Goal: Task Accomplishment & Management: Complete application form

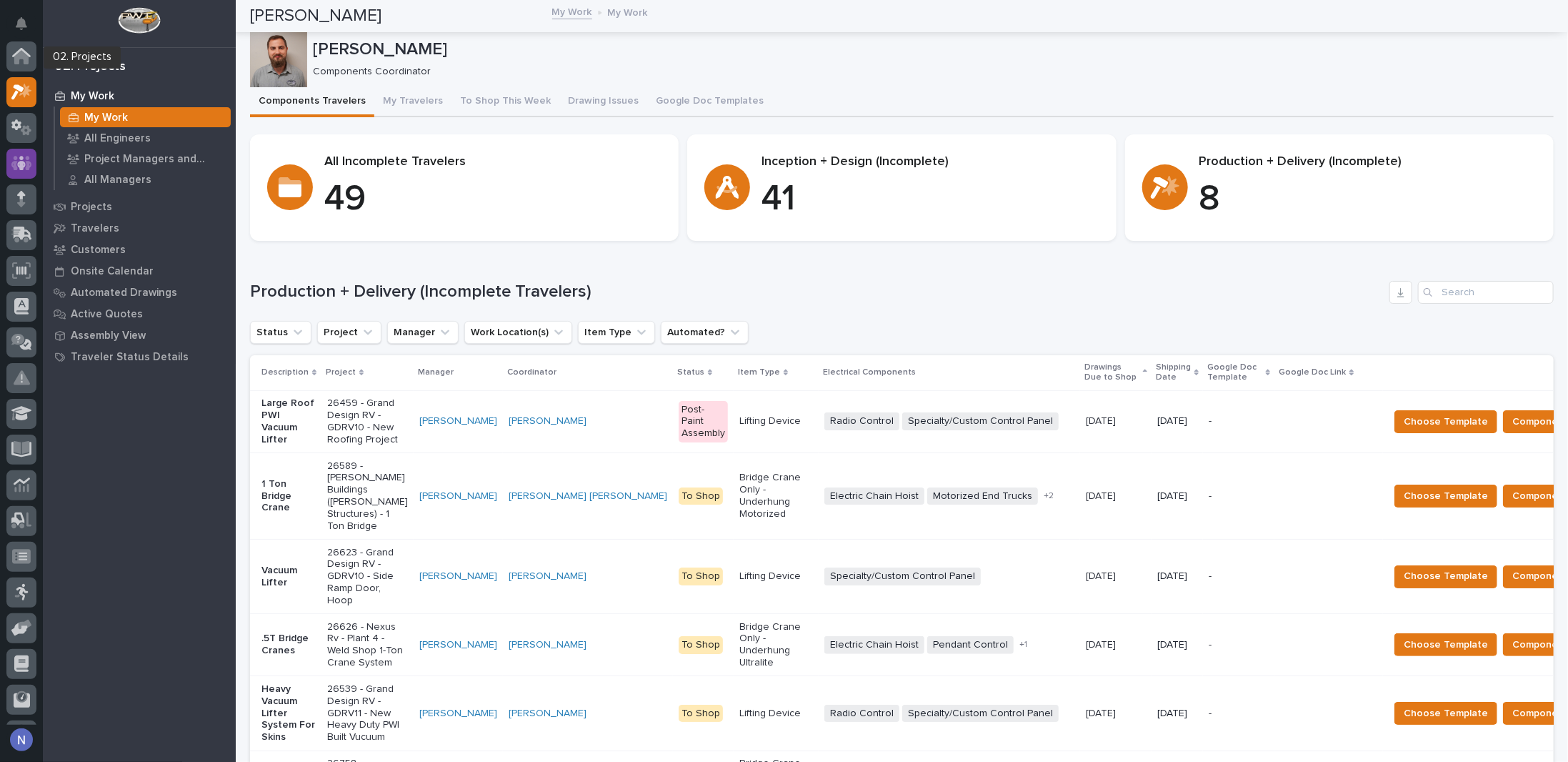
click at [15, 155] on icon at bounding box center [21, 162] width 20 height 15
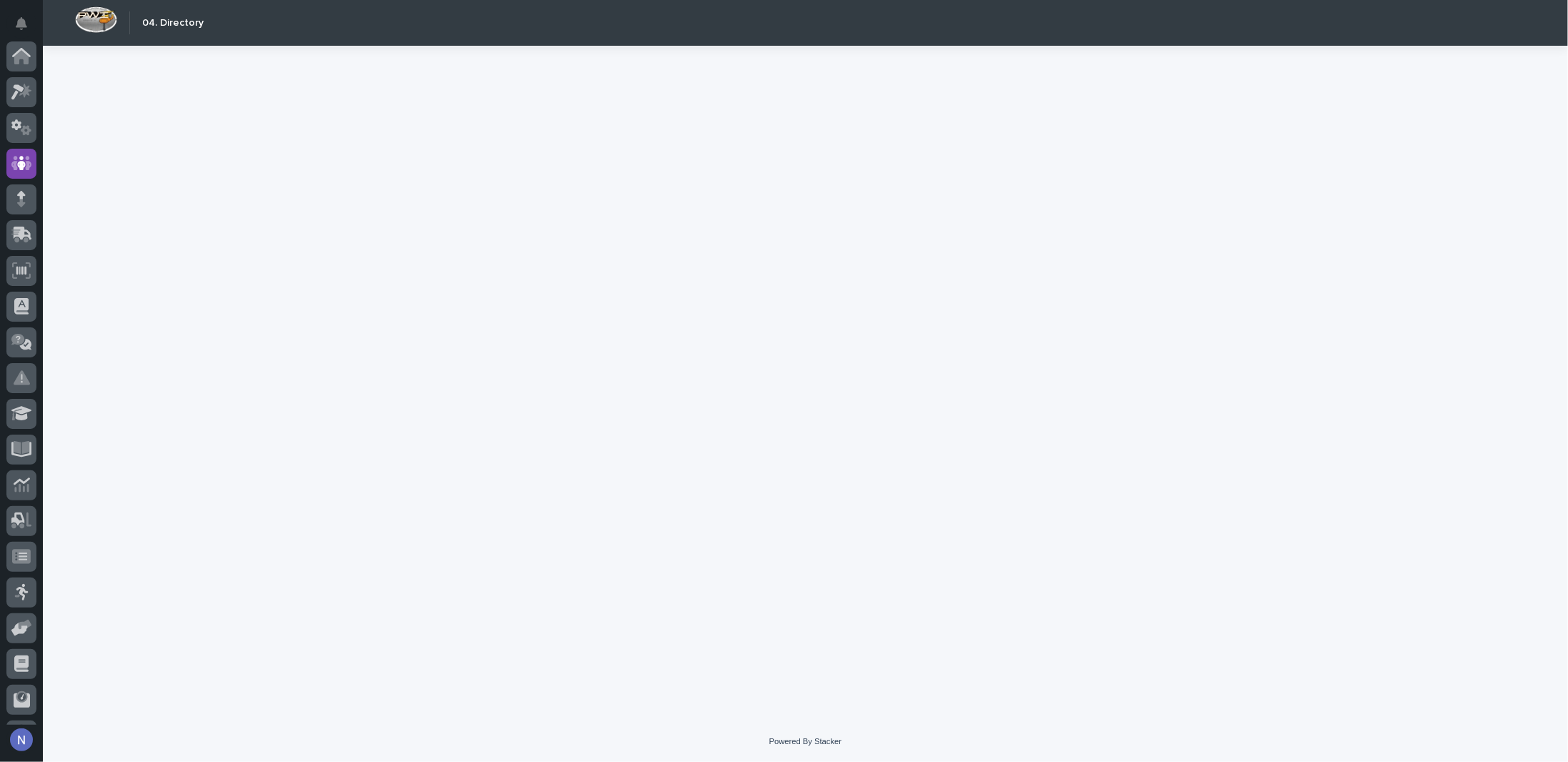
scroll to position [103, 0]
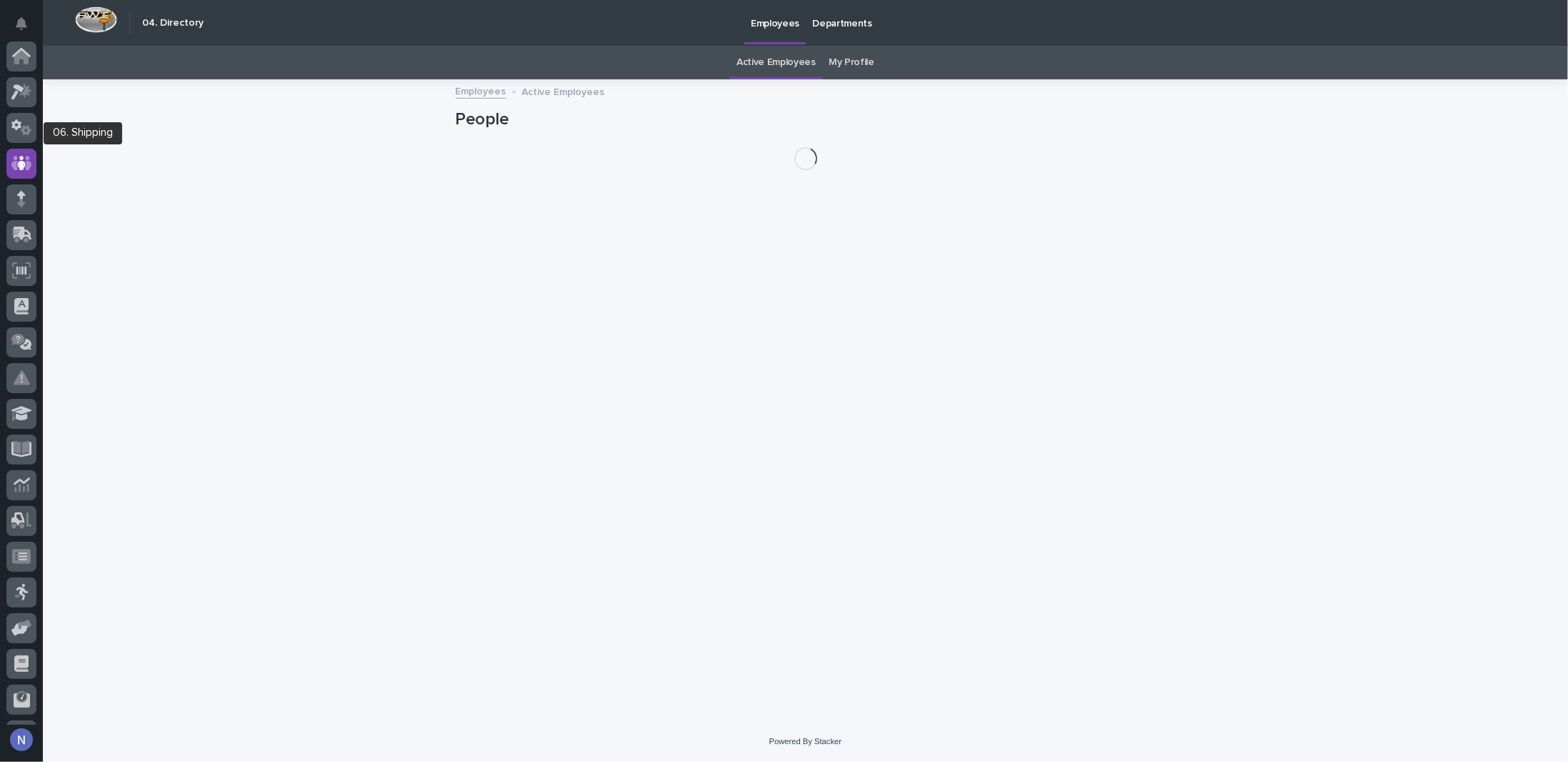
scroll to position [103, 0]
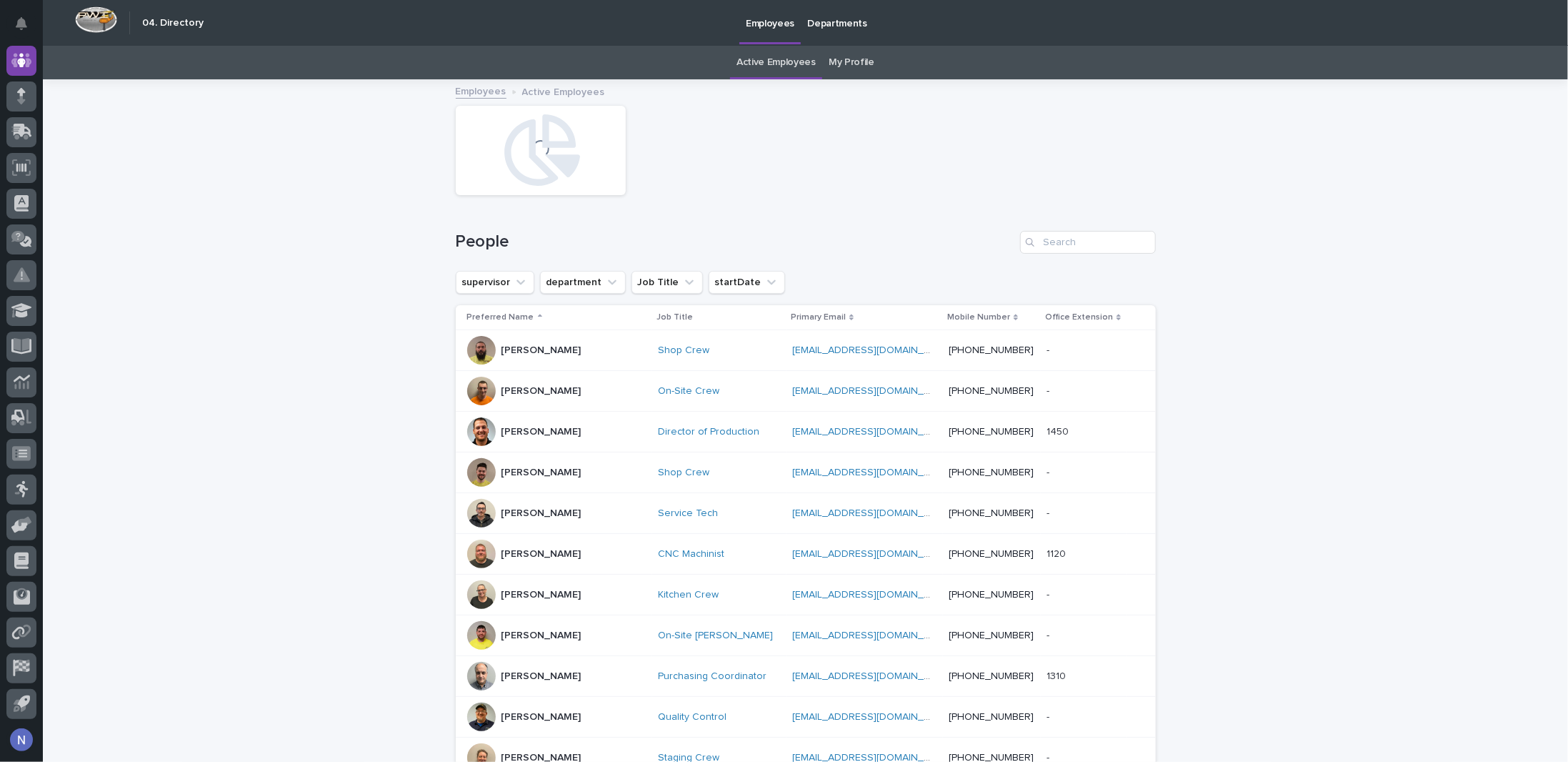
click at [90, 15] on img at bounding box center [96, 20] width 42 height 26
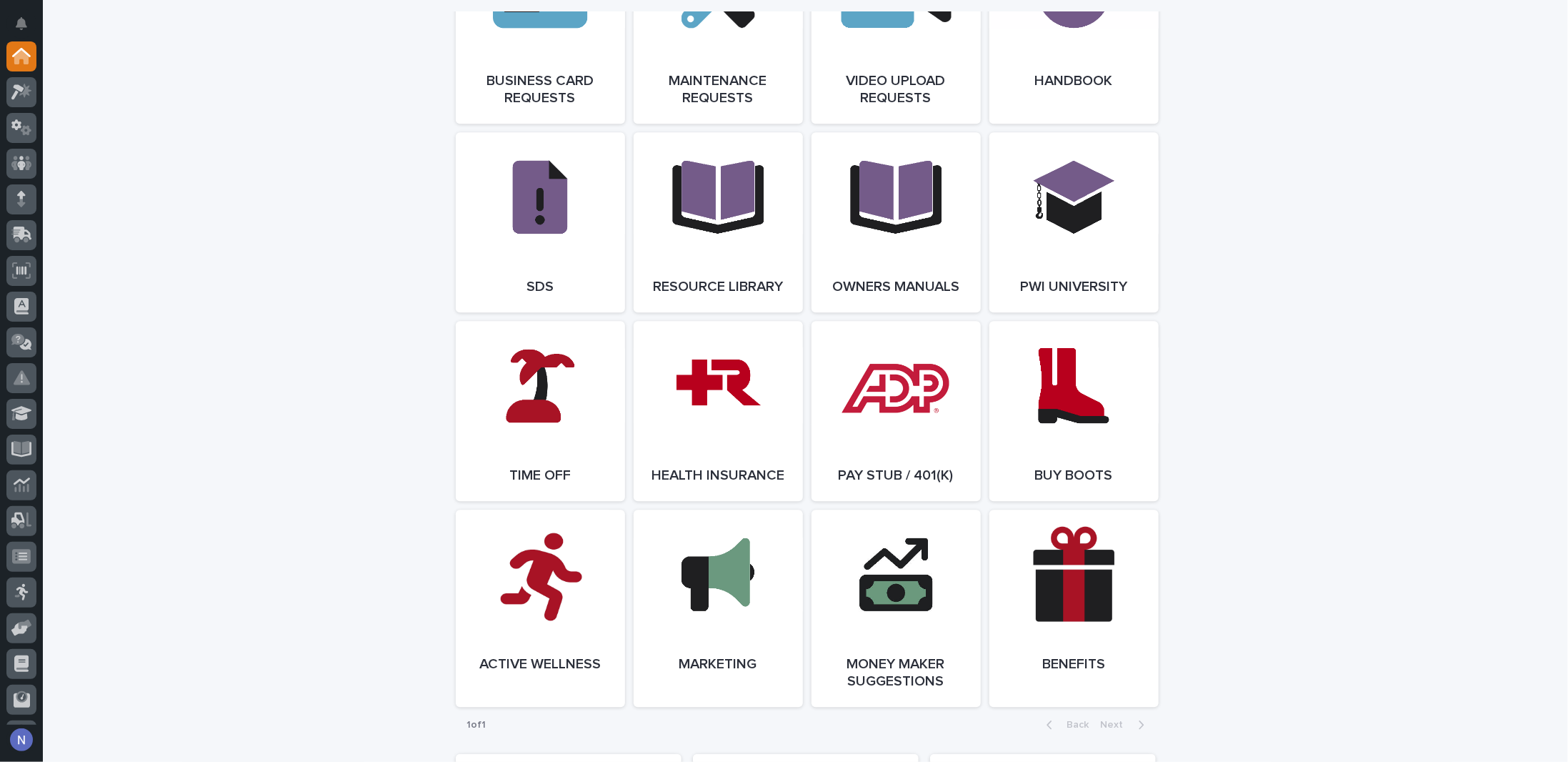
scroll to position [2501, 0]
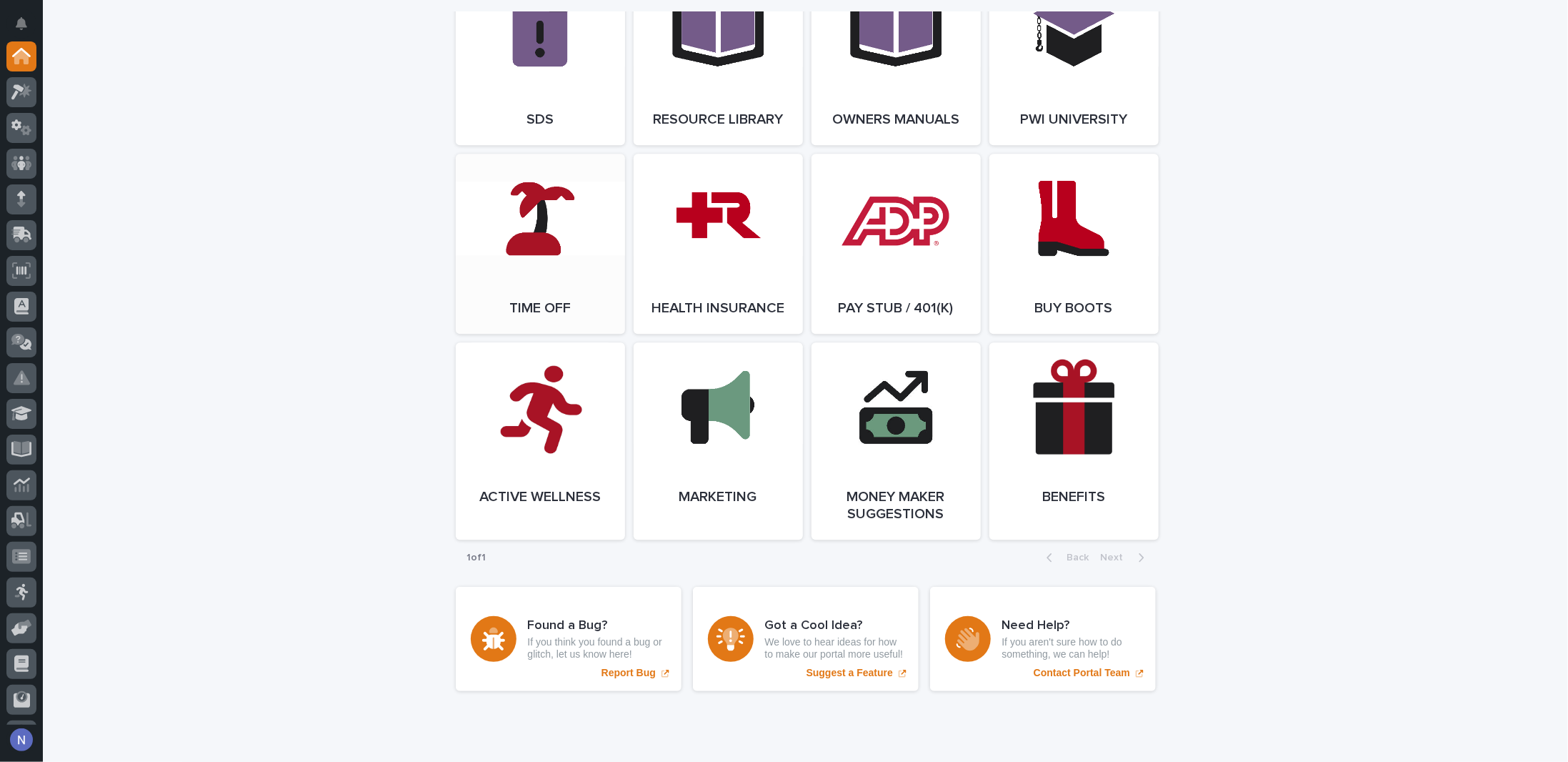
click at [584, 250] on link "Open Link" at bounding box center [541, 243] width 169 height 180
click at [15, 154] on div at bounding box center [21, 163] width 30 height 30
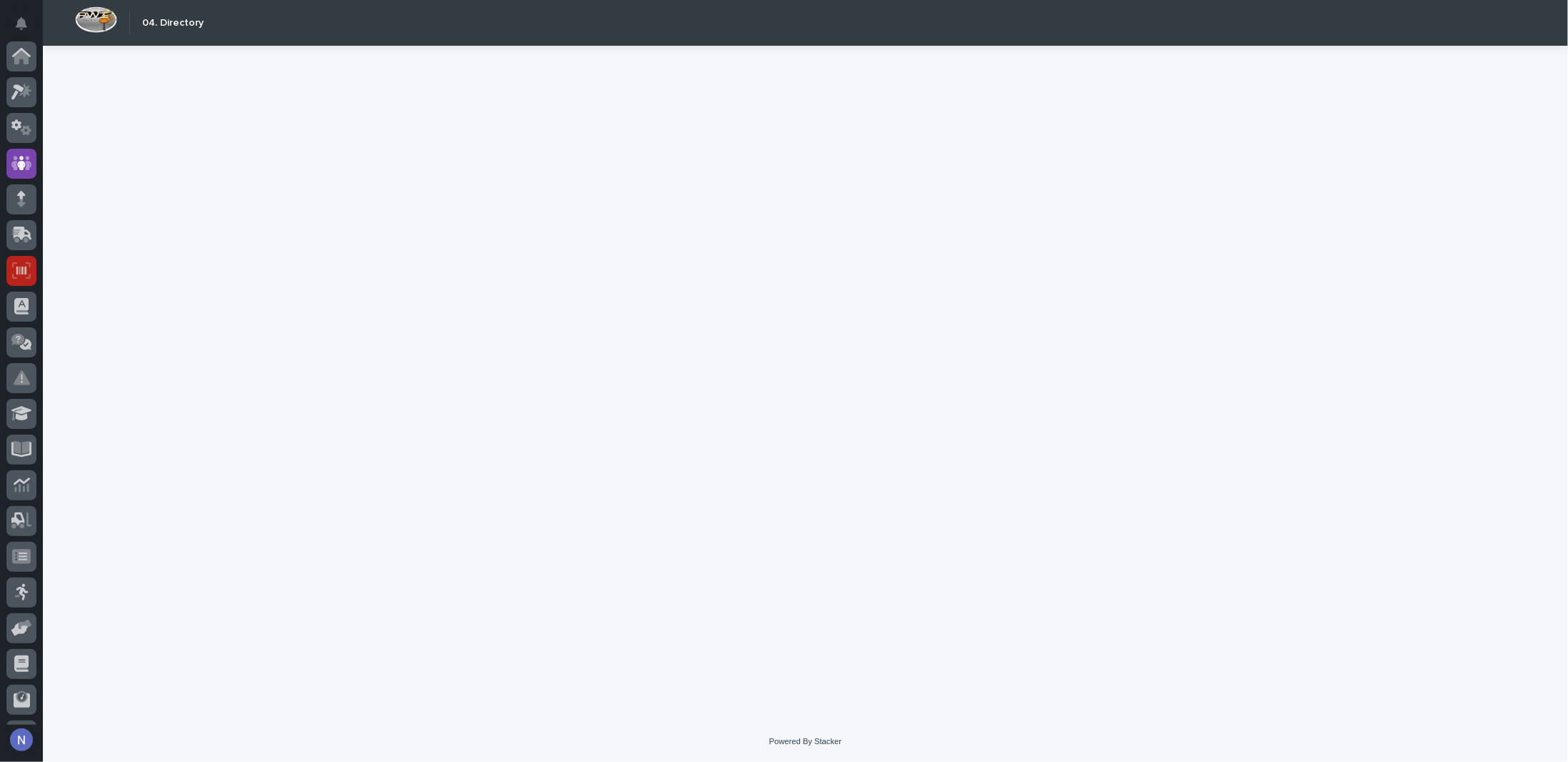
scroll to position [103, 0]
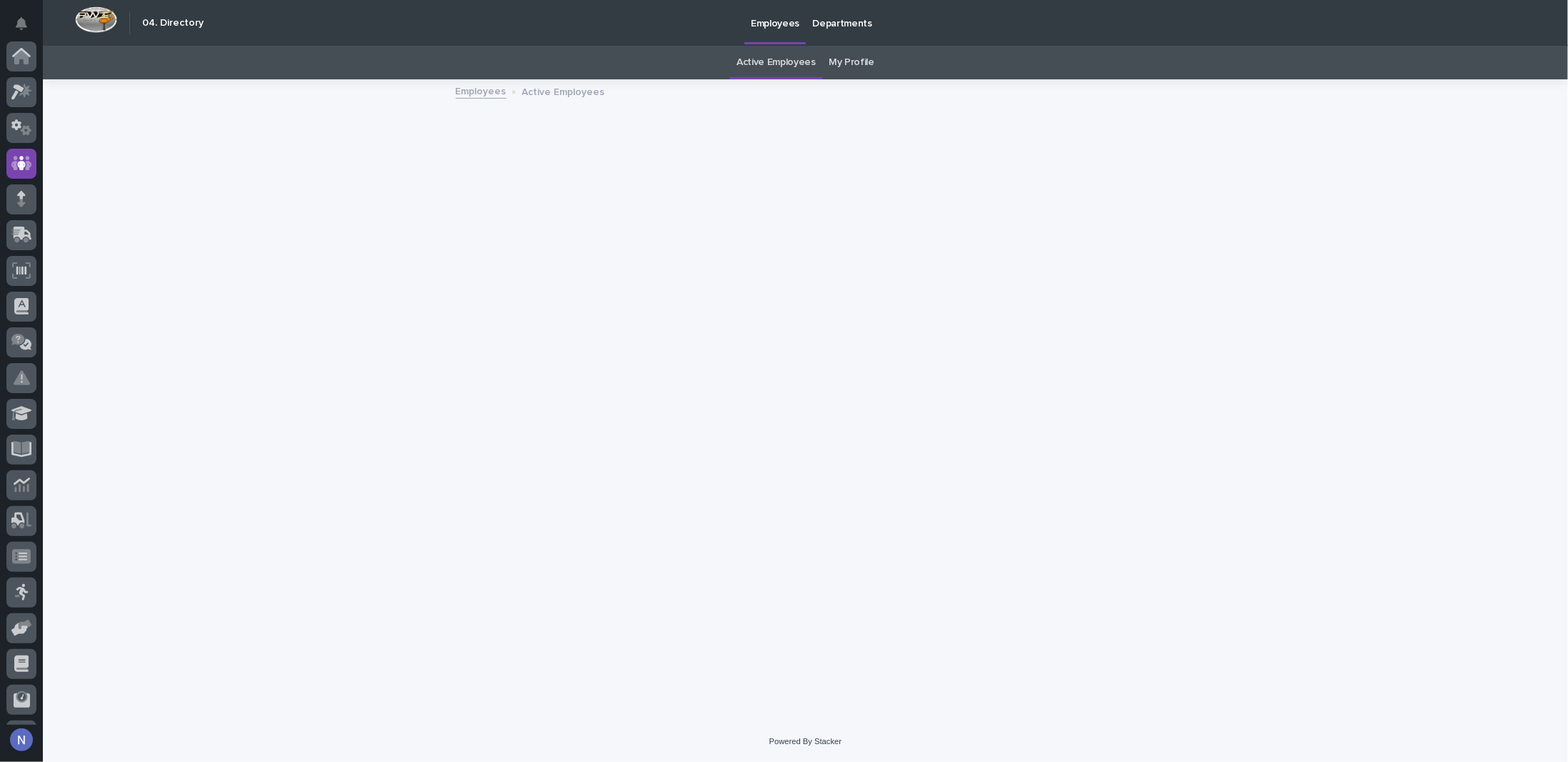
scroll to position [103, 0]
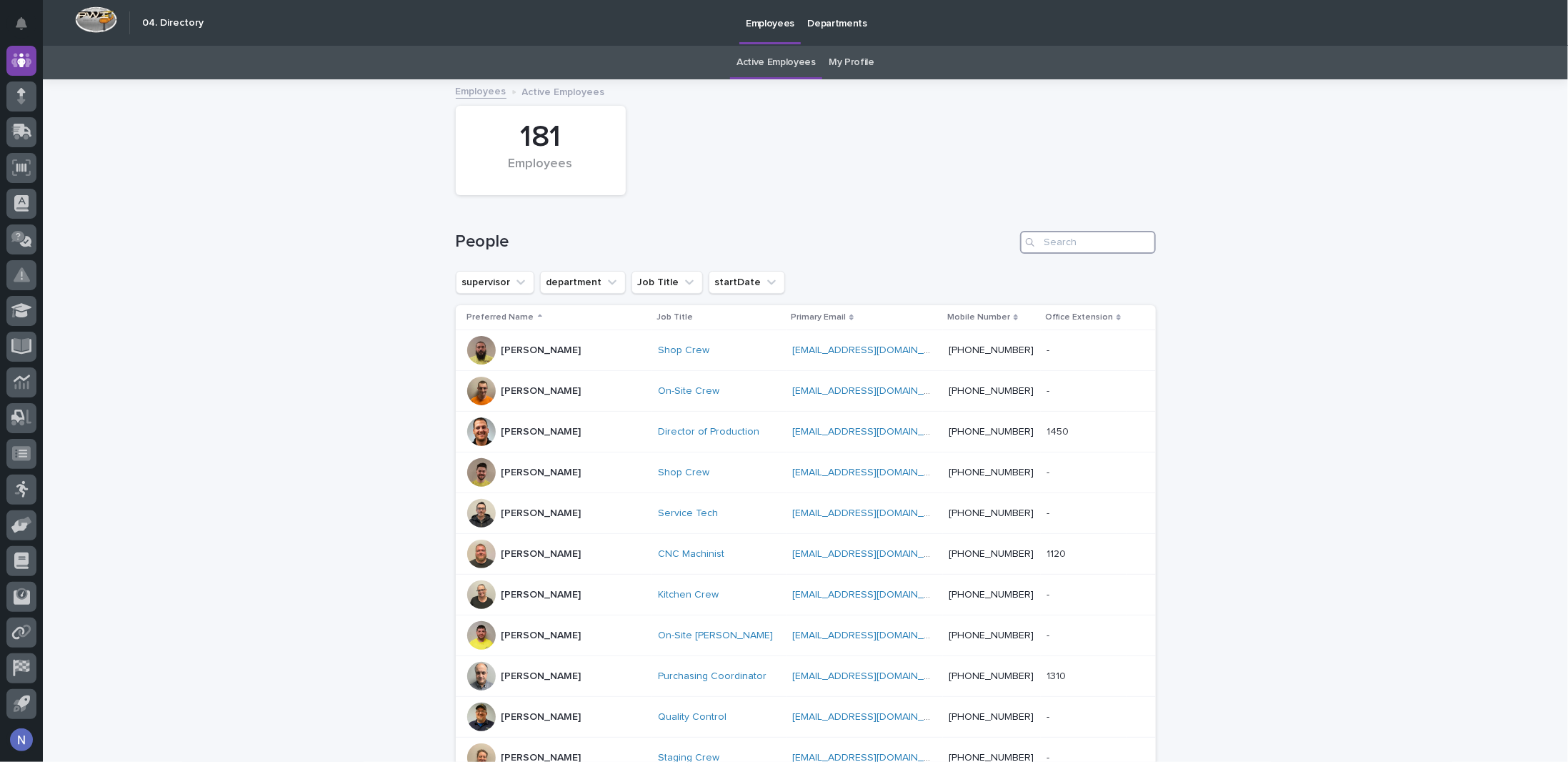
click at [1050, 243] on input "Search" at bounding box center [1088, 242] width 136 height 23
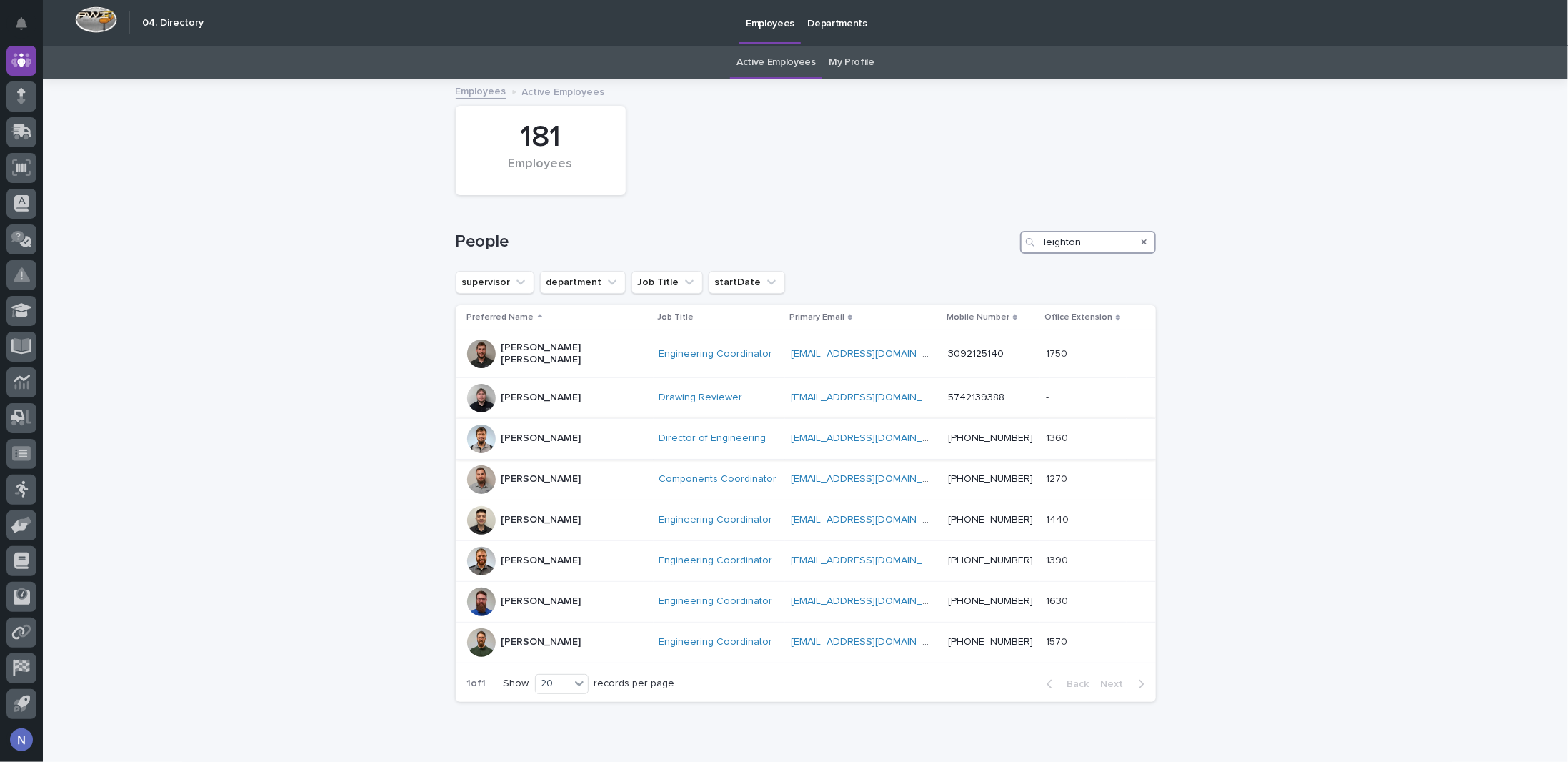
type input "leighton"
click at [583, 429] on div "[PERSON_NAME]" at bounding box center [558, 438] width 181 height 28
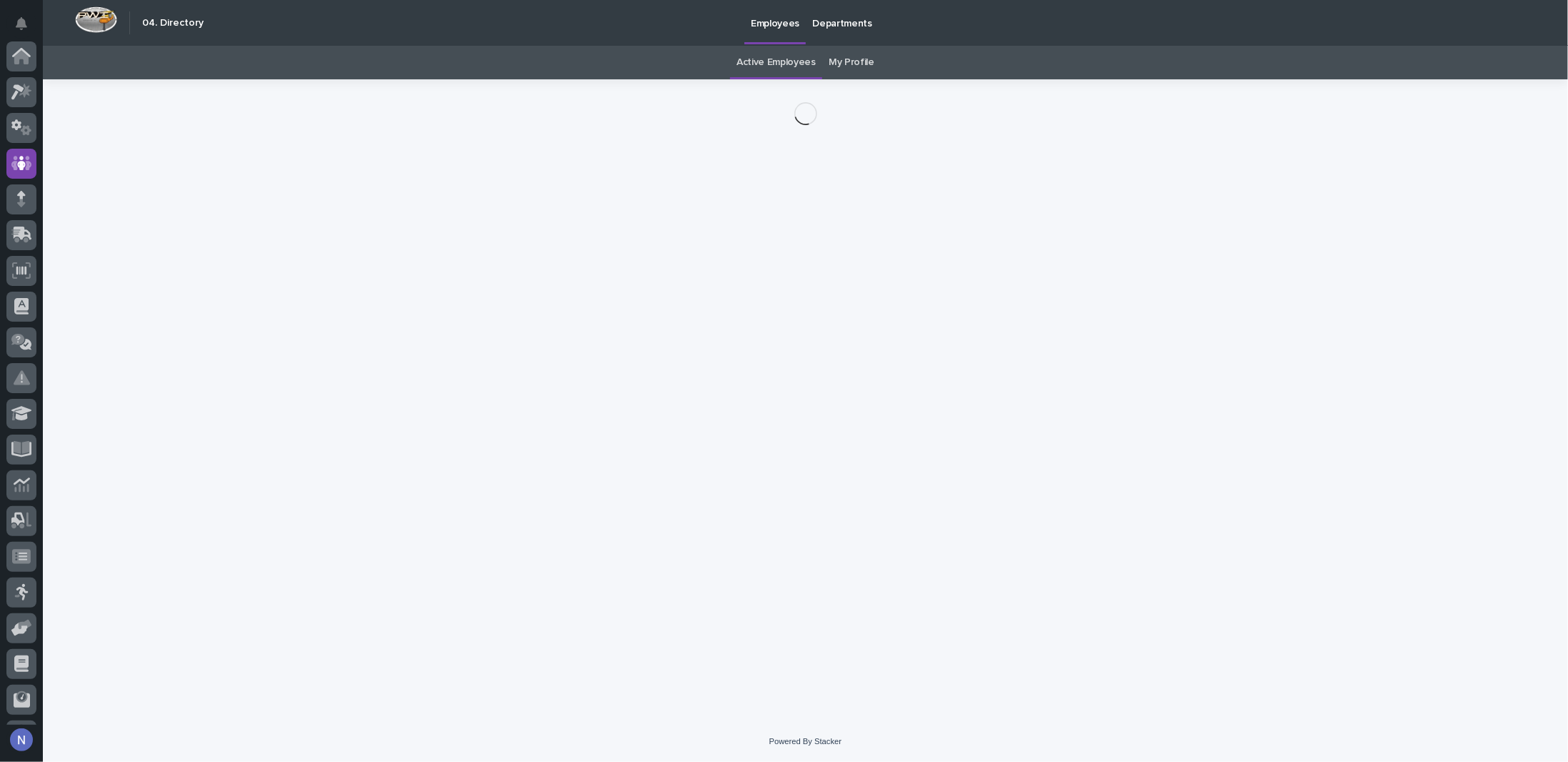
scroll to position [103, 0]
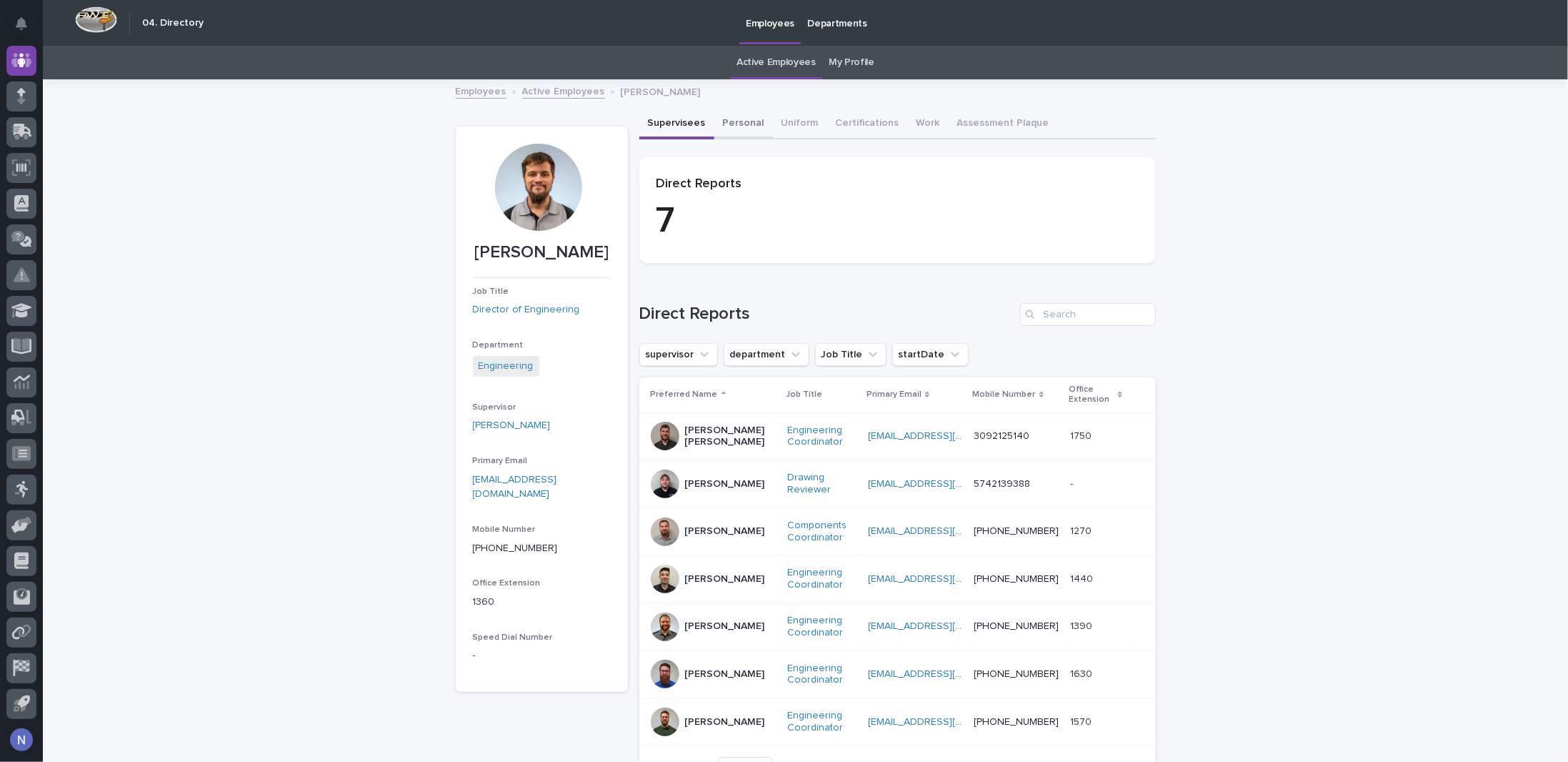
click at [744, 119] on button "Personal" at bounding box center [744, 124] width 59 height 30
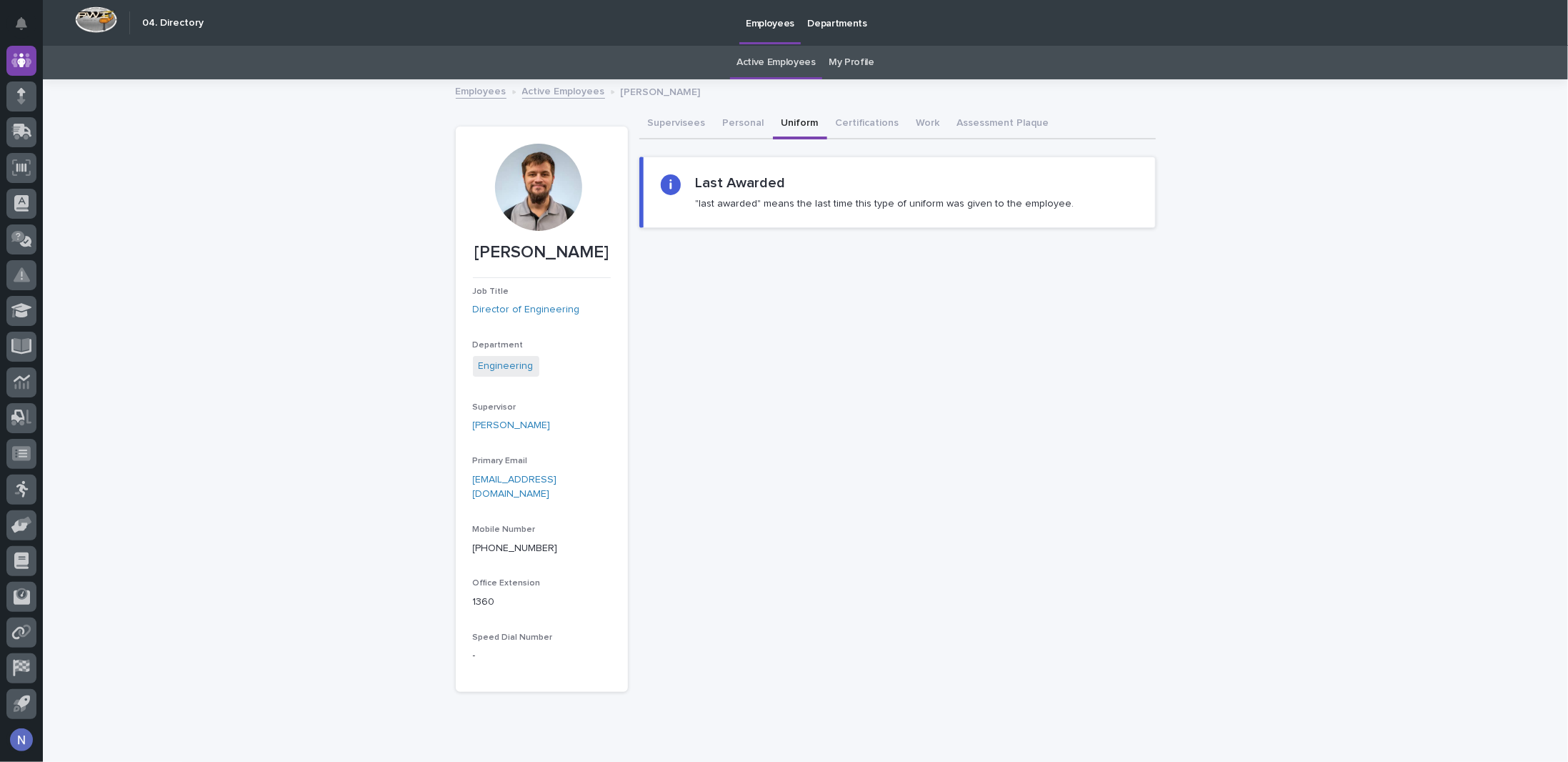
click at [789, 120] on button "Uniform" at bounding box center [800, 124] width 55 height 30
click at [840, 120] on button "Certifications" at bounding box center [868, 124] width 81 height 30
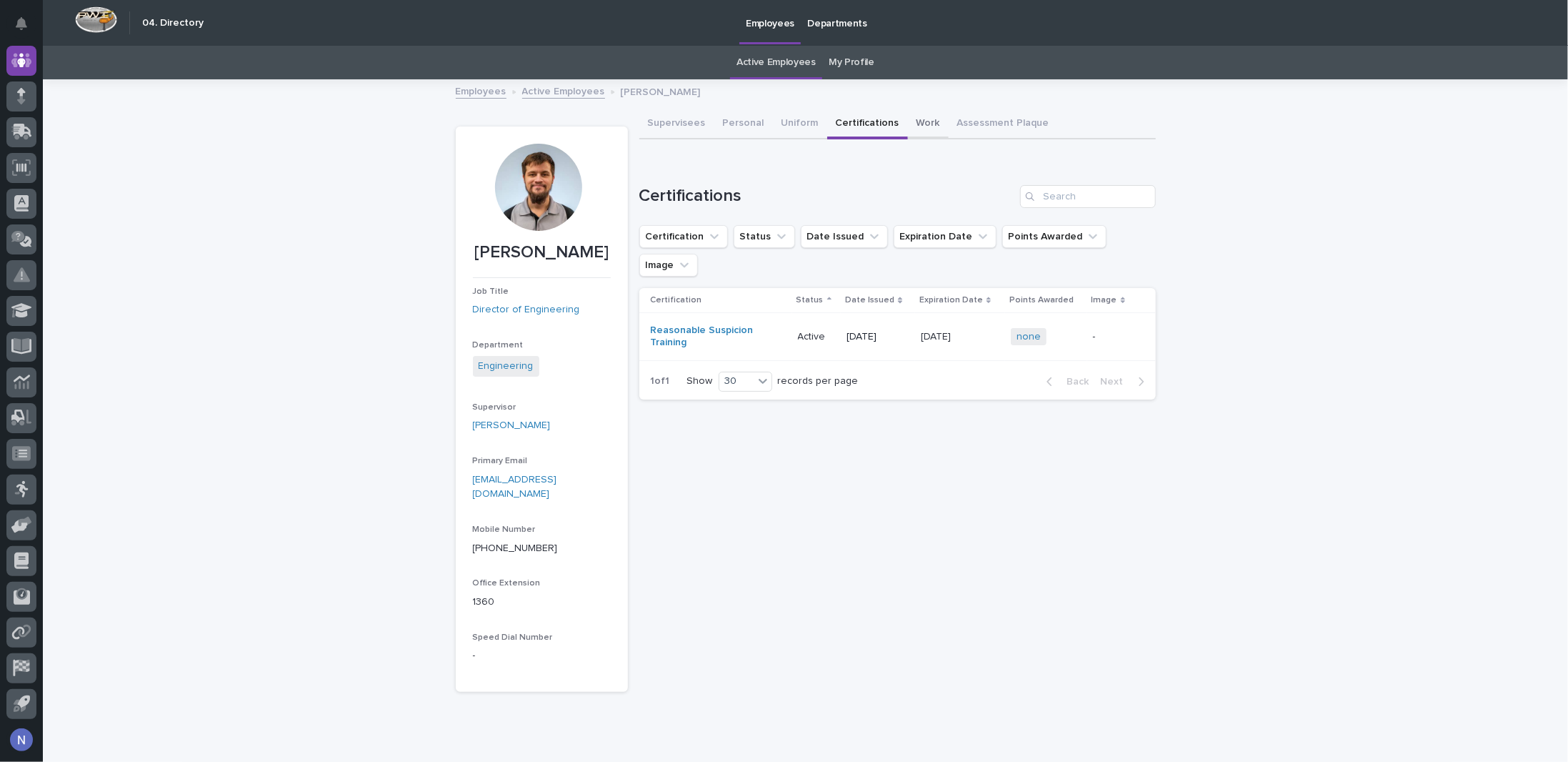
click at [908, 118] on button "Work" at bounding box center [928, 124] width 41 height 30
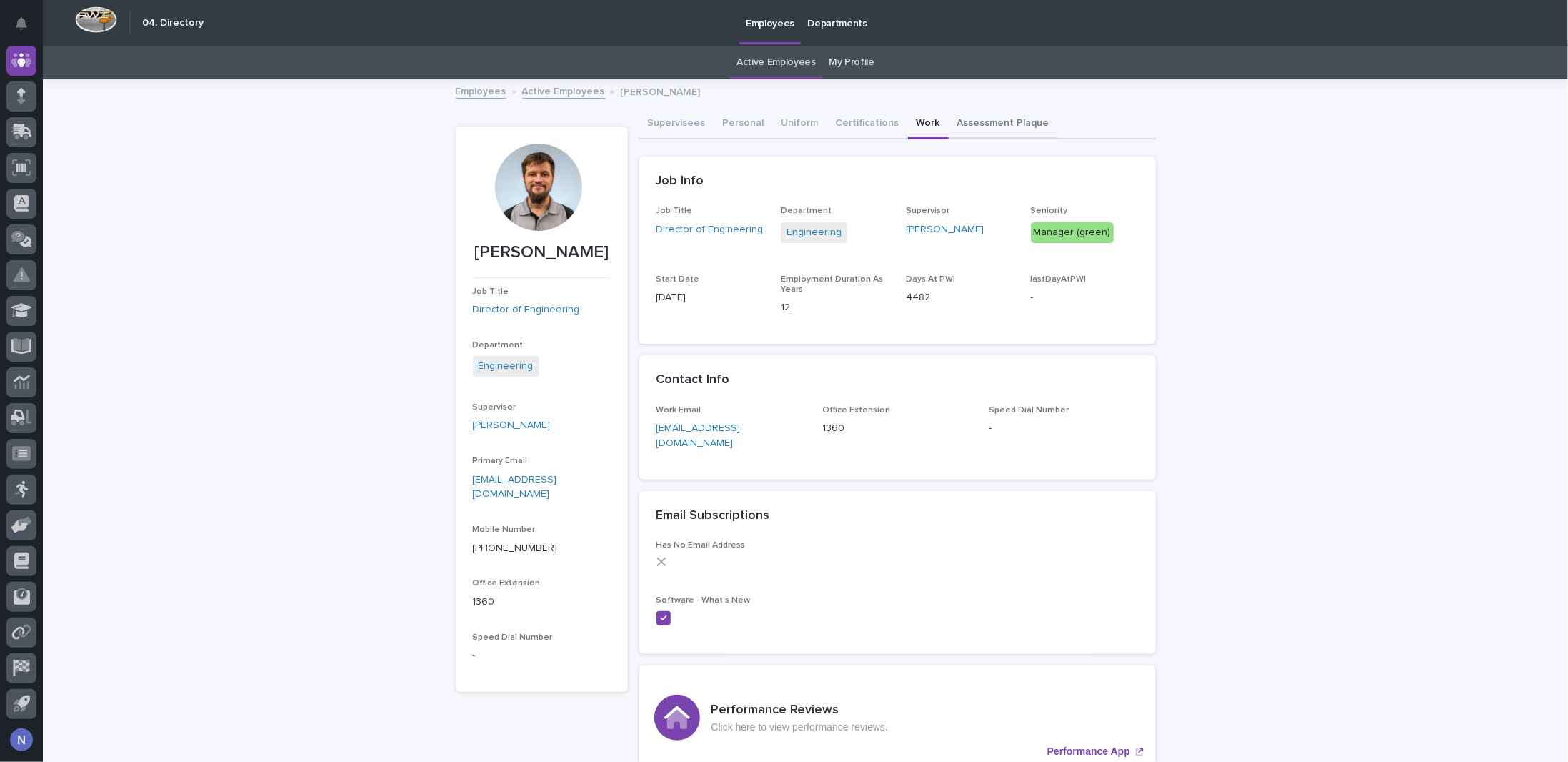
click at [956, 118] on button "Assessment Plaque" at bounding box center [1003, 124] width 109 height 30
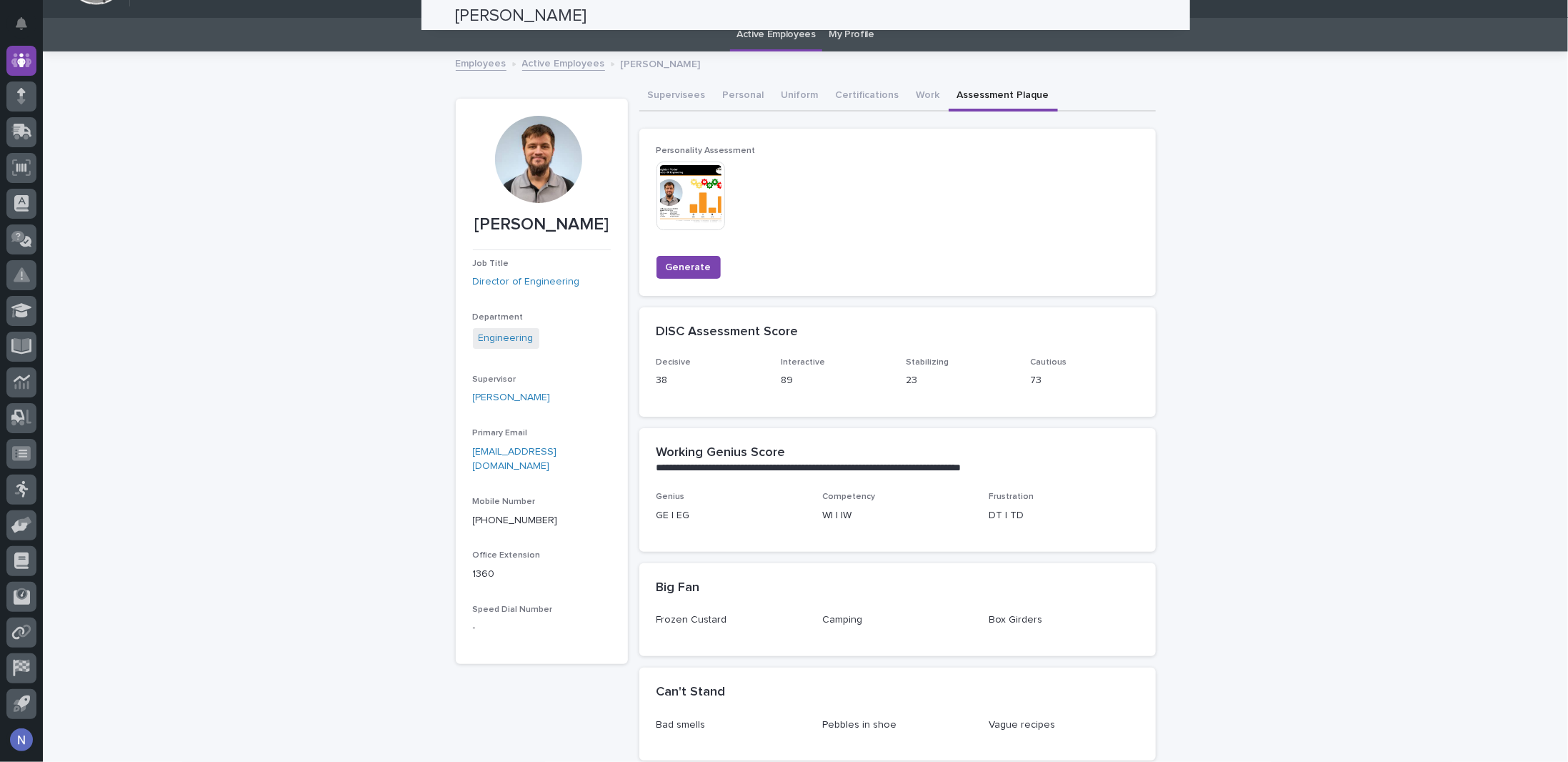
scroll to position [24, 0]
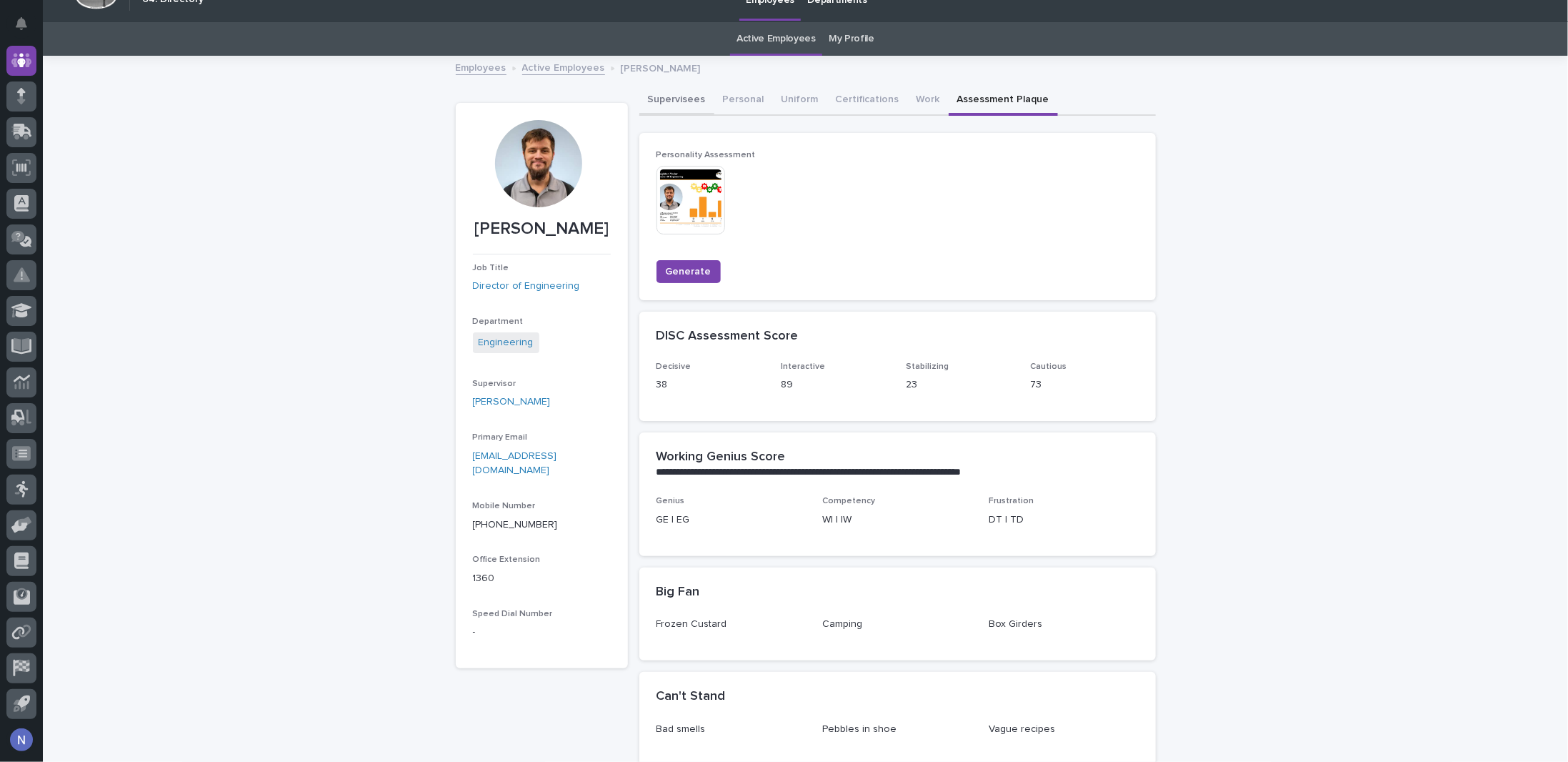
click at [683, 97] on button "Supervisees" at bounding box center [677, 100] width 75 height 30
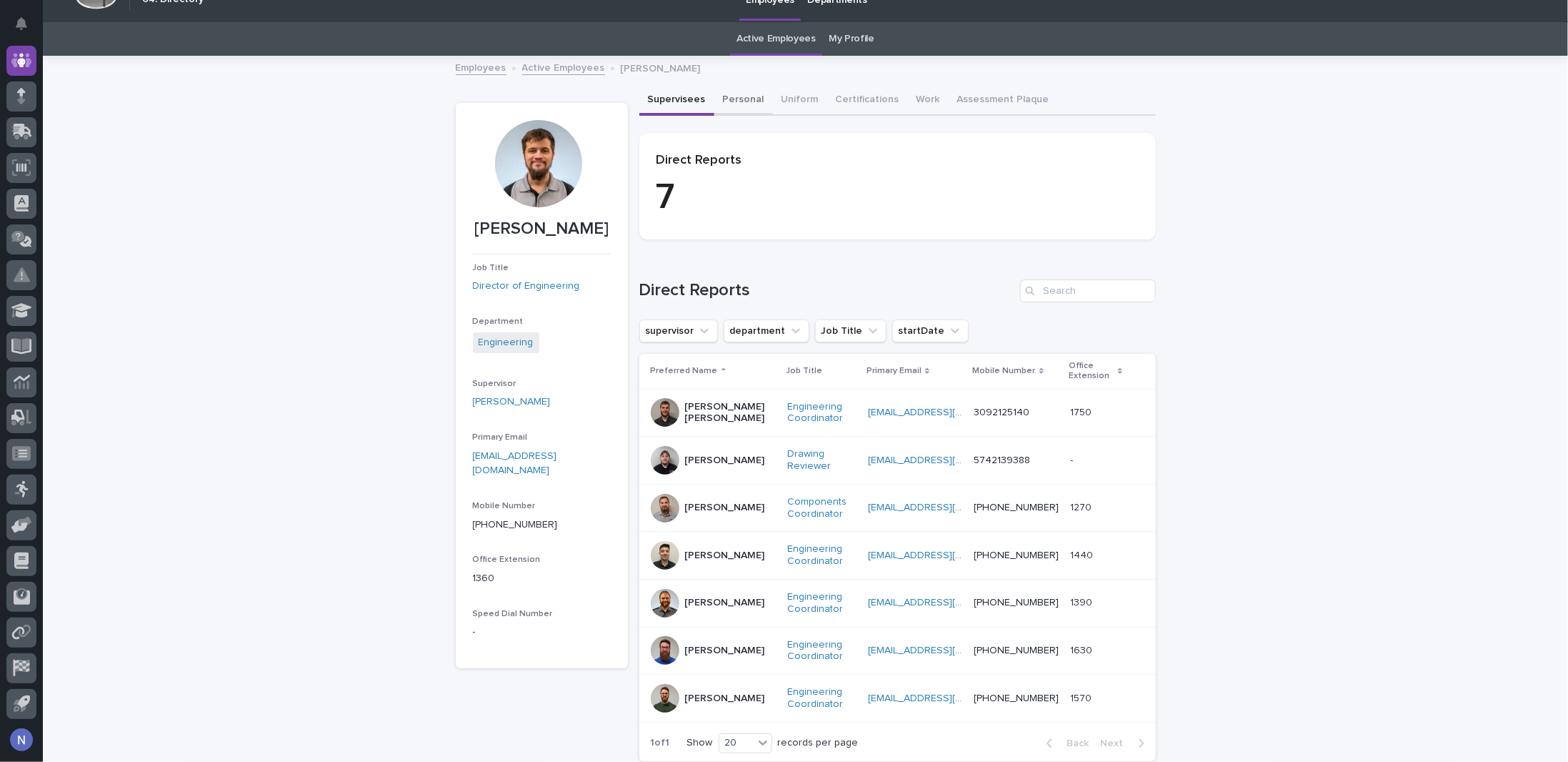
click at [723, 97] on button "Personal" at bounding box center [744, 100] width 59 height 30
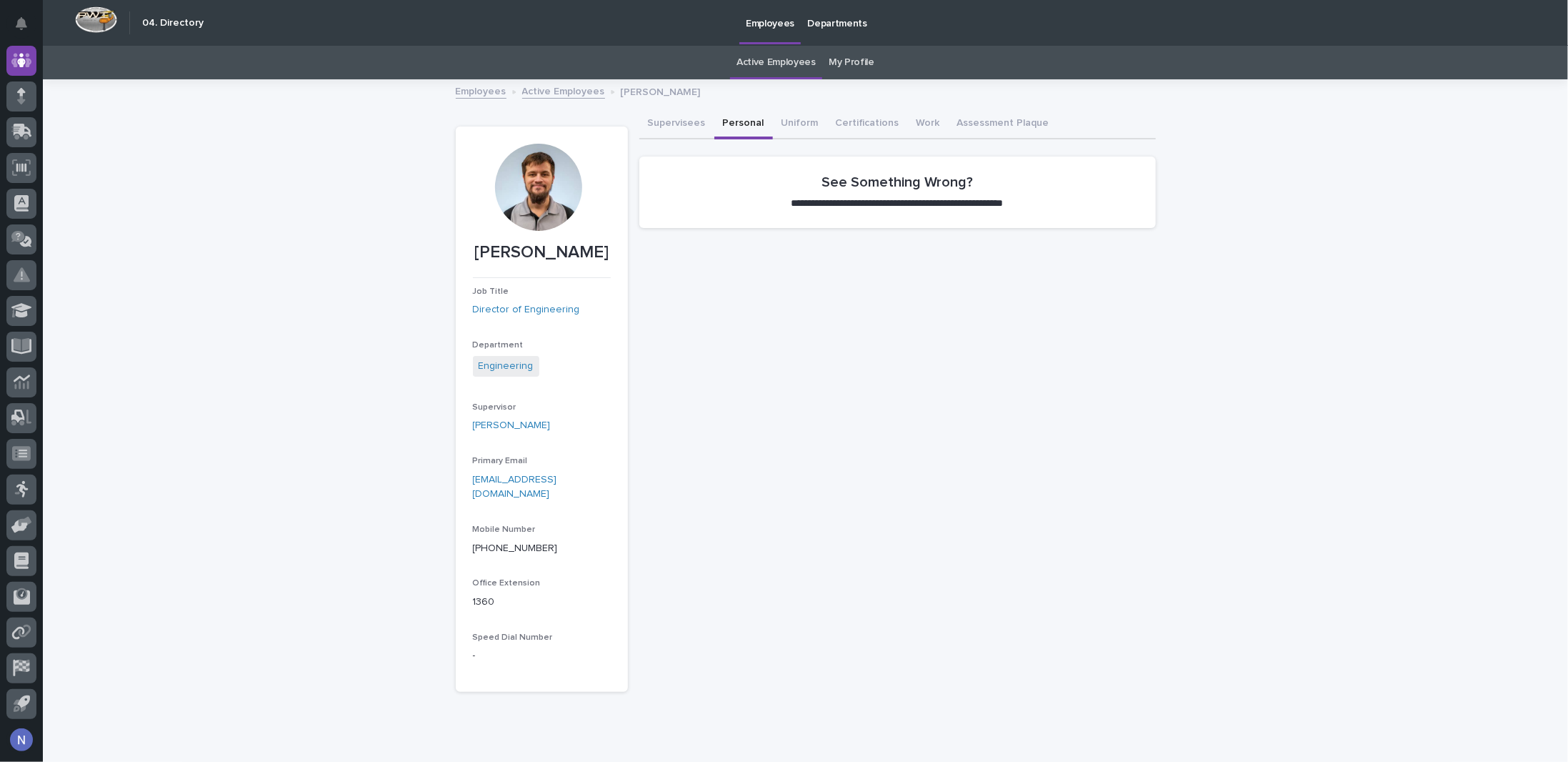
click at [96, 26] on img at bounding box center [96, 20] width 42 height 26
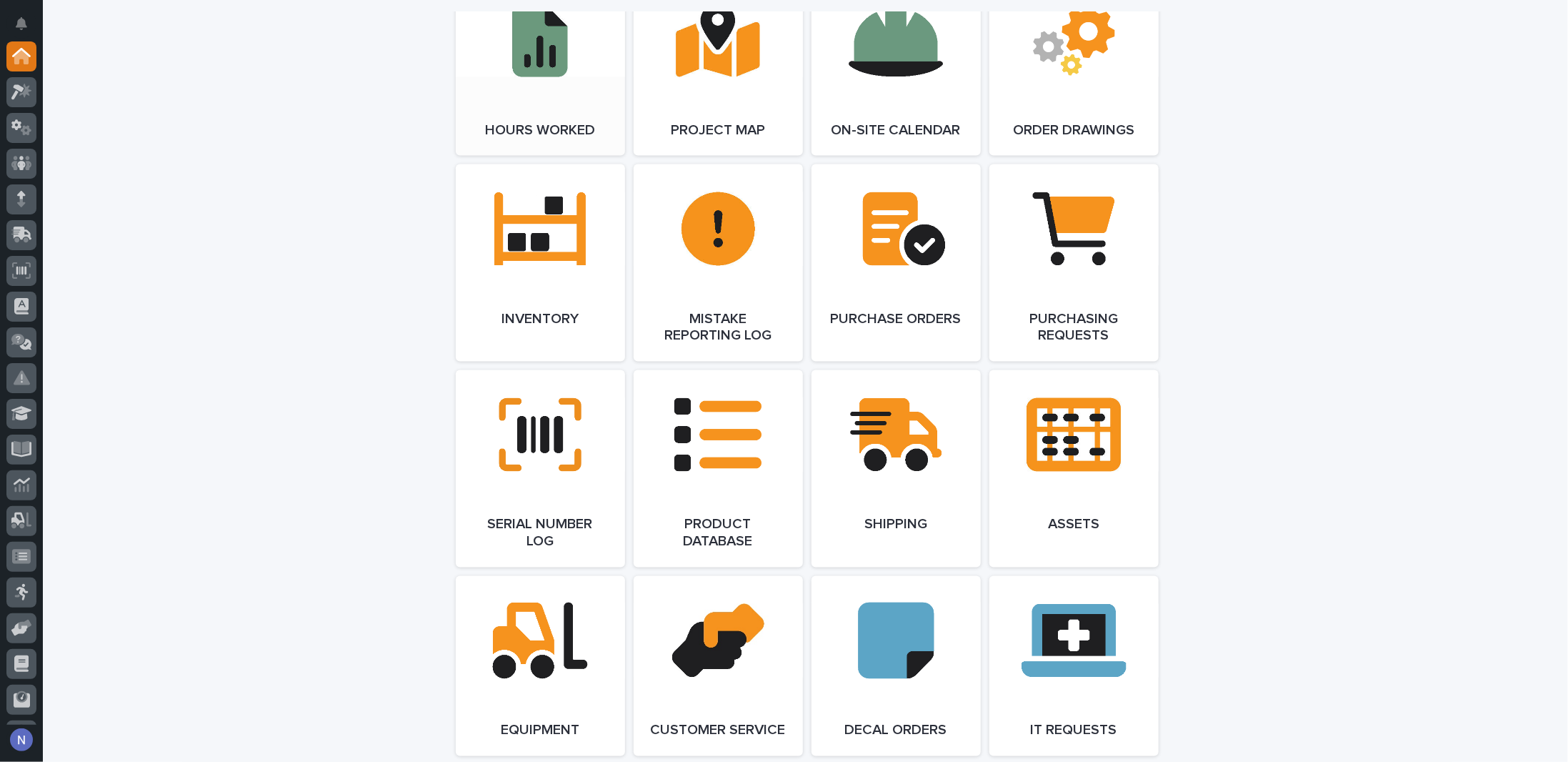
scroll to position [1572, 0]
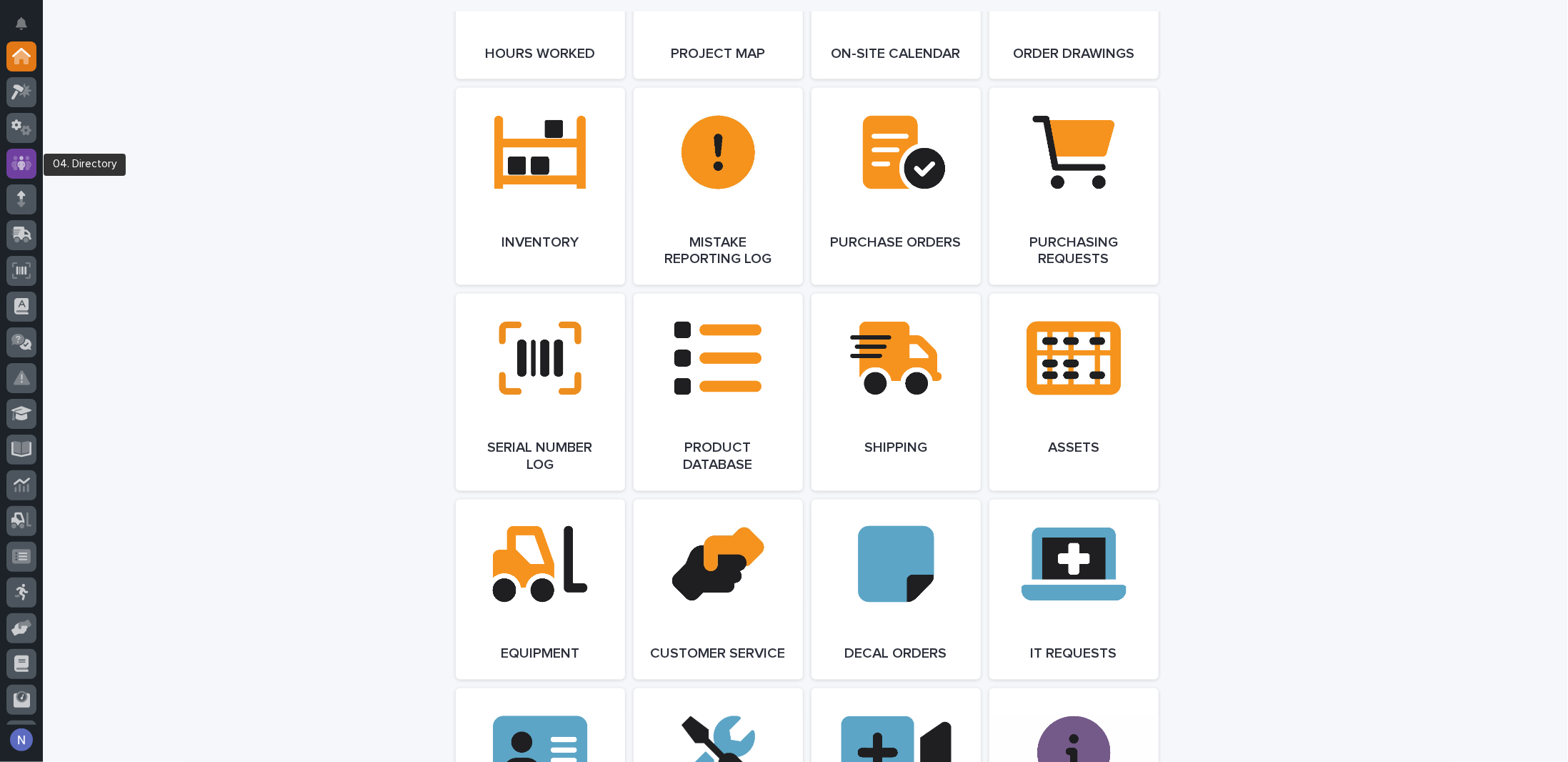
click at [17, 168] on icon at bounding box center [21, 162] width 20 height 15
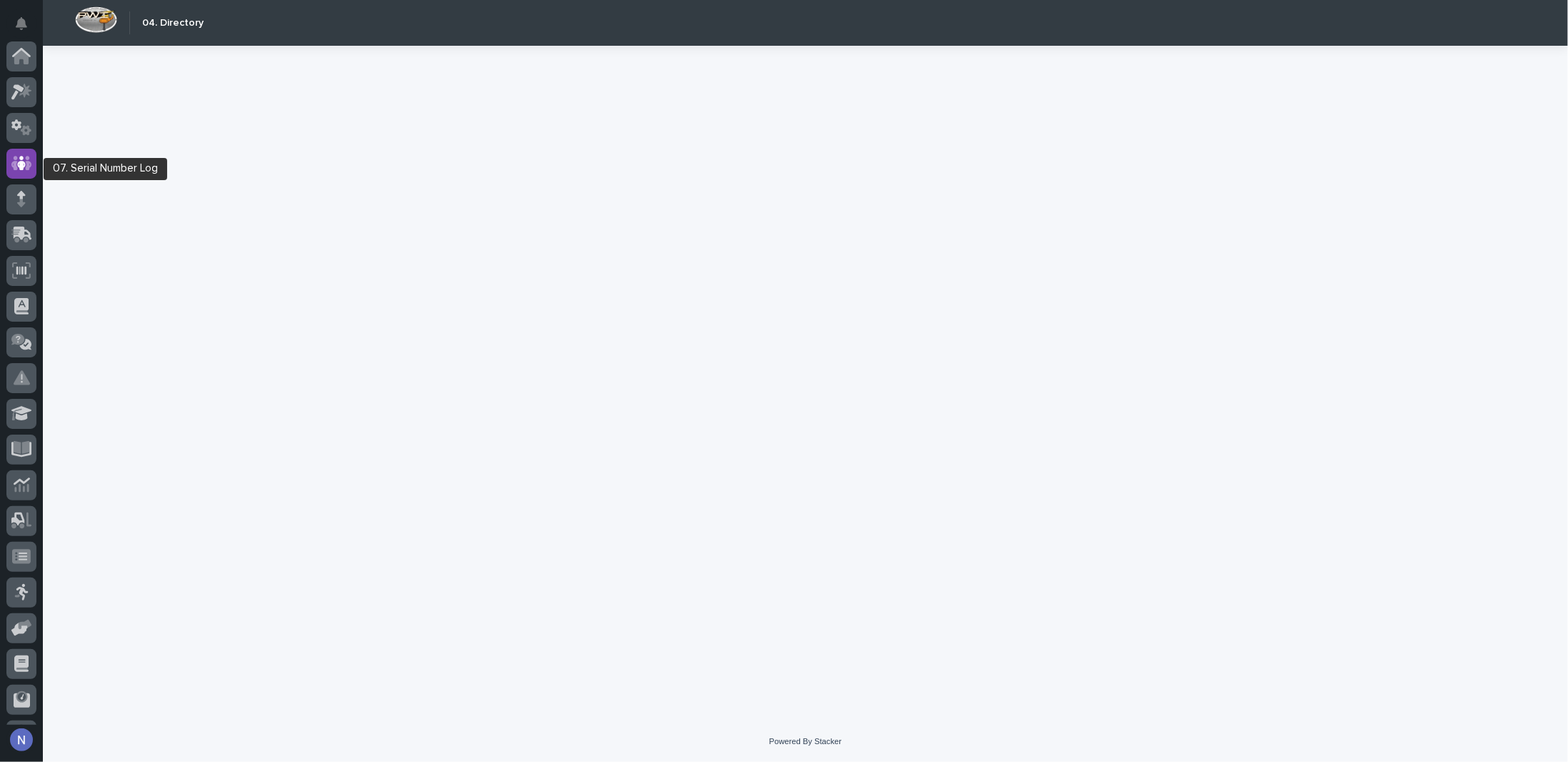
scroll to position [103, 0]
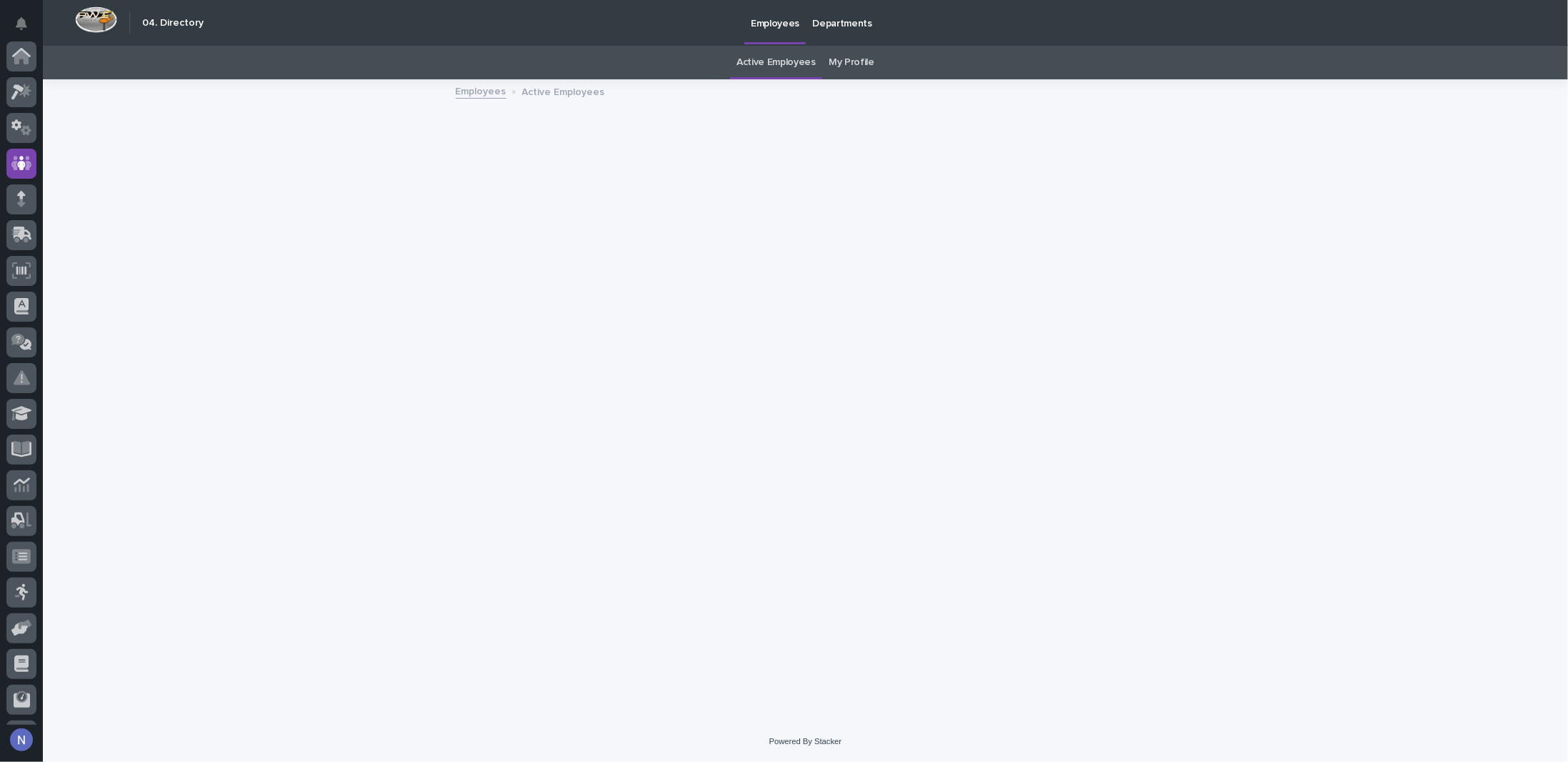
scroll to position [103, 0]
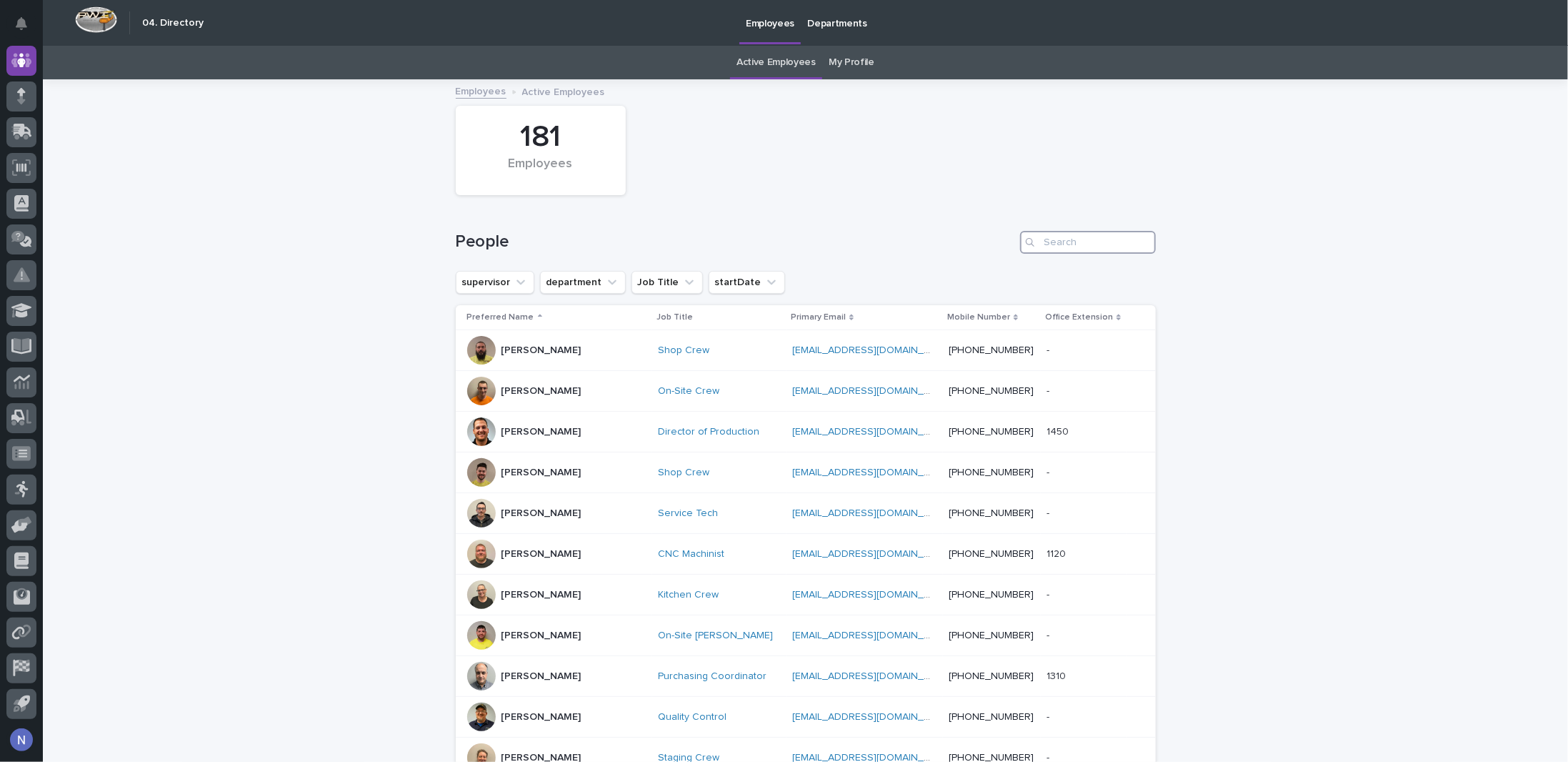
click at [1051, 240] on input "Search" at bounding box center [1088, 242] width 136 height 23
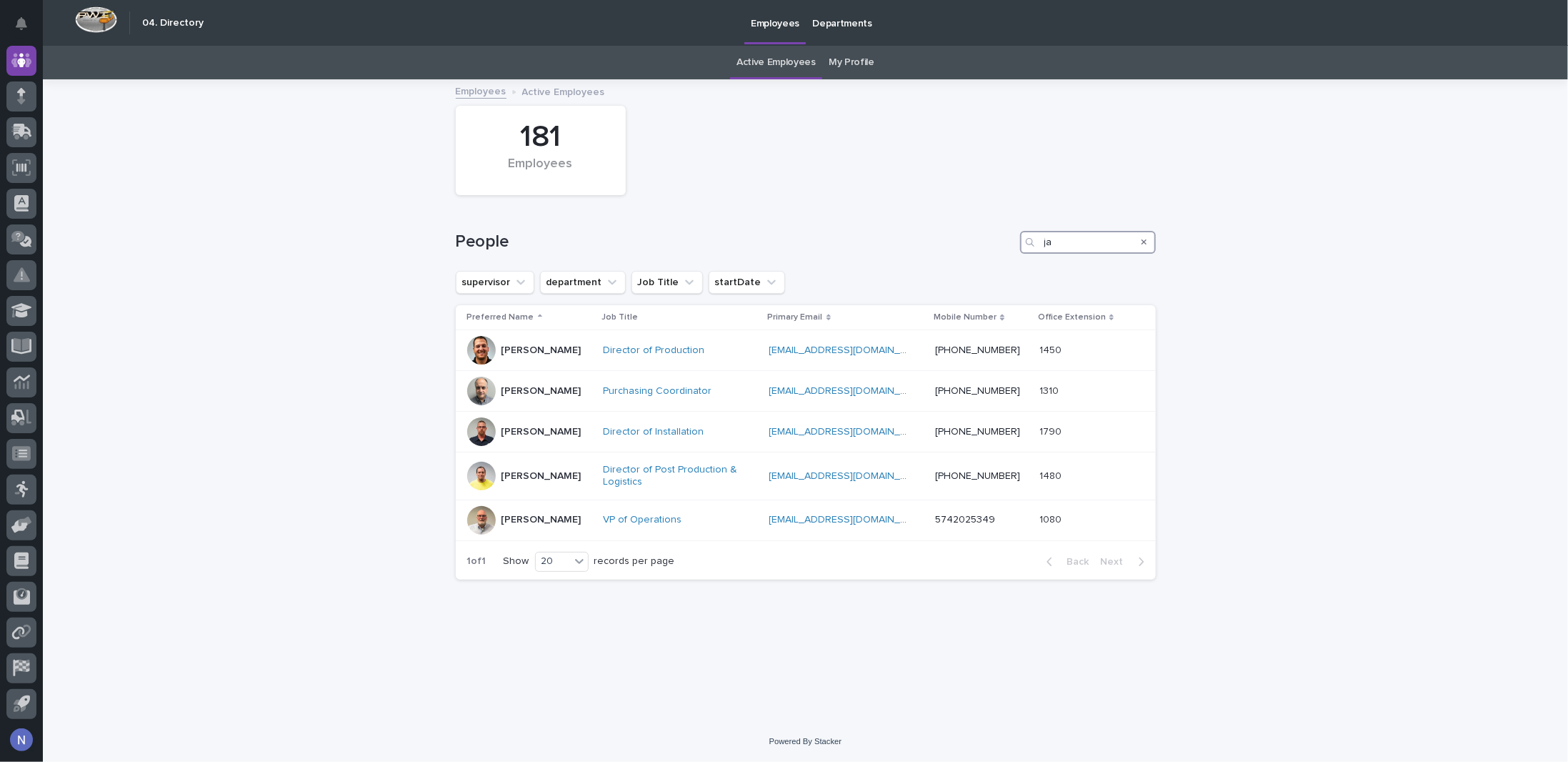
type input "j"
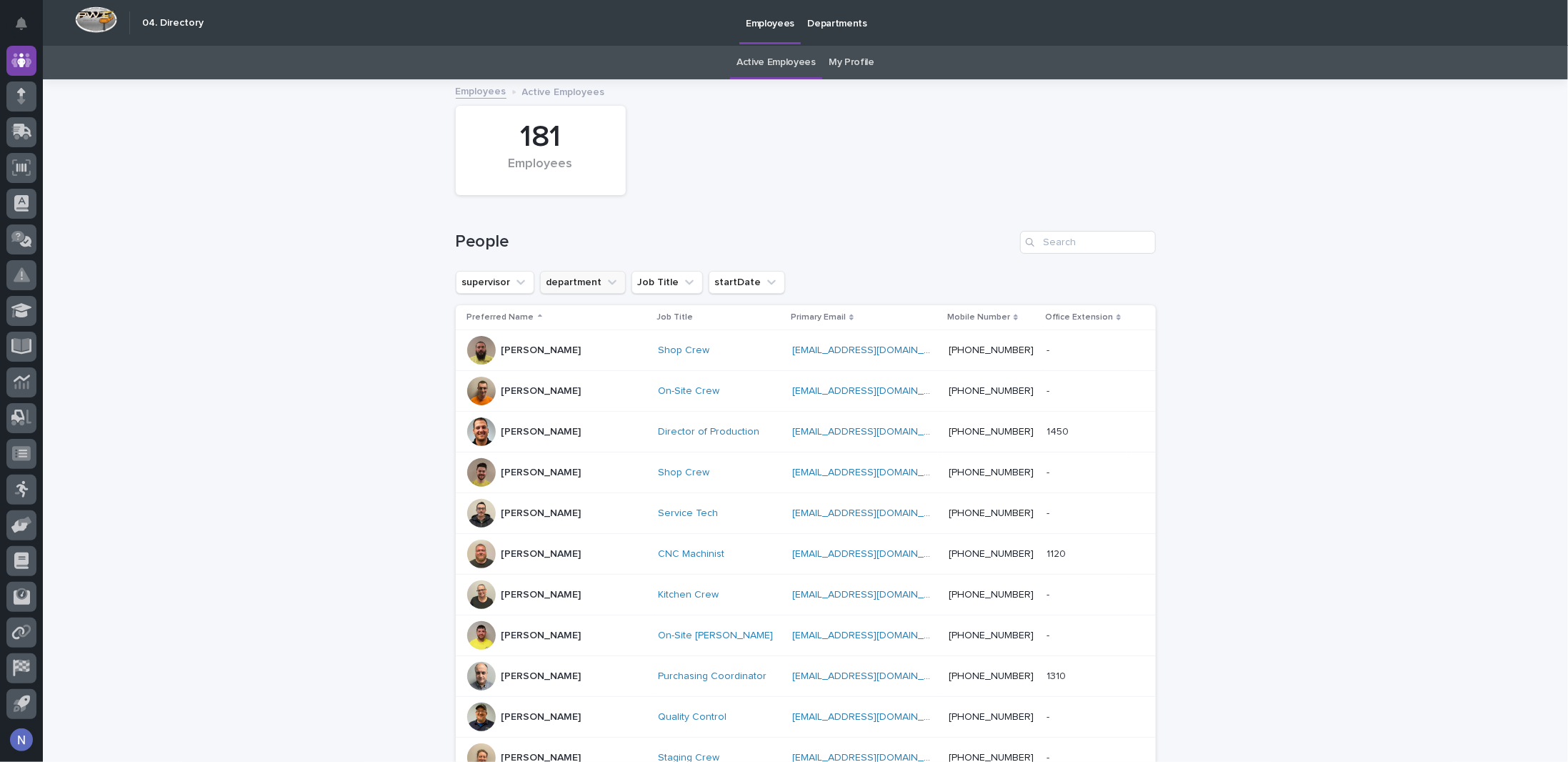
click at [548, 280] on button "department" at bounding box center [582, 282] width 85 height 23
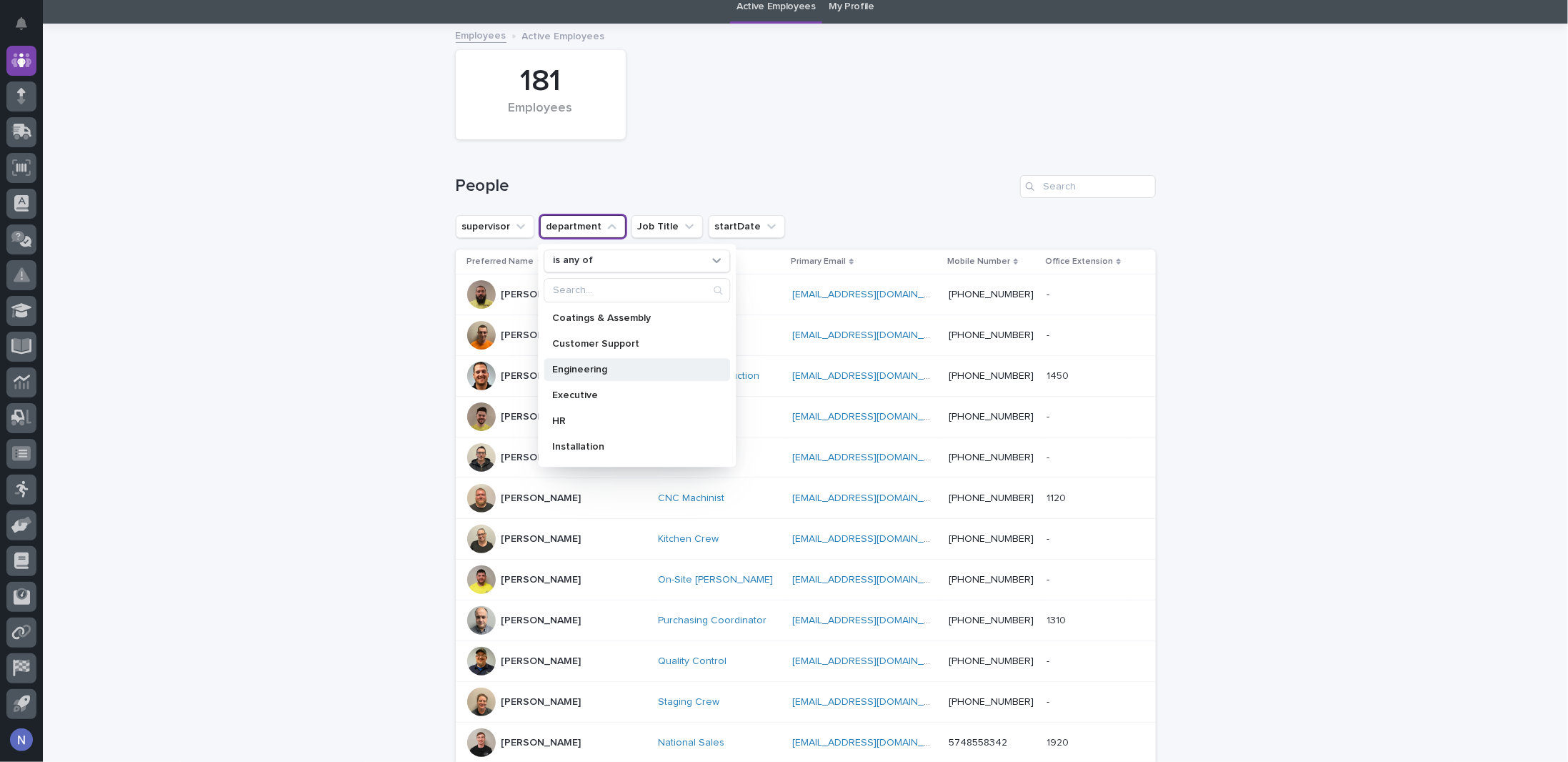
scroll to position [47, 0]
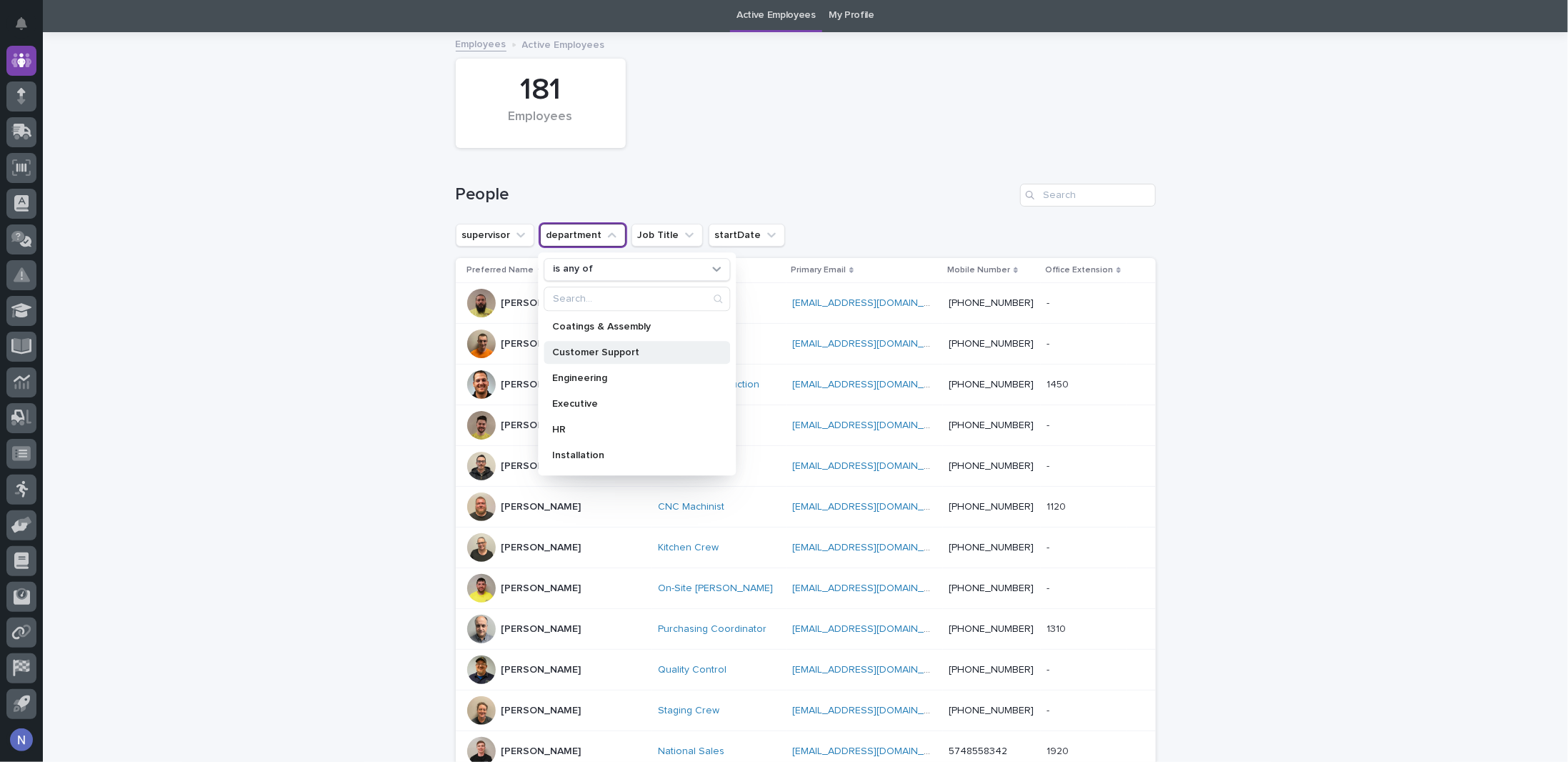
click at [593, 348] on p "Customer Support" at bounding box center [630, 353] width 155 height 10
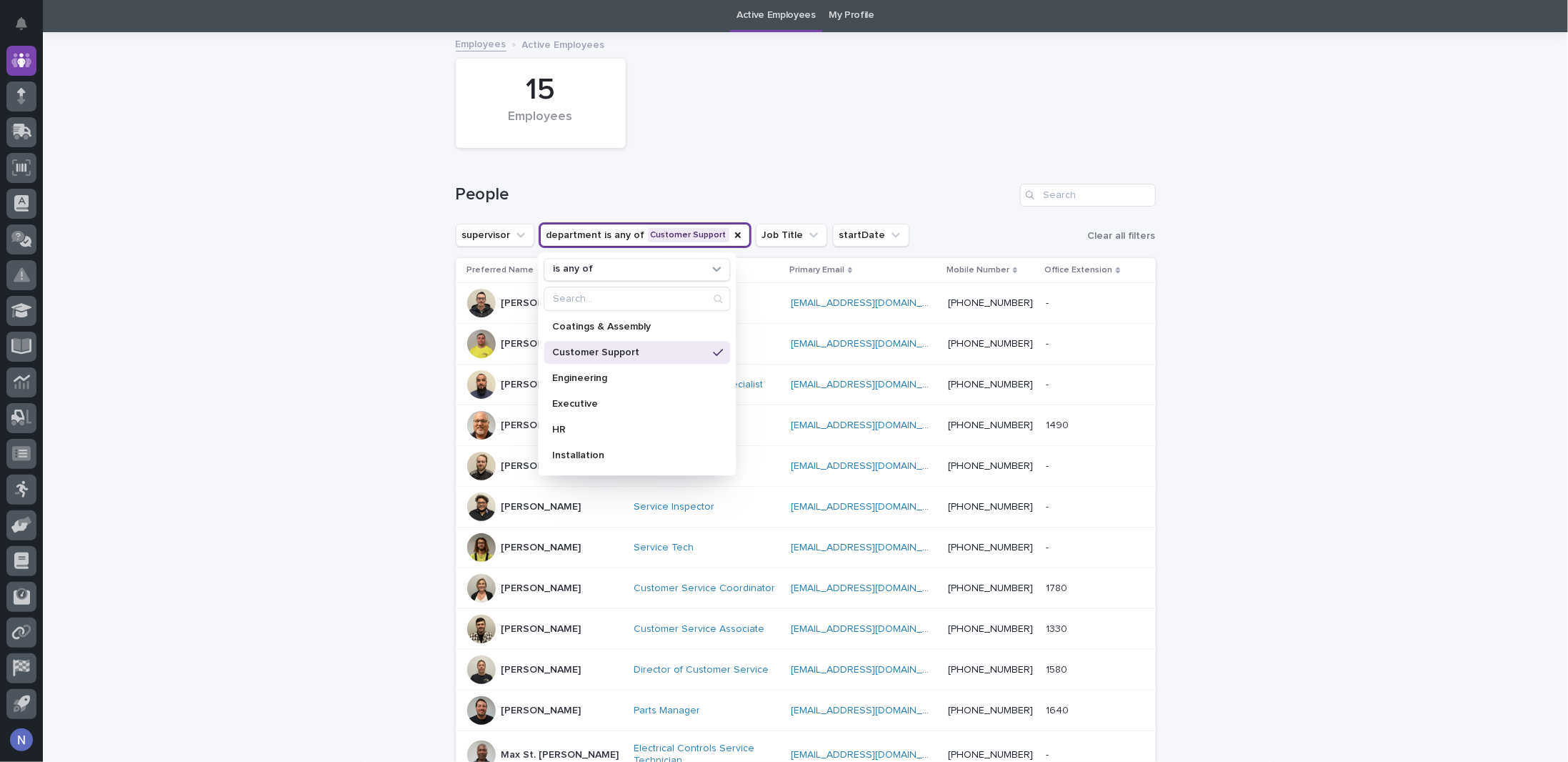
click at [870, 121] on div "15 Employees" at bounding box center [805, 103] width 715 height 103
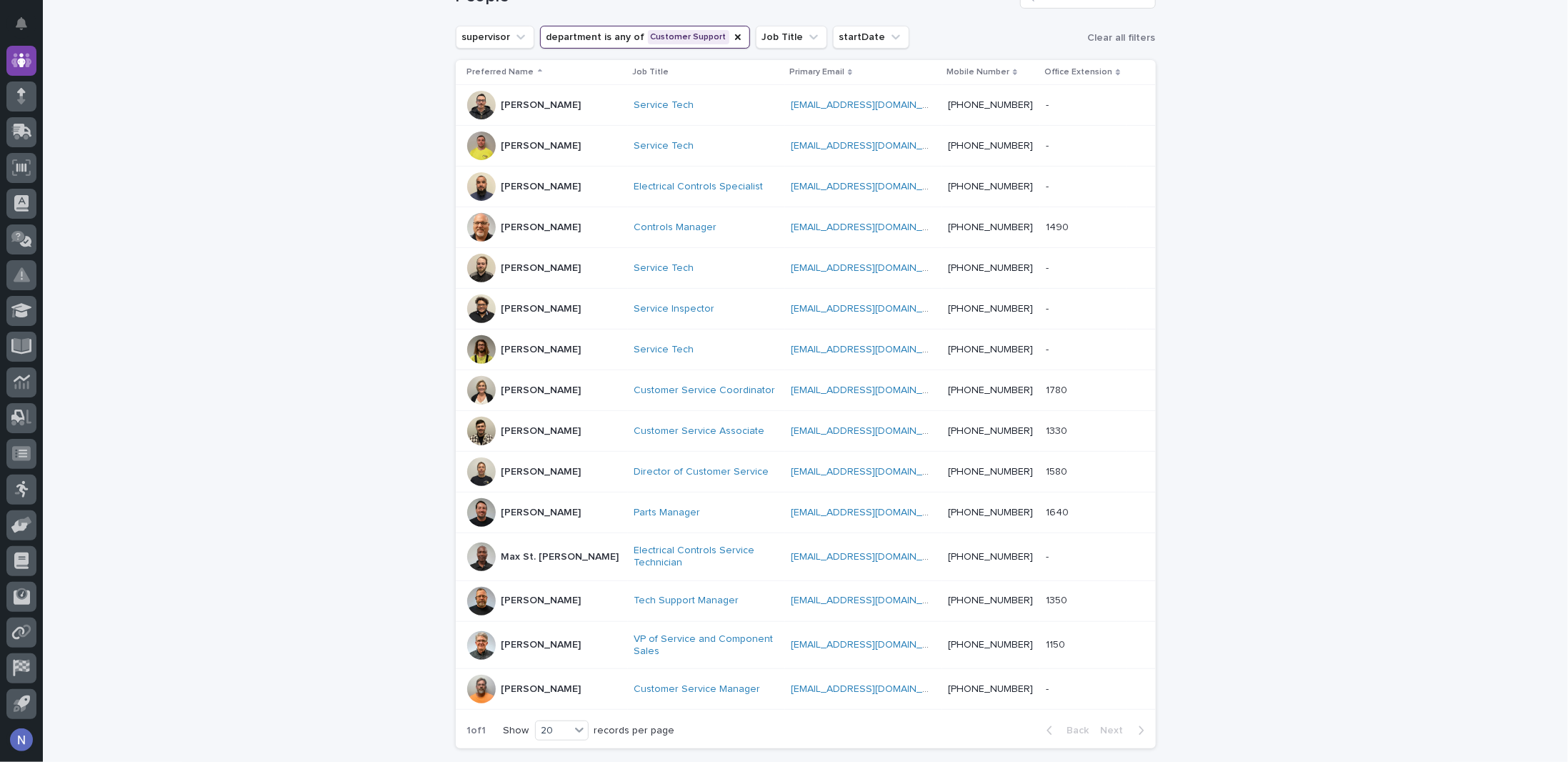
scroll to position [238, 0]
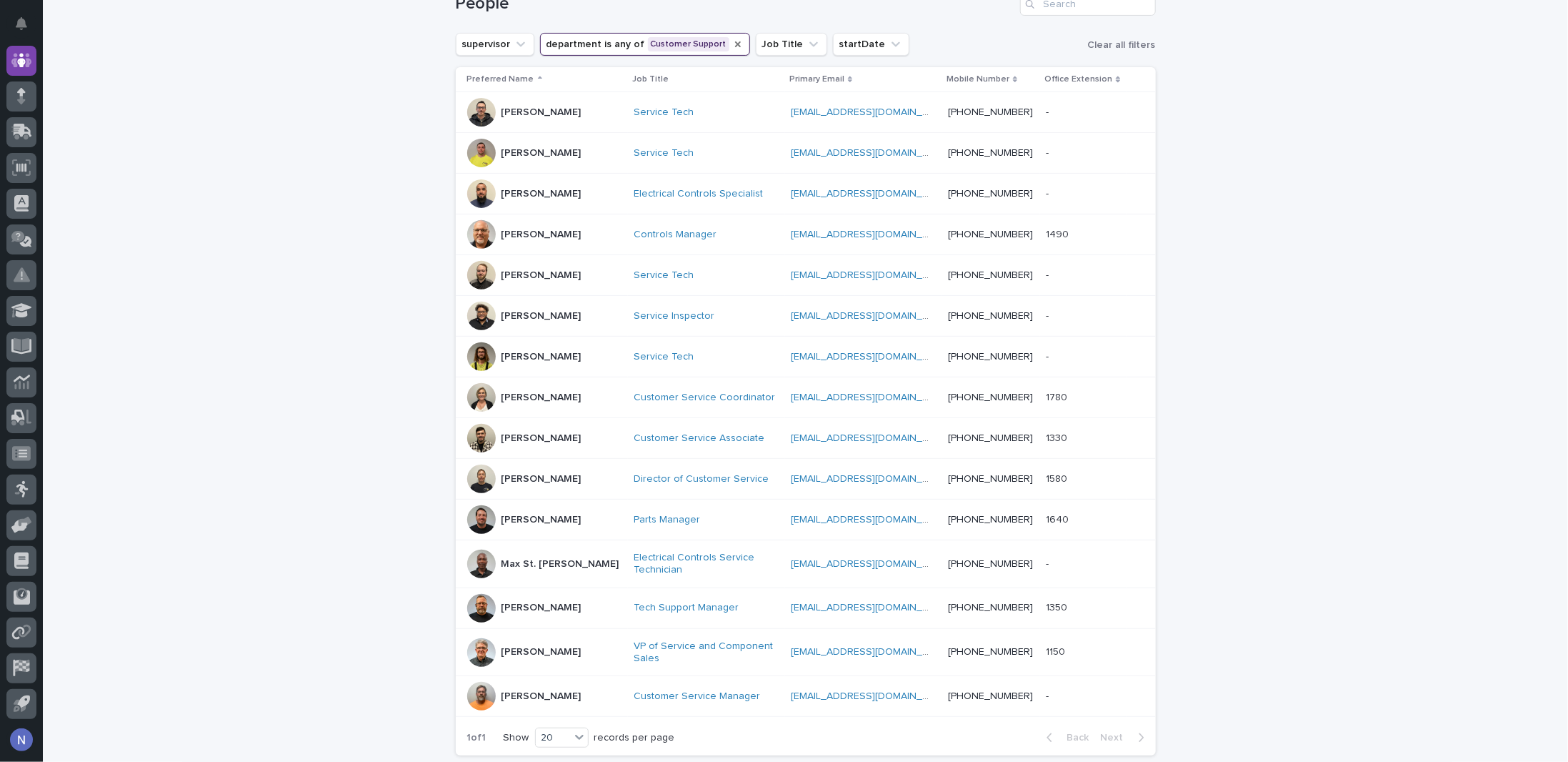
click at [732, 44] on icon "department" at bounding box center [737, 44] width 11 height 11
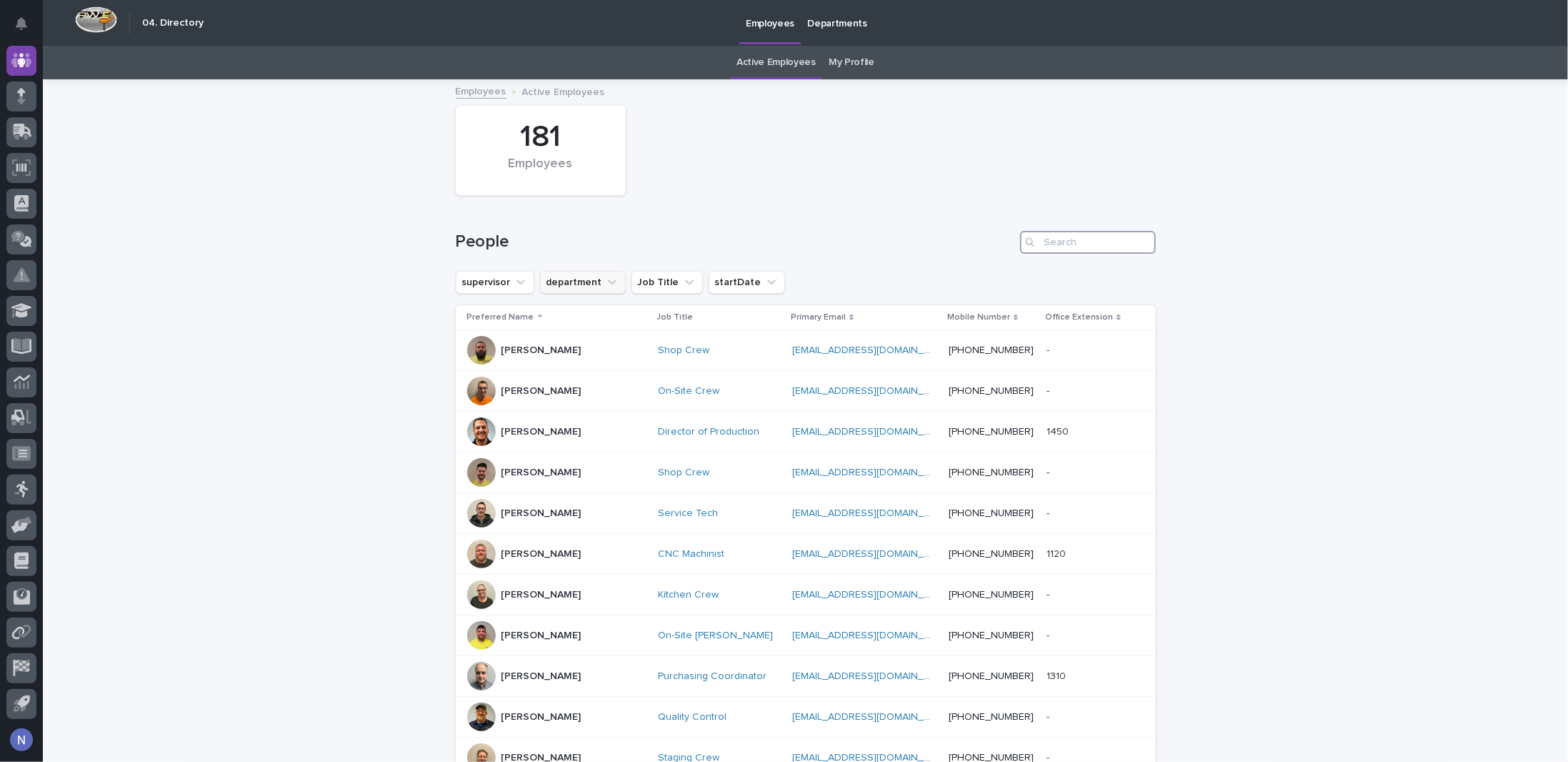
click at [1055, 252] on input "Search" at bounding box center [1088, 242] width 136 height 23
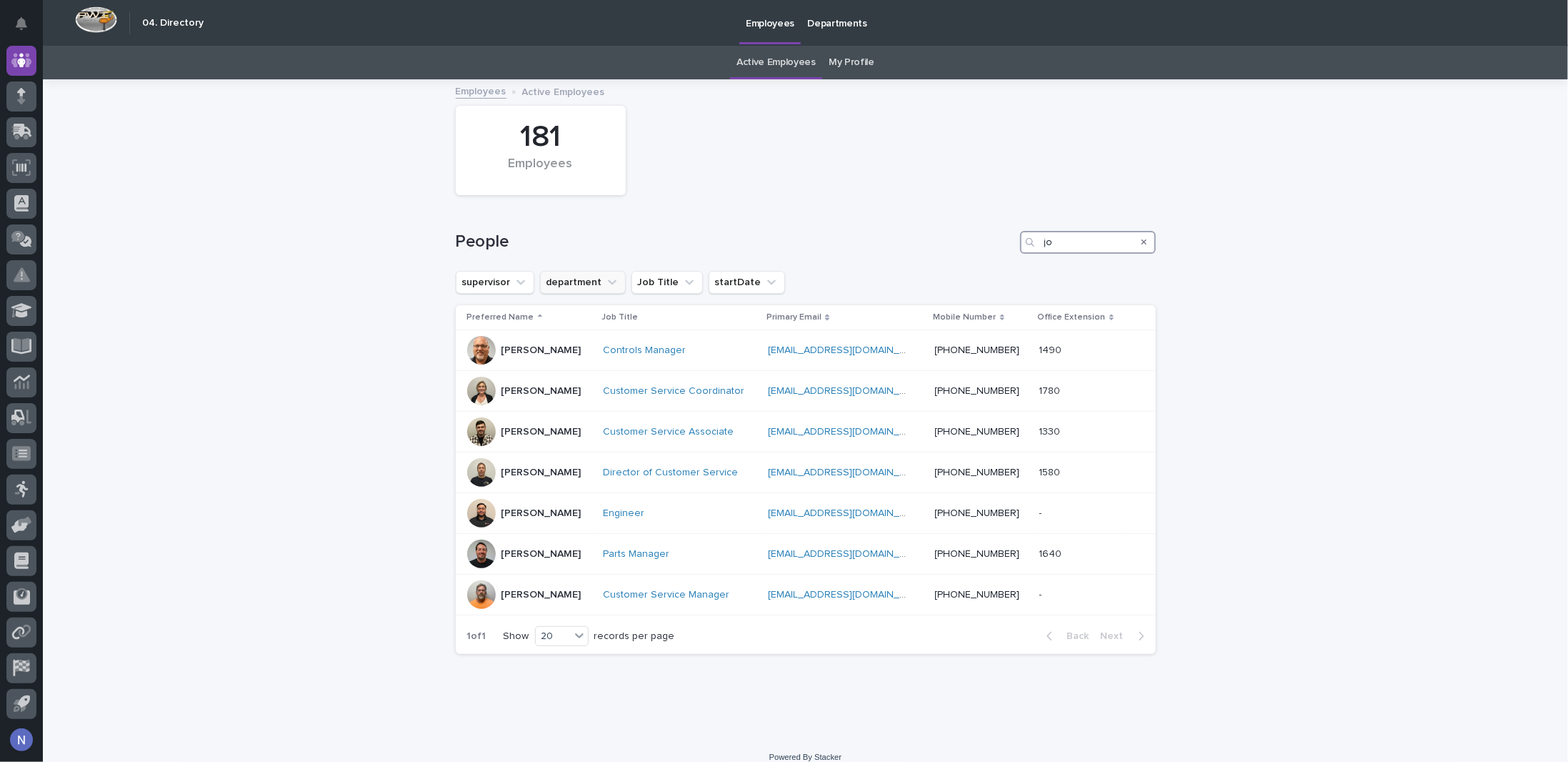
type input "j"
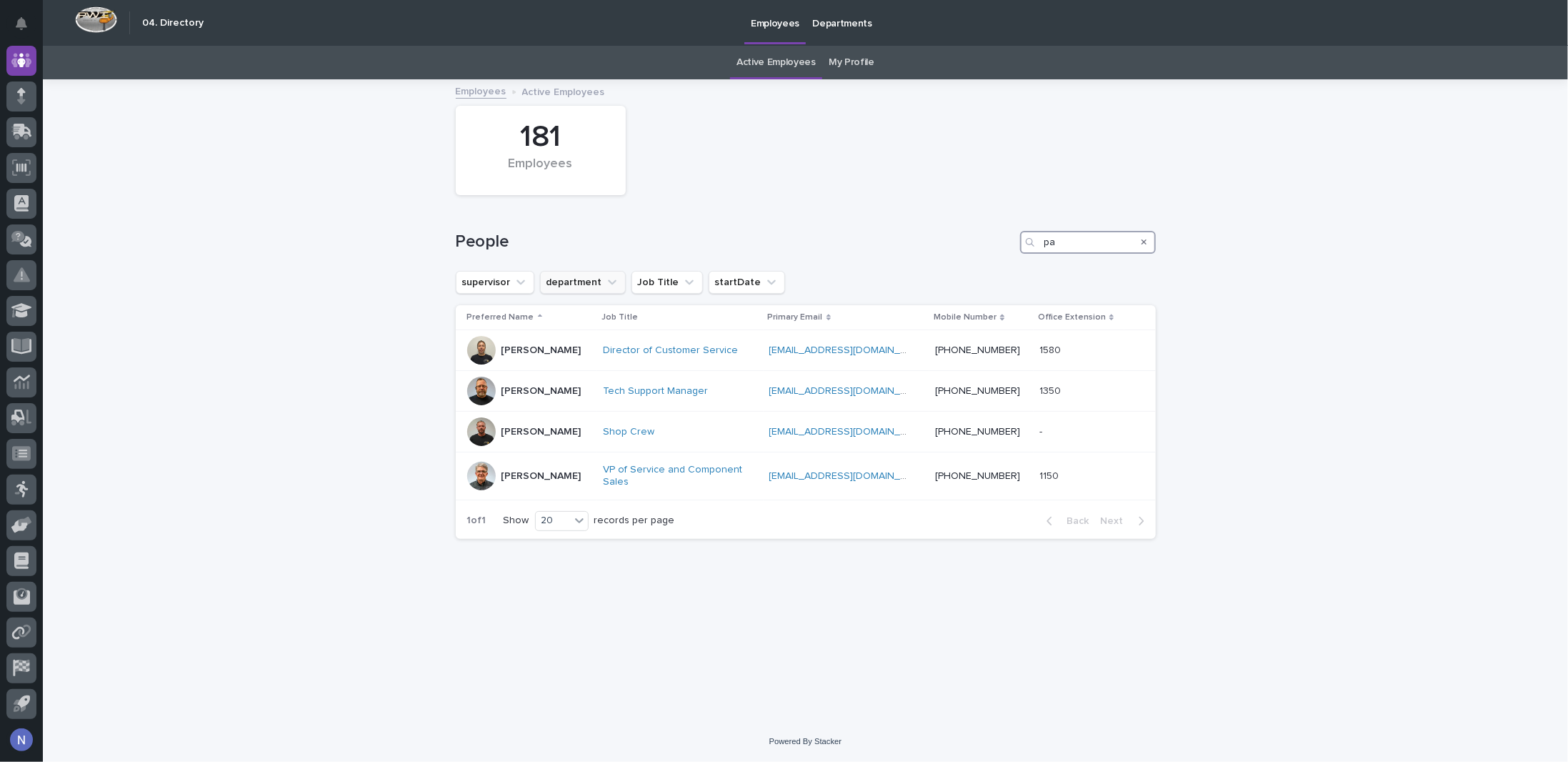
type input "p"
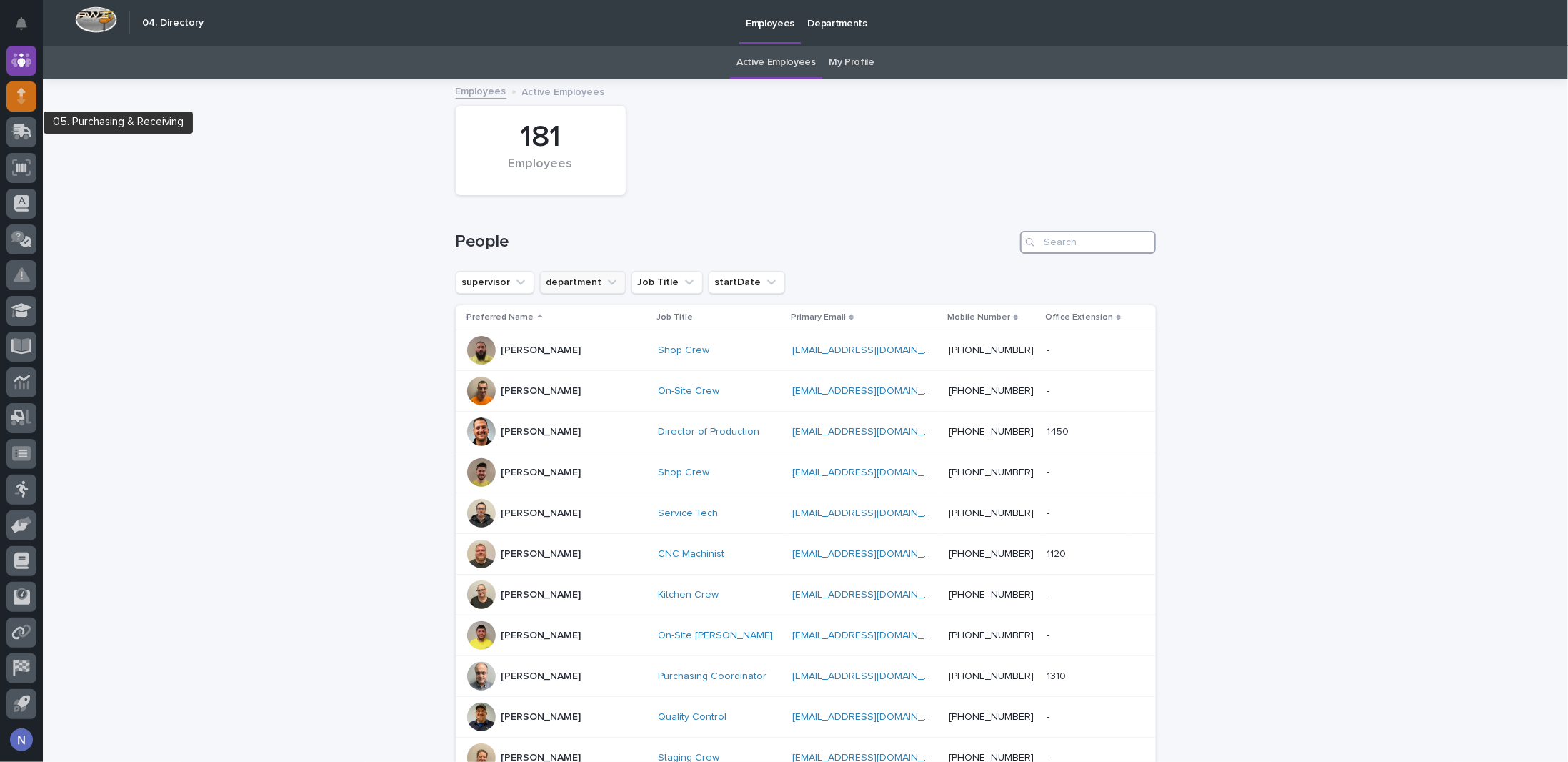
scroll to position [7, 0]
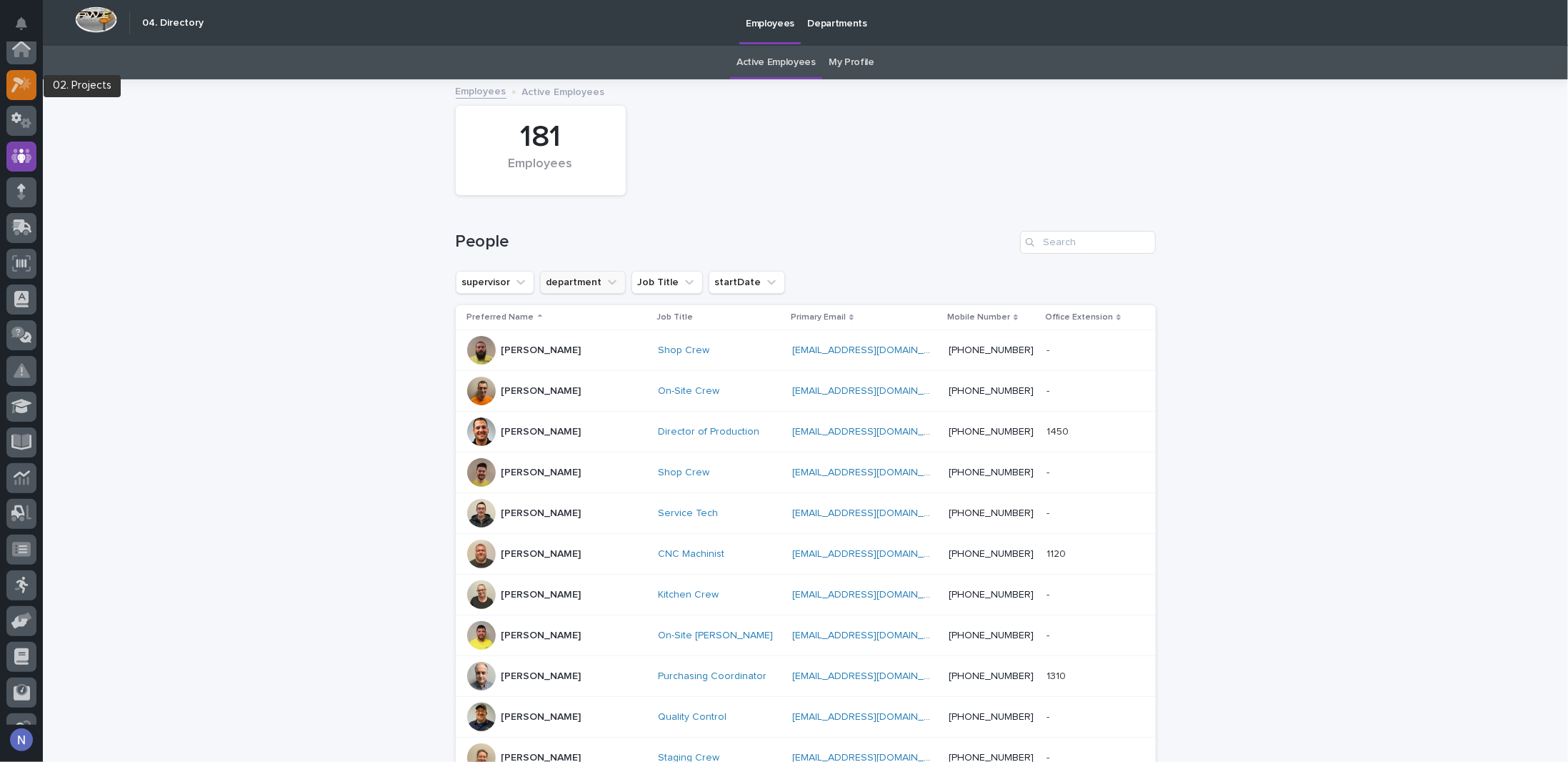
click at [32, 97] on link at bounding box center [21, 85] width 30 height 30
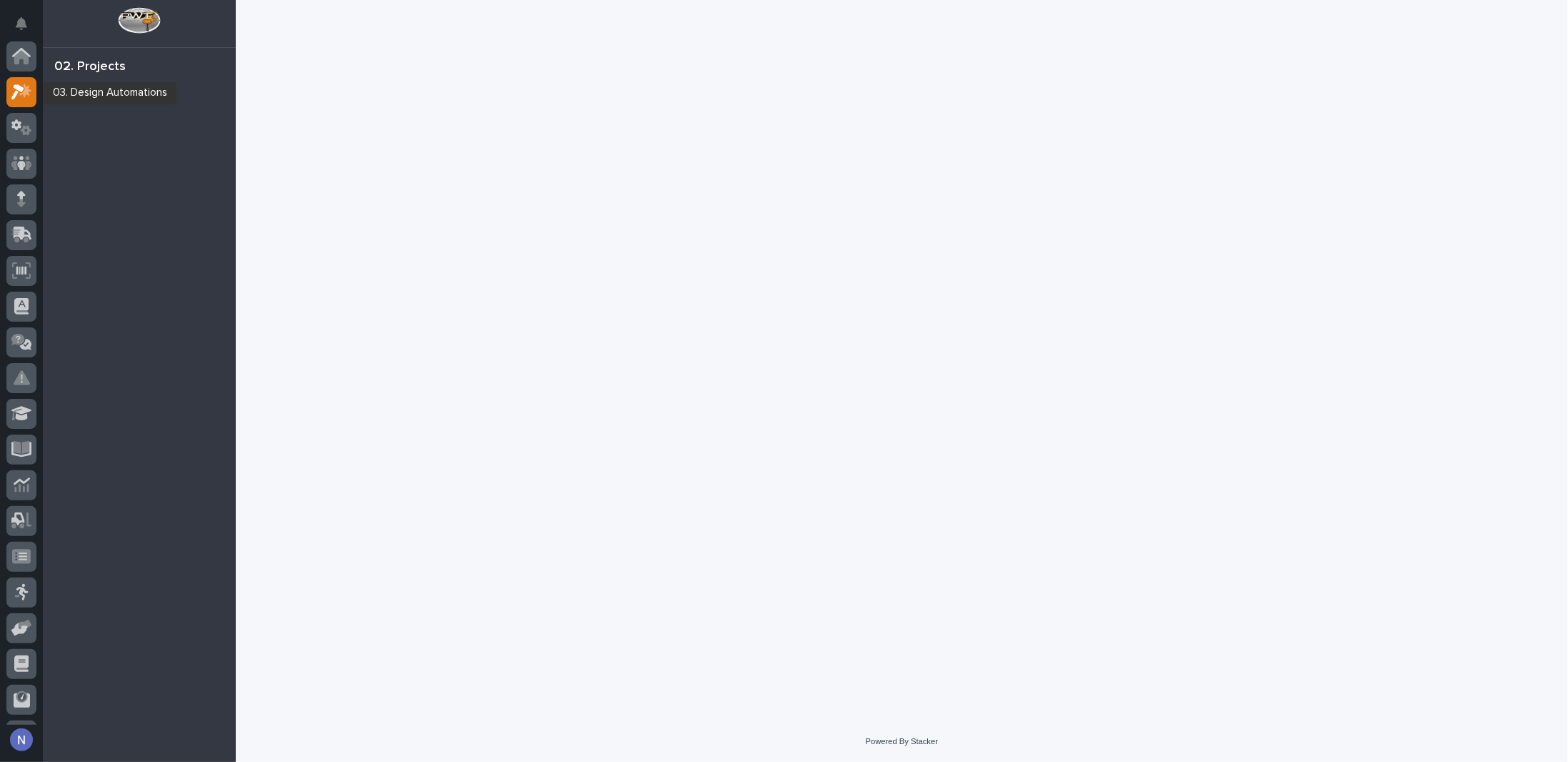
scroll to position [36, 0]
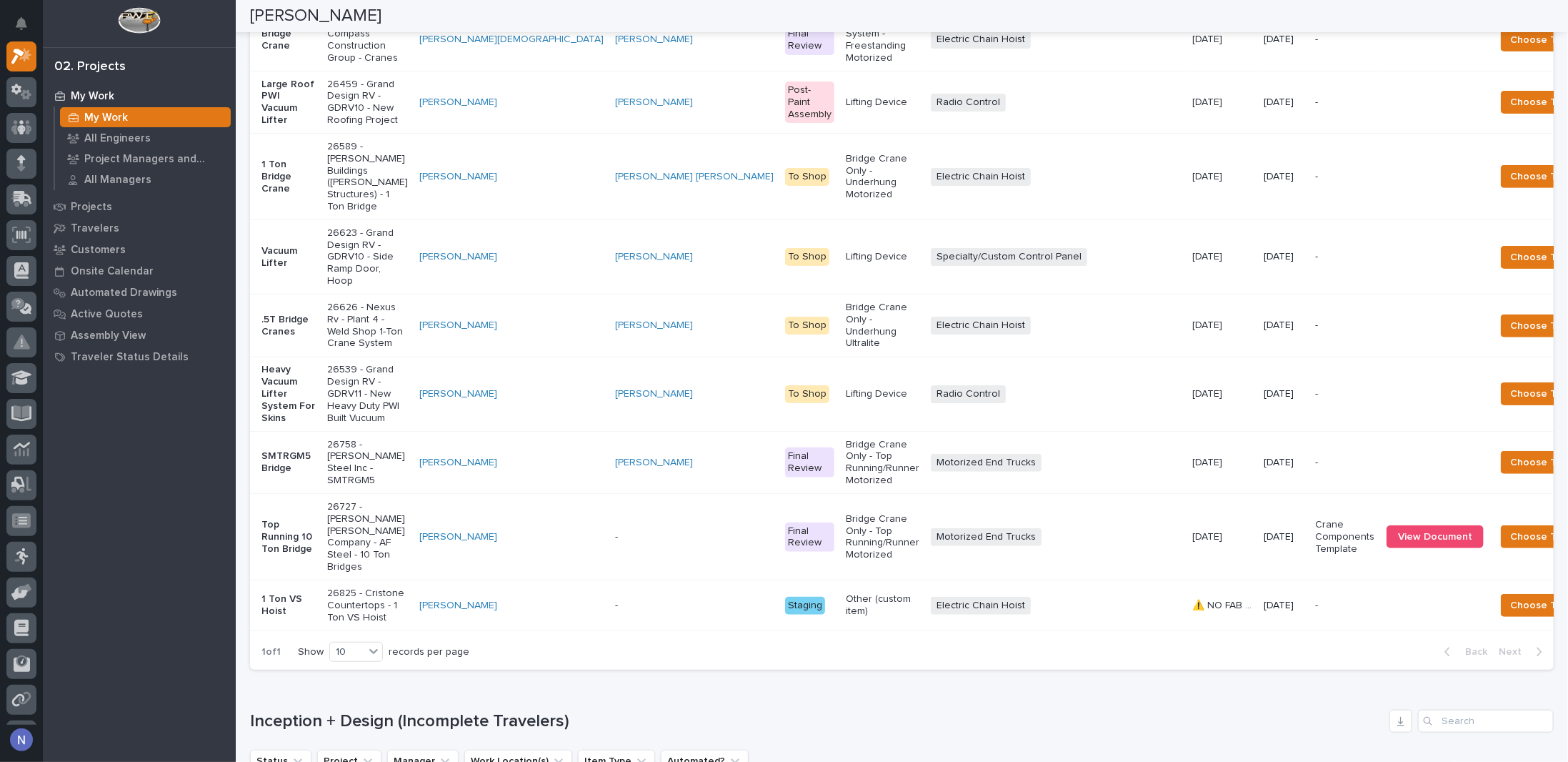
scroll to position [453, 0]
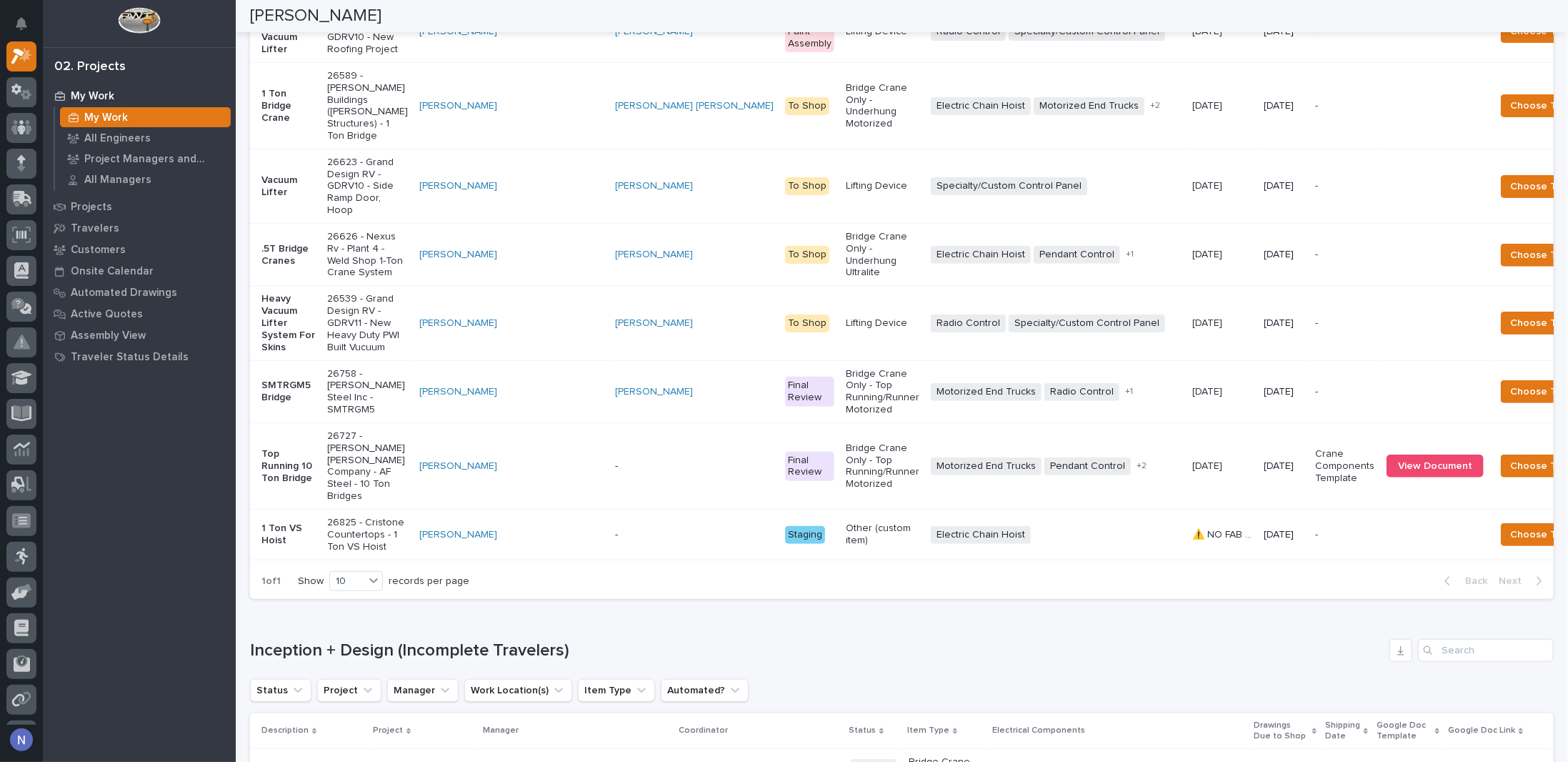
click at [610, 509] on td "-" at bounding box center [694, 466] width 170 height 86
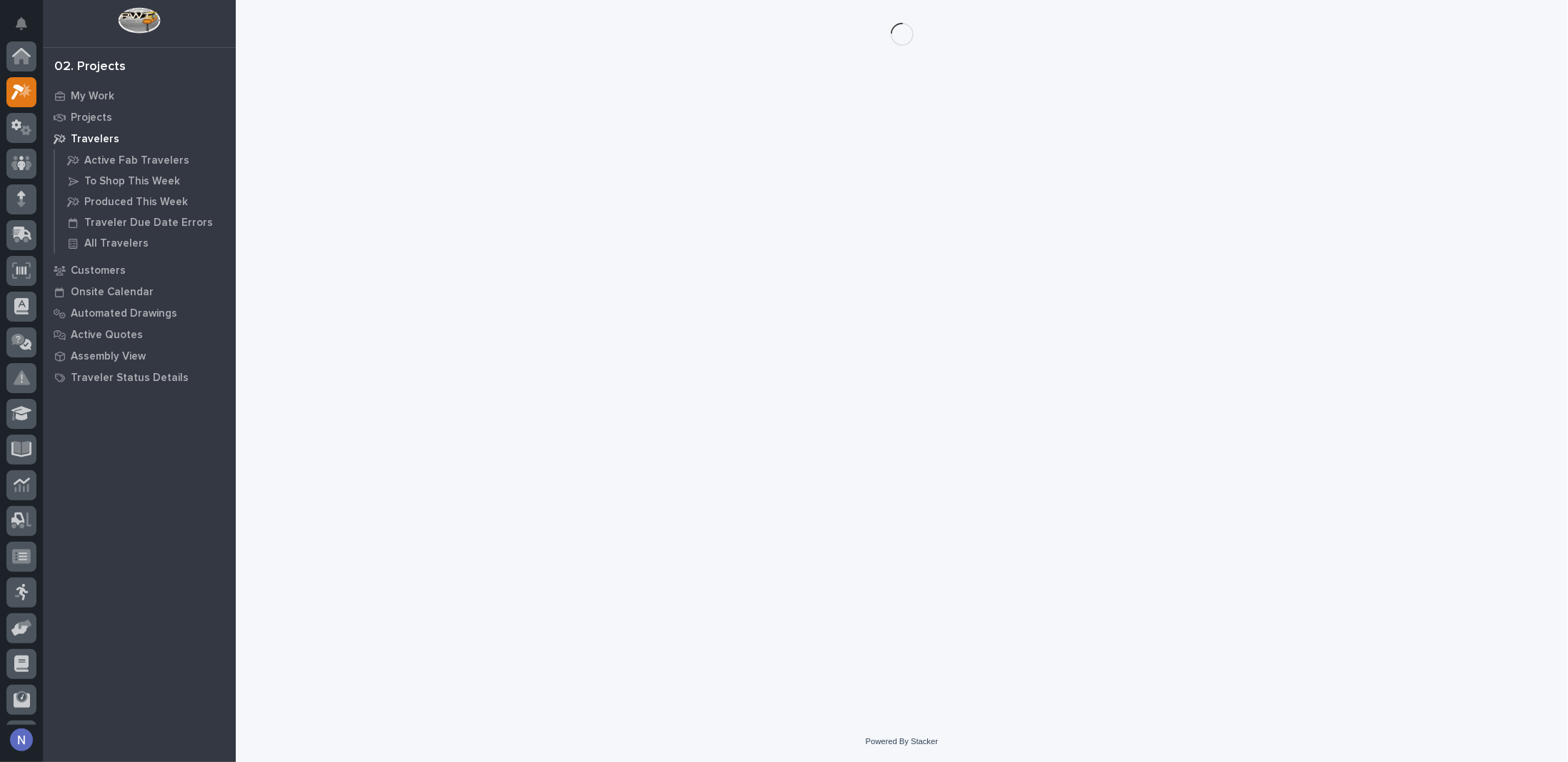
scroll to position [36, 0]
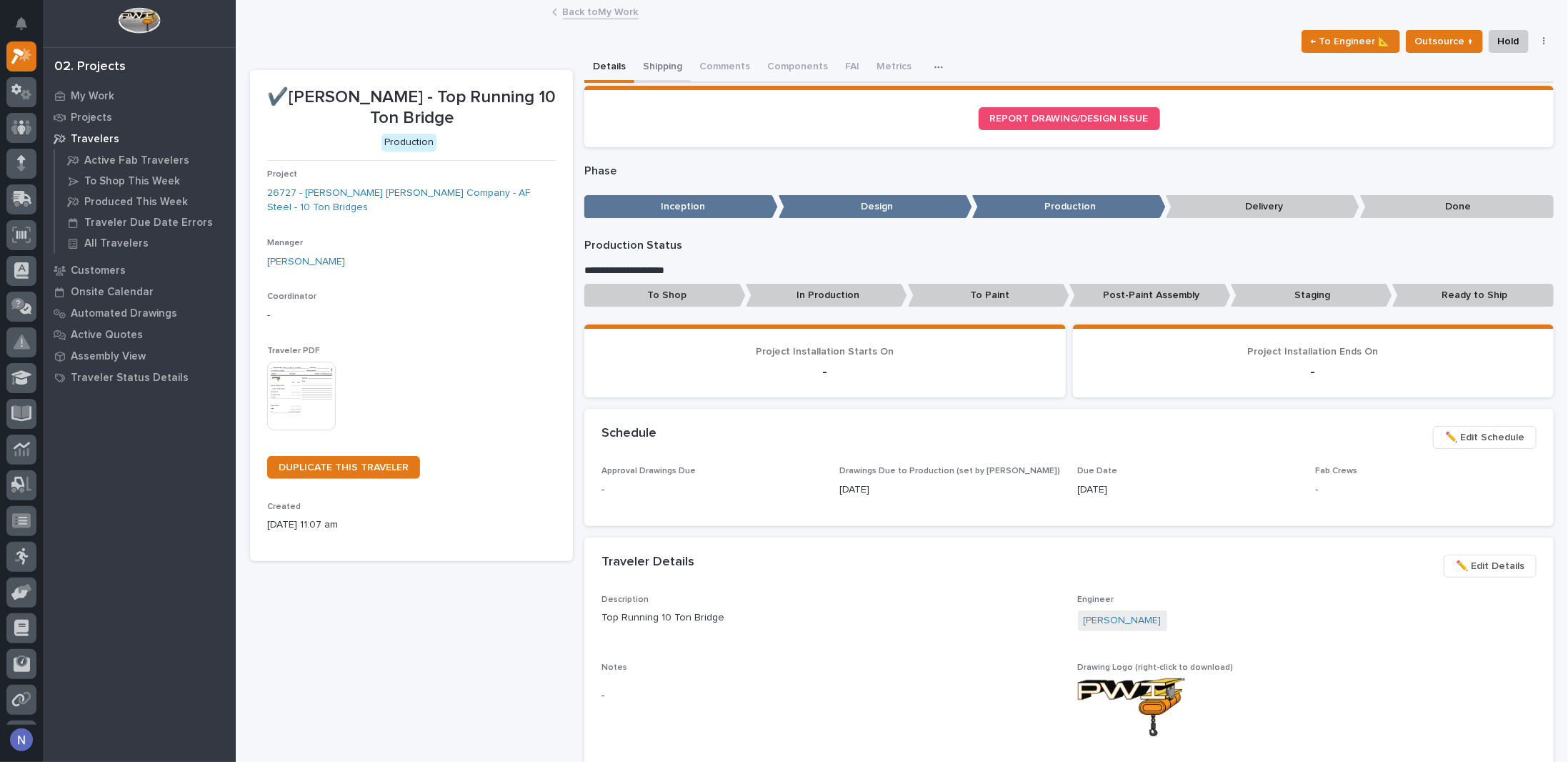
click at [666, 67] on button "Shipping" at bounding box center [663, 67] width 56 height 30
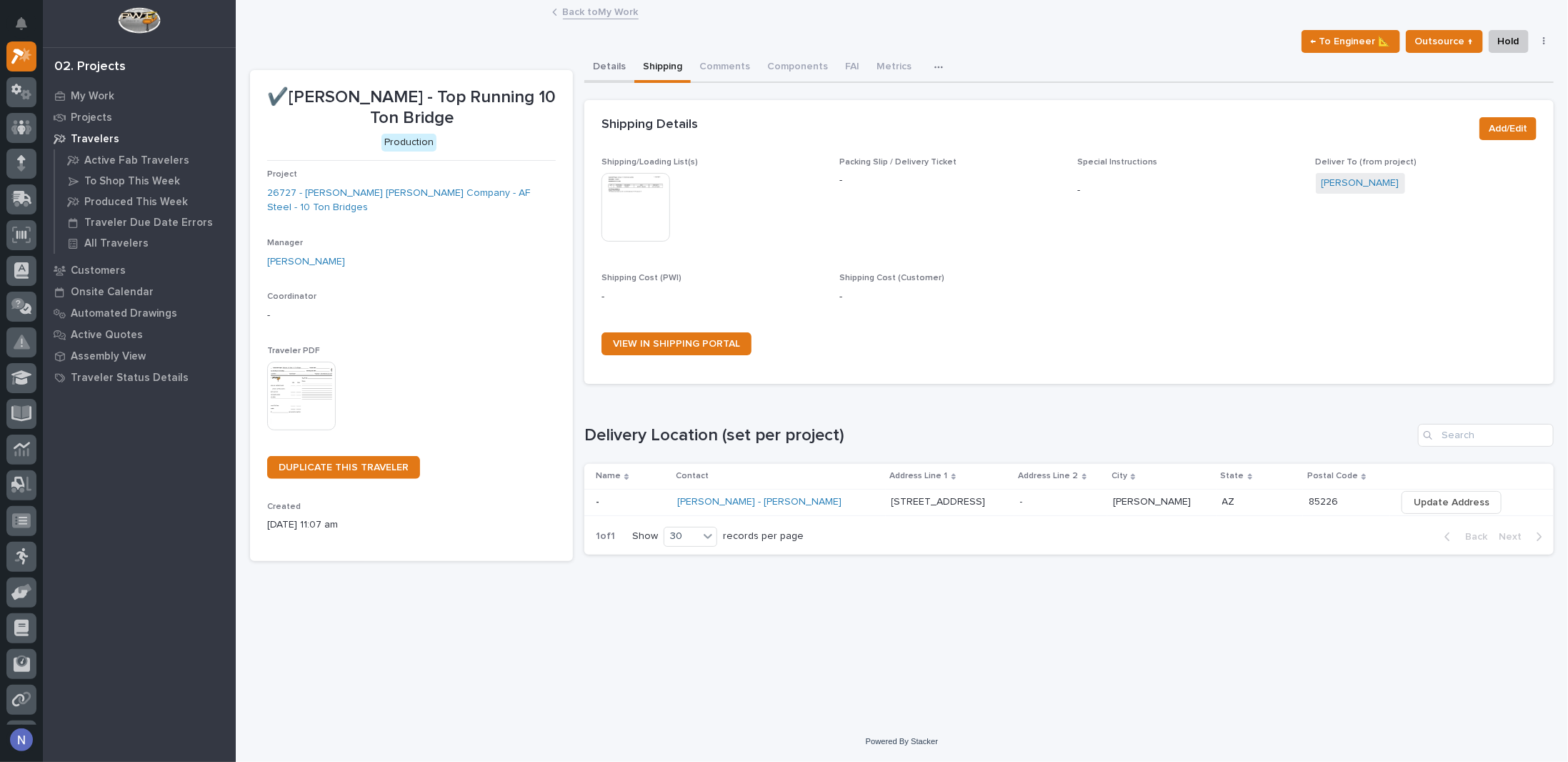
click at [609, 67] on button "Details" at bounding box center [609, 67] width 50 height 30
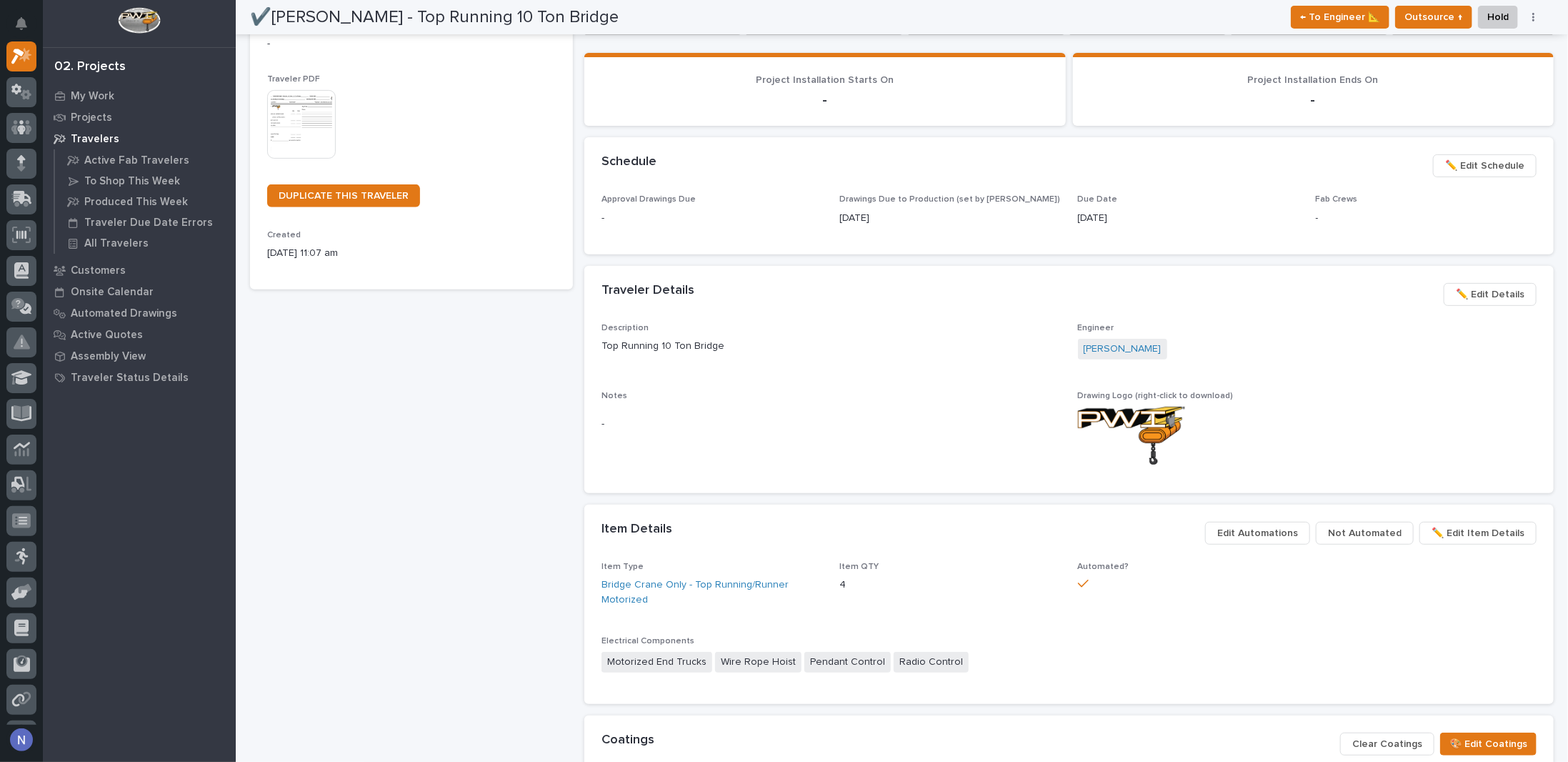
scroll to position [261, 0]
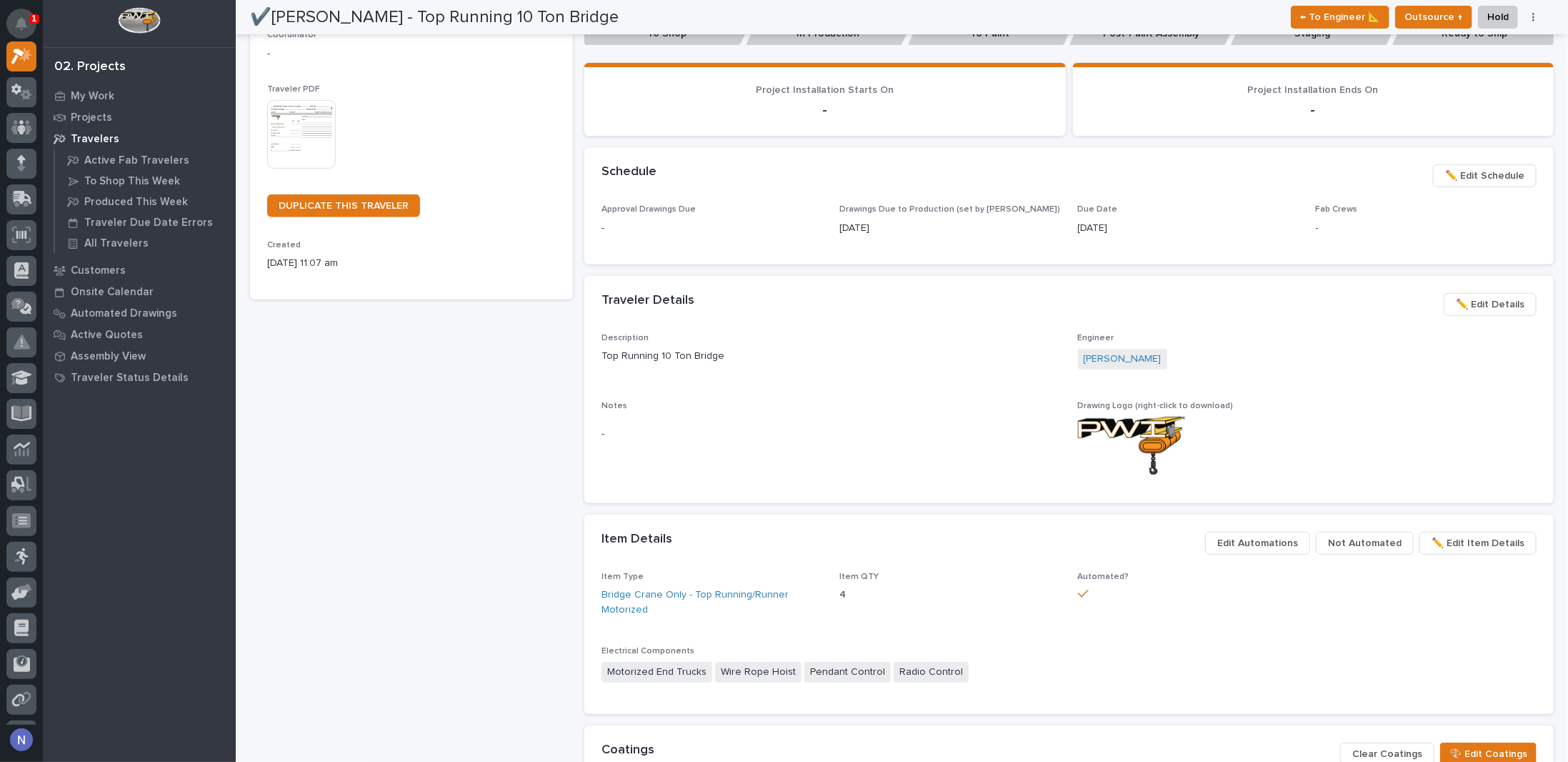
click at [19, 24] on icon "Notifications" at bounding box center [20, 23] width 11 height 13
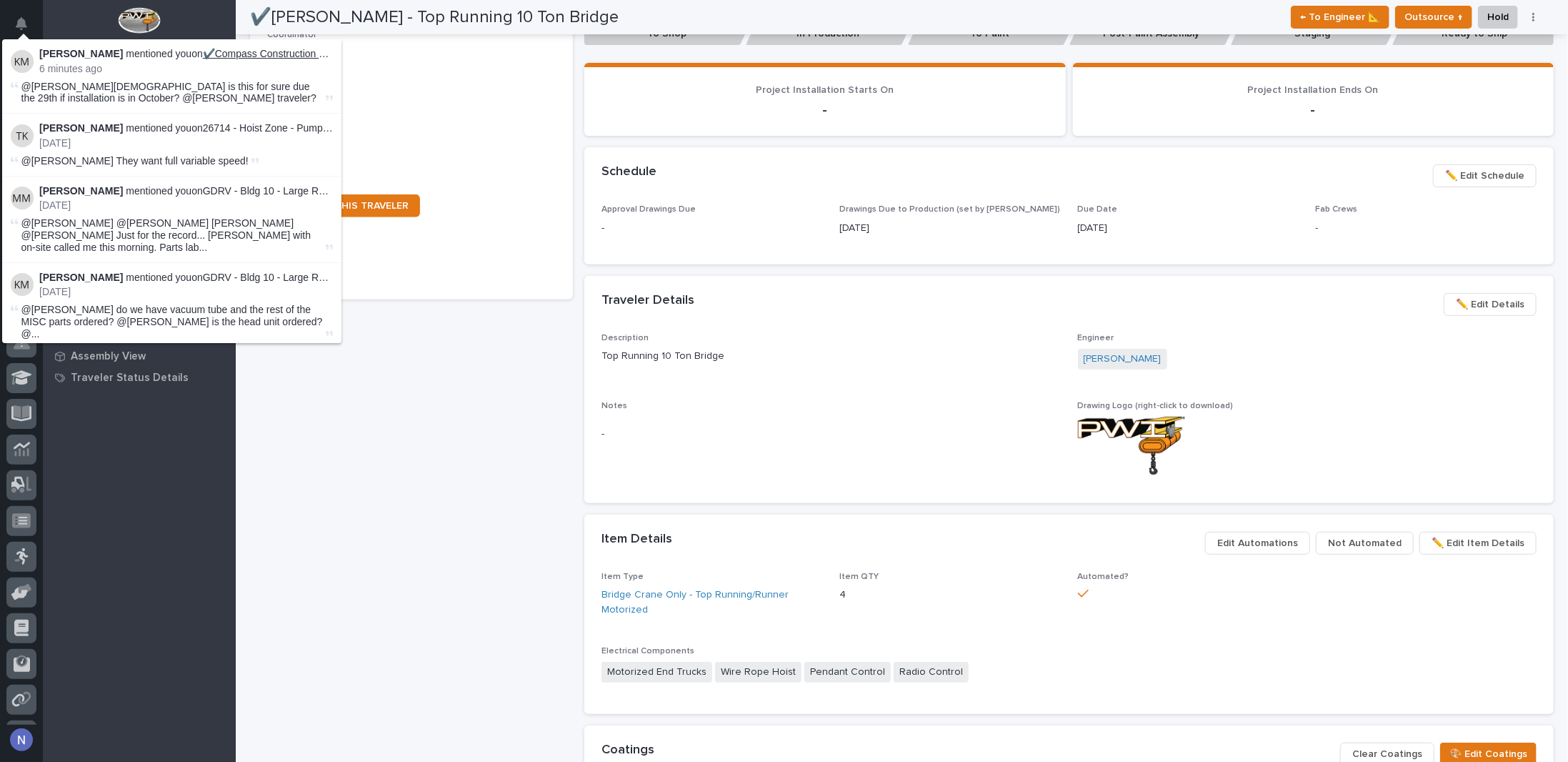
click at [224, 58] on link "✔️Compass Construction Group - Bridge Crane" at bounding box center [309, 53] width 212 height 11
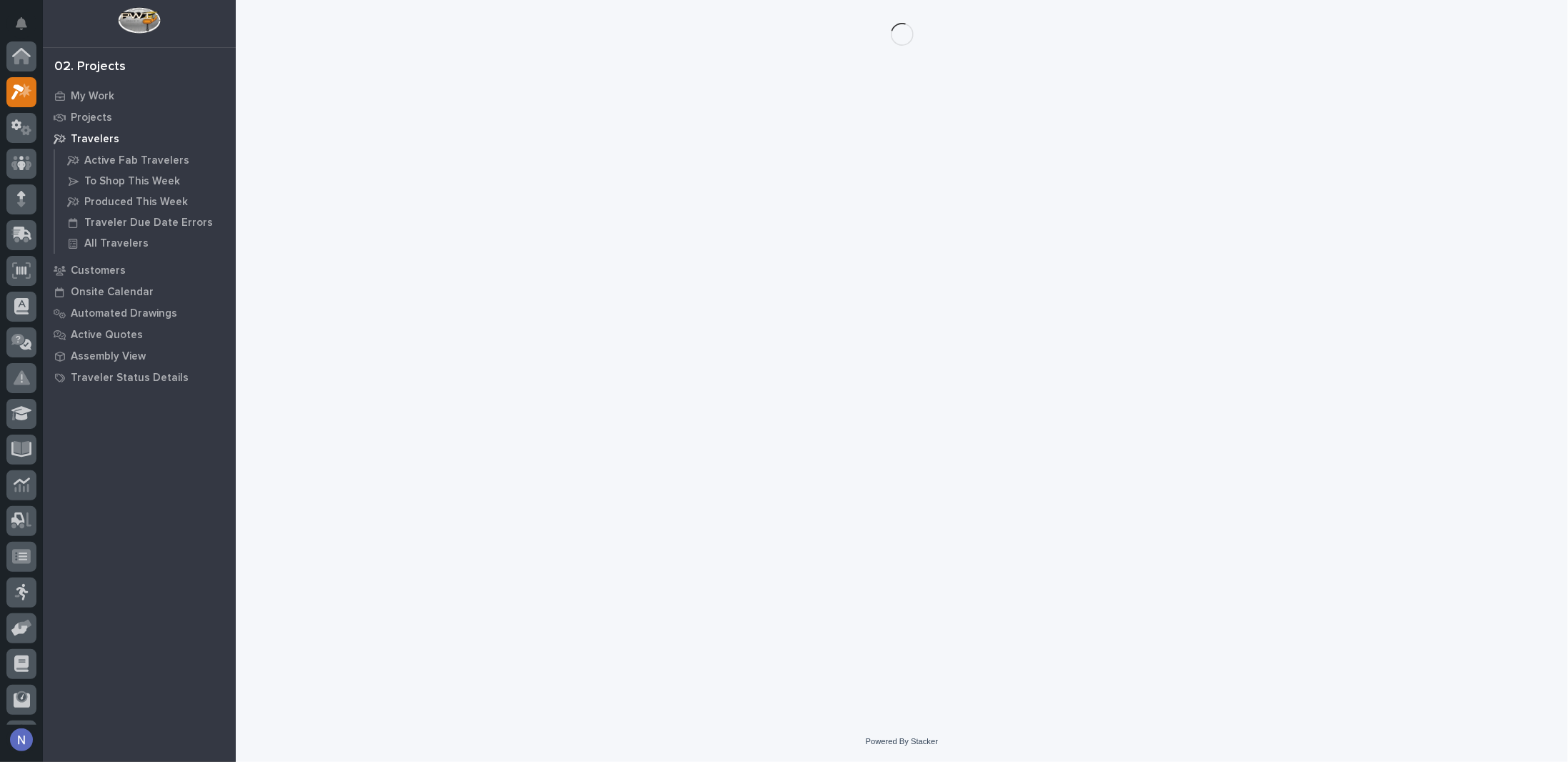
scroll to position [36, 0]
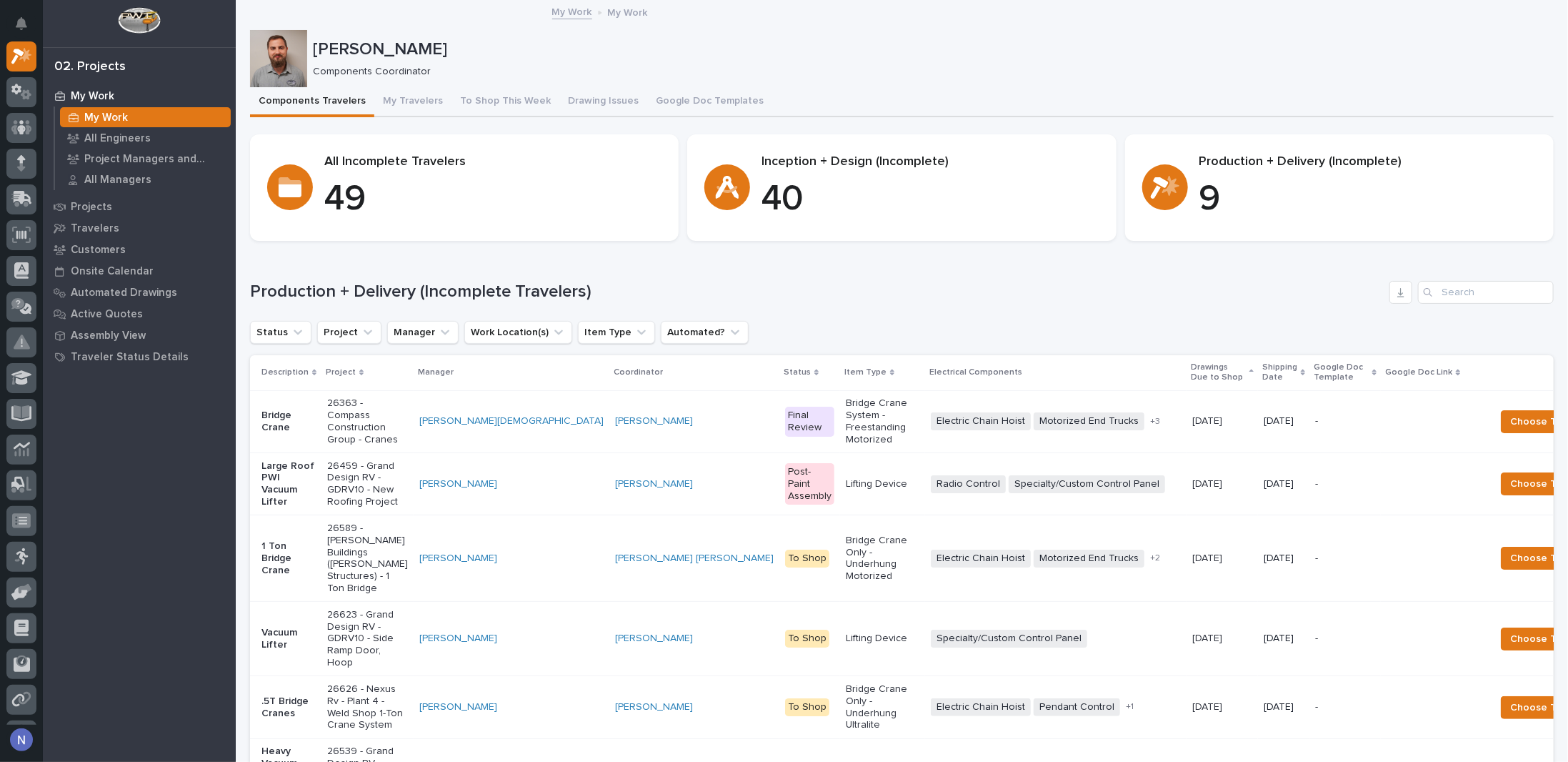
click at [0, 0] on html "My Settings Log Out 02. Projects My Work My Work All Engineers Project Managers…" at bounding box center [784, 381] width 1568 height 762
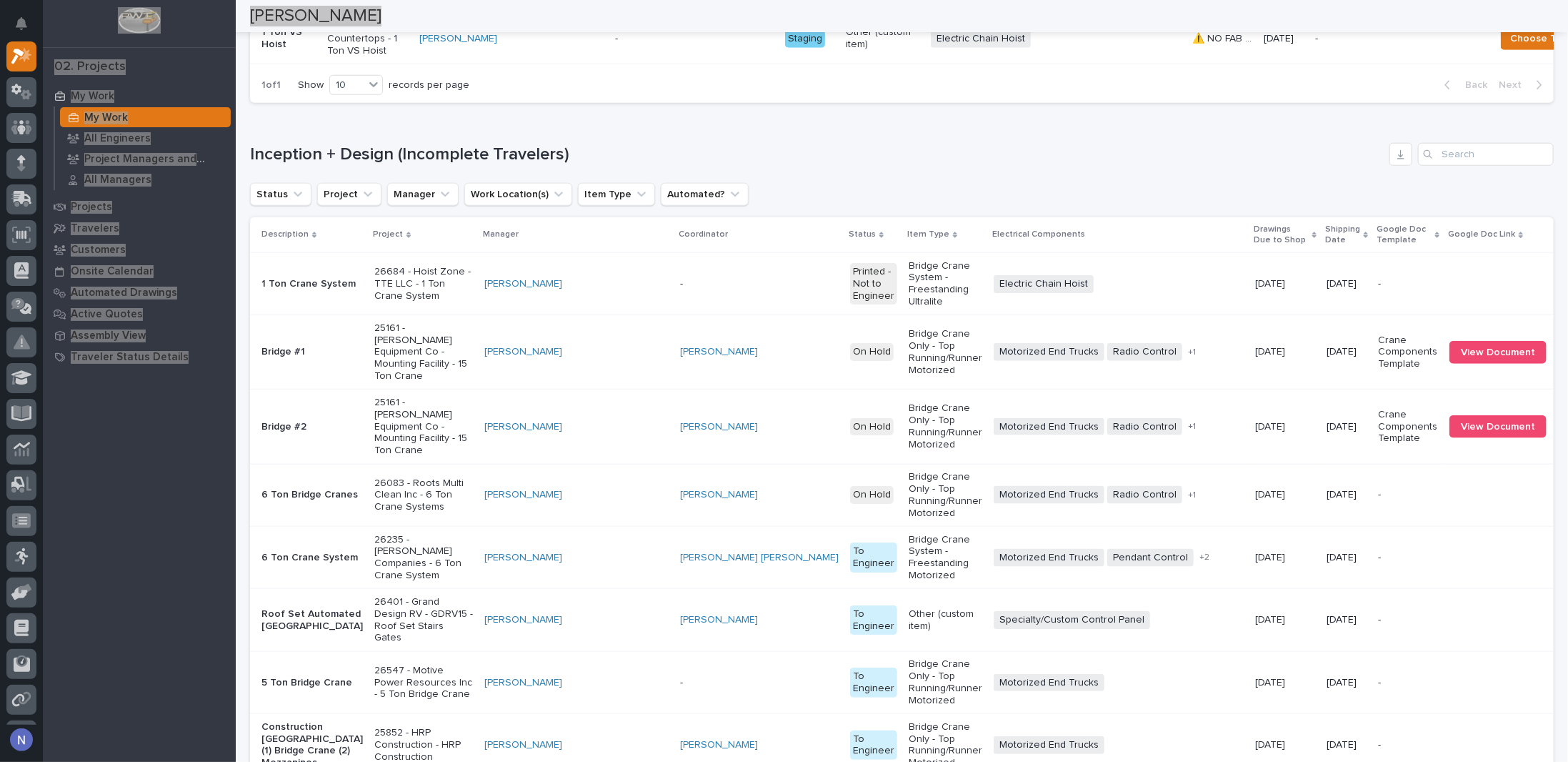
scroll to position [952, 0]
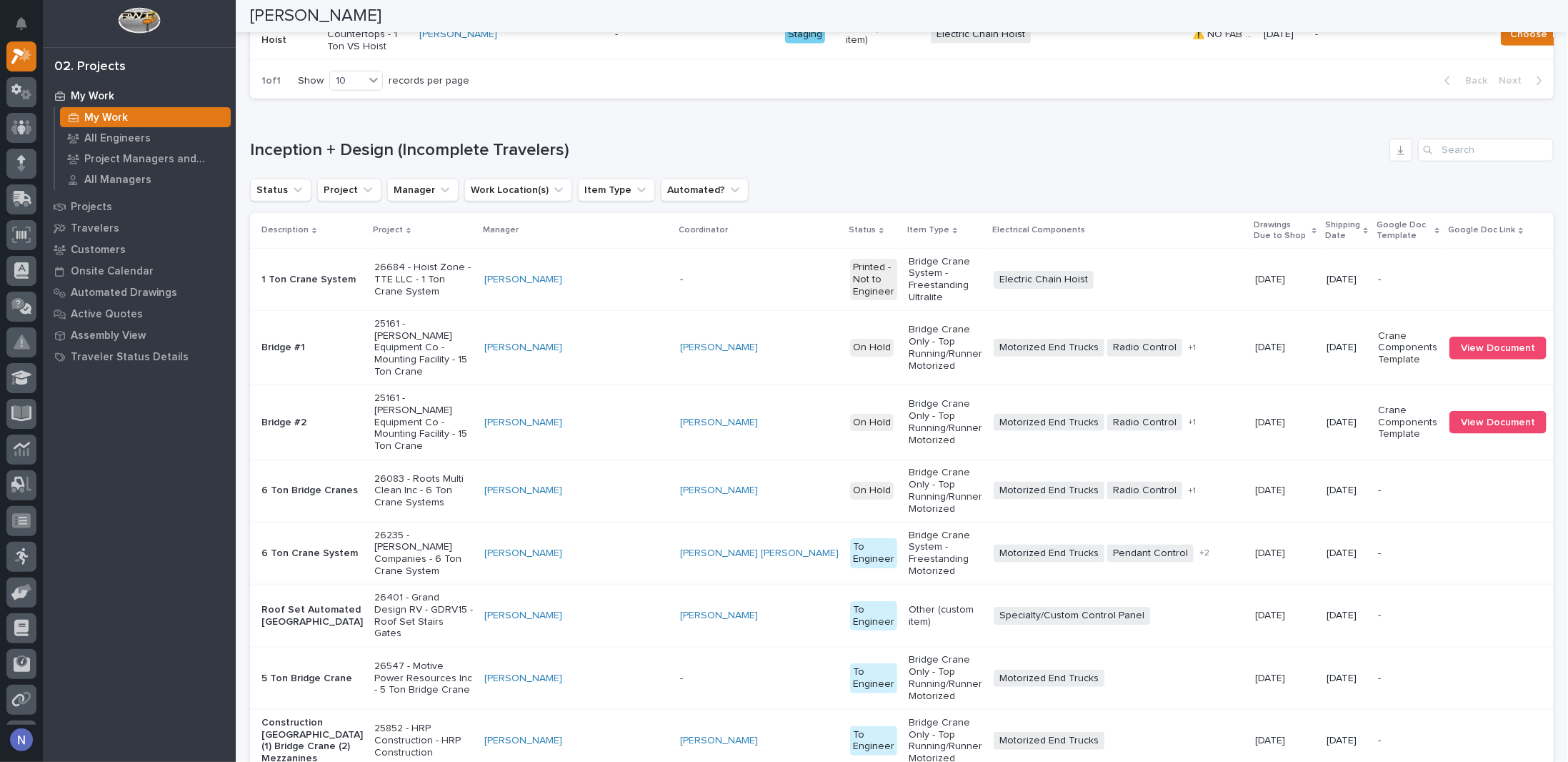
click at [1325, 243] on p "Shipping Date" at bounding box center [1343, 230] width 35 height 26
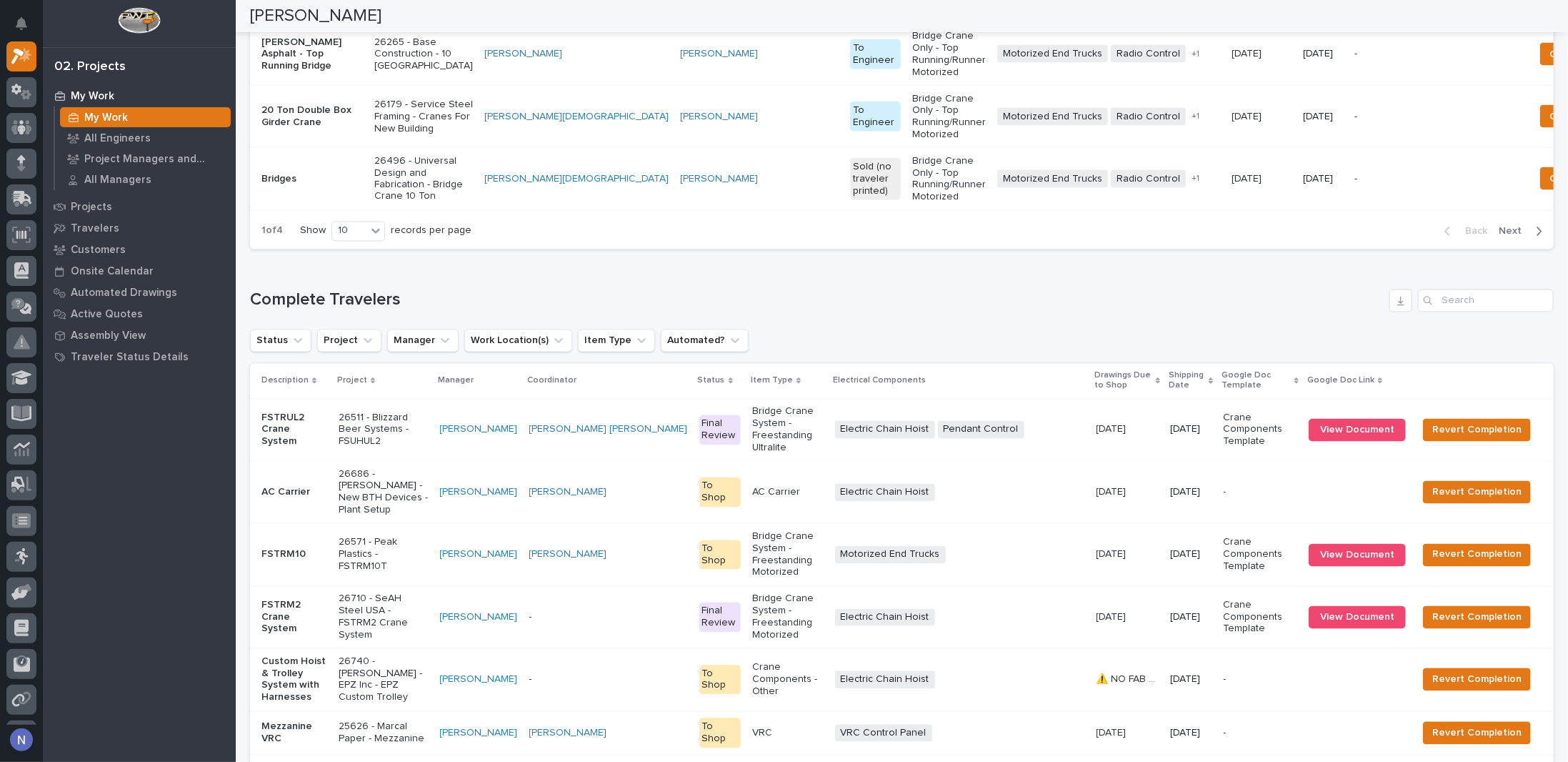
scroll to position [1760, 0]
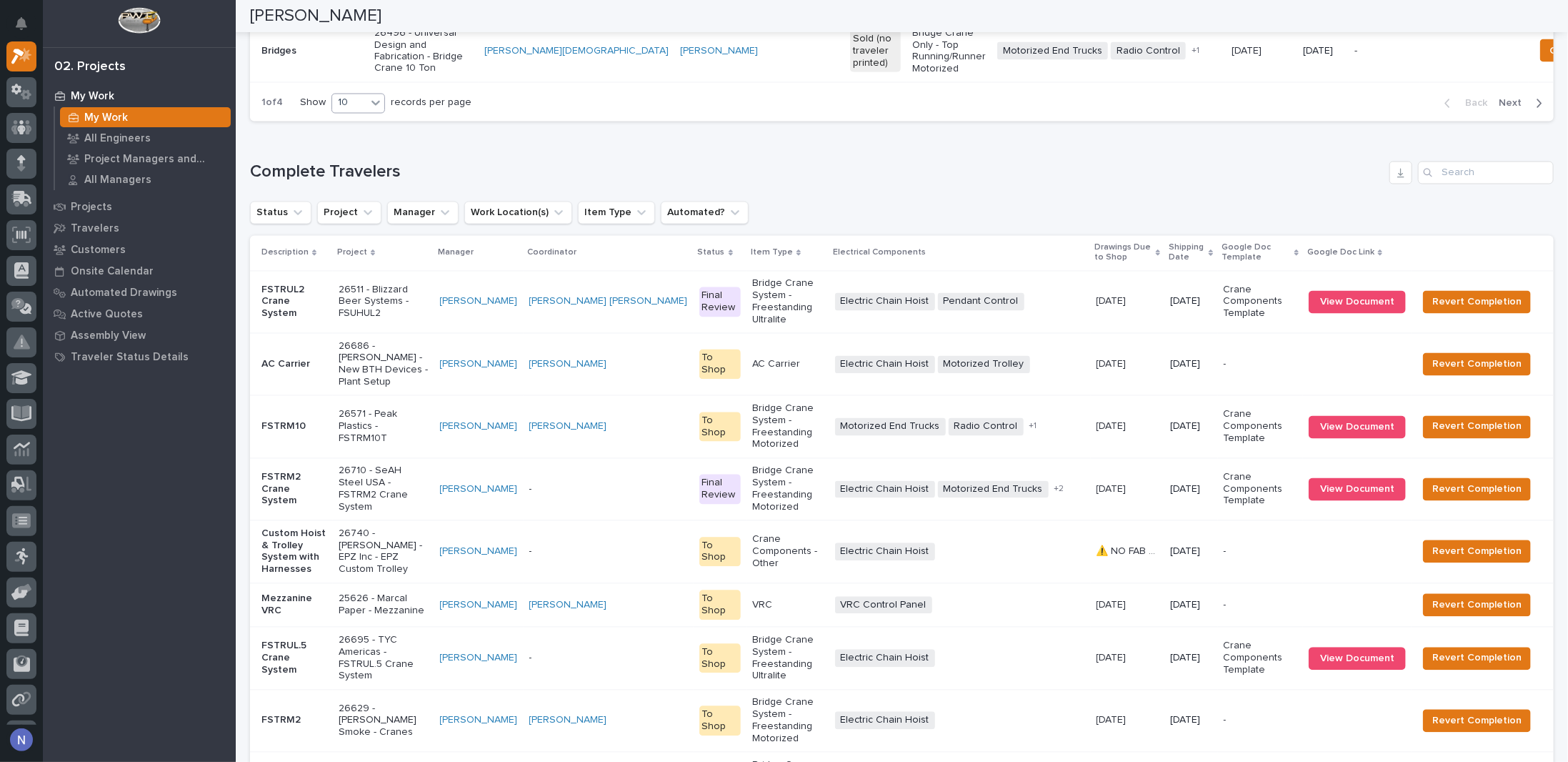
click at [366, 111] on div "10" at bounding box center [349, 103] width 34 height 15
click at [354, 436] on div "30" at bounding box center [359, 437] width 52 height 17
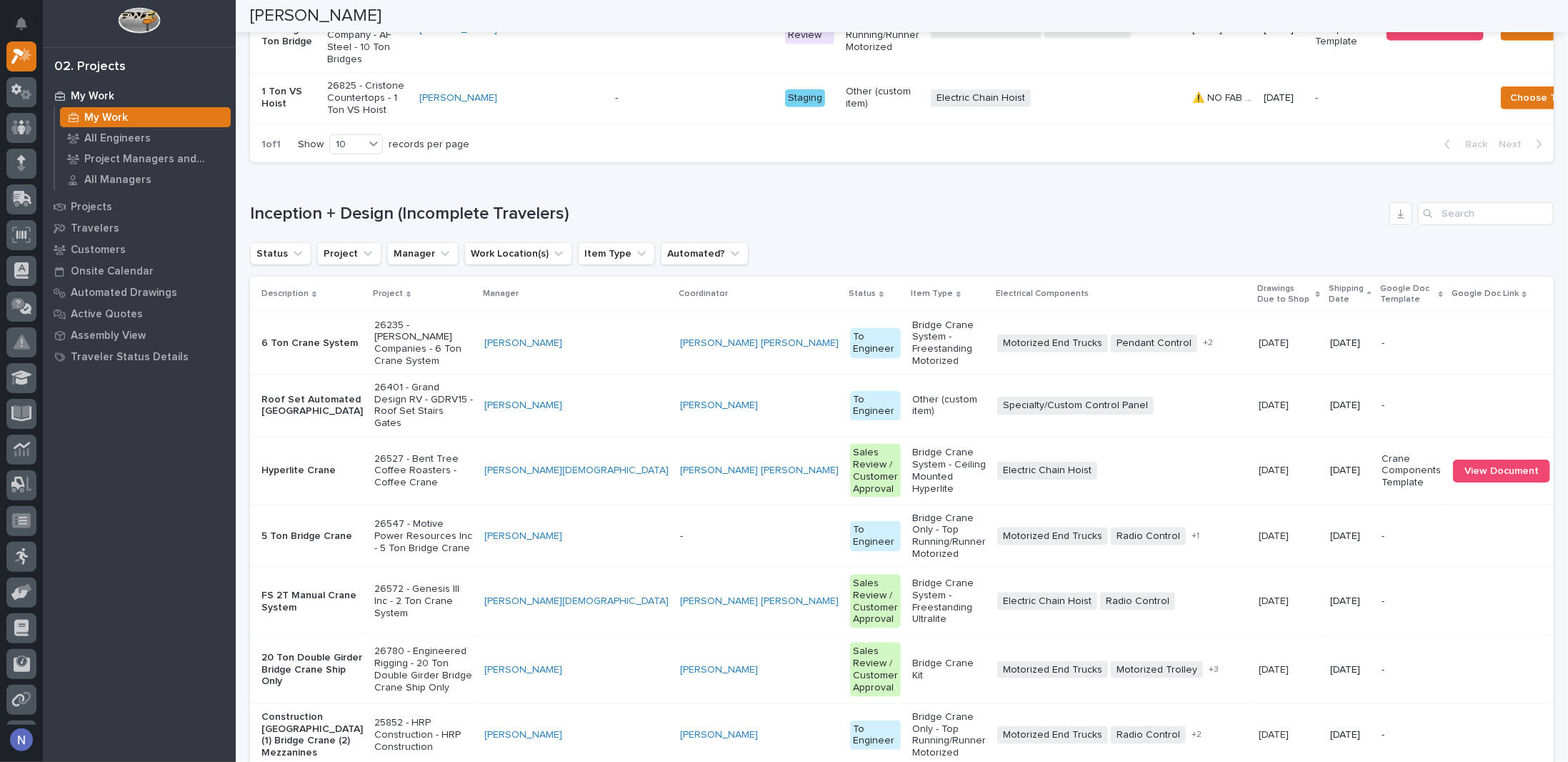
scroll to position [878, 0]
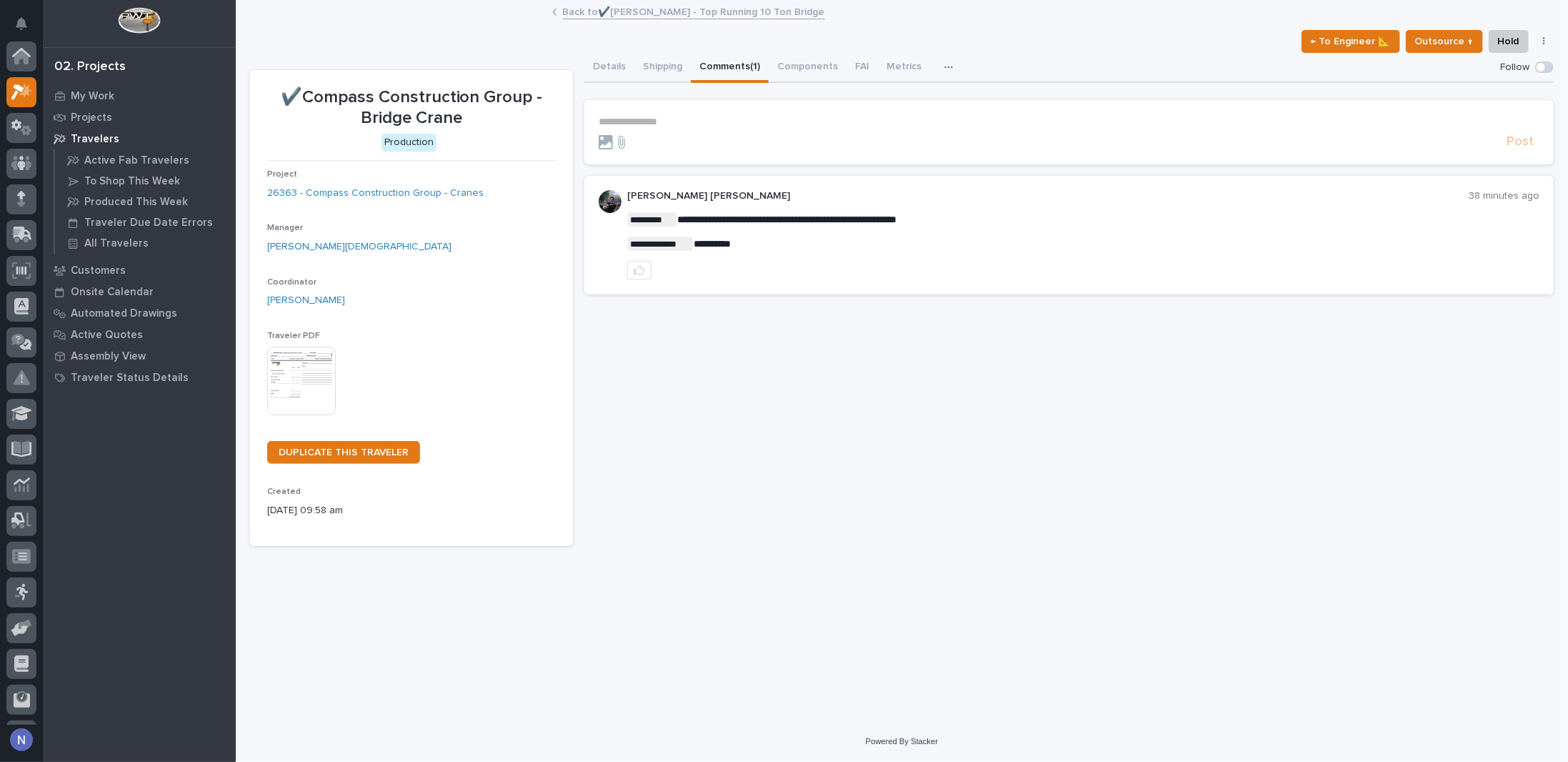
scroll to position [36, 0]
click at [24, 55] on icon at bounding box center [26, 55] width 12 height 15
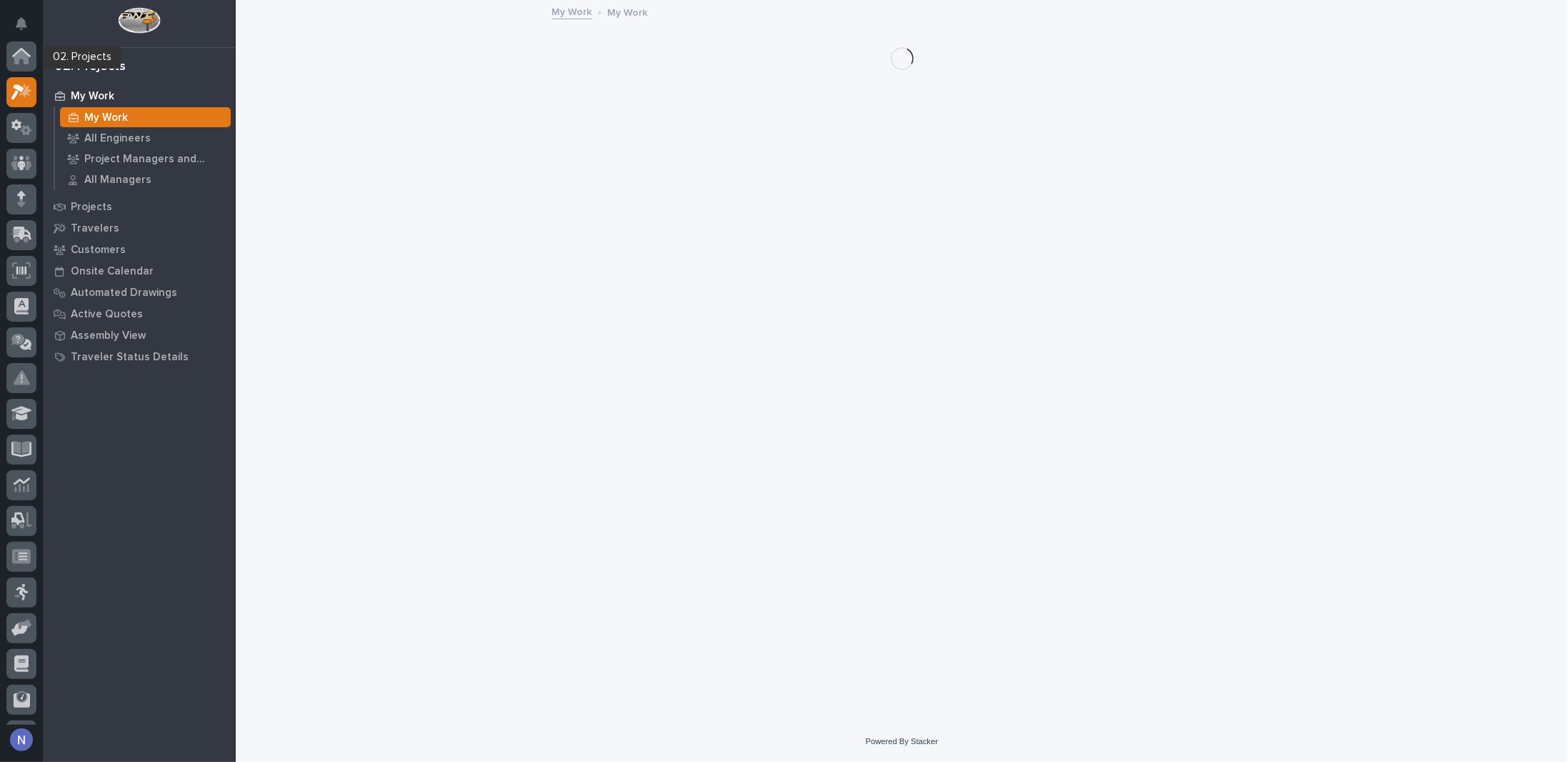
scroll to position [36, 0]
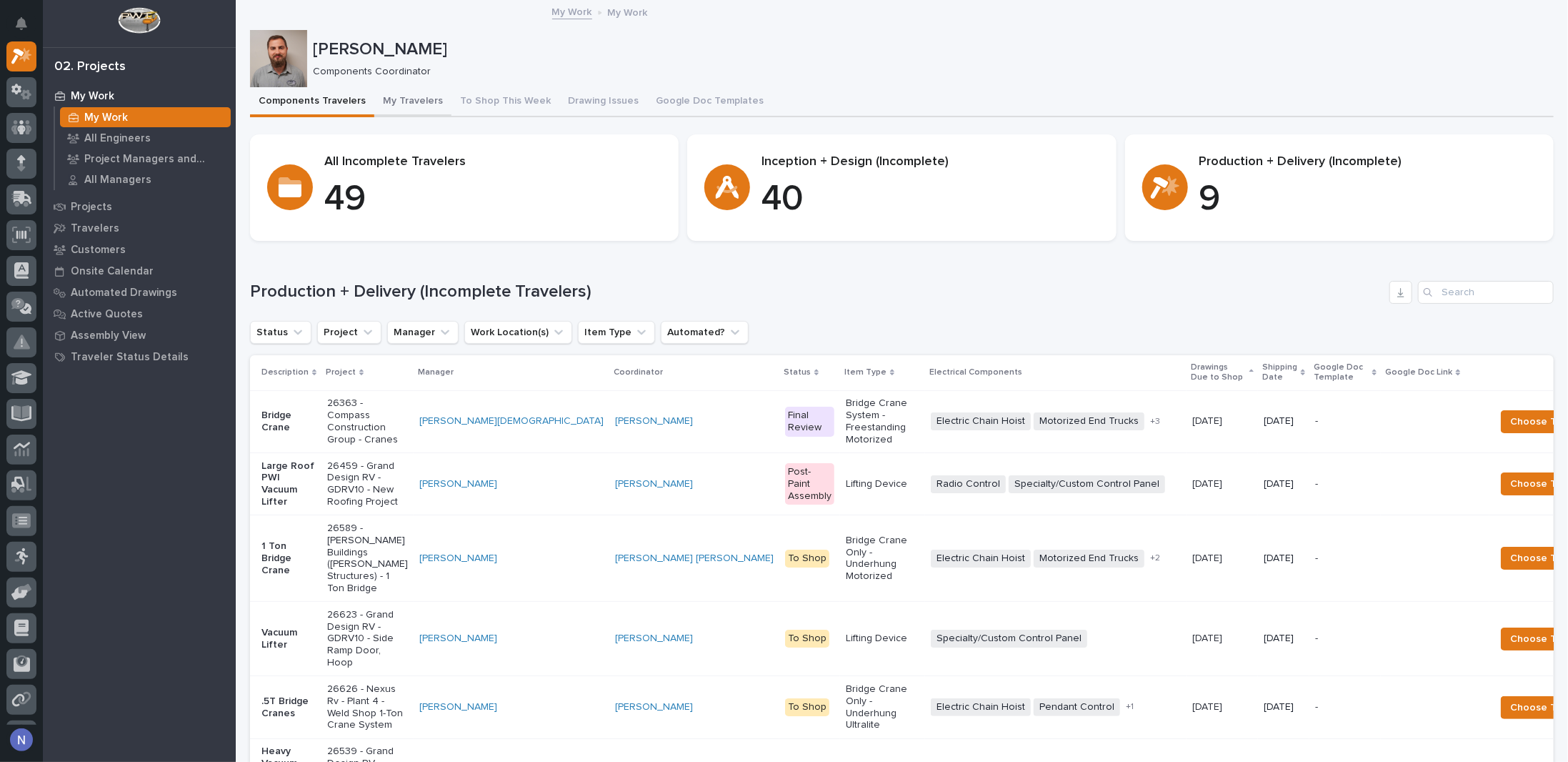
click at [415, 94] on button "My Travelers" at bounding box center [412, 102] width 77 height 30
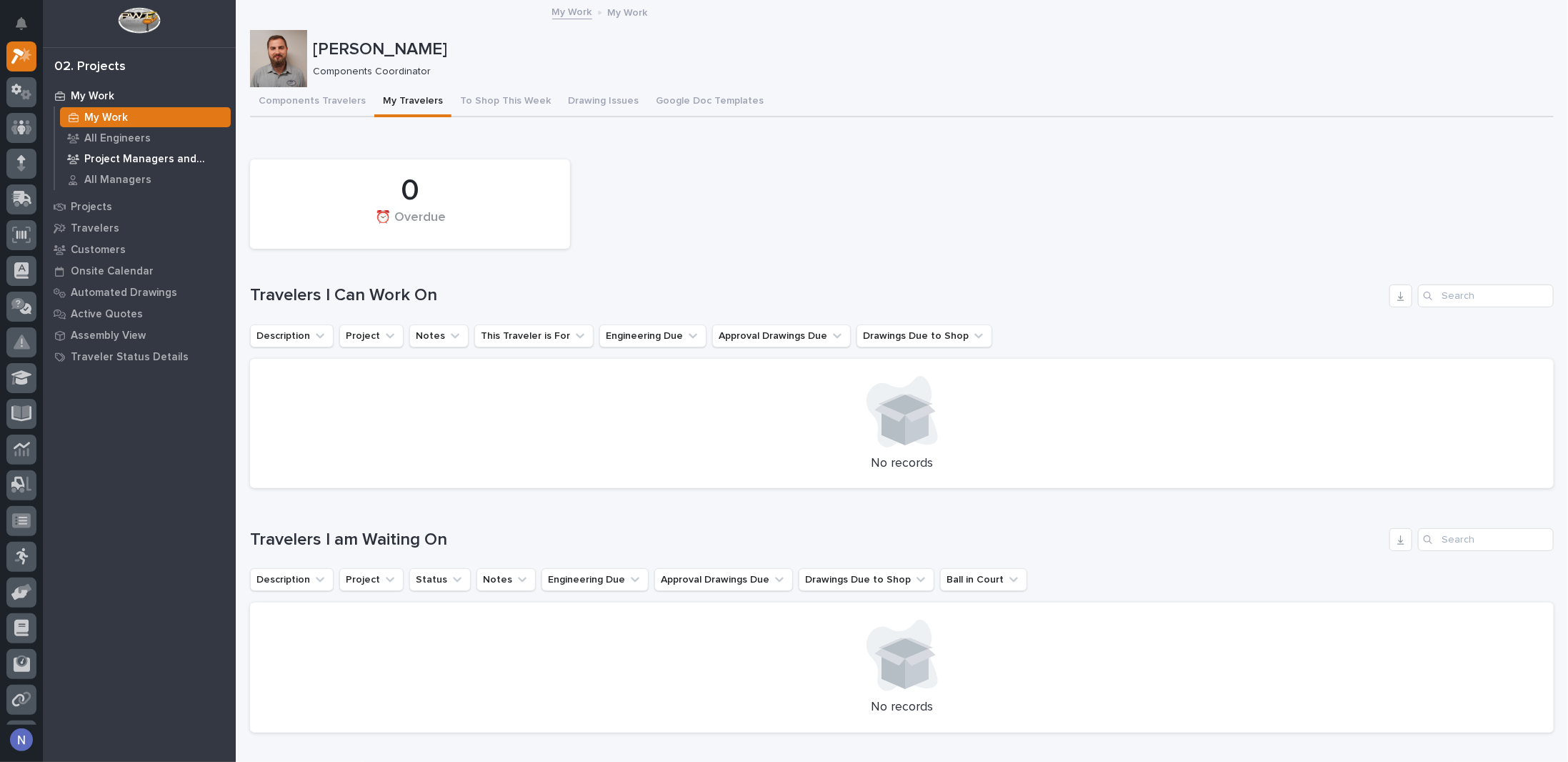
click at [121, 155] on p "Project Managers and Engineers" at bounding box center [155, 159] width 141 height 13
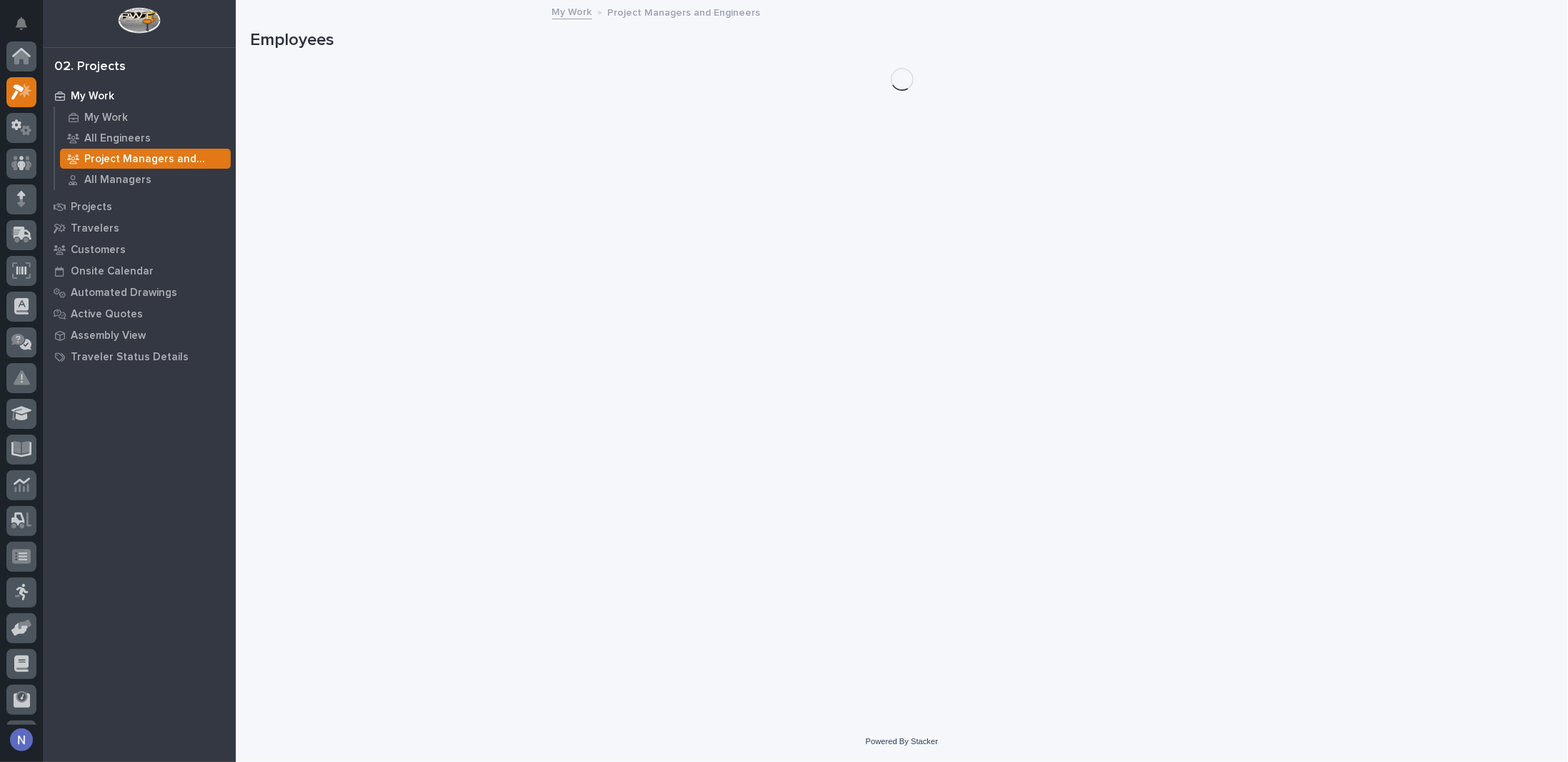
scroll to position [36, 0]
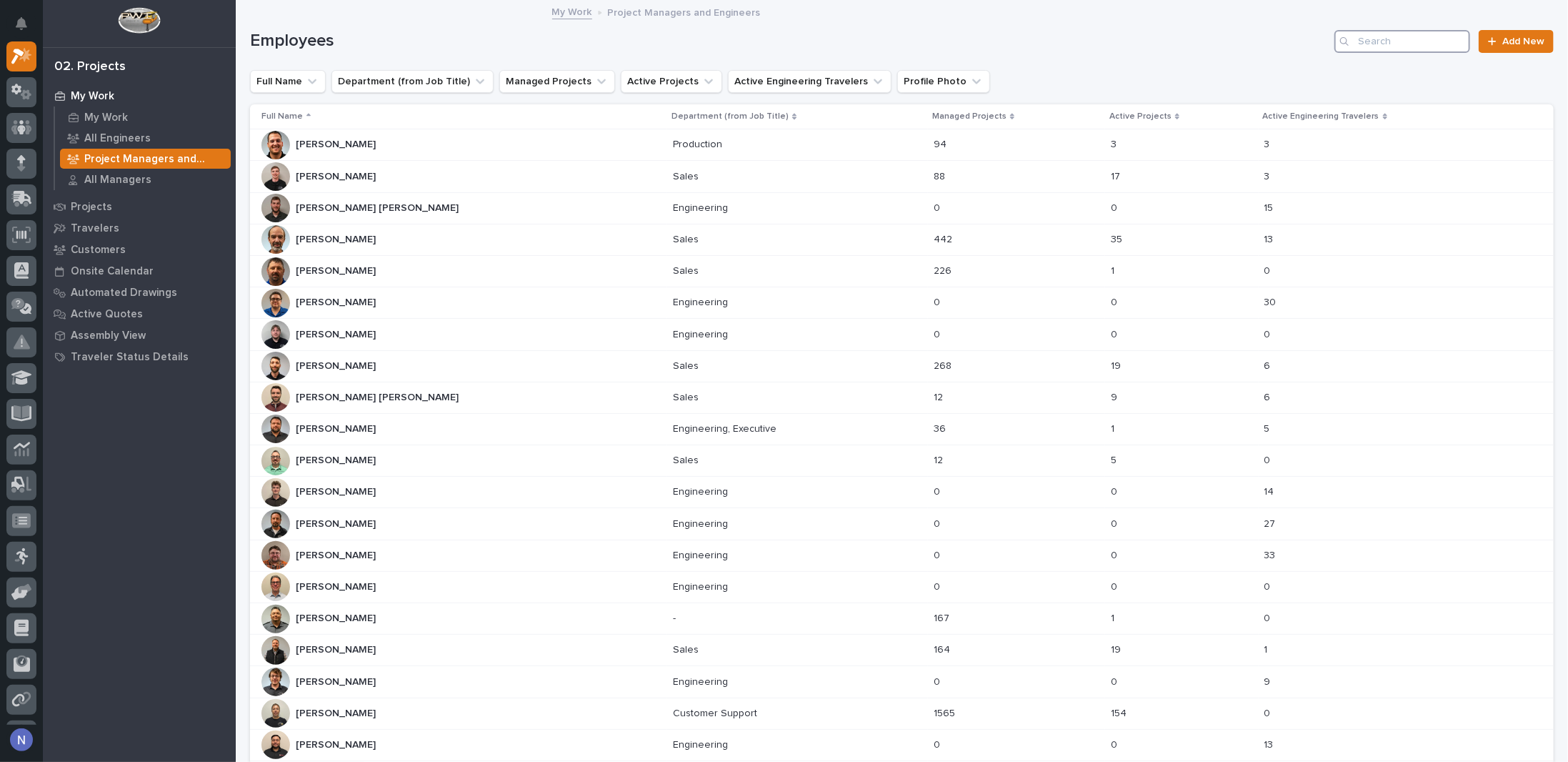
click at [1409, 38] on input "Search" at bounding box center [1402, 41] width 136 height 23
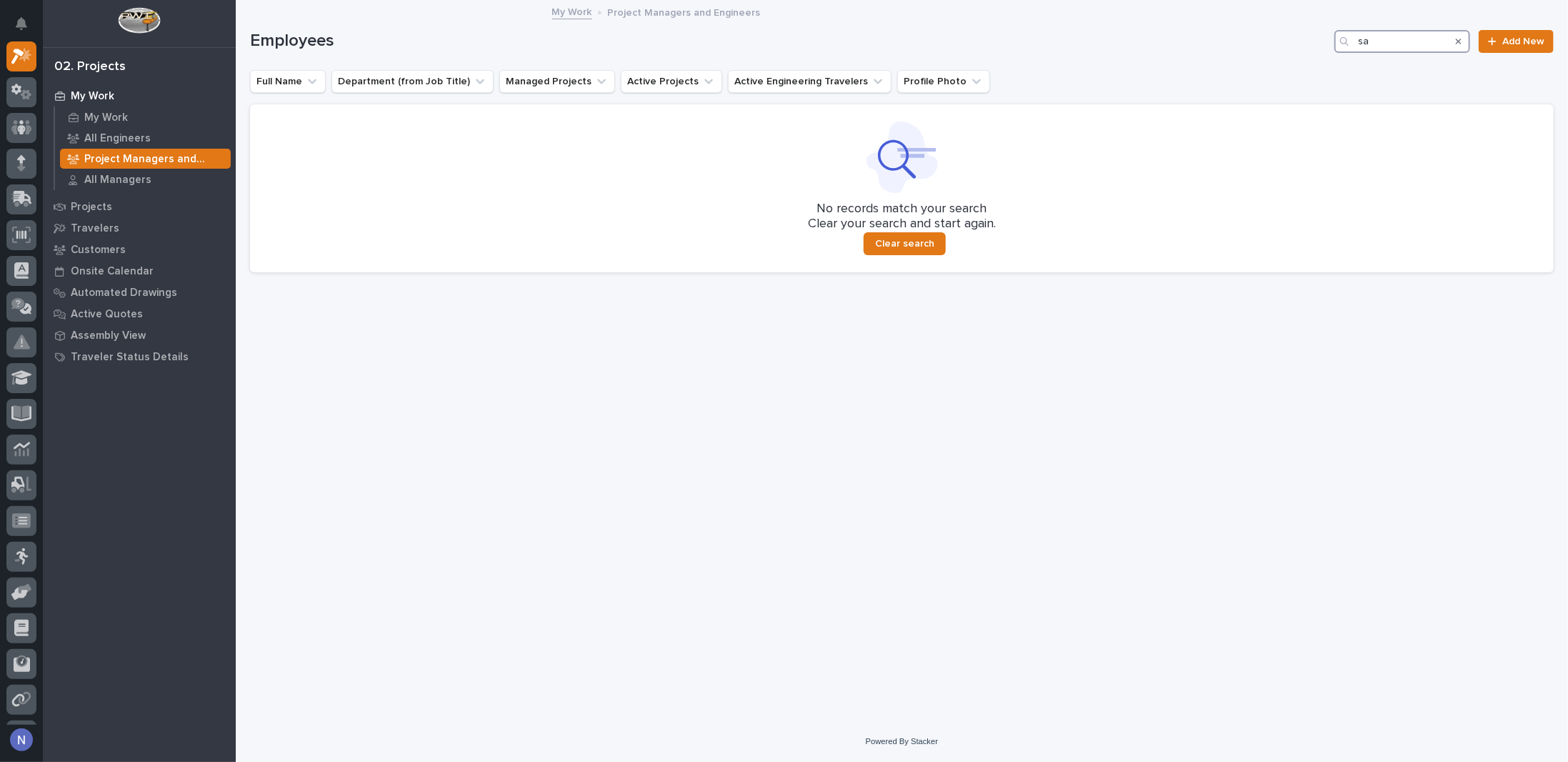
type input "s"
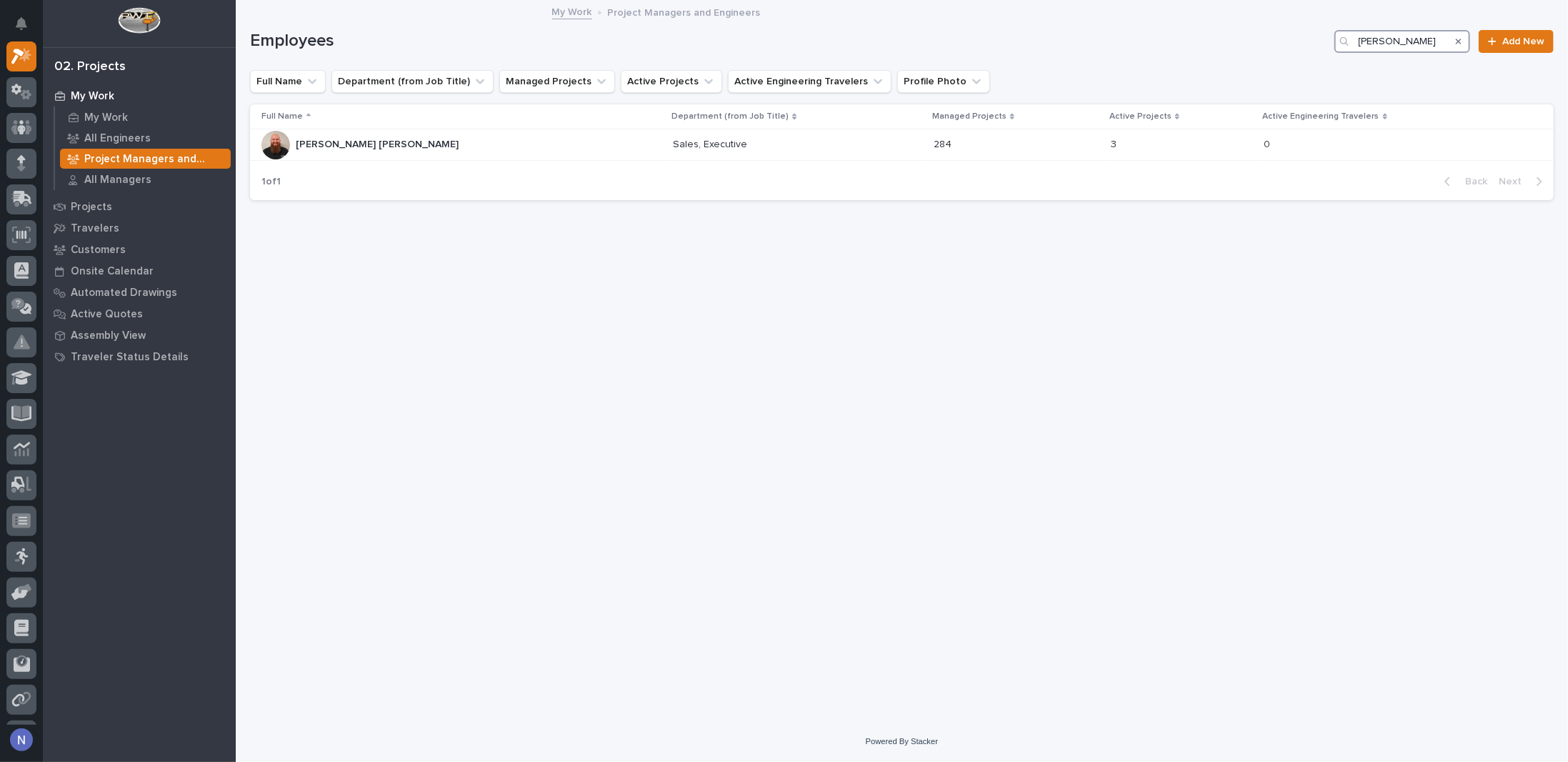
type input "[PERSON_NAME]"
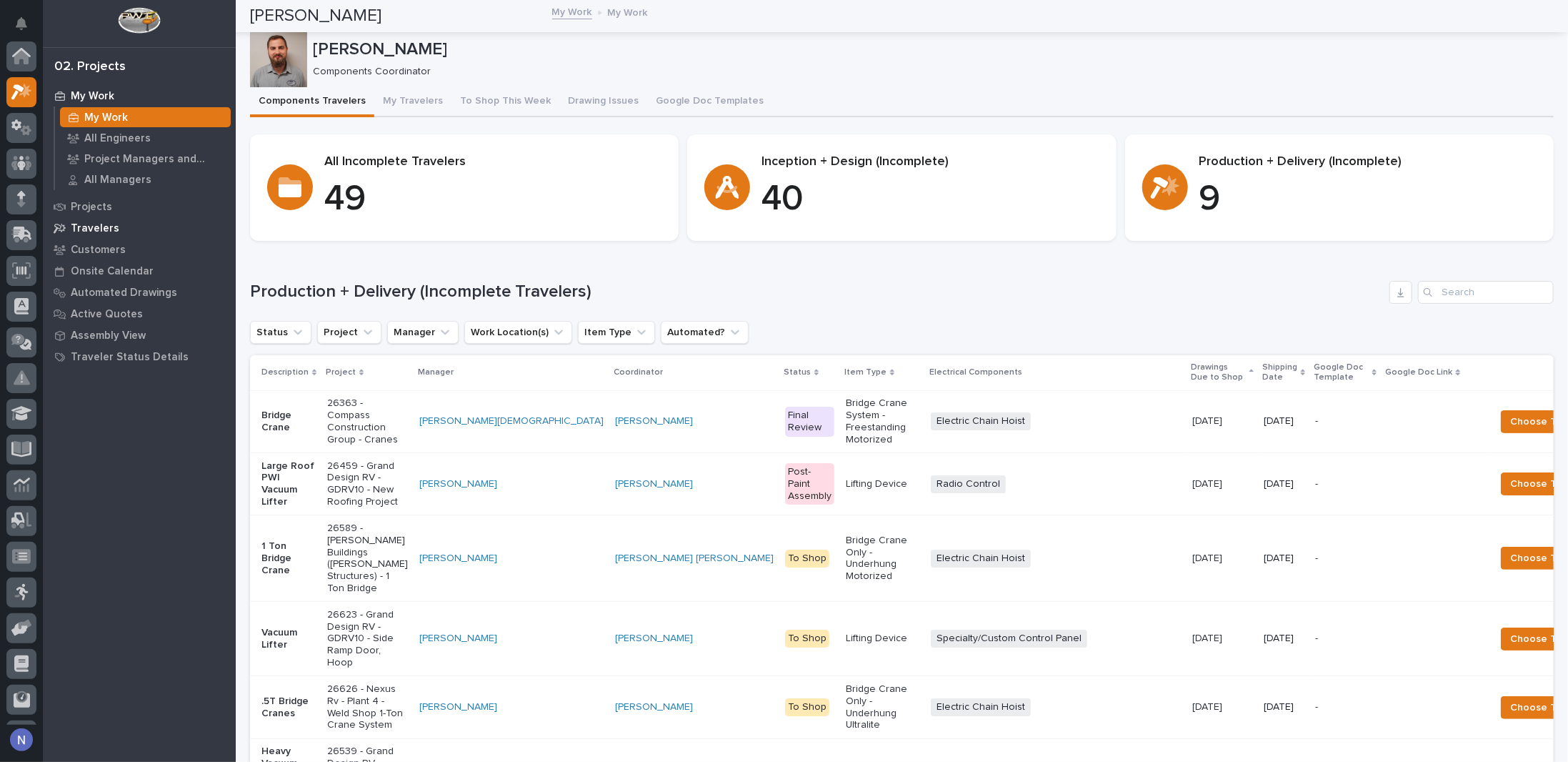
scroll to position [36, 0]
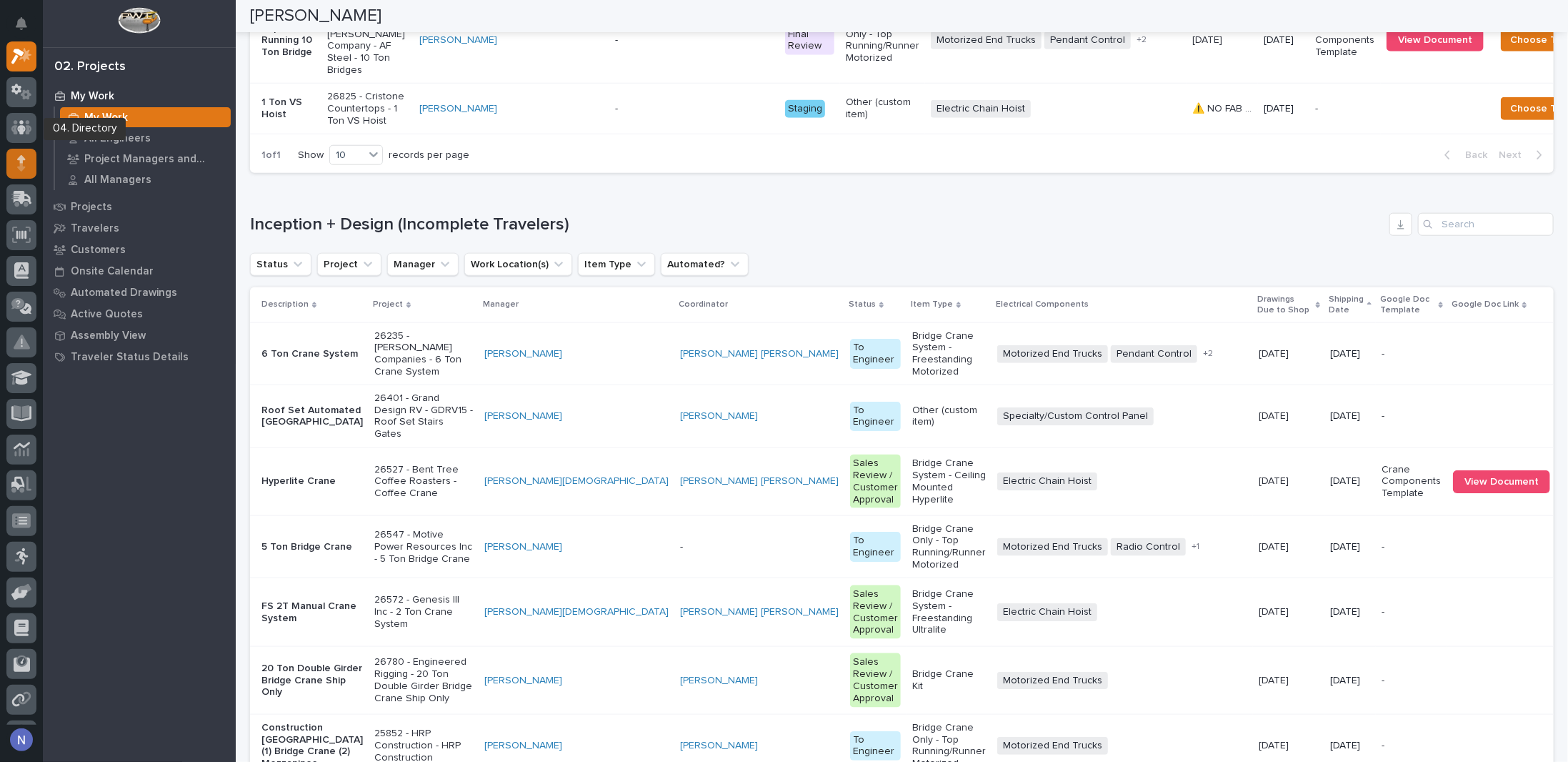
click at [23, 157] on icon at bounding box center [21, 159] width 9 height 8
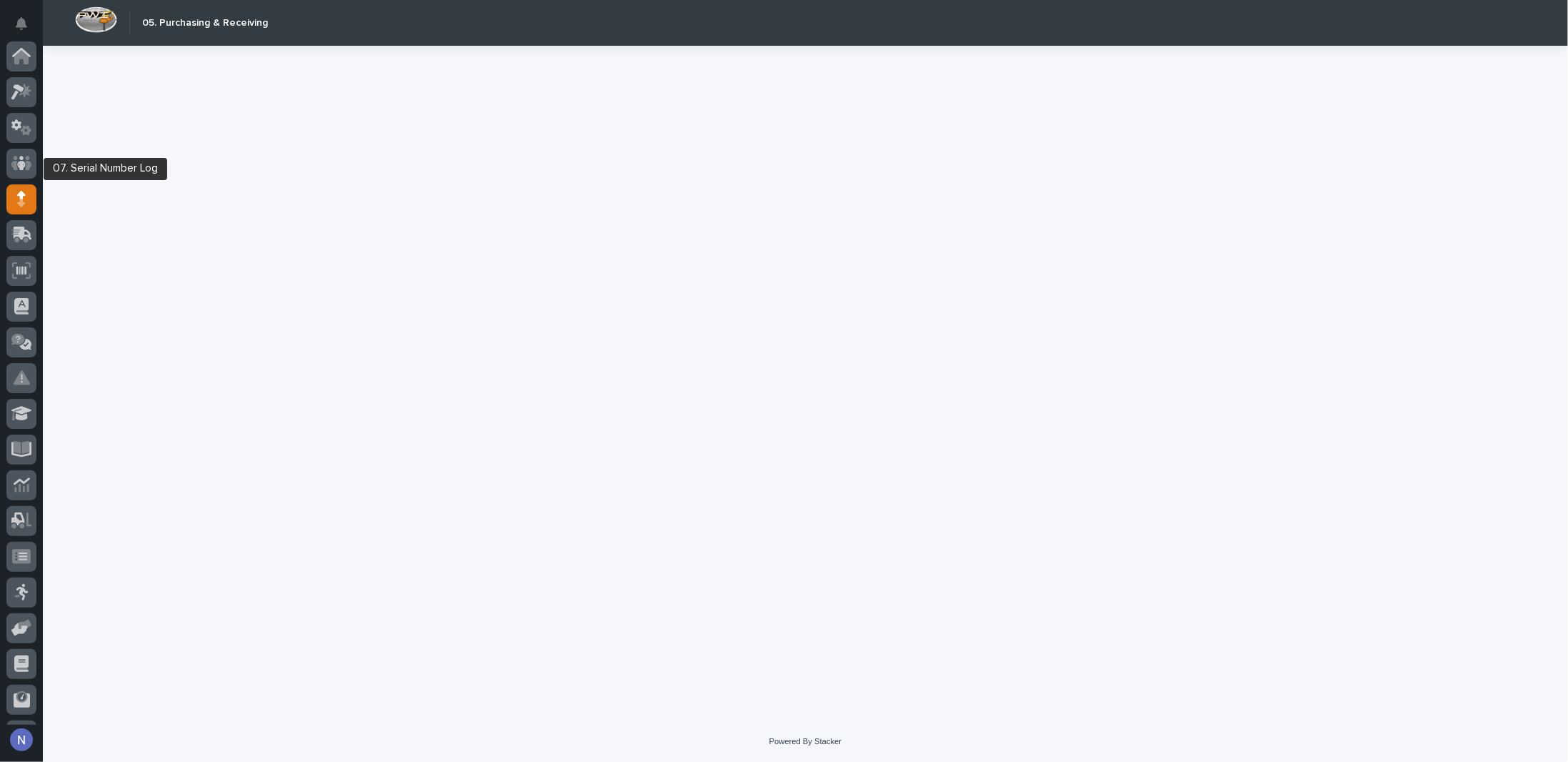
scroll to position [103, 0]
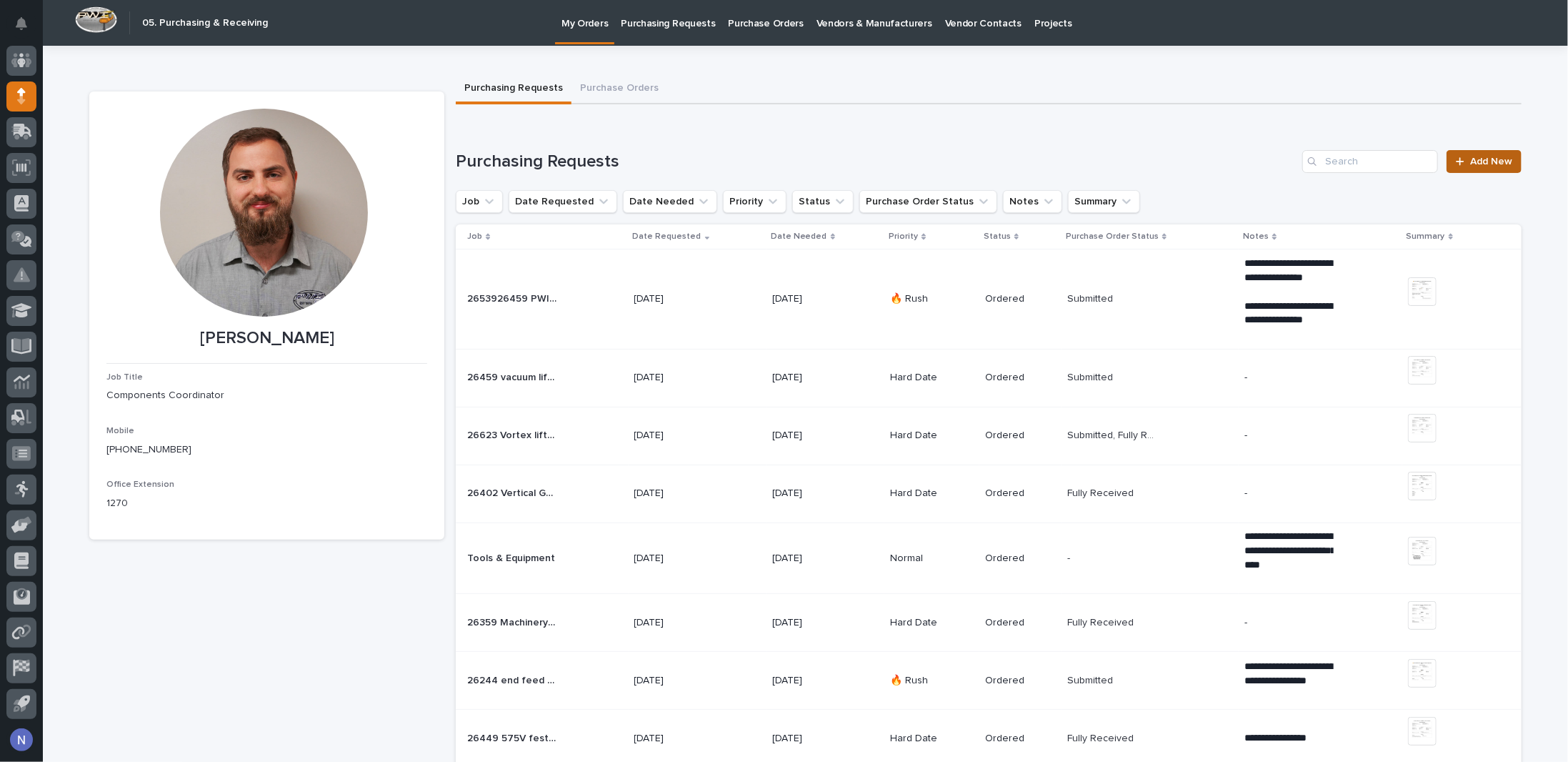
click at [1484, 151] on link "Add New" at bounding box center [1484, 161] width 75 height 23
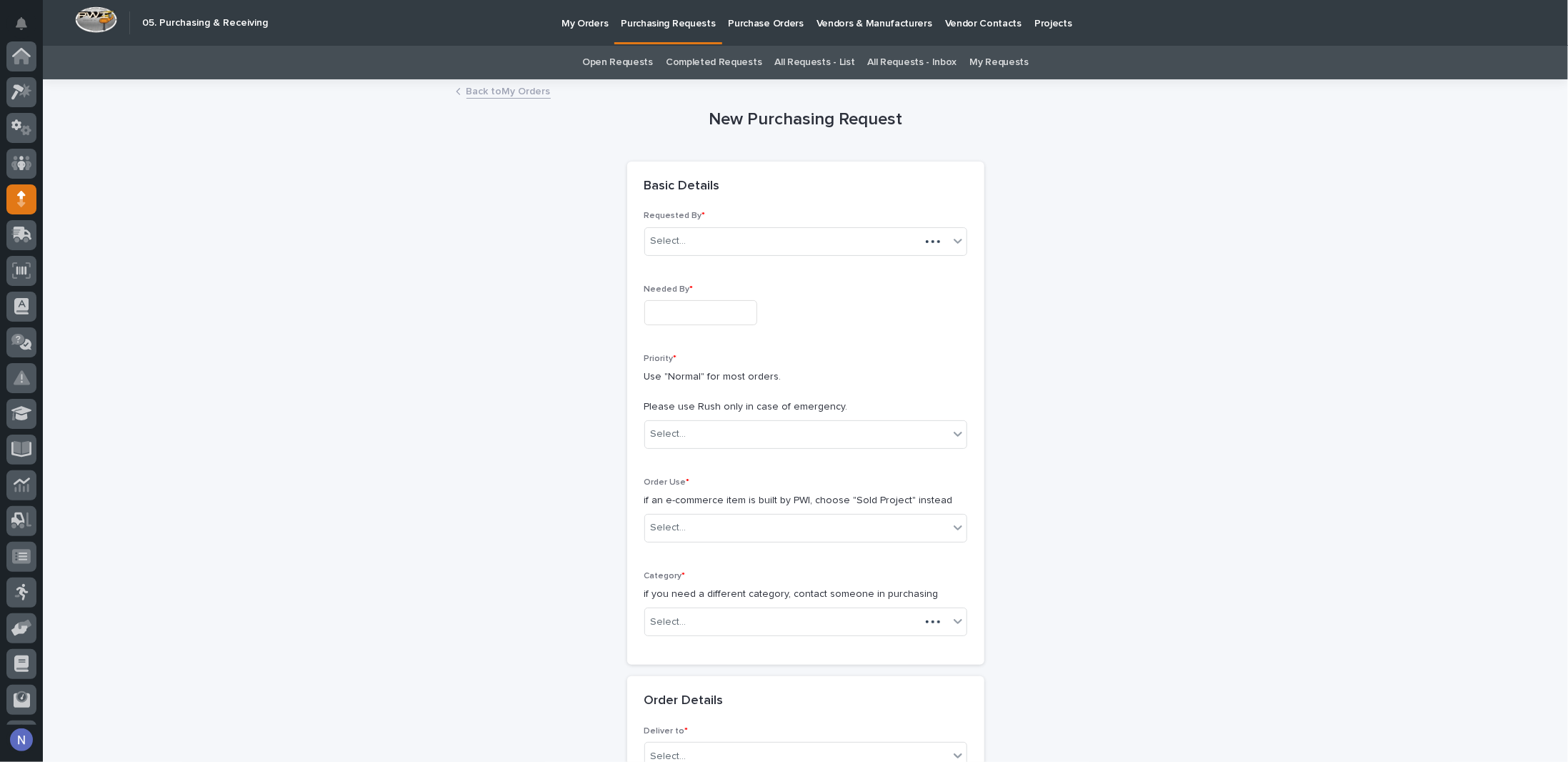
scroll to position [103, 0]
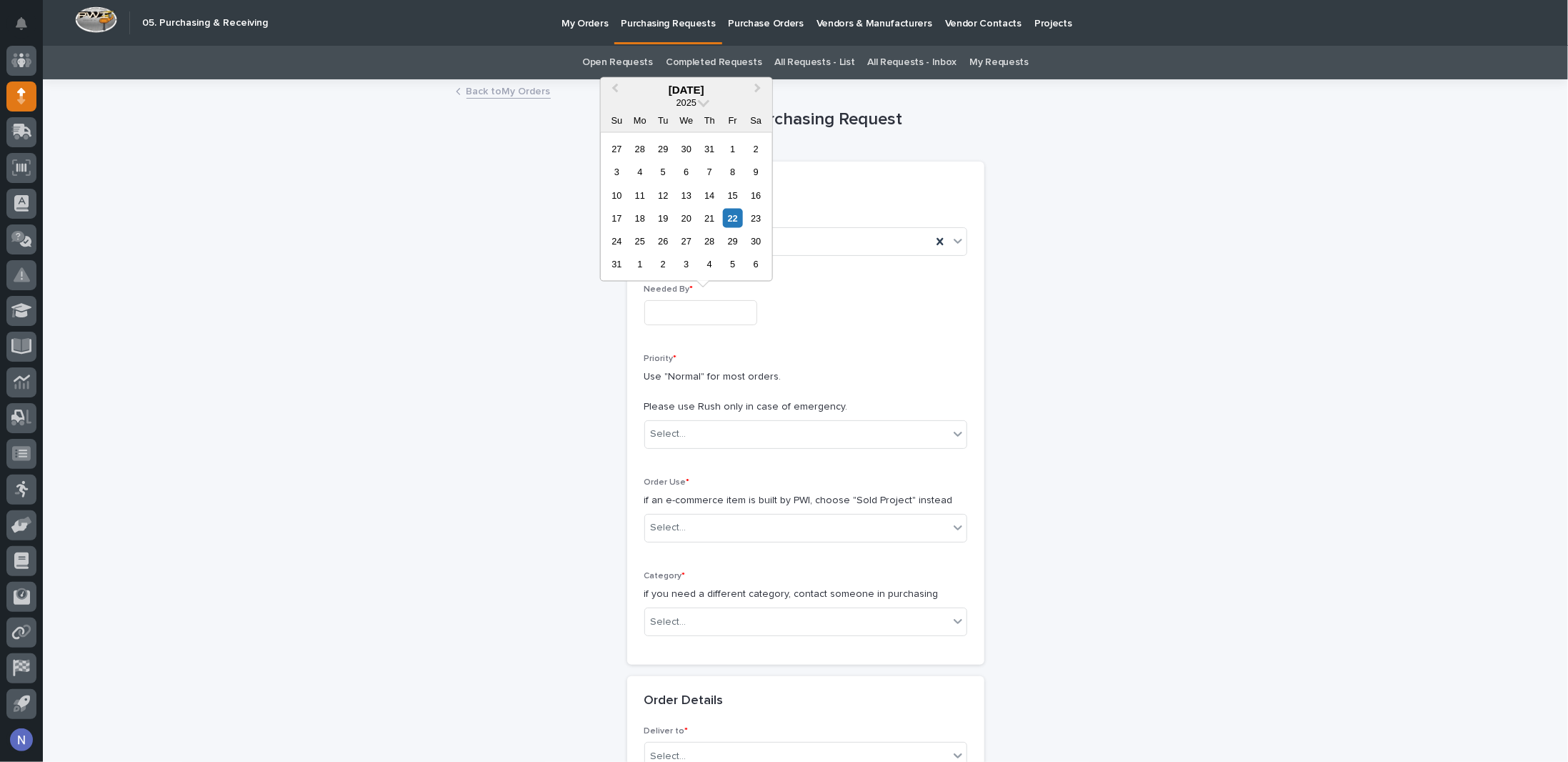
click at [678, 314] on input "text" at bounding box center [701, 312] width 113 height 25
click at [730, 261] on div "5" at bounding box center [733, 265] width 20 height 20
type input "**********"
click at [682, 431] on div "Select..." at bounding box center [797, 434] width 304 height 24
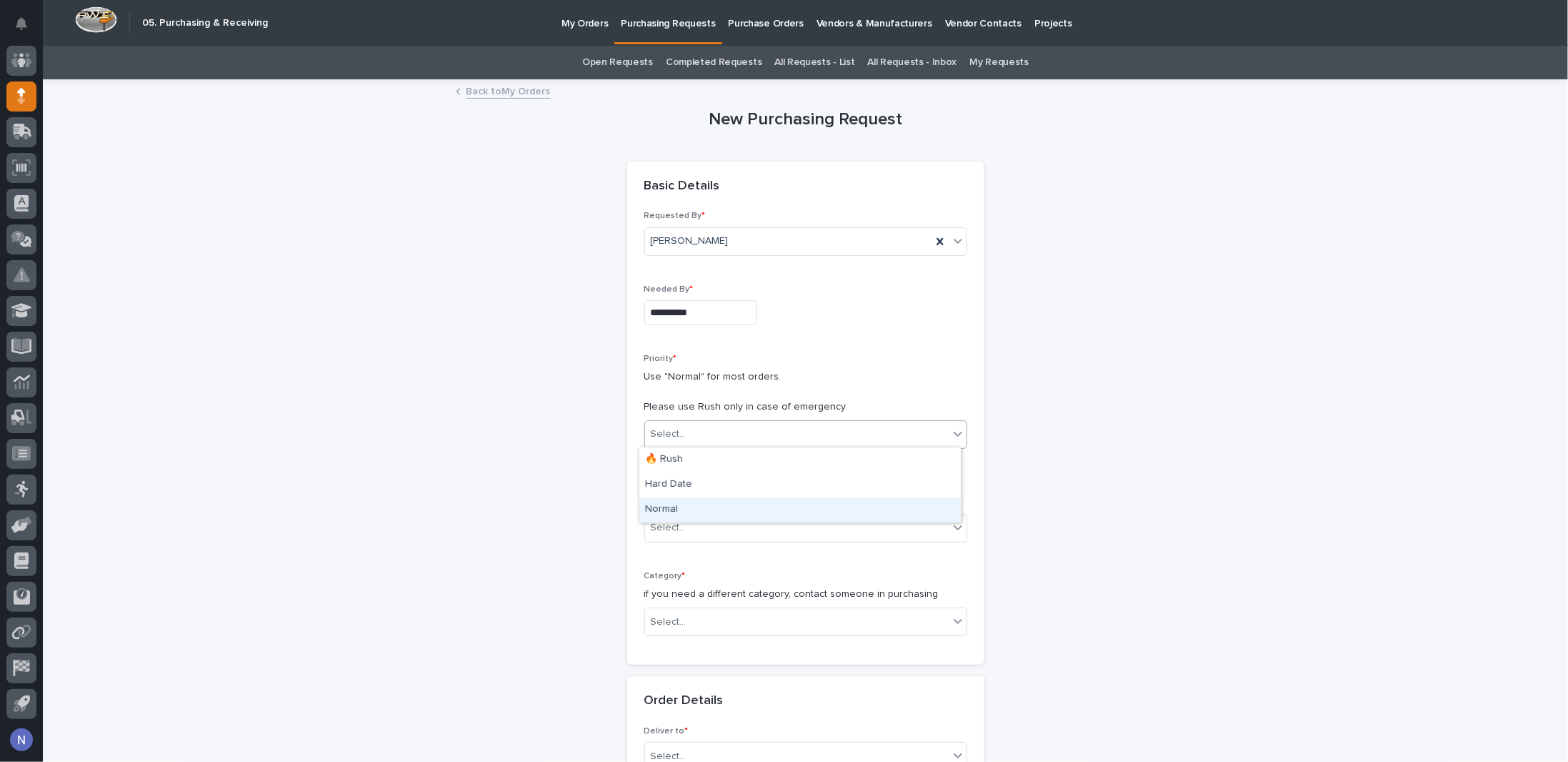
click at [696, 507] on div "Normal" at bounding box center [800, 509] width 321 height 25
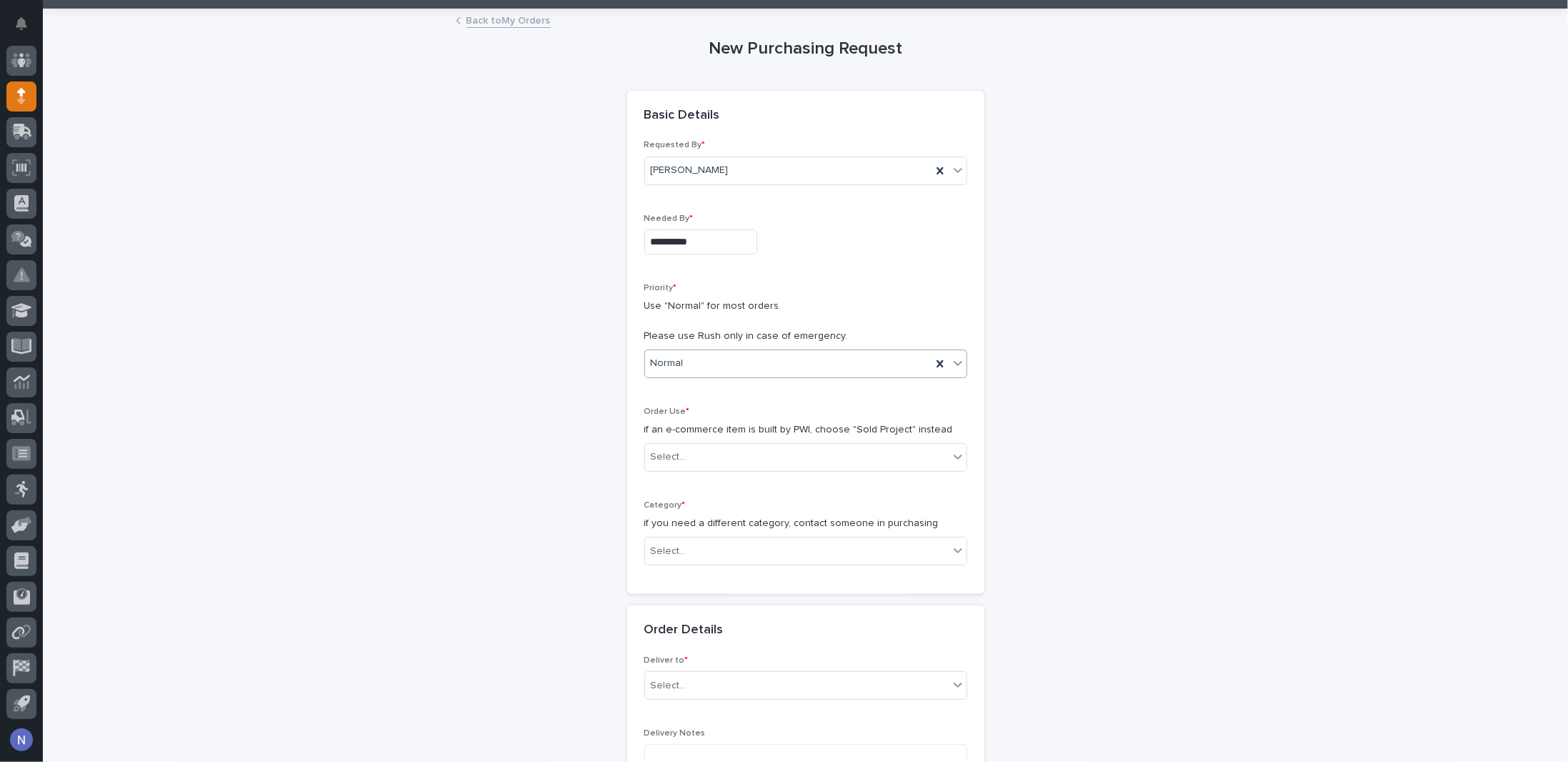
scroll to position [72, 0]
click at [698, 448] on div "Select..." at bounding box center [797, 456] width 304 height 24
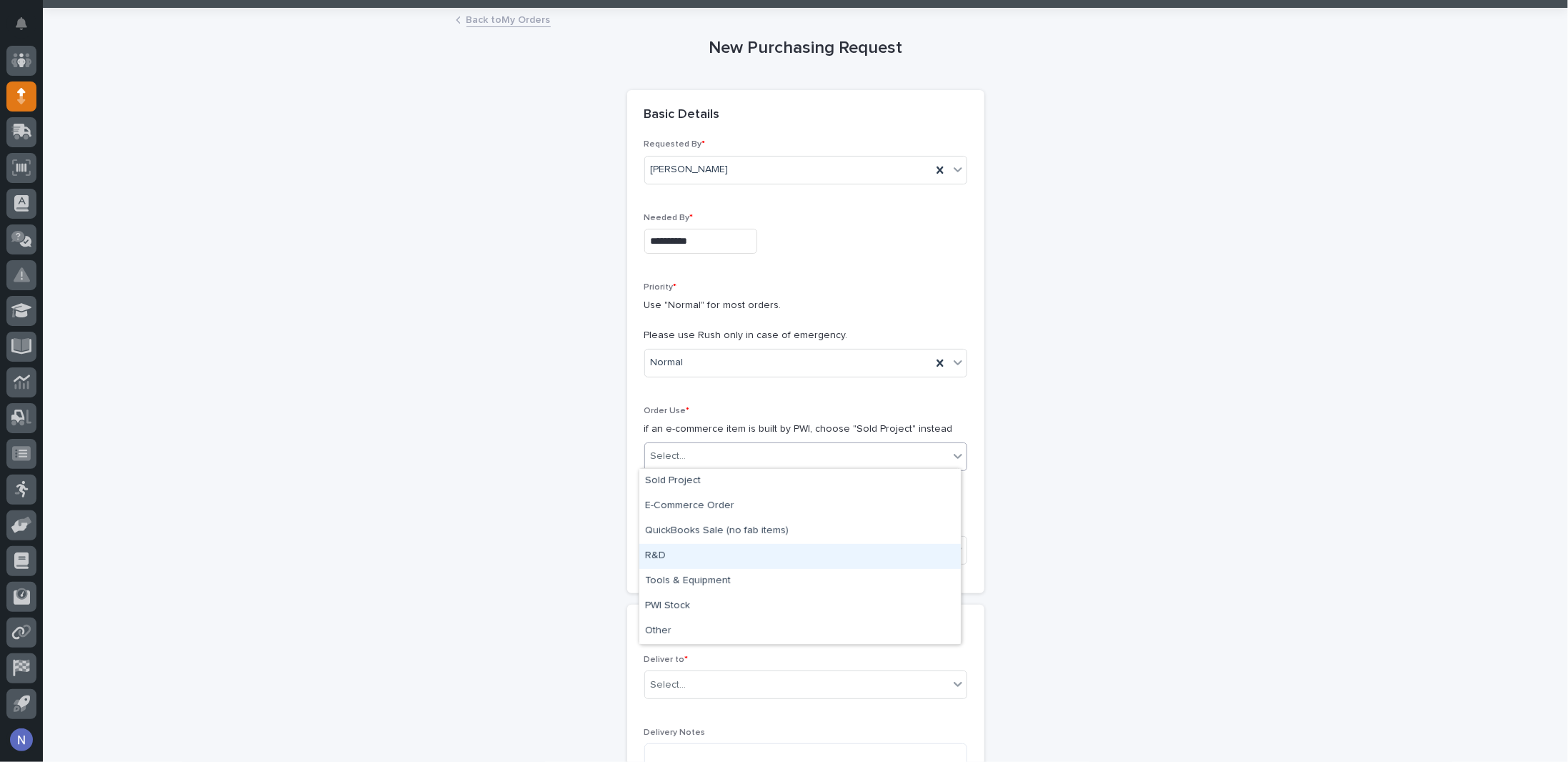
click at [693, 560] on div "R&D" at bounding box center [800, 556] width 321 height 25
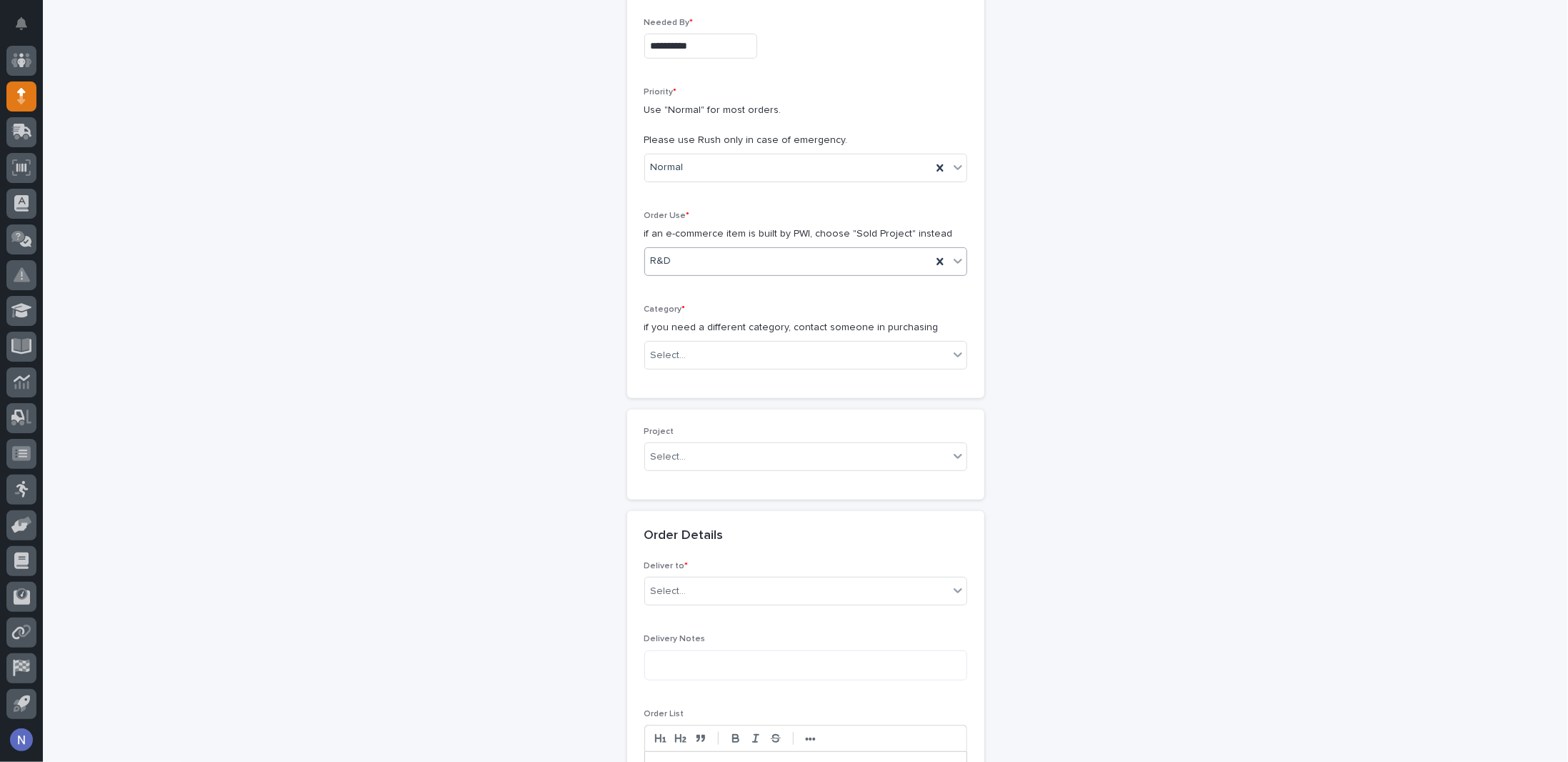
scroll to position [340, 0]
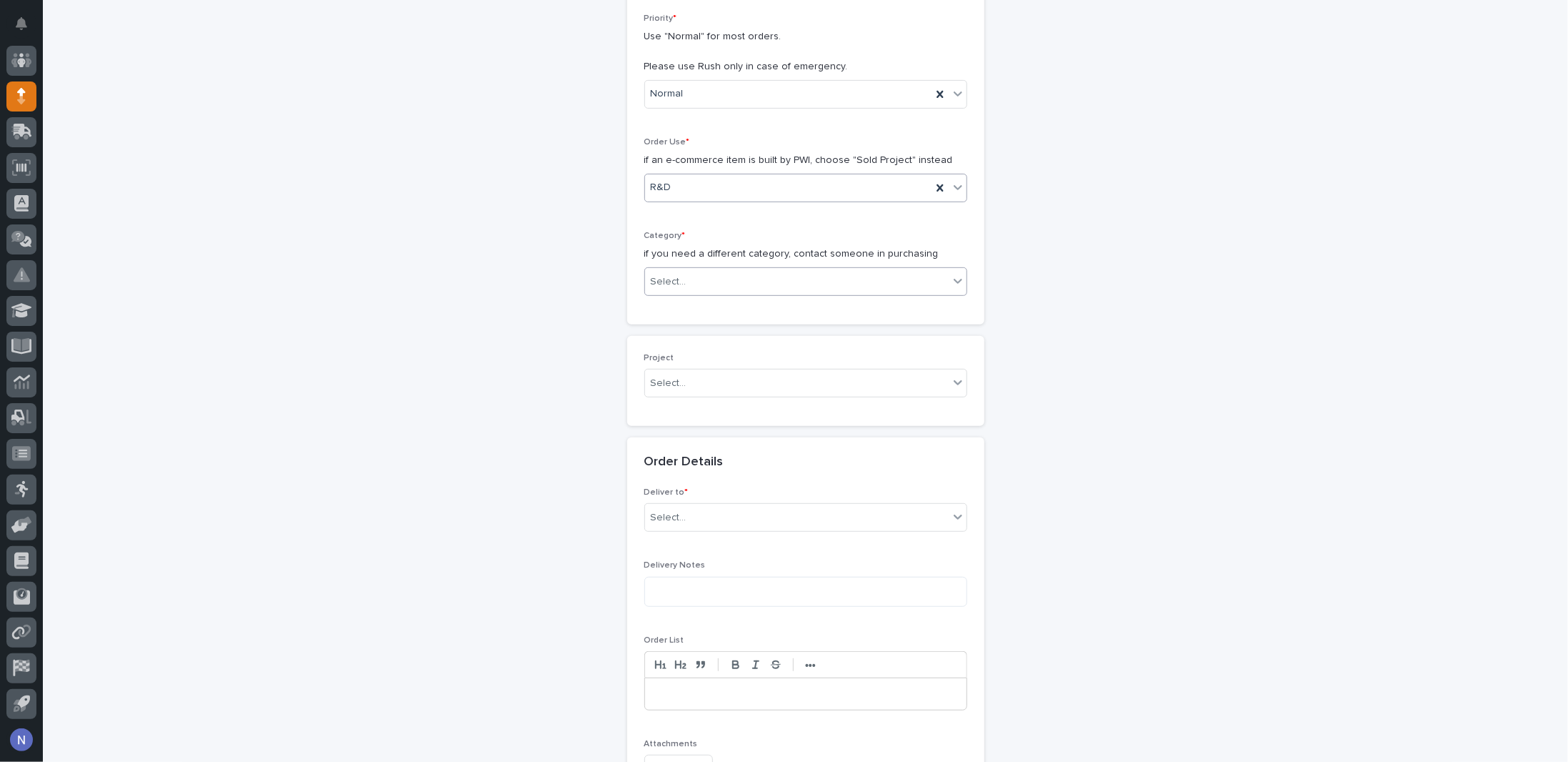
click at [671, 283] on div "Select..." at bounding box center [669, 282] width 36 height 15
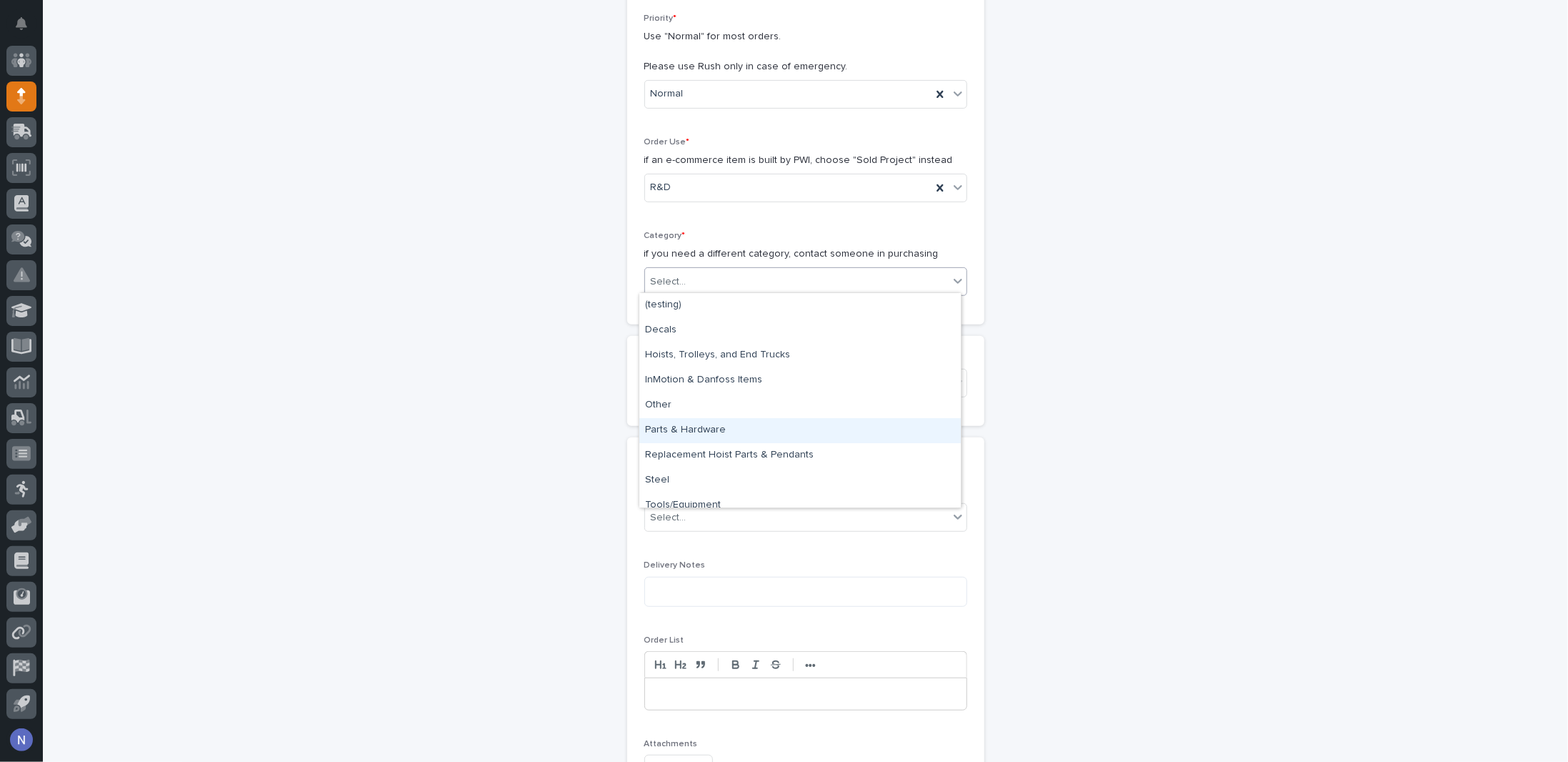
click at [670, 423] on div "Parts & Hardware" at bounding box center [800, 430] width 321 height 25
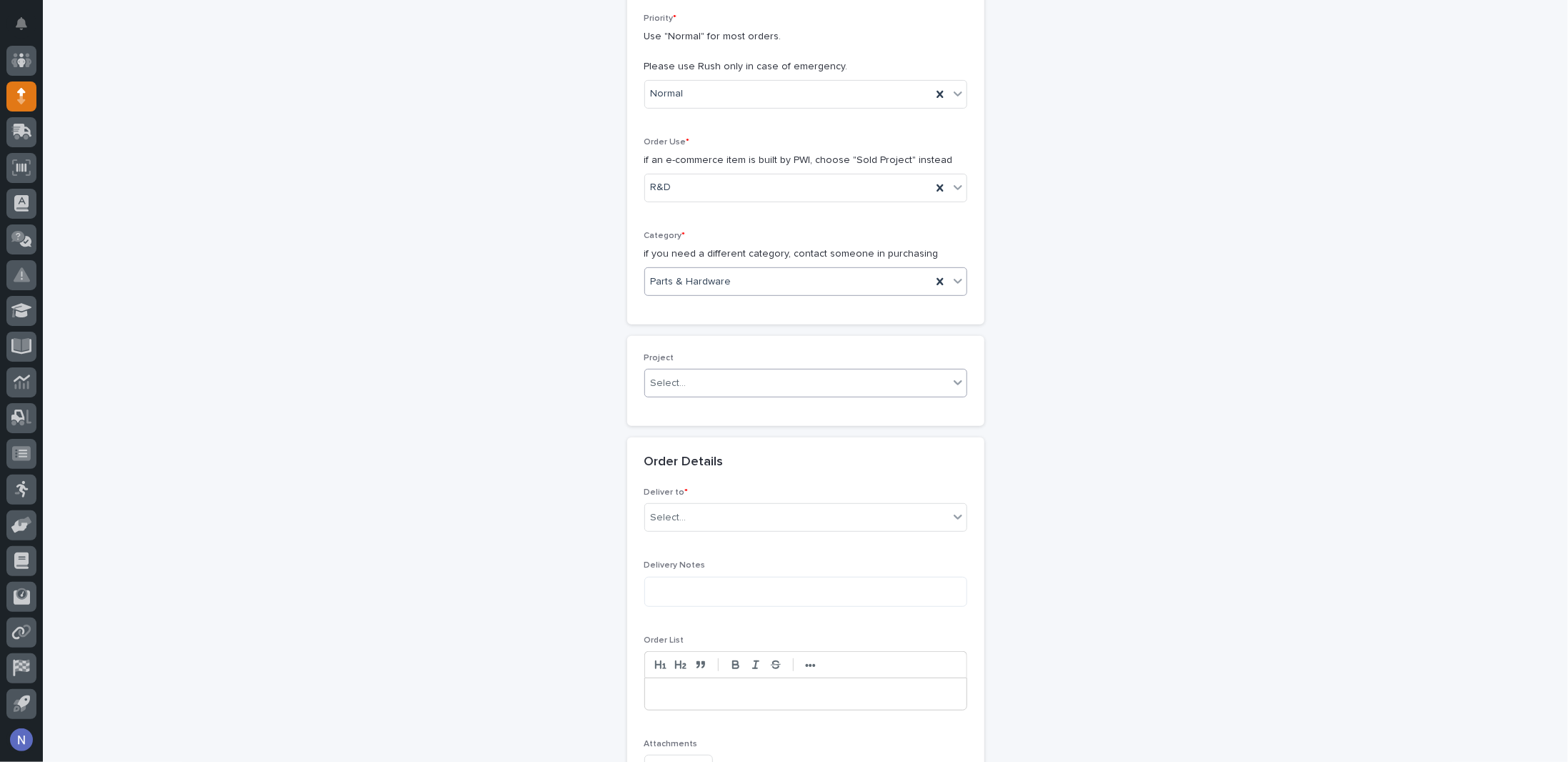
click at [670, 384] on div "Select..." at bounding box center [669, 384] width 36 height 15
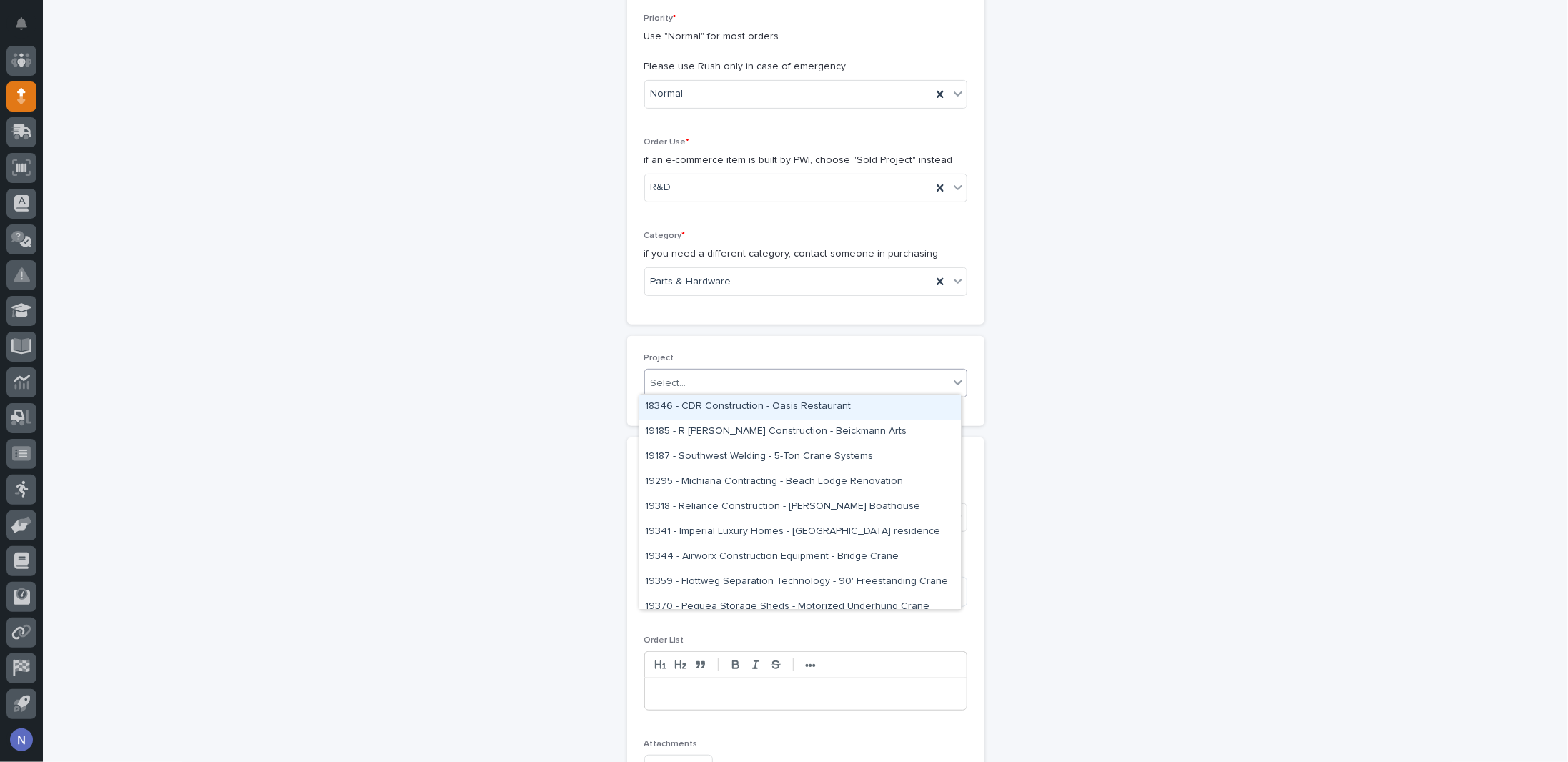
click at [670, 384] on div "Select..." at bounding box center [669, 384] width 36 height 15
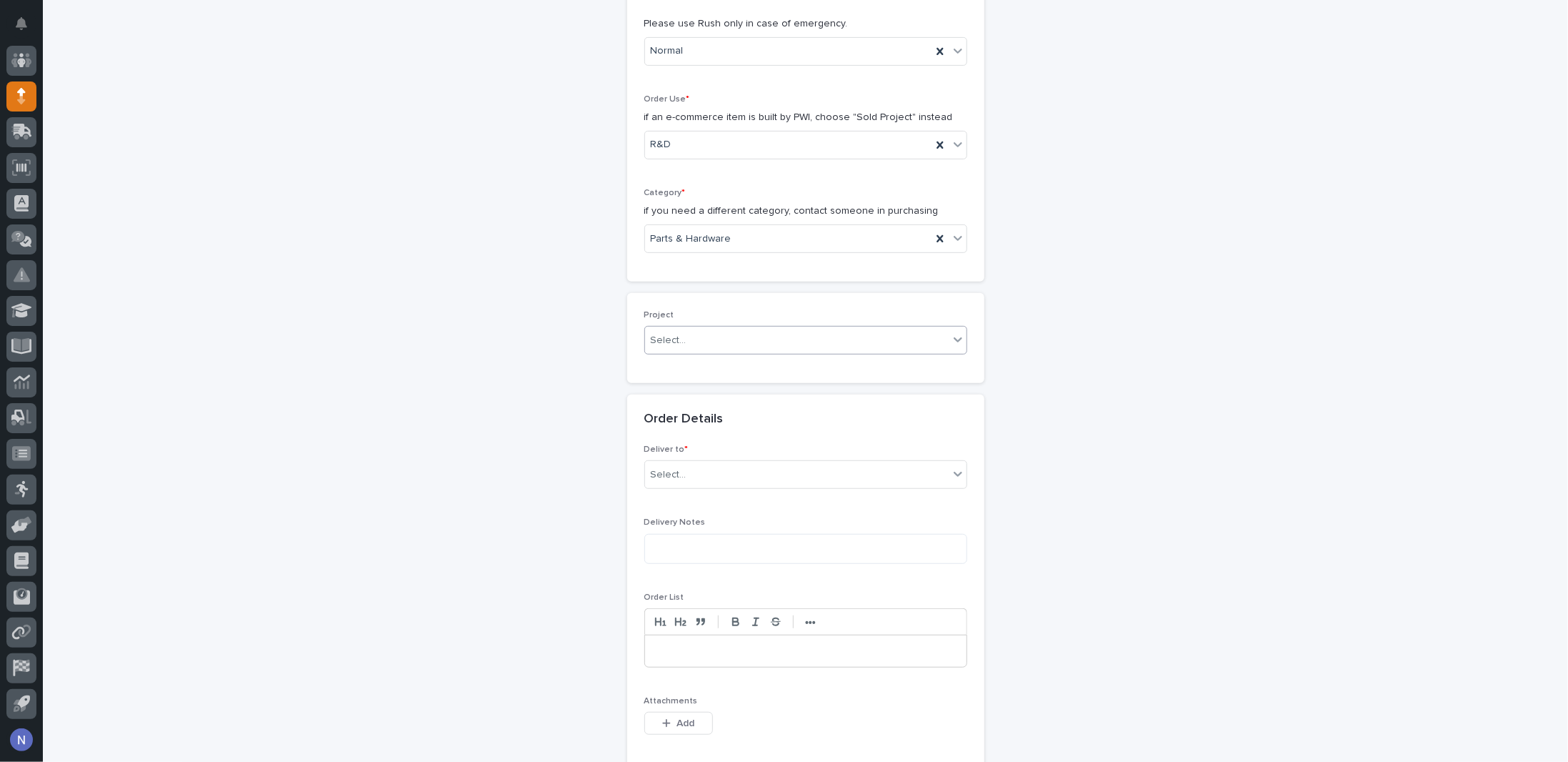
scroll to position [459, 0]
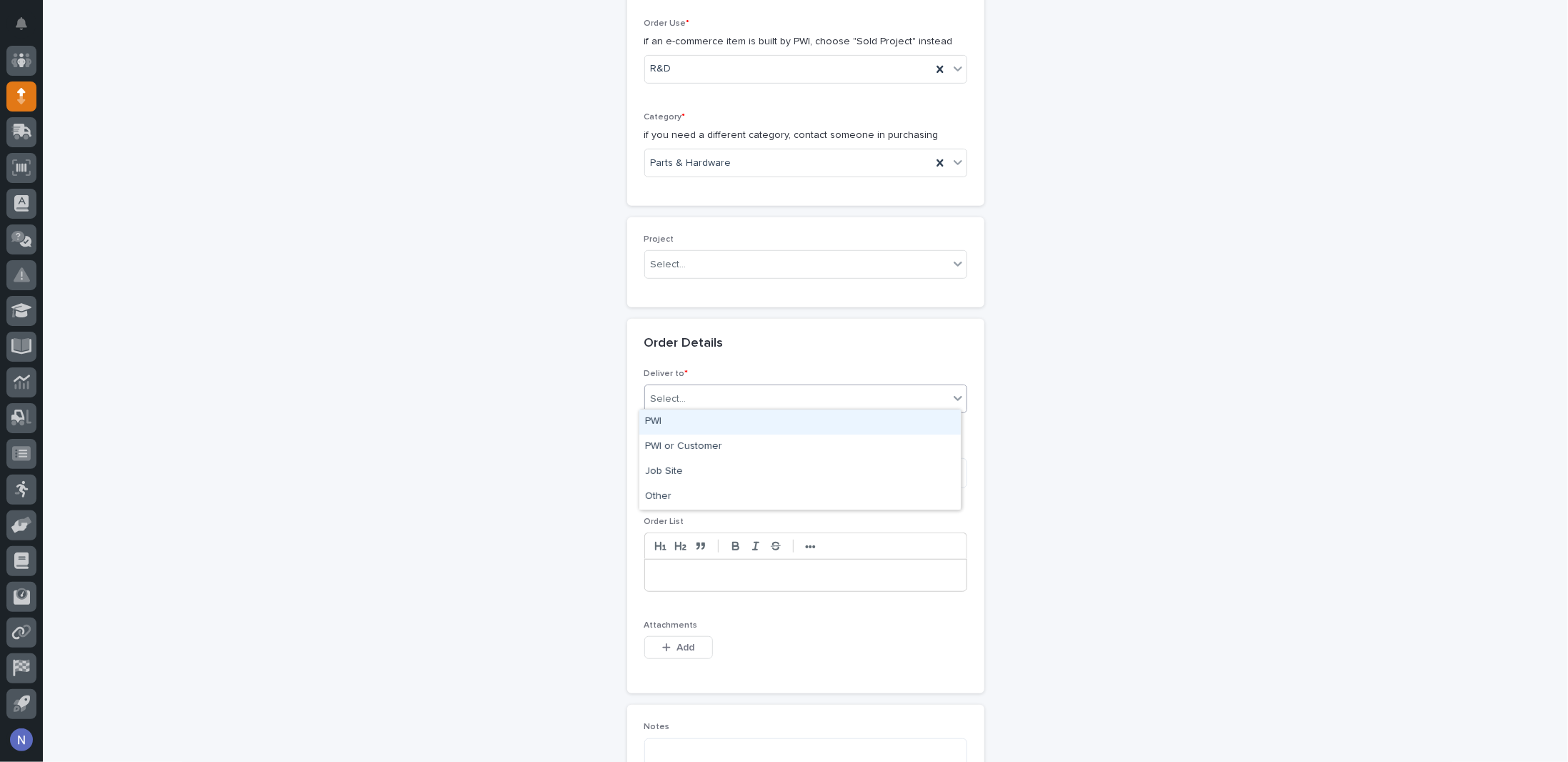
click at [799, 387] on div "Select..." at bounding box center [797, 399] width 304 height 24
click at [756, 415] on div "PWI" at bounding box center [800, 421] width 321 height 25
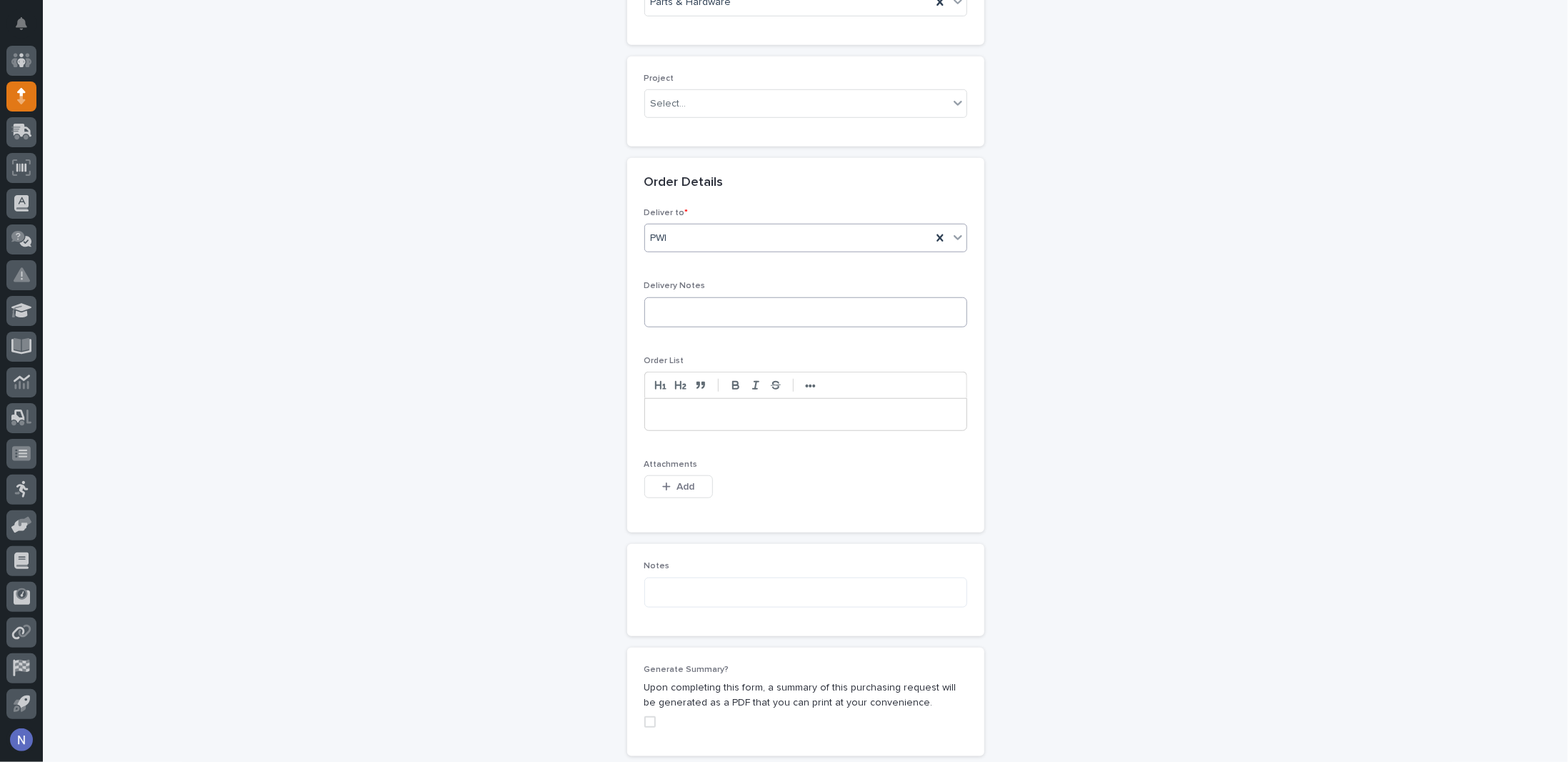
scroll to position [626, 0]
click at [719, 304] on textarea at bounding box center [806, 305] width 323 height 30
type textarea "**********"
click at [690, 392] on div at bounding box center [805, 407] width 321 height 32
click at [743, 396] on div at bounding box center [805, 407] width 321 height 32
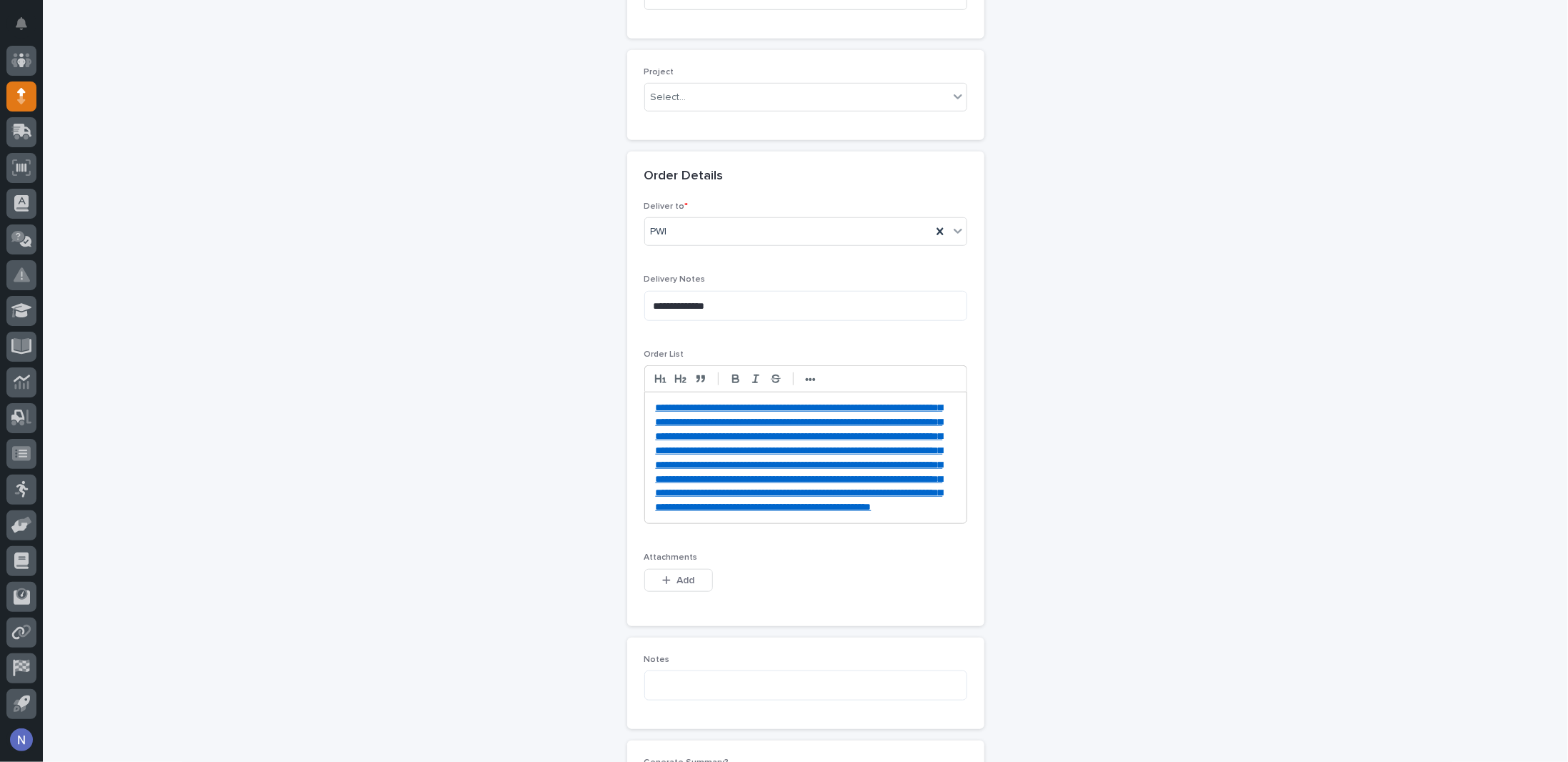
scroll to position [718, 0]
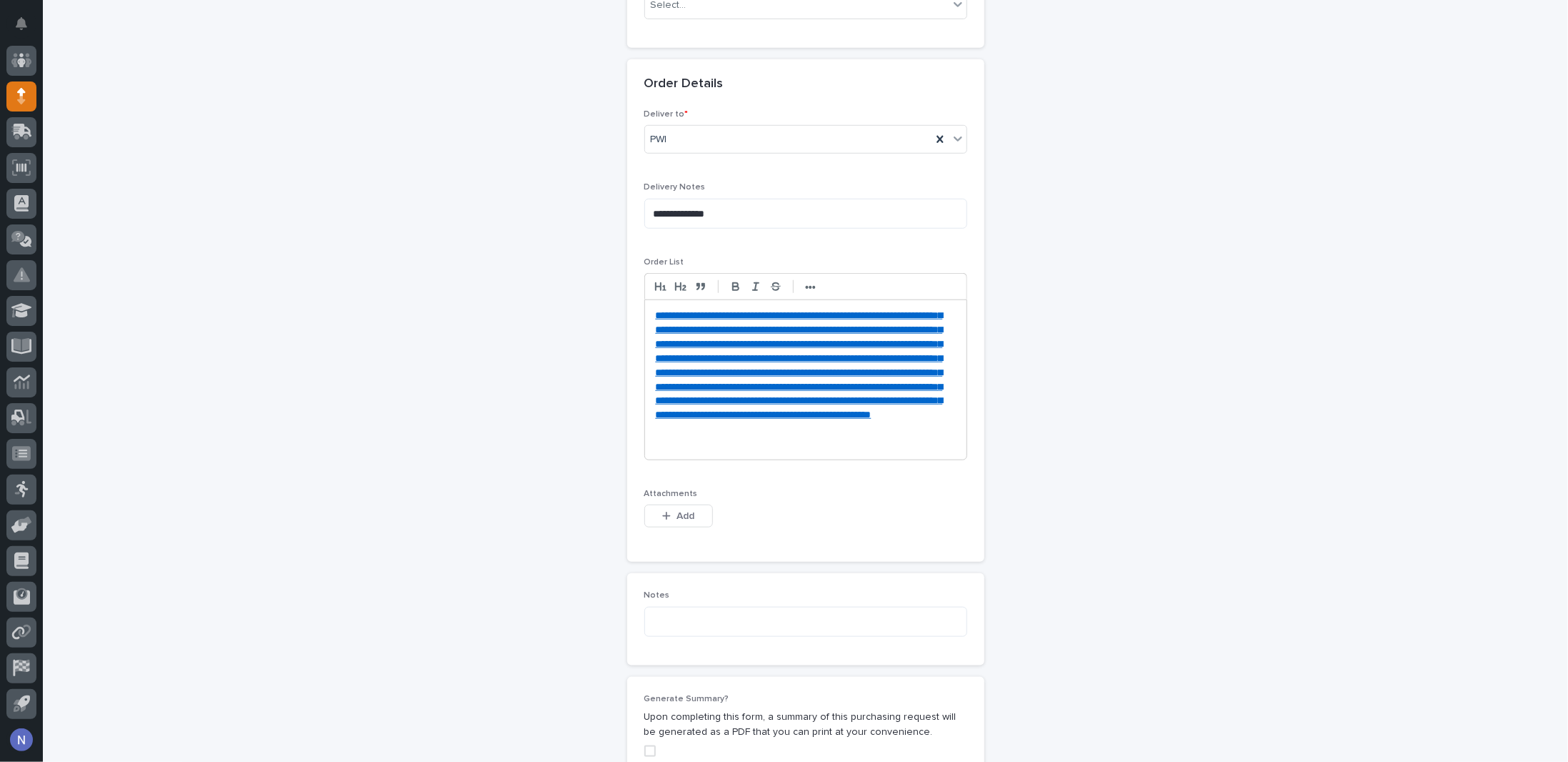
click at [686, 451] on p at bounding box center [805, 443] width 300 height 15
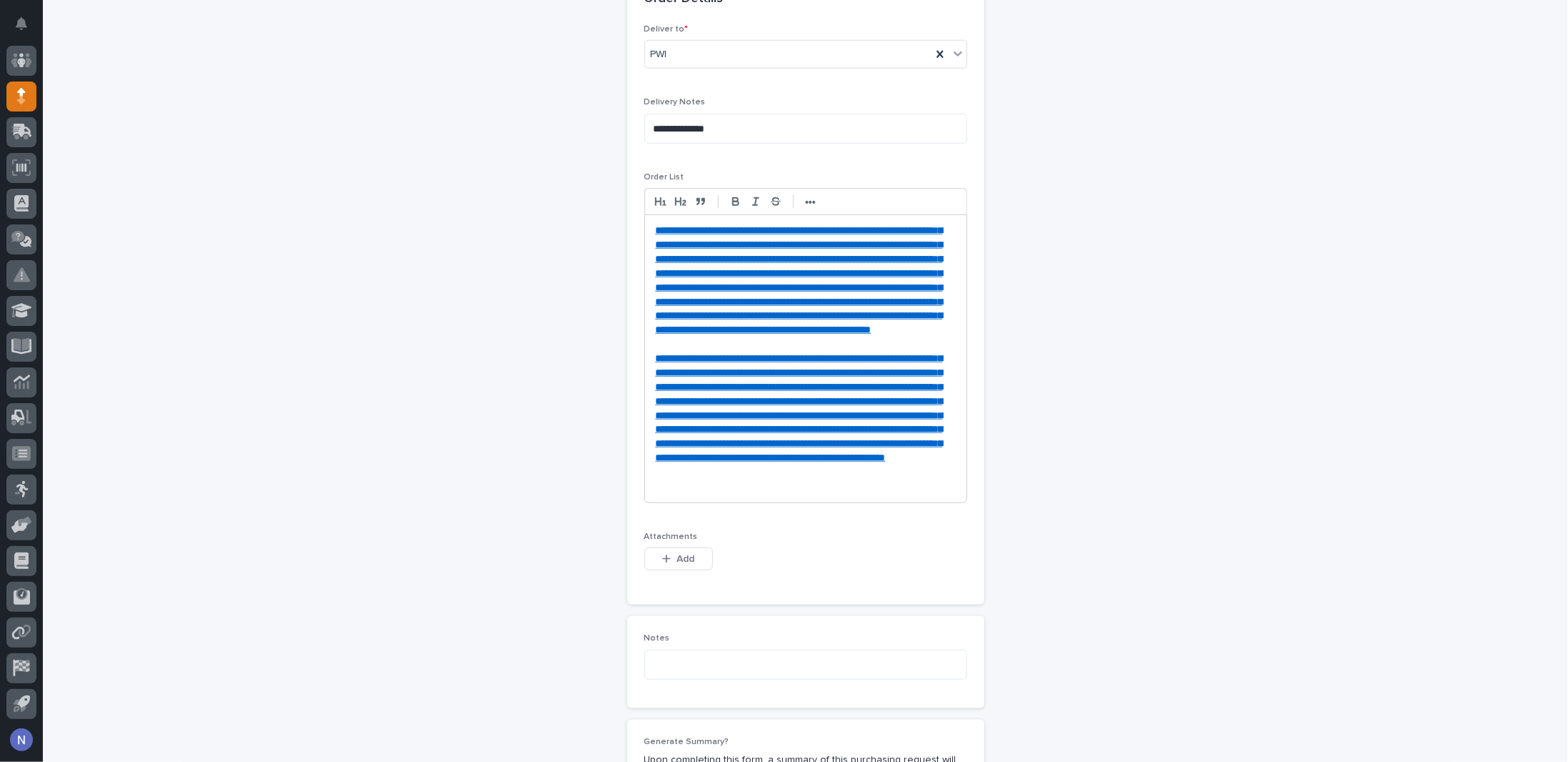
scroll to position [889, 0]
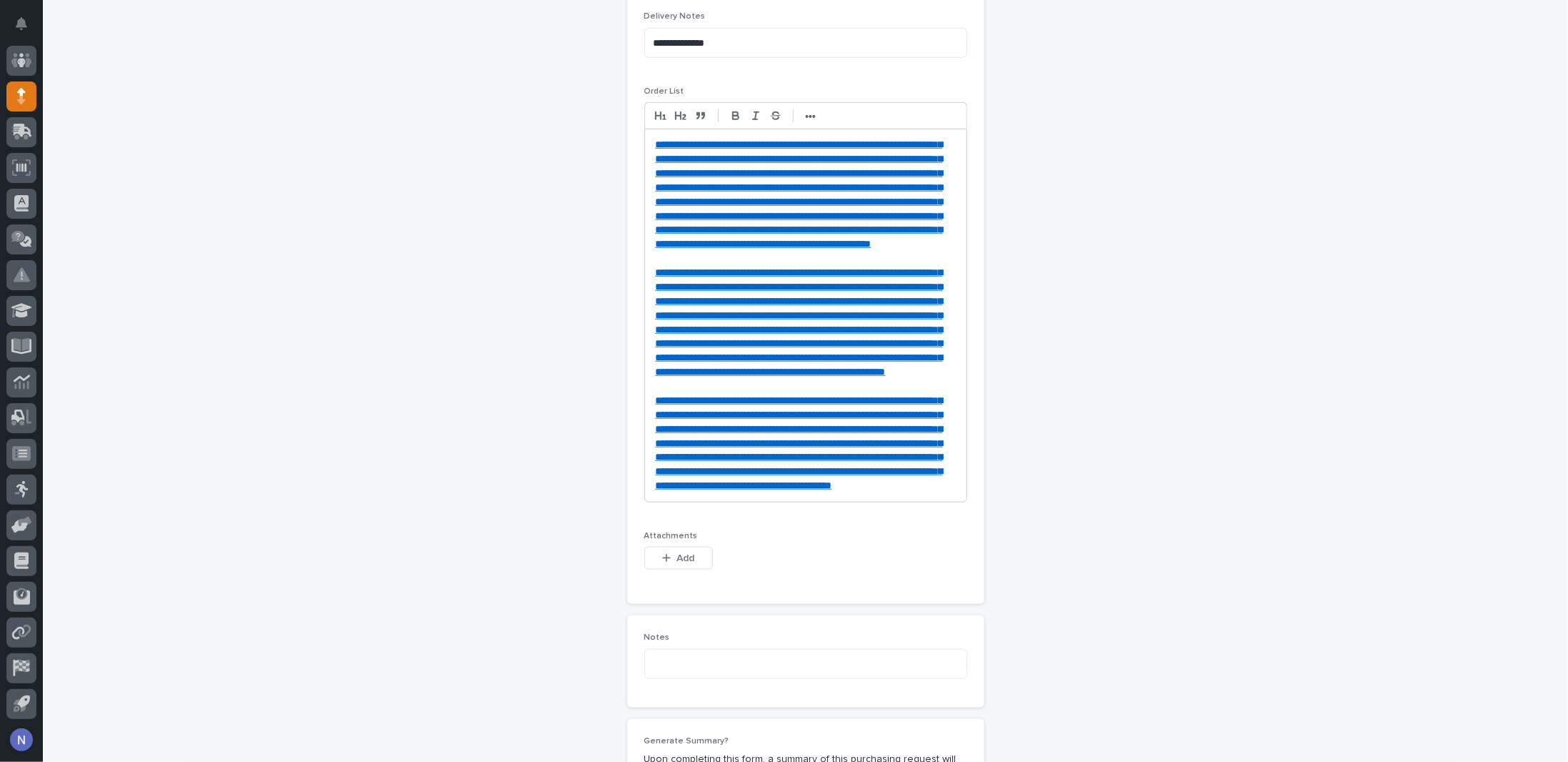
click at [648, 142] on div "**********" at bounding box center [805, 315] width 321 height 372
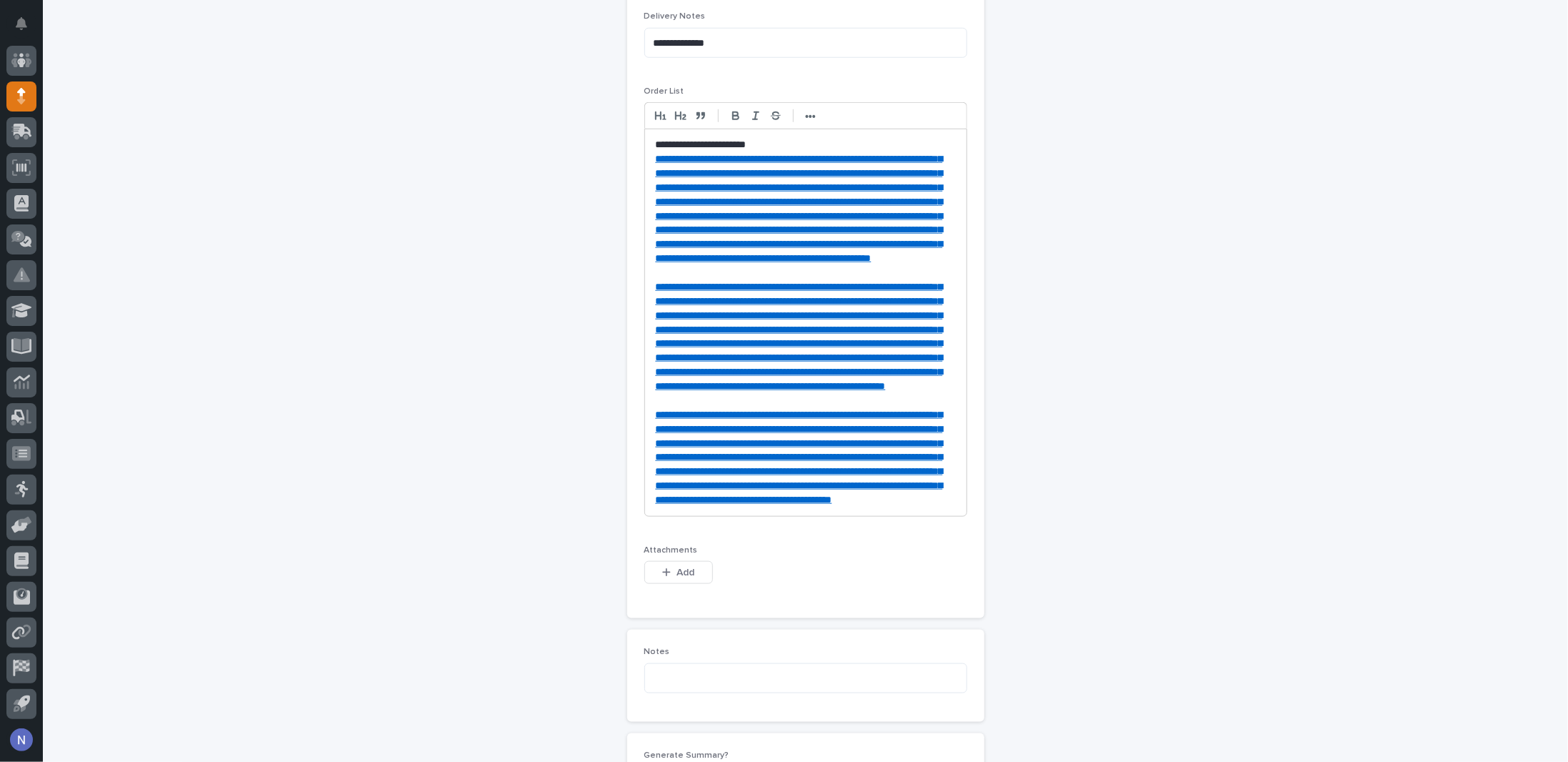
click at [662, 280] on p at bounding box center [805, 273] width 300 height 15
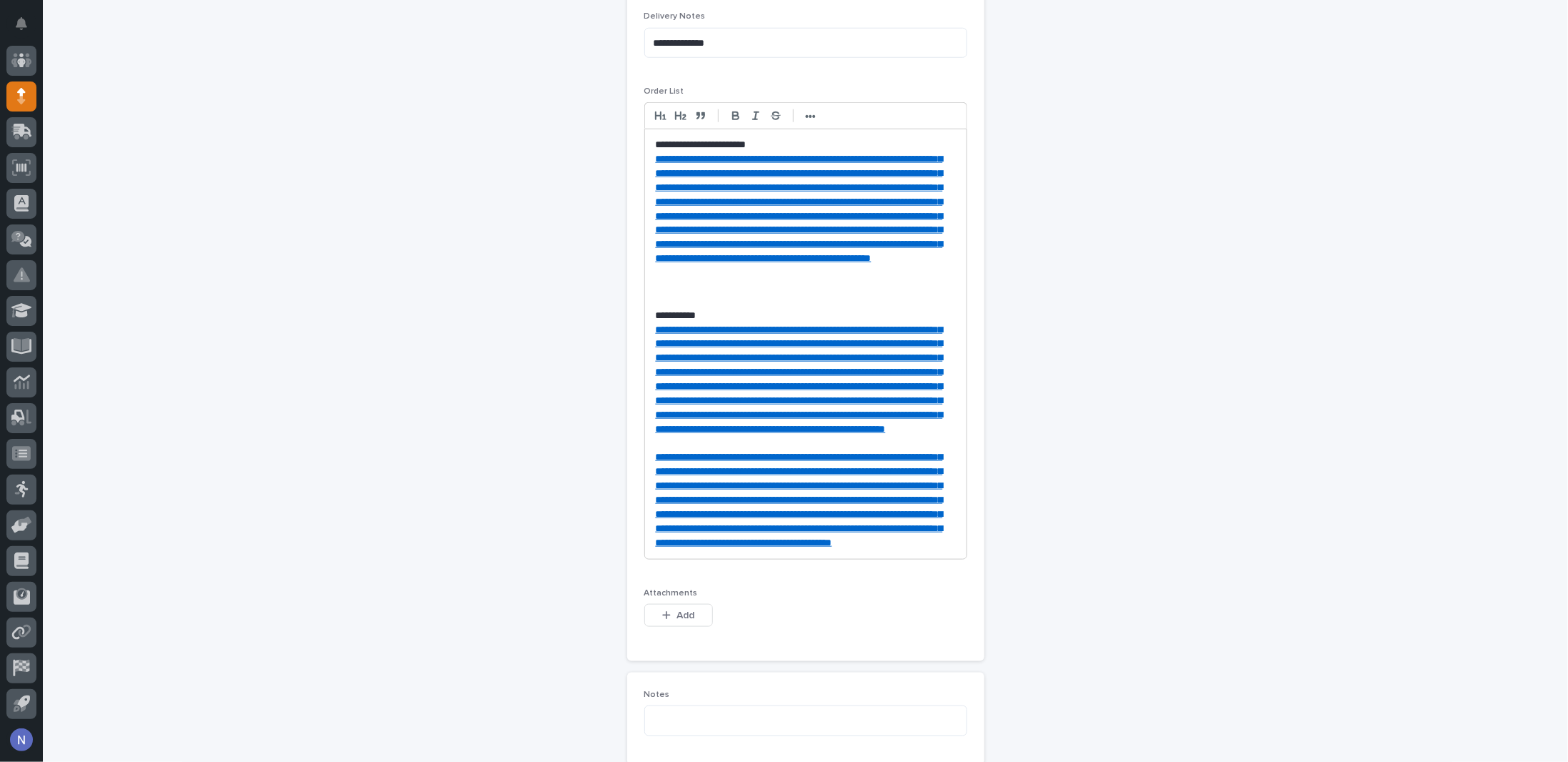
click at [669, 451] on p at bounding box center [805, 443] width 300 height 15
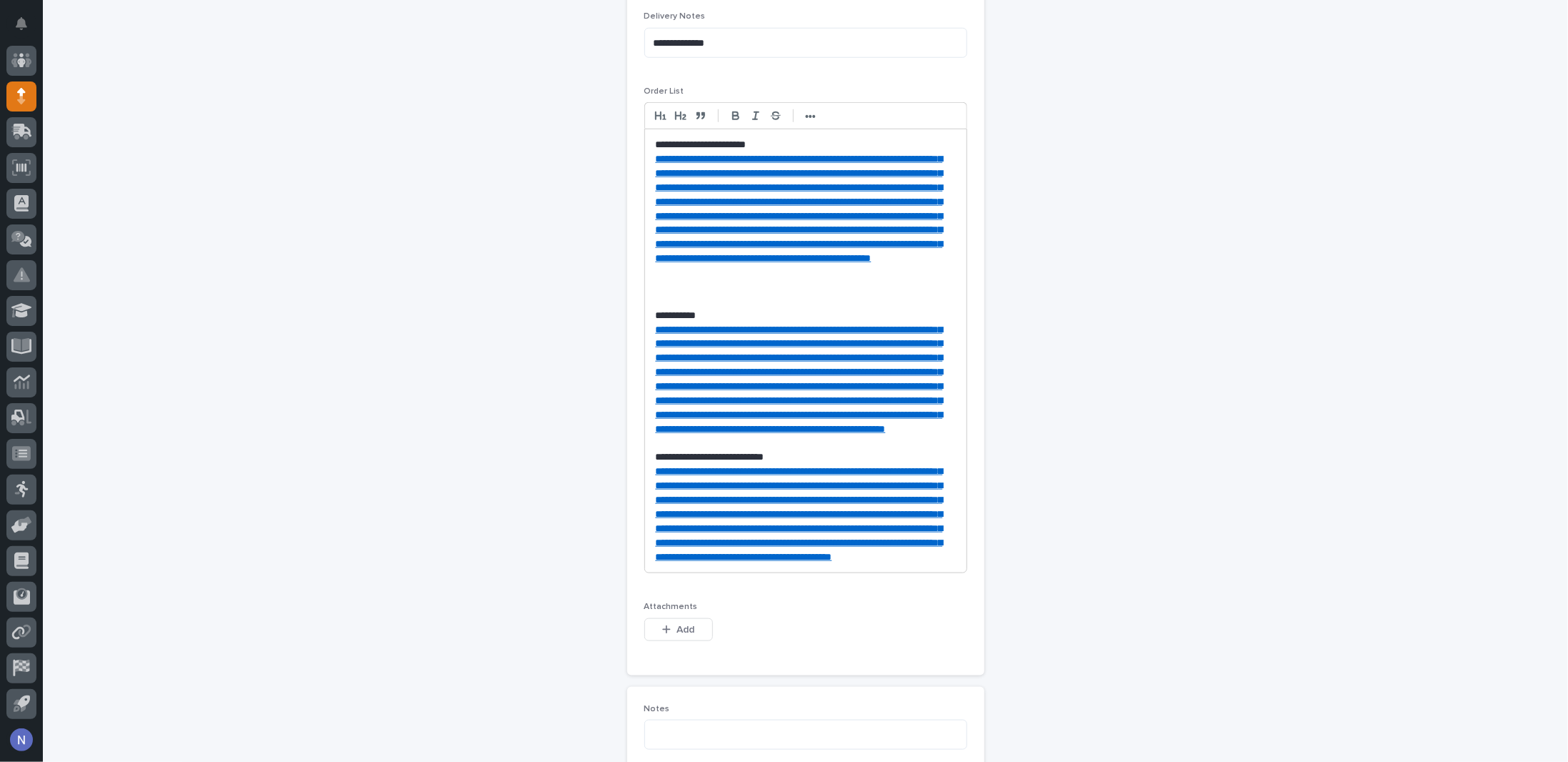
click at [775, 146] on p "**********" at bounding box center [806, 144] width 301 height 15
click at [771, 154] on link "**********" at bounding box center [799, 208] width 287 height 109
click at [767, 166] on link "https://www.amazon.com/Marreal-Battery-Operated-Powered-Christmas/dp/B0C4P97FMT…" at bounding box center [752, 172] width 101 height 19
click at [781, 434] on link "**********" at bounding box center [799, 379] width 287 height 109
click at [776, 419] on link "**********" at bounding box center [799, 379] width 287 height 109
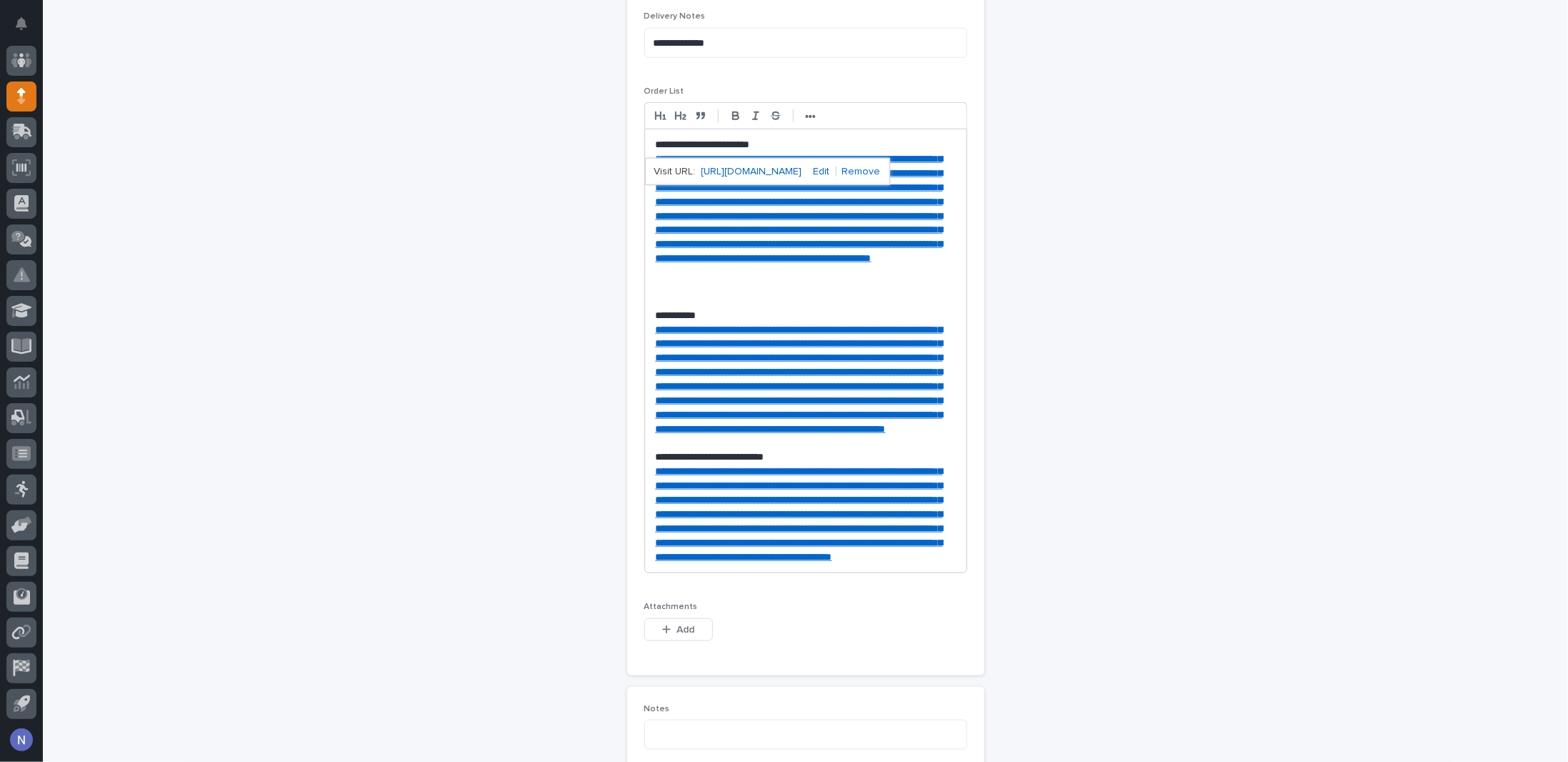
click at [773, 420] on link "**********" at bounding box center [799, 379] width 287 height 109
click at [769, 421] on link "**********" at bounding box center [799, 379] width 287 height 109
click at [758, 411] on link "**********" at bounding box center [799, 379] width 287 height 109
click at [753, 407] on link "**********" at bounding box center [799, 379] width 287 height 109
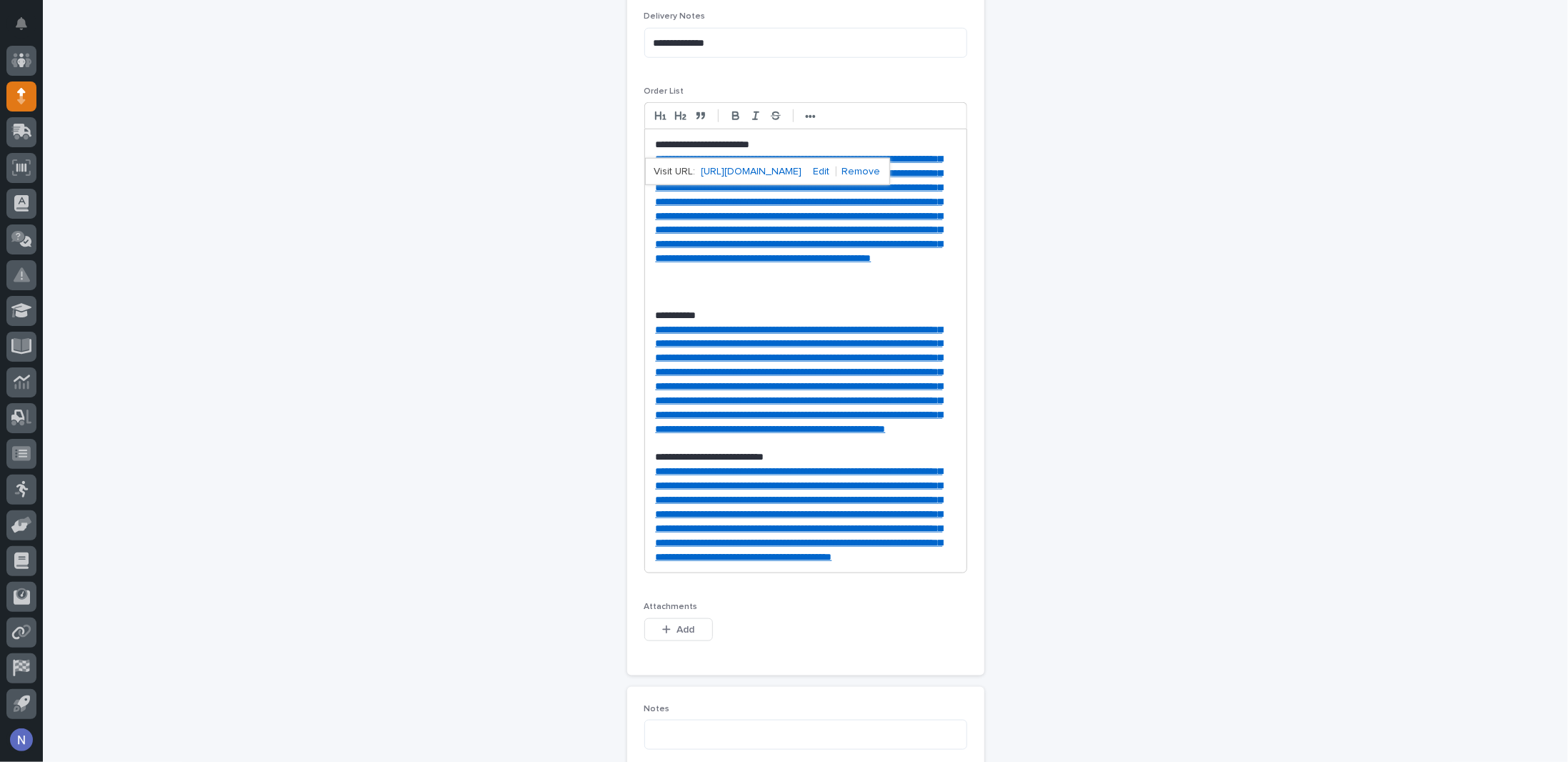
click at [1200, 458] on div "**********" at bounding box center [805, 177] width 1432 height 1970
click at [841, 410] on link "**********" at bounding box center [799, 379] width 287 height 109
click at [754, 164] on link "https://www.amazon.com/Litoexpe-Cabinet-Switch-Normally-Wardrobe/dp/B0BZRSSBRG/…" at bounding box center [752, 172] width 101 height 19
click at [762, 561] on link "**********" at bounding box center [799, 513] width 287 height 95
click at [776, 167] on link "https://www.amazon.com/Cabinet-Lighting-Dimmable-Flexible-Cabinets/dp/B0F83NG2L…" at bounding box center [752, 172] width 101 height 19
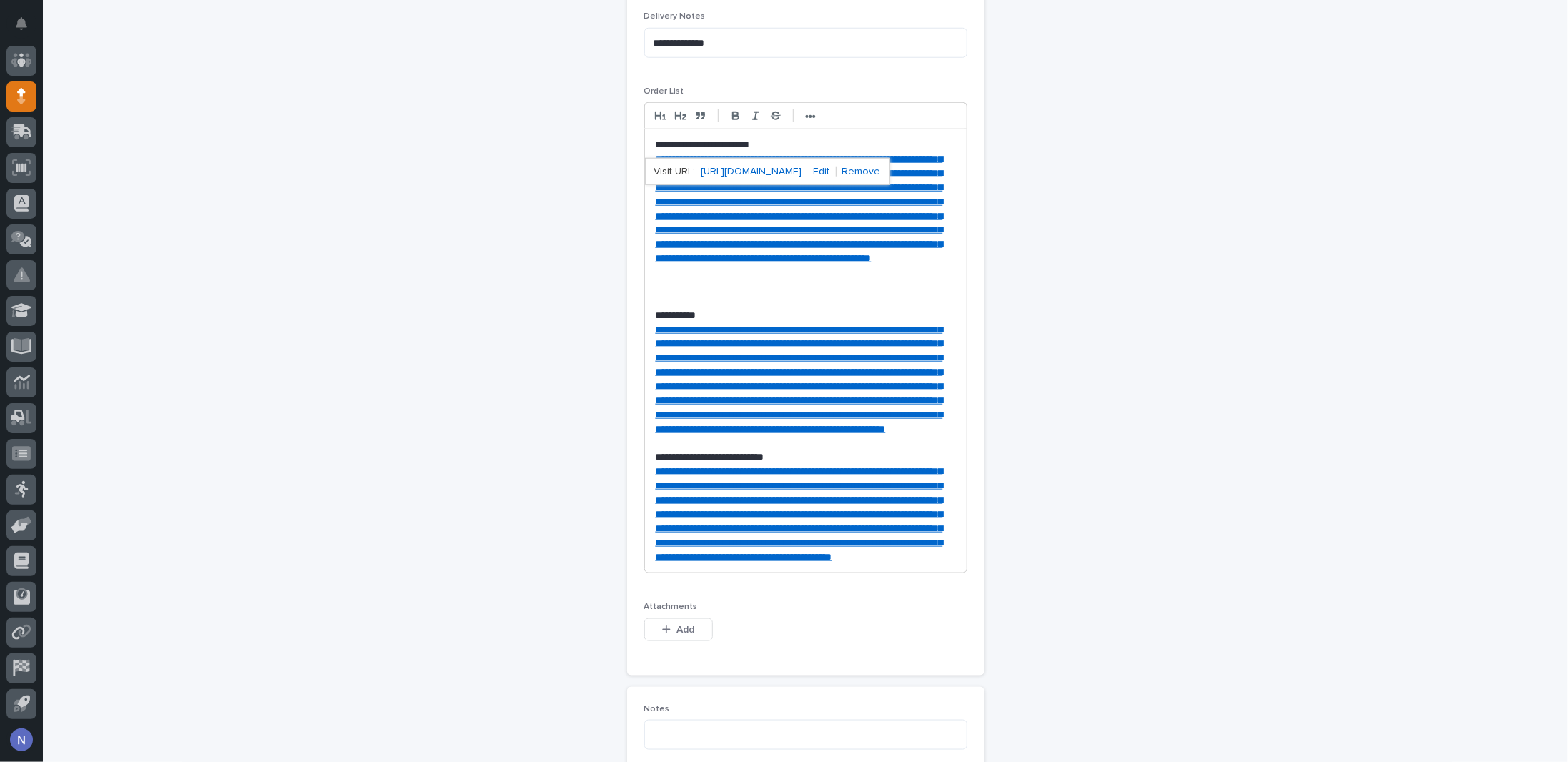
click at [801, 451] on p at bounding box center [805, 443] width 300 height 15
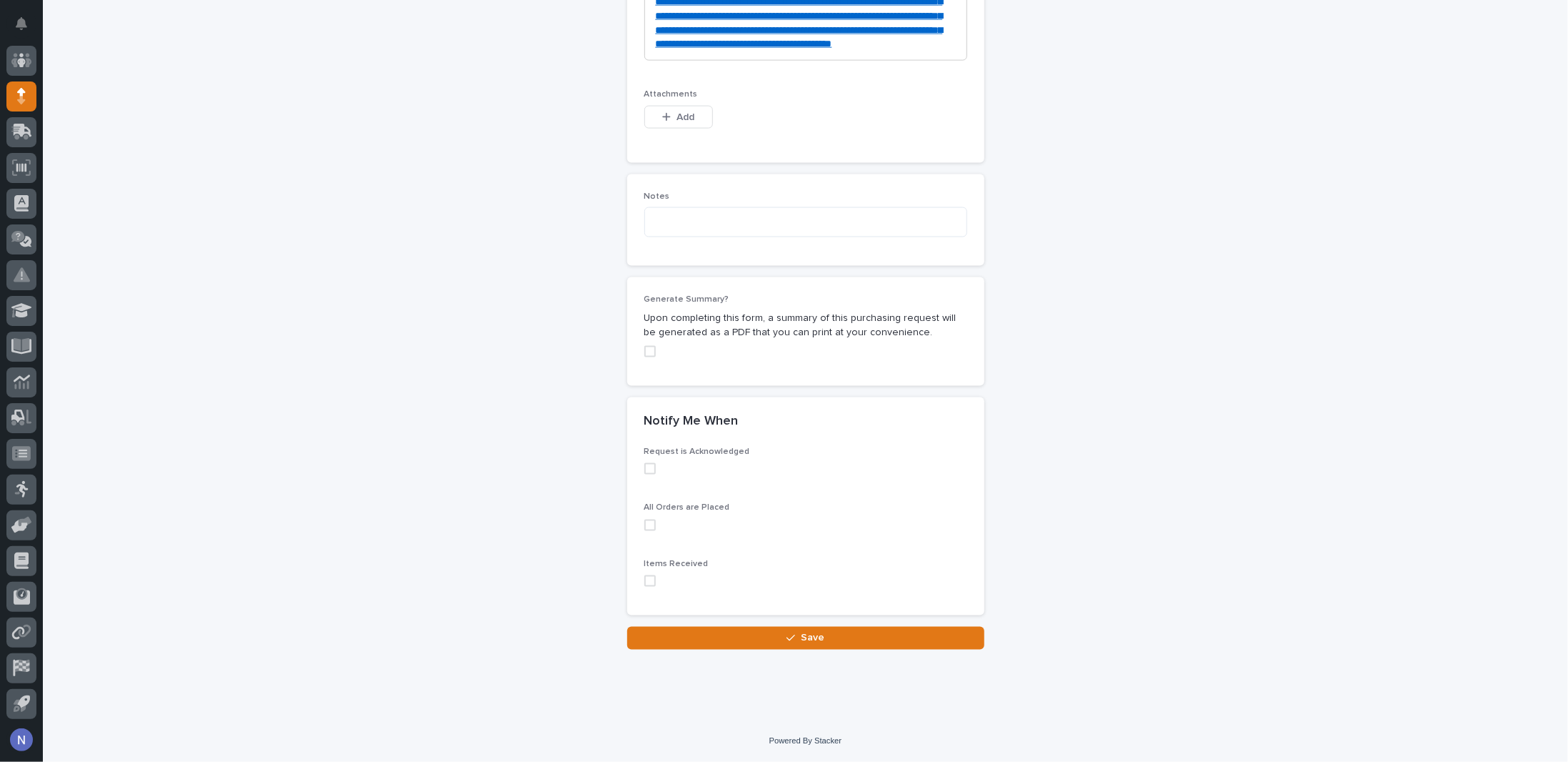
scroll to position [1533, 0]
click at [645, 474] on span at bounding box center [650, 468] width 11 height 11
click at [645, 526] on span at bounding box center [650, 525] width 11 height 11
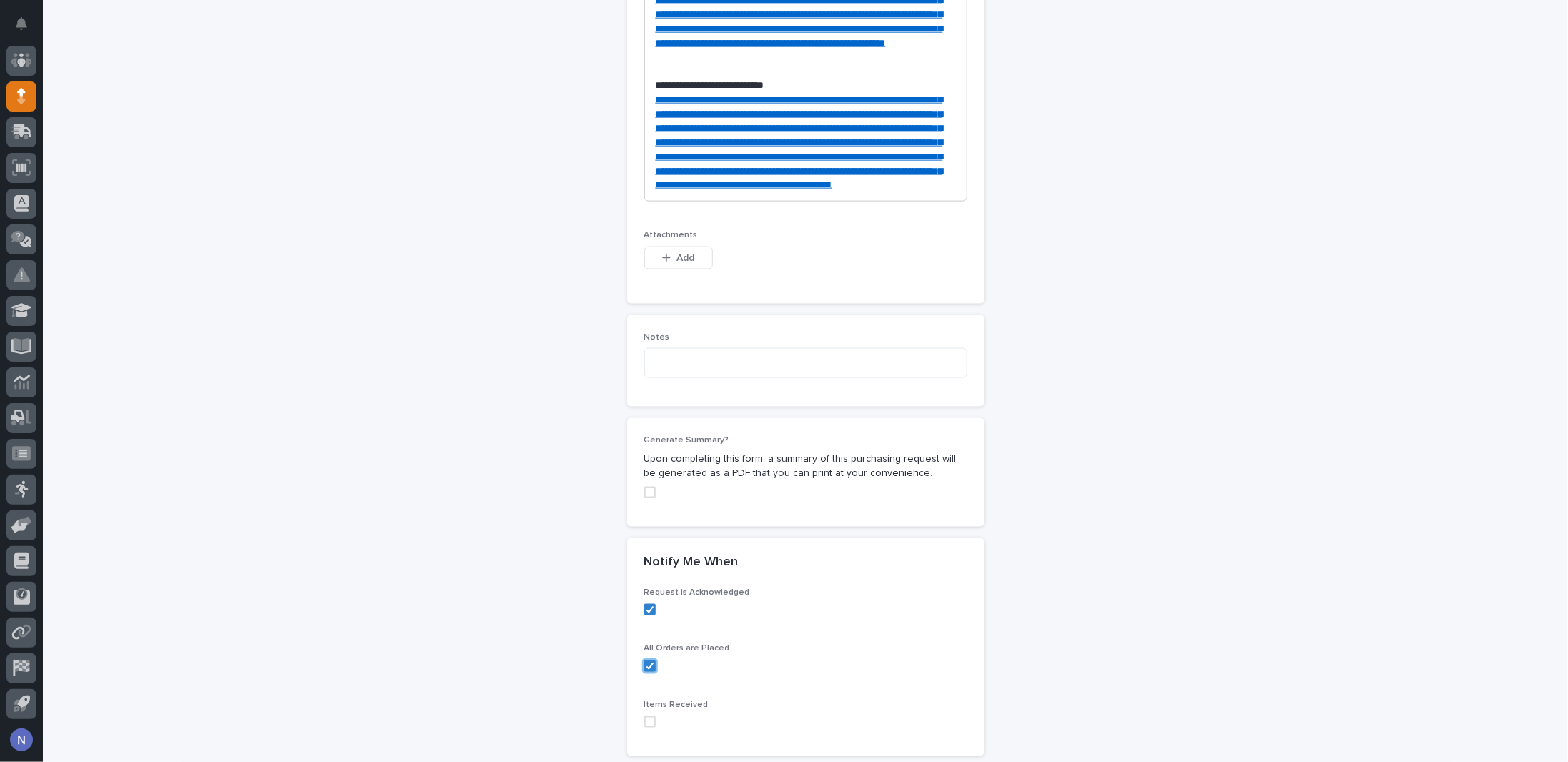
scroll to position [1293, 0]
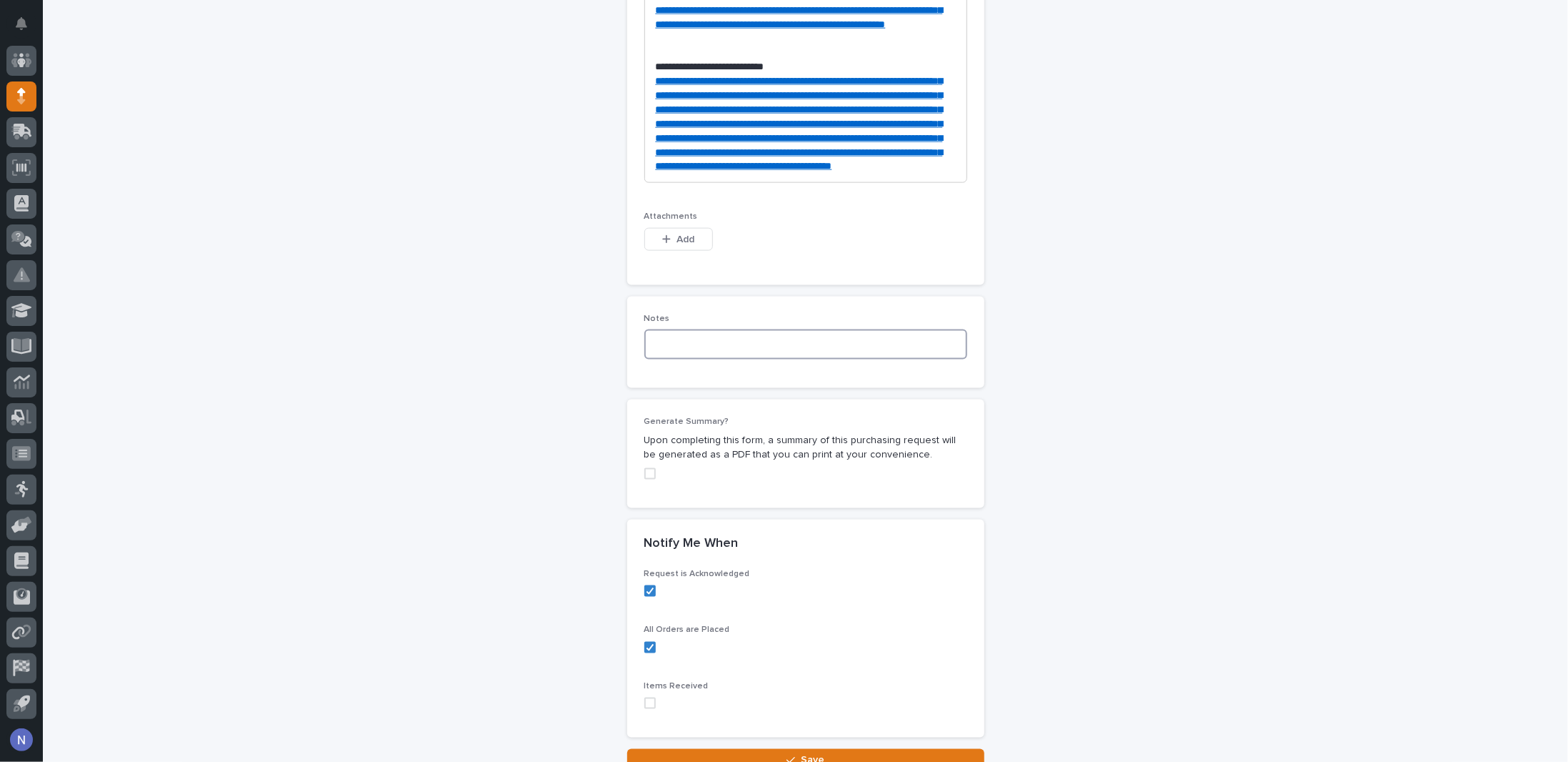
click at [699, 360] on textarea at bounding box center [806, 344] width 323 height 30
click at [676, 360] on textarea "**********" at bounding box center [806, 344] width 323 height 30
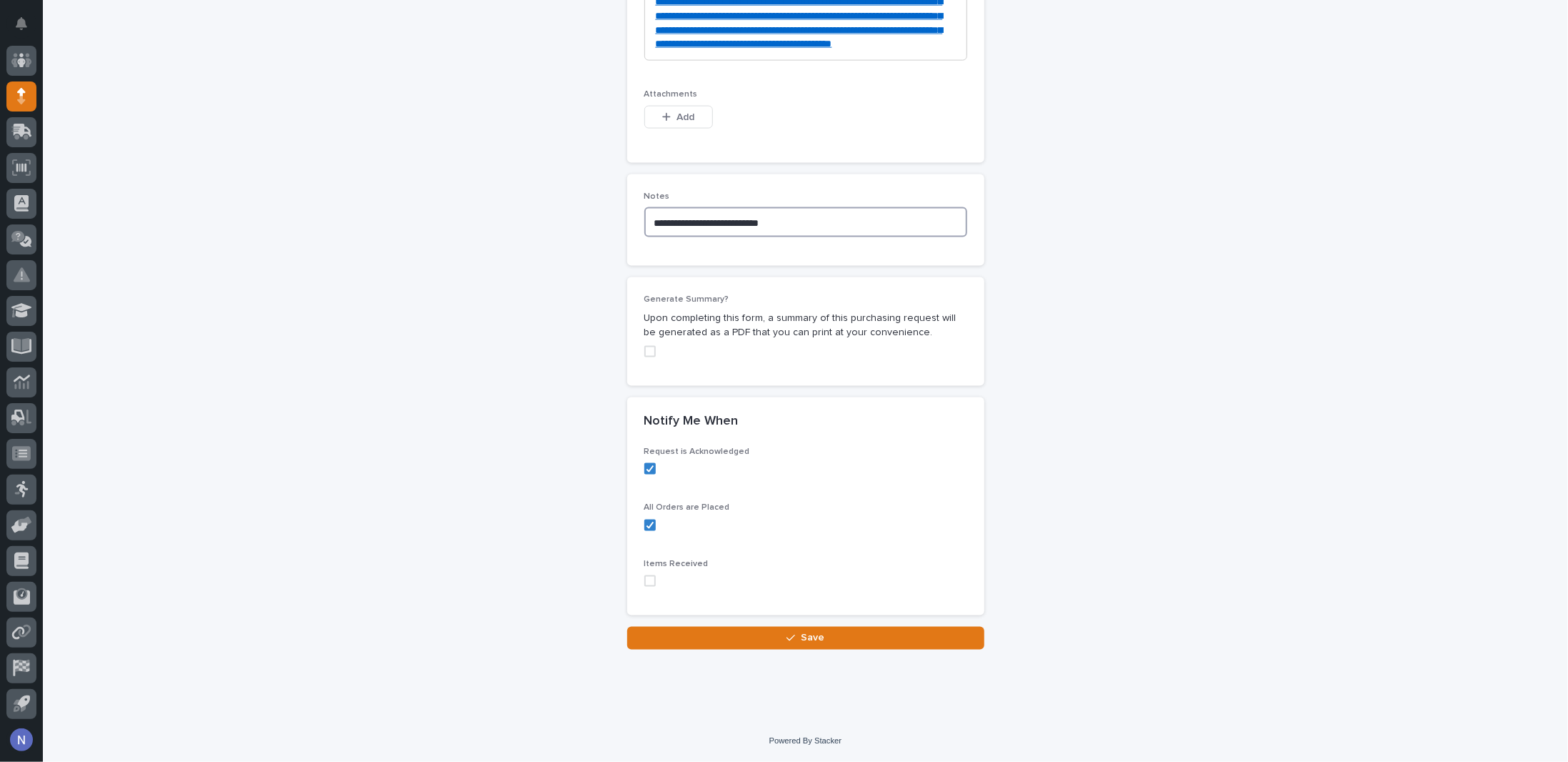
scroll to position [1650, 0]
type textarea "**********"
click at [801, 642] on span "Save" at bounding box center [813, 638] width 24 height 13
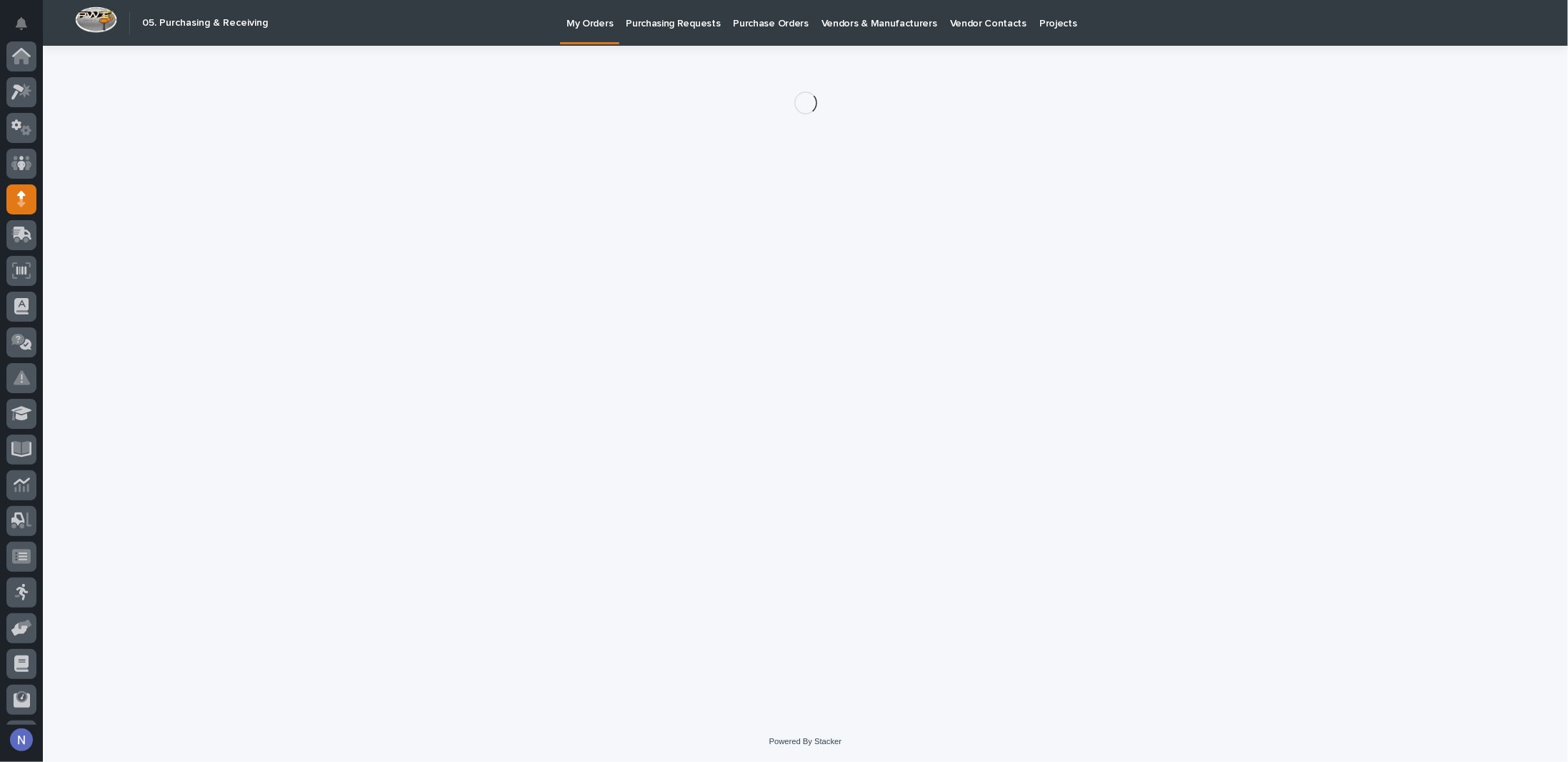
scroll to position [103, 0]
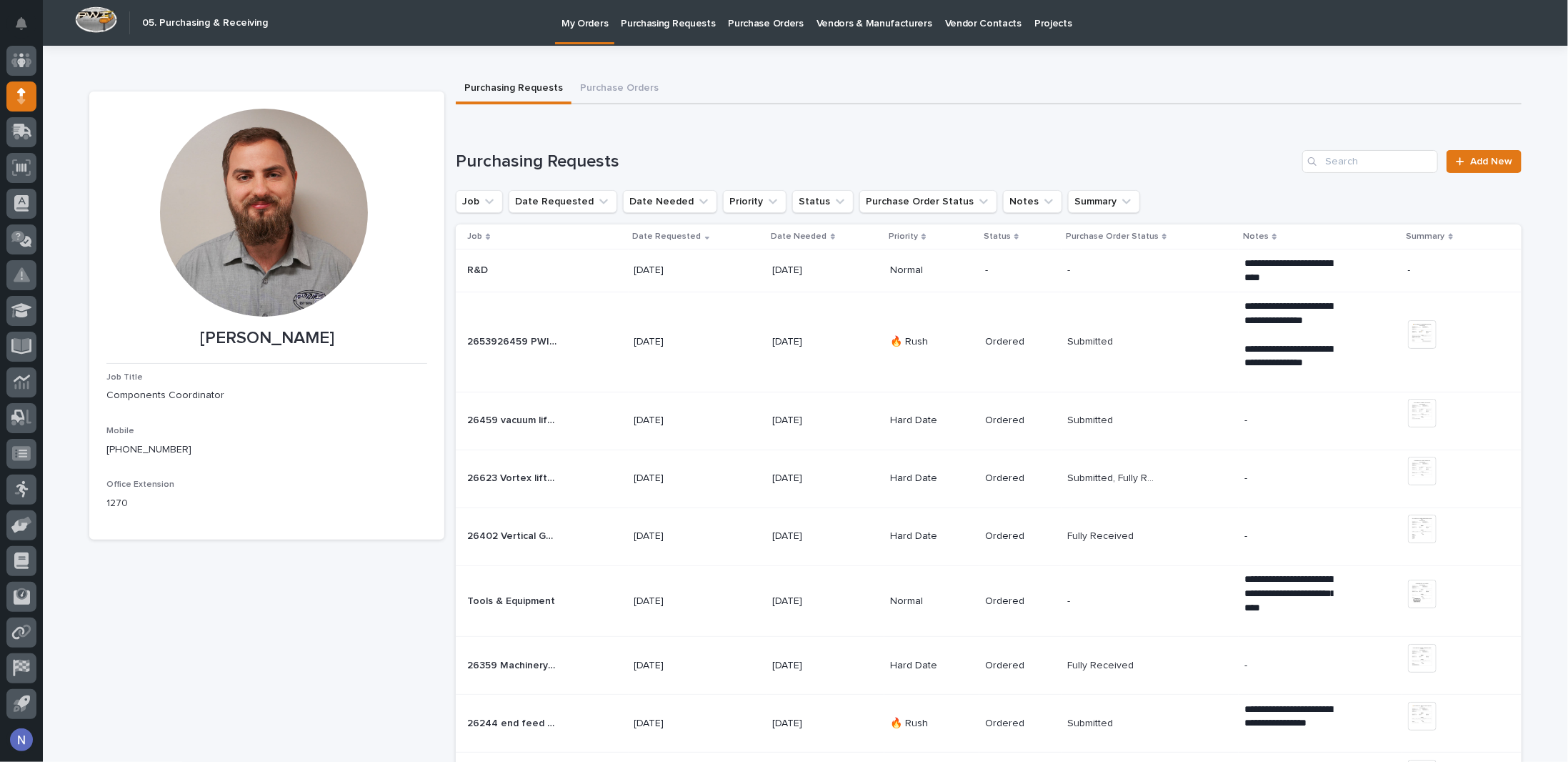
click at [628, 269] on td "R&D R&D" at bounding box center [542, 271] width 173 height 43
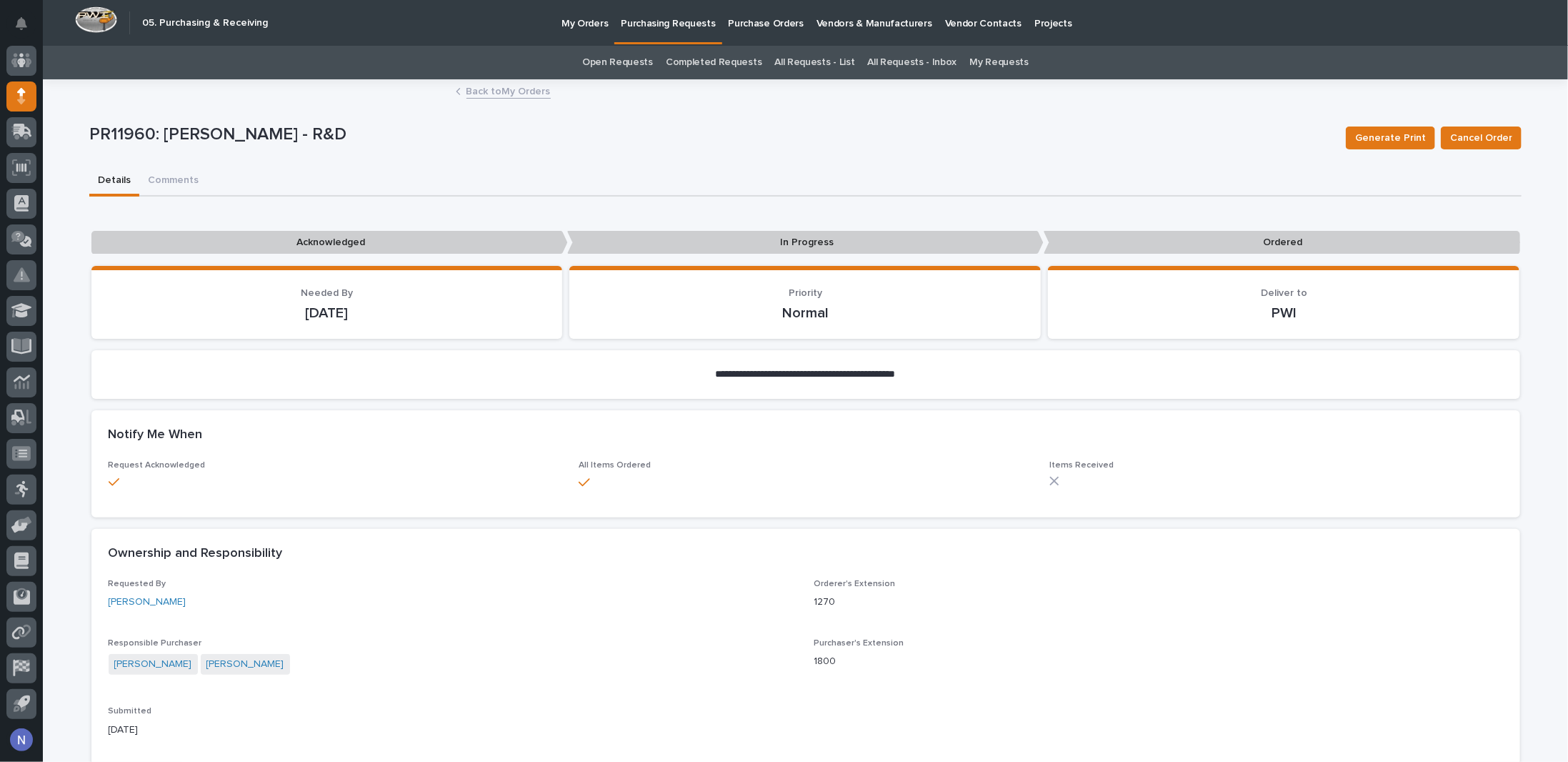
scroll to position [103, 0]
click at [15, 92] on div at bounding box center [21, 96] width 30 height 30
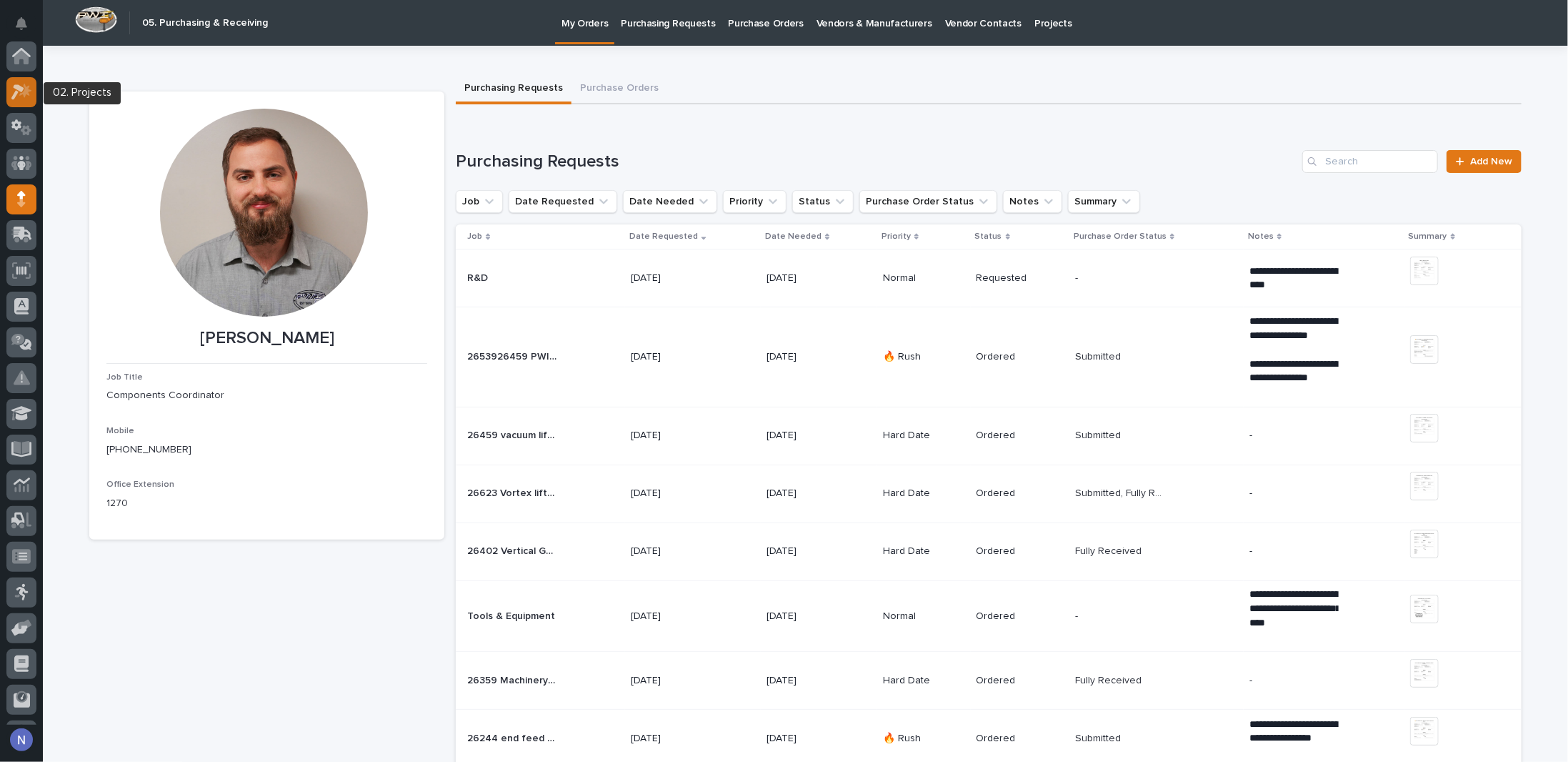
click at [28, 94] on icon at bounding box center [26, 91] width 12 height 15
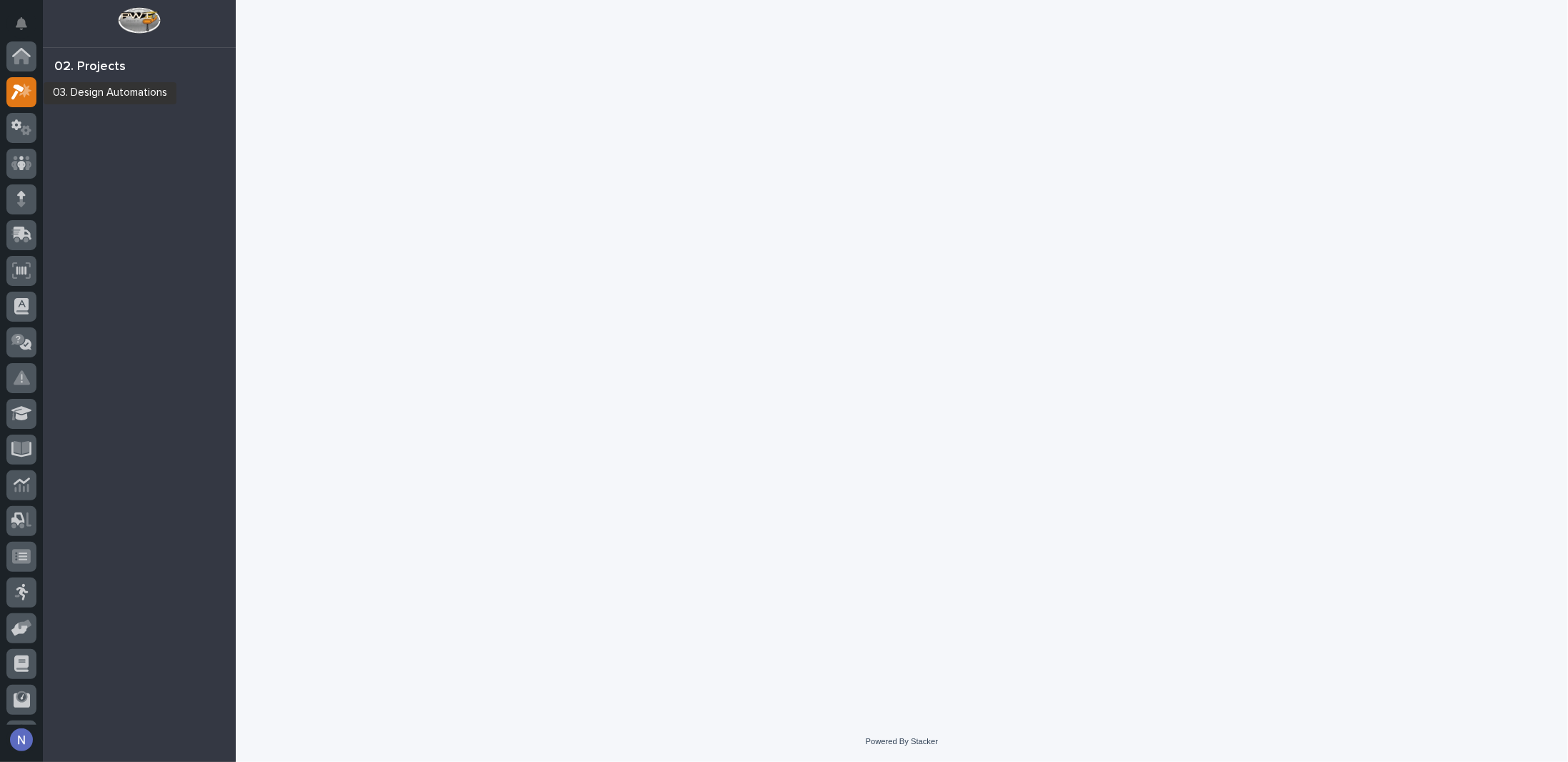
scroll to position [36, 0]
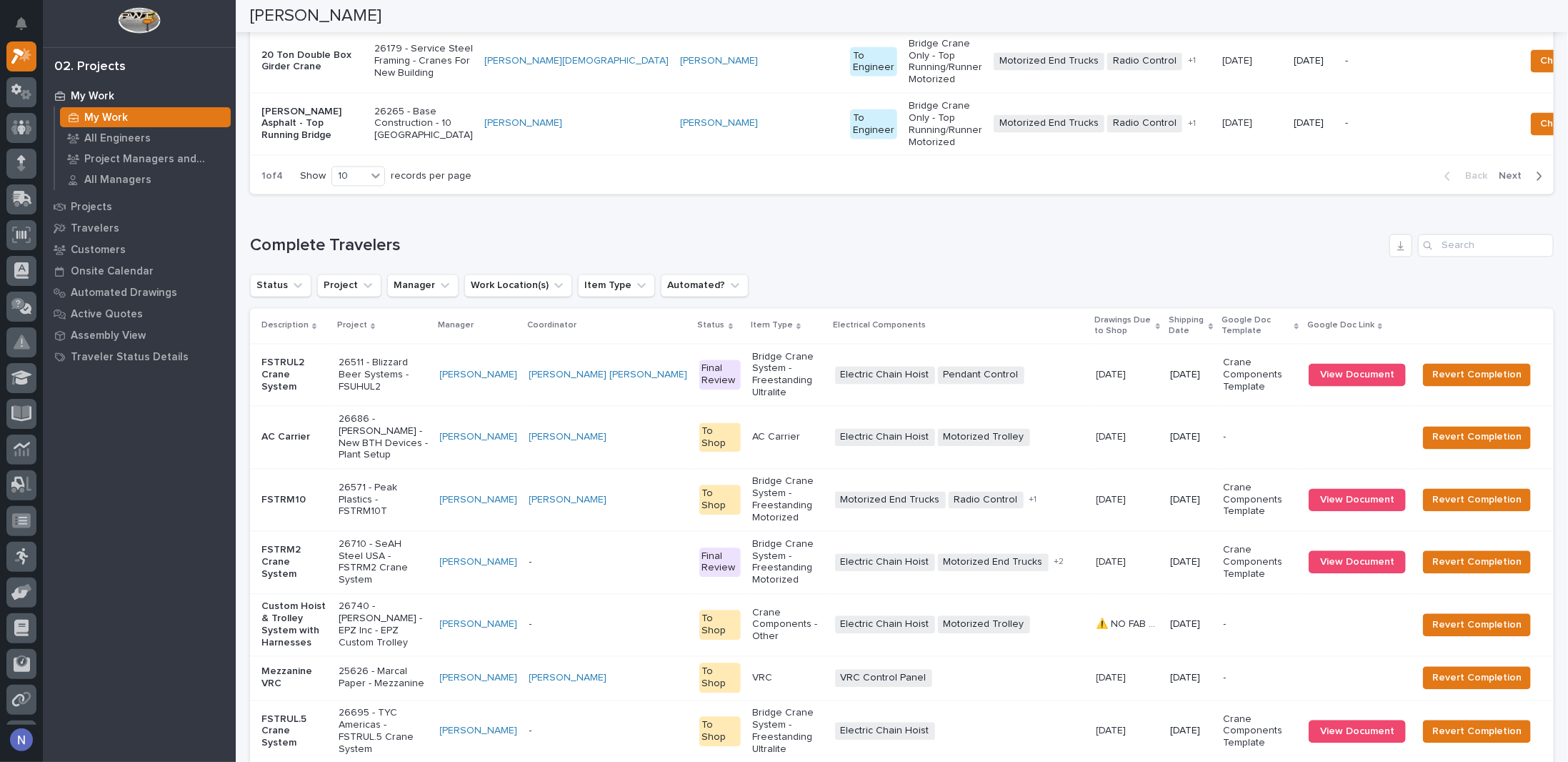
scroll to position [1888, 0]
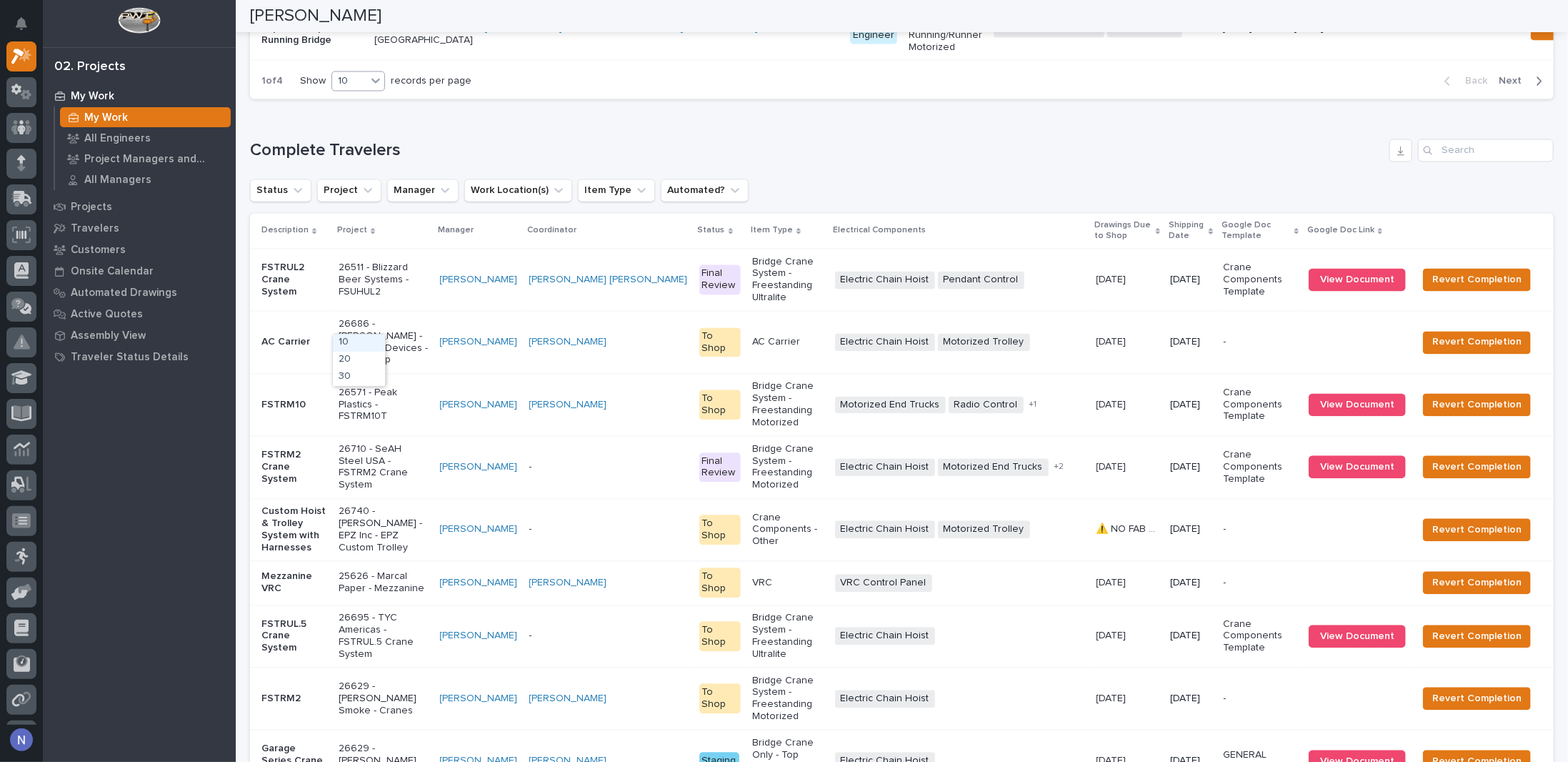
click at [377, 87] on icon at bounding box center [376, 79] width 15 height 15
drag, startPoint x: 372, startPoint y: 349, endPoint x: 366, endPoint y: 362, distance: 14.3
click at [366, 361] on div "20" at bounding box center [359, 360] width 52 height 17
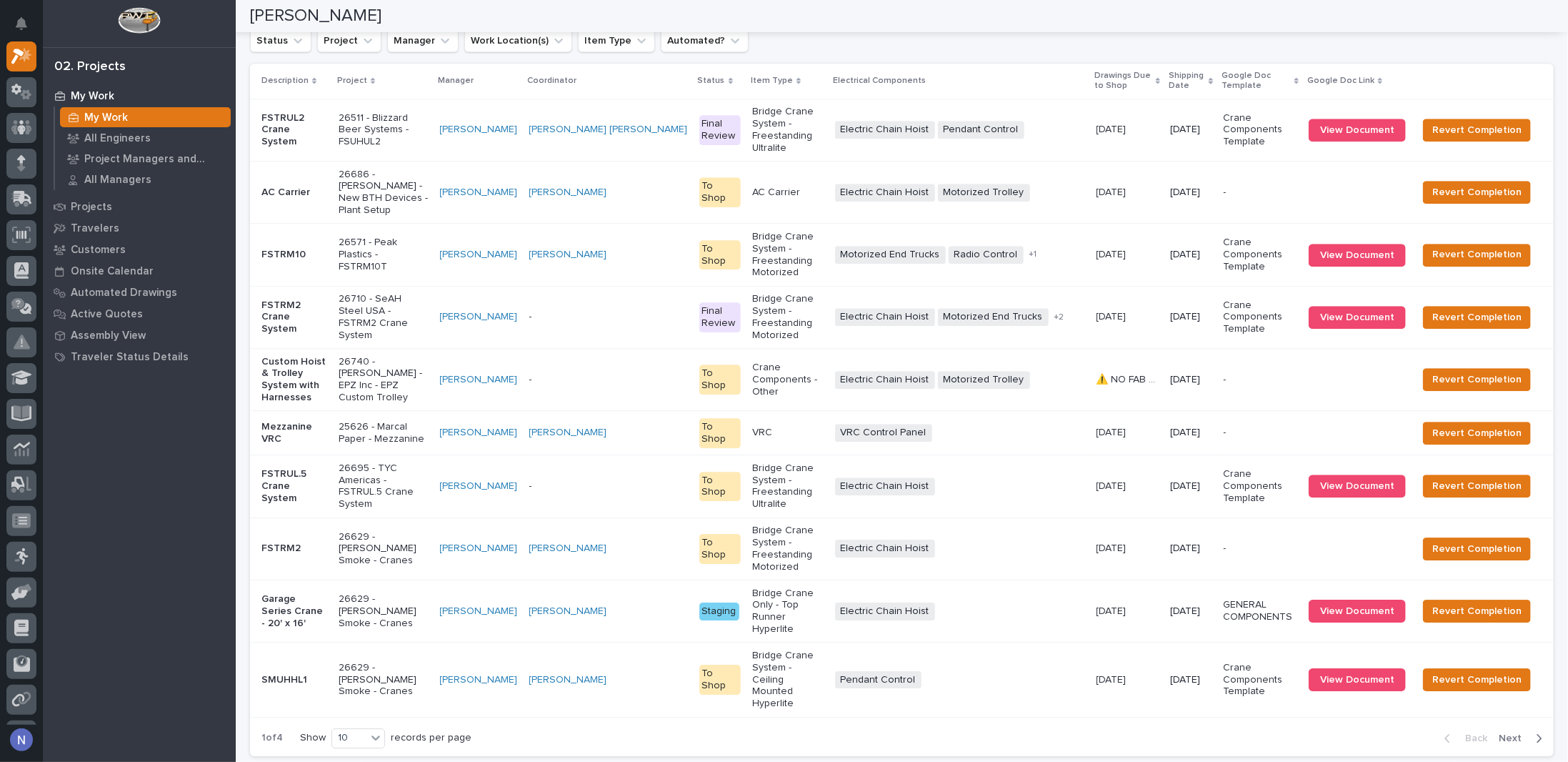
scroll to position [2674, 0]
click at [376, 446] on div "30" at bounding box center [359, 451] width 52 height 17
drag, startPoint x: 377, startPoint y: 440, endPoint x: 463, endPoint y: 441, distance: 86.0
click at [376, 447] on div "Loading... Saving… Complete Travelers Status Project Manager Work Location(s) I…" at bounding box center [902, 364] width 1304 height 806
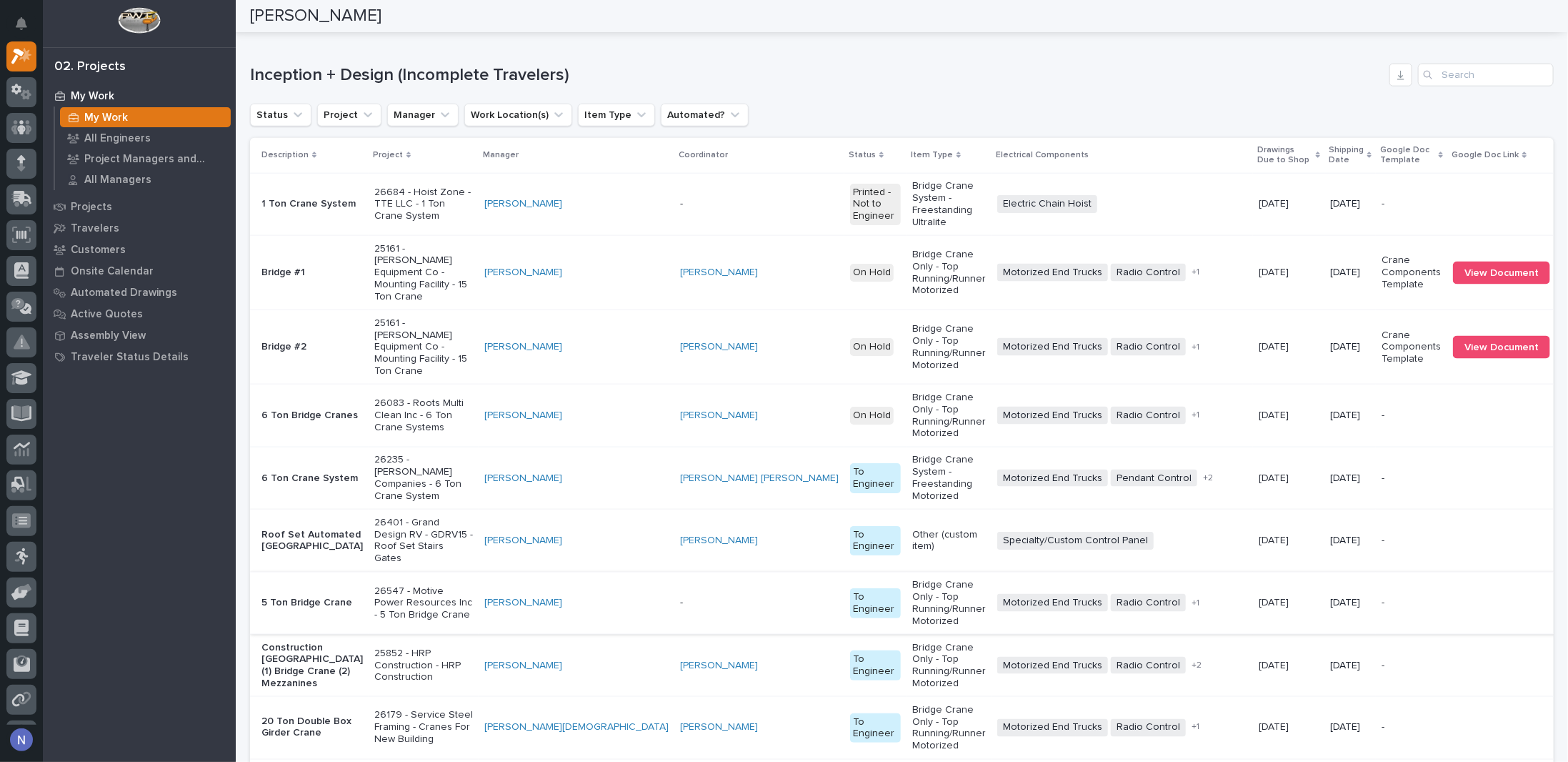
scroll to position [1126, 0]
click at [1329, 168] on p "Shipping Date" at bounding box center [1346, 155] width 35 height 26
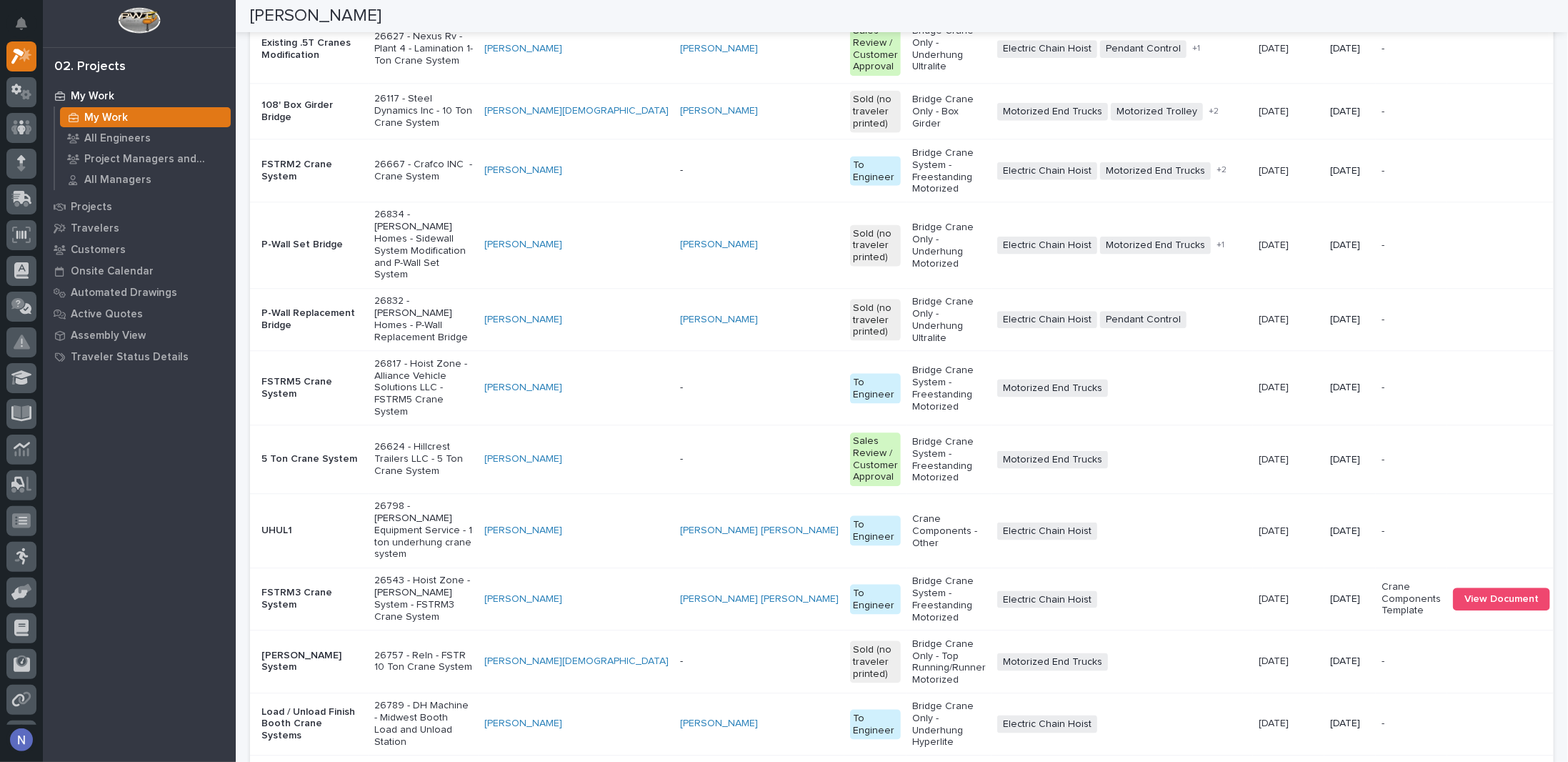
scroll to position [2365, 0]
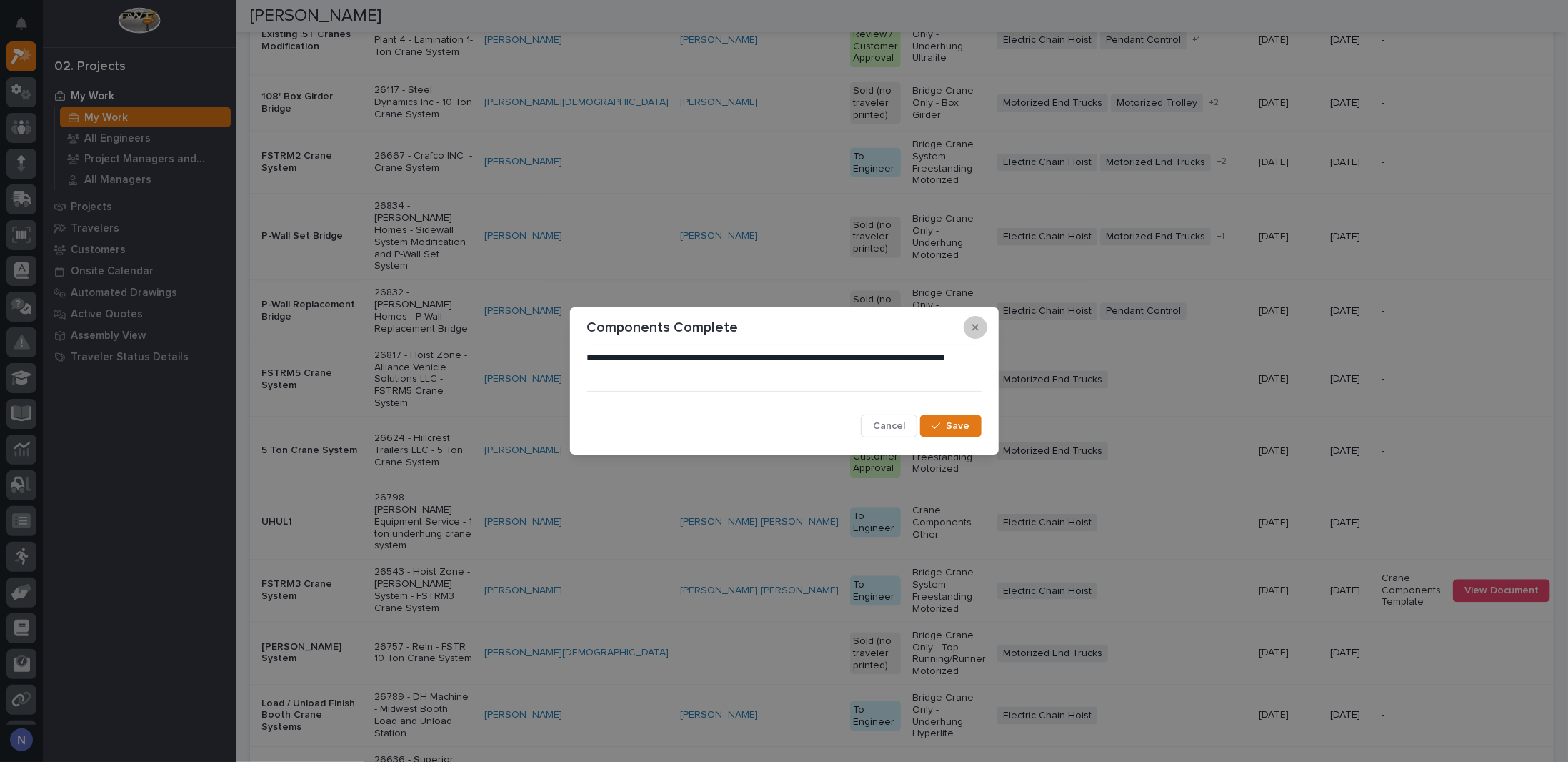
click at [976, 322] on icon "button" at bounding box center [976, 327] width 7 height 10
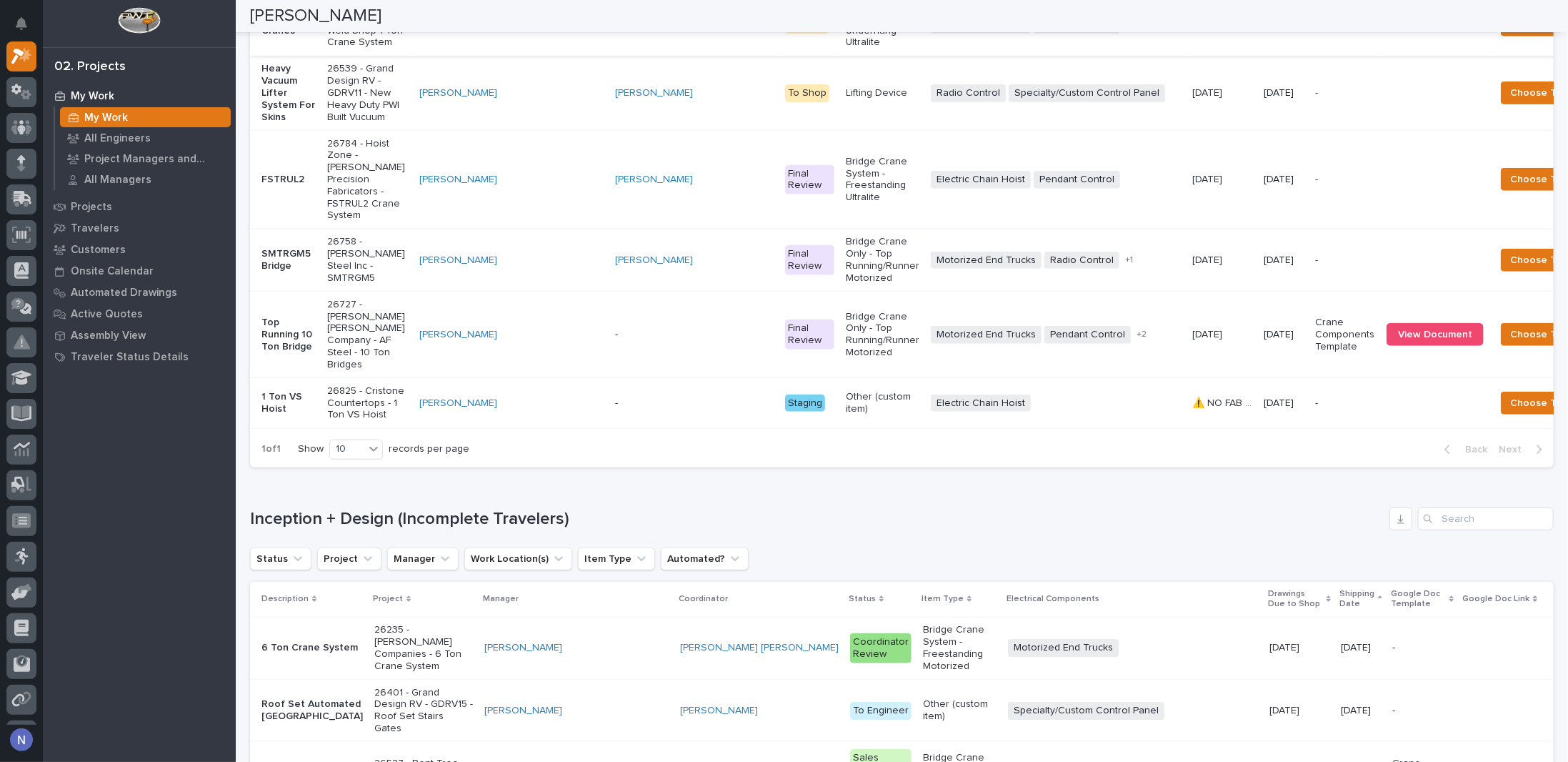
scroll to position [690, 0]
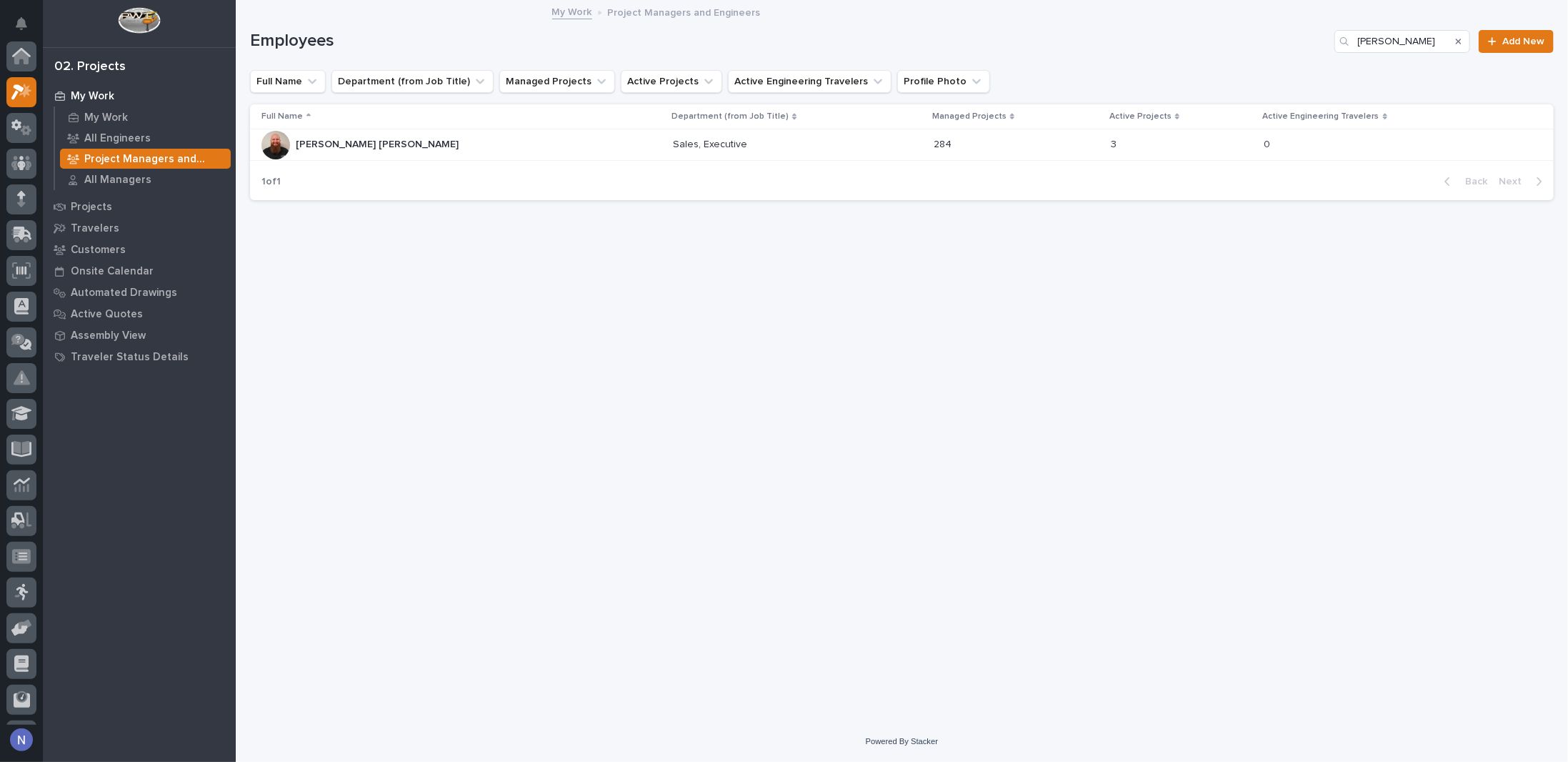
scroll to position [36, 0]
click at [125, 133] on p "All Engineers" at bounding box center [118, 138] width 67 height 13
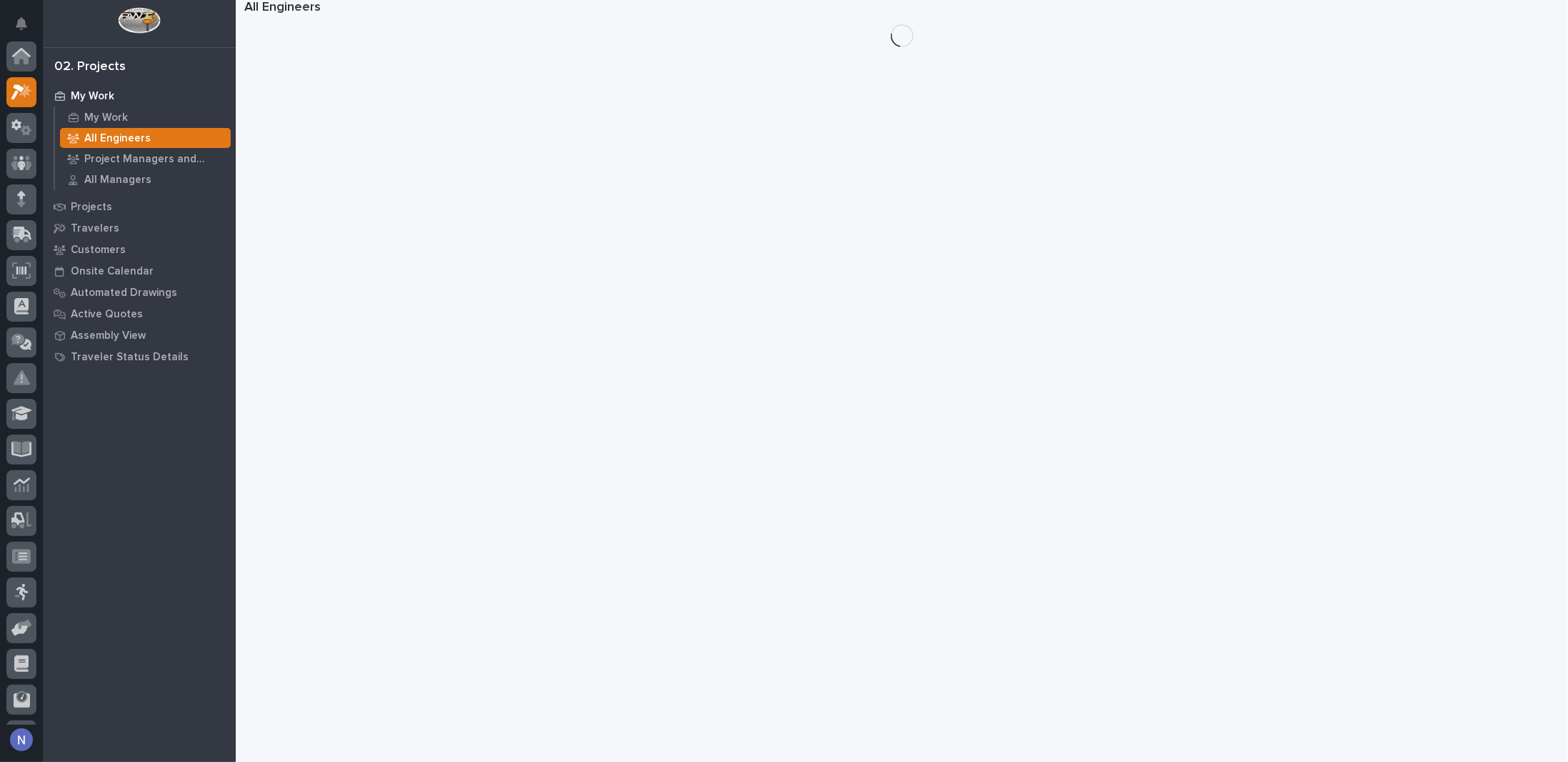
scroll to position [36, 0]
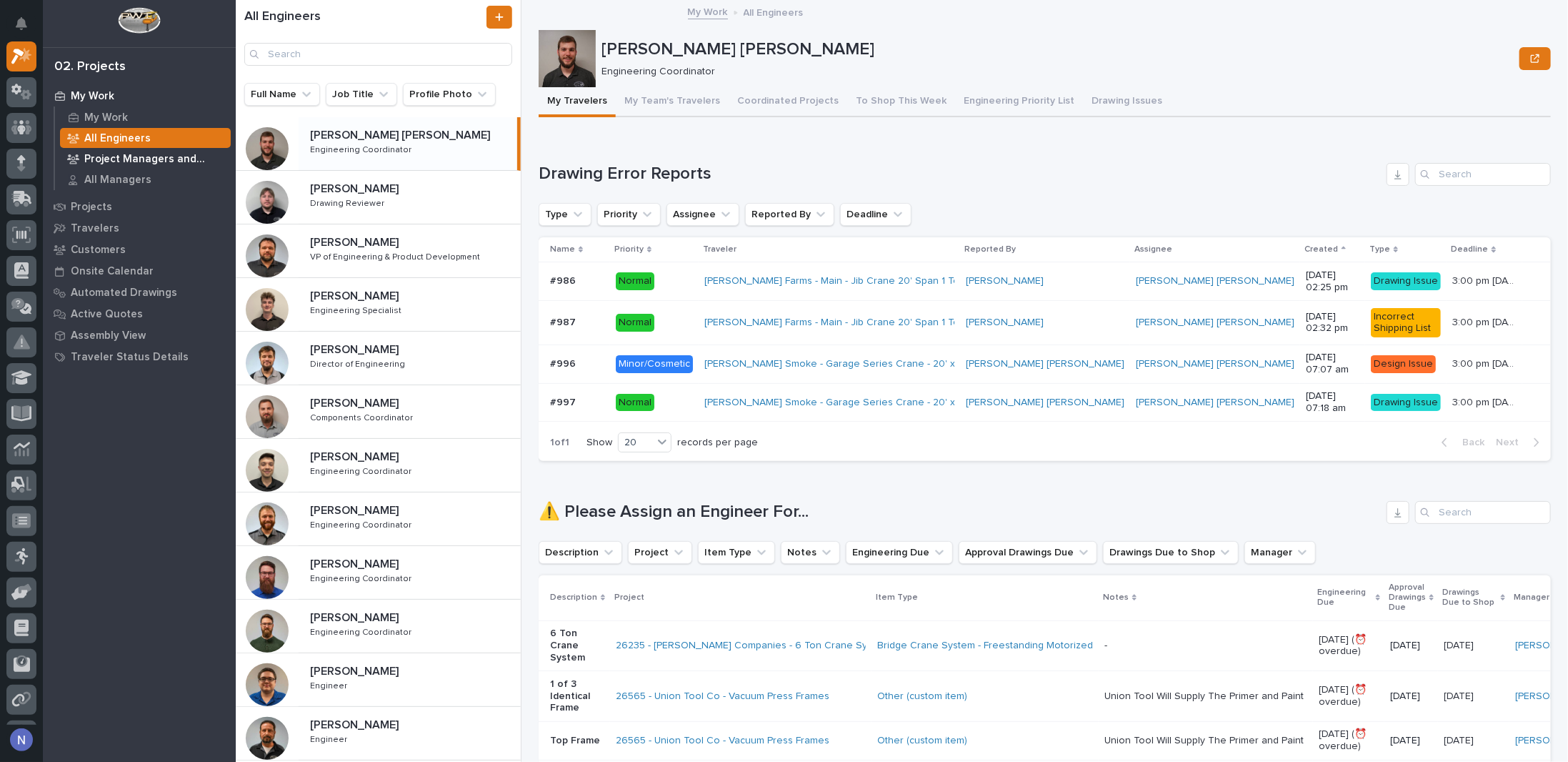
click at [147, 162] on p "Project Managers and Engineers" at bounding box center [155, 159] width 141 height 13
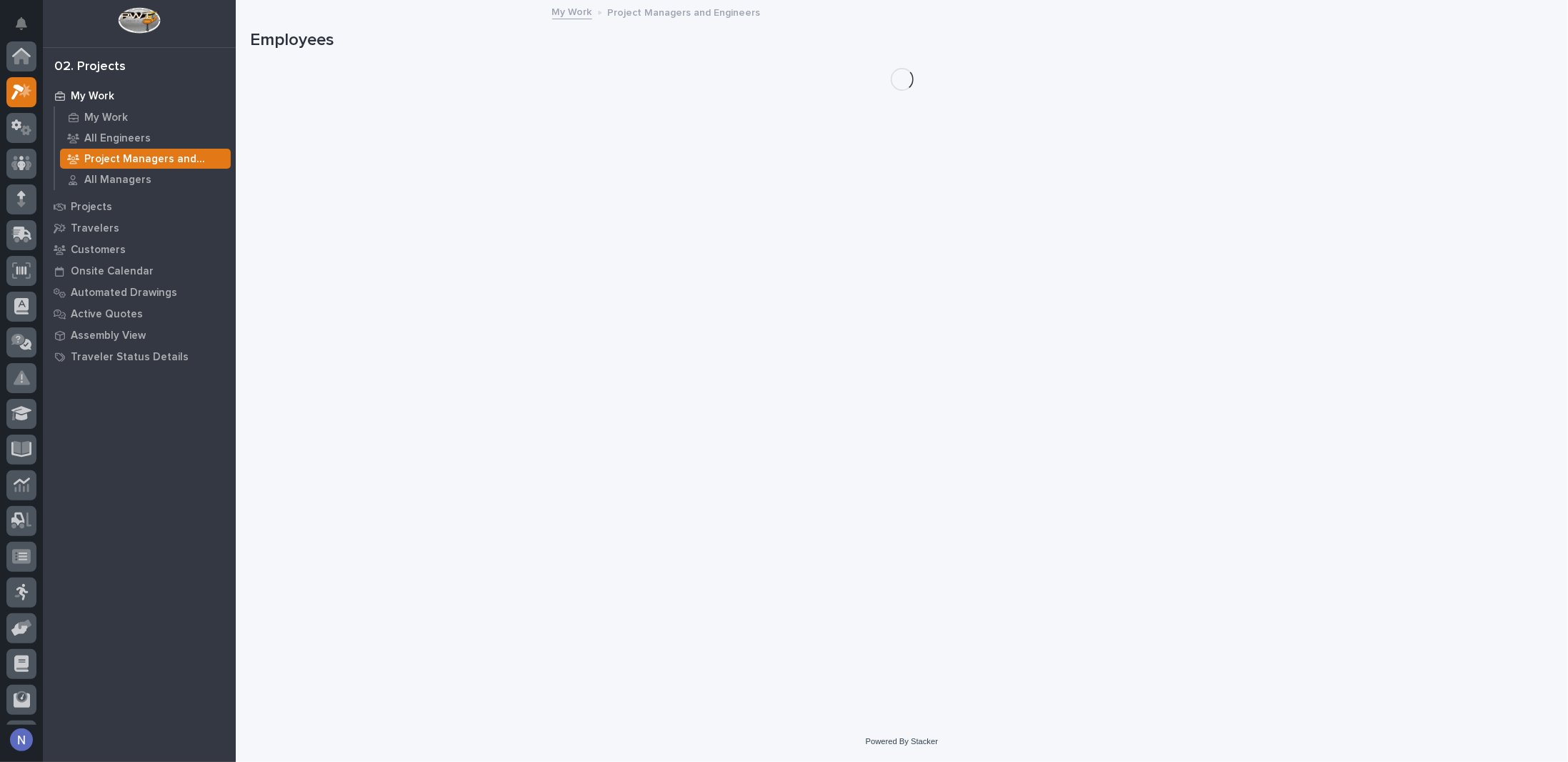
scroll to position [36, 0]
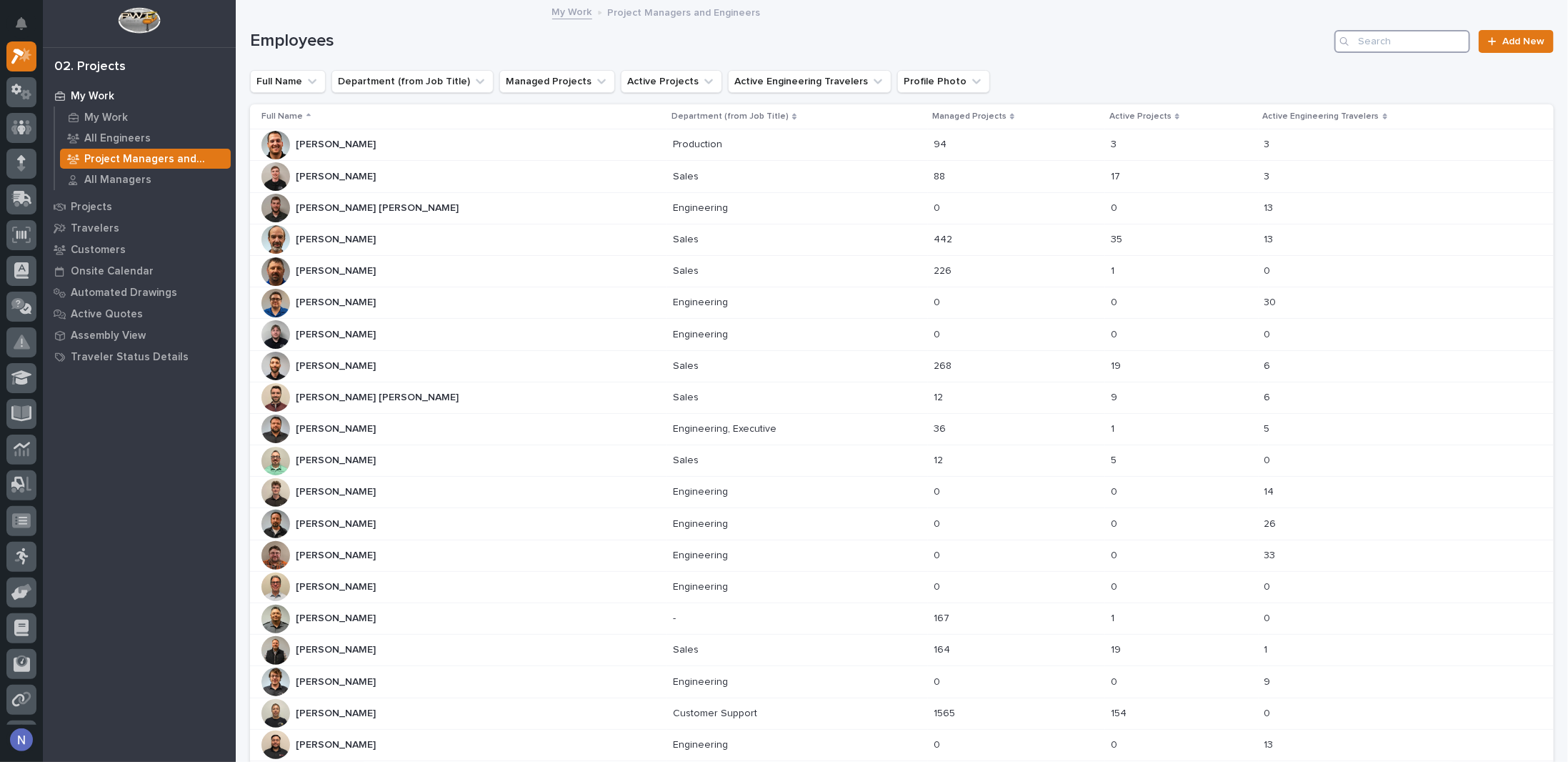
click at [1410, 43] on input "Search" at bounding box center [1402, 41] width 136 height 23
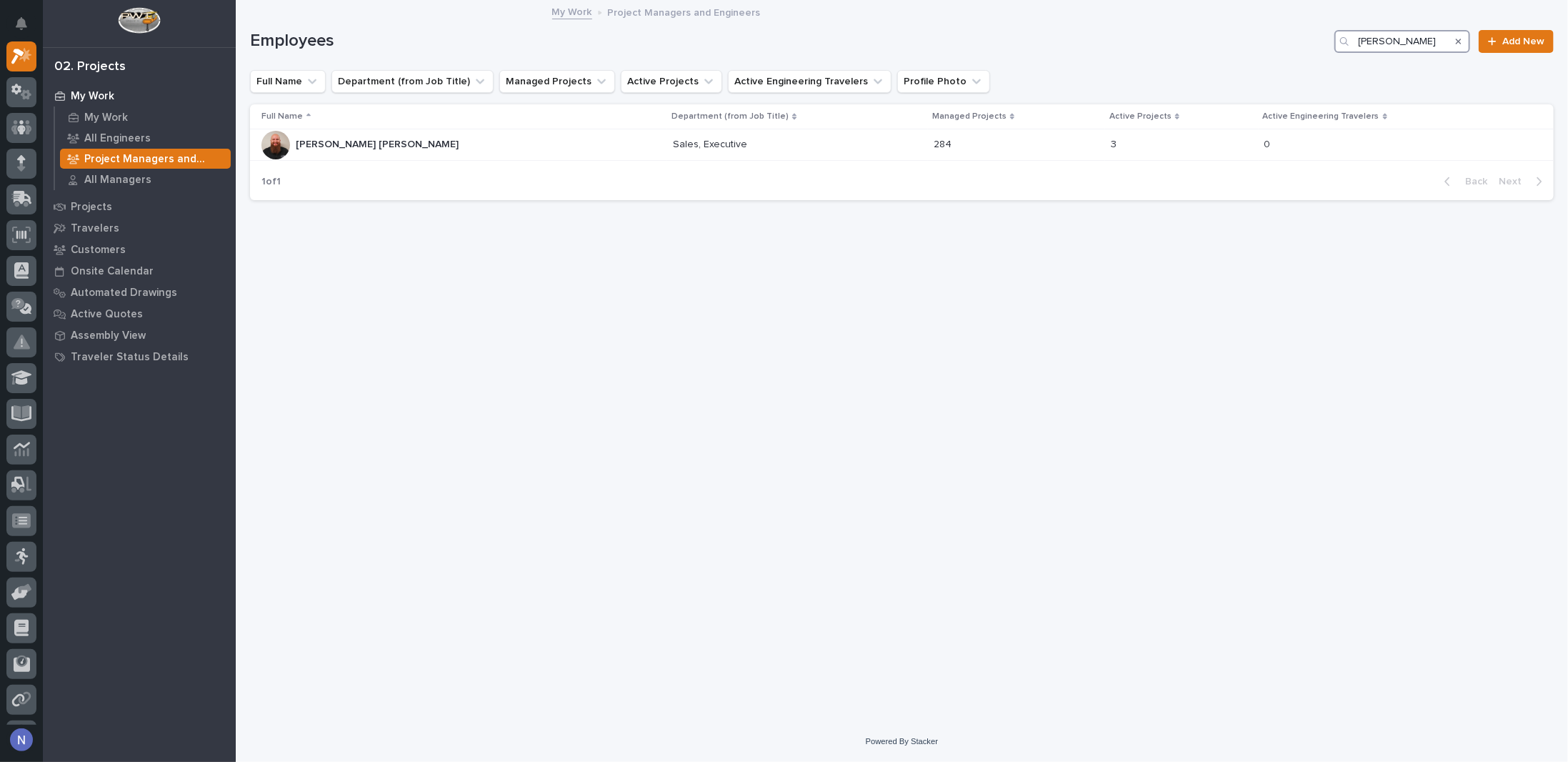
type input "kyle"
click at [1461, 41] on icon "Search" at bounding box center [1459, 41] width 6 height 6
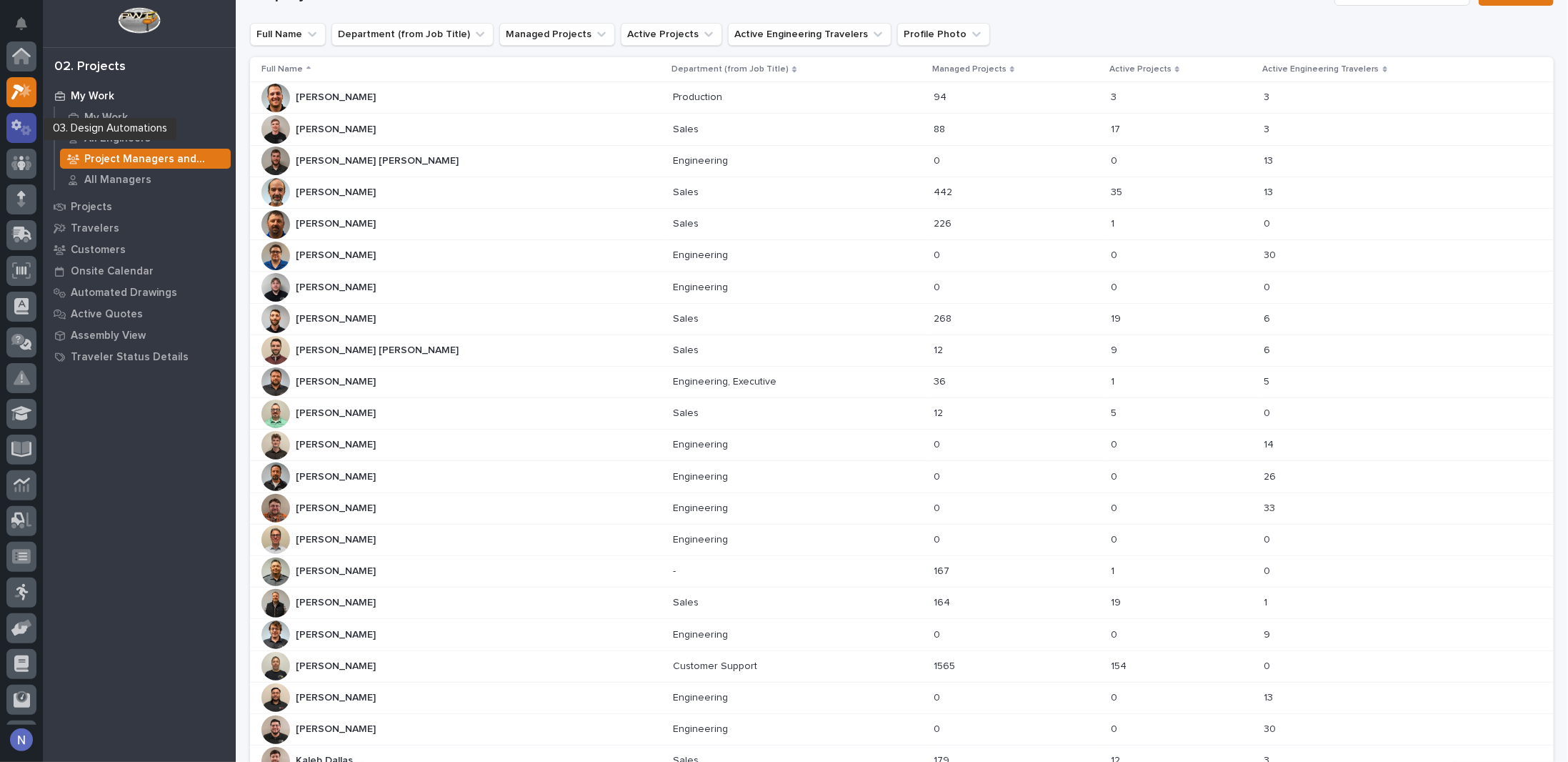
click at [21, 126] on icon at bounding box center [21, 127] width 20 height 16
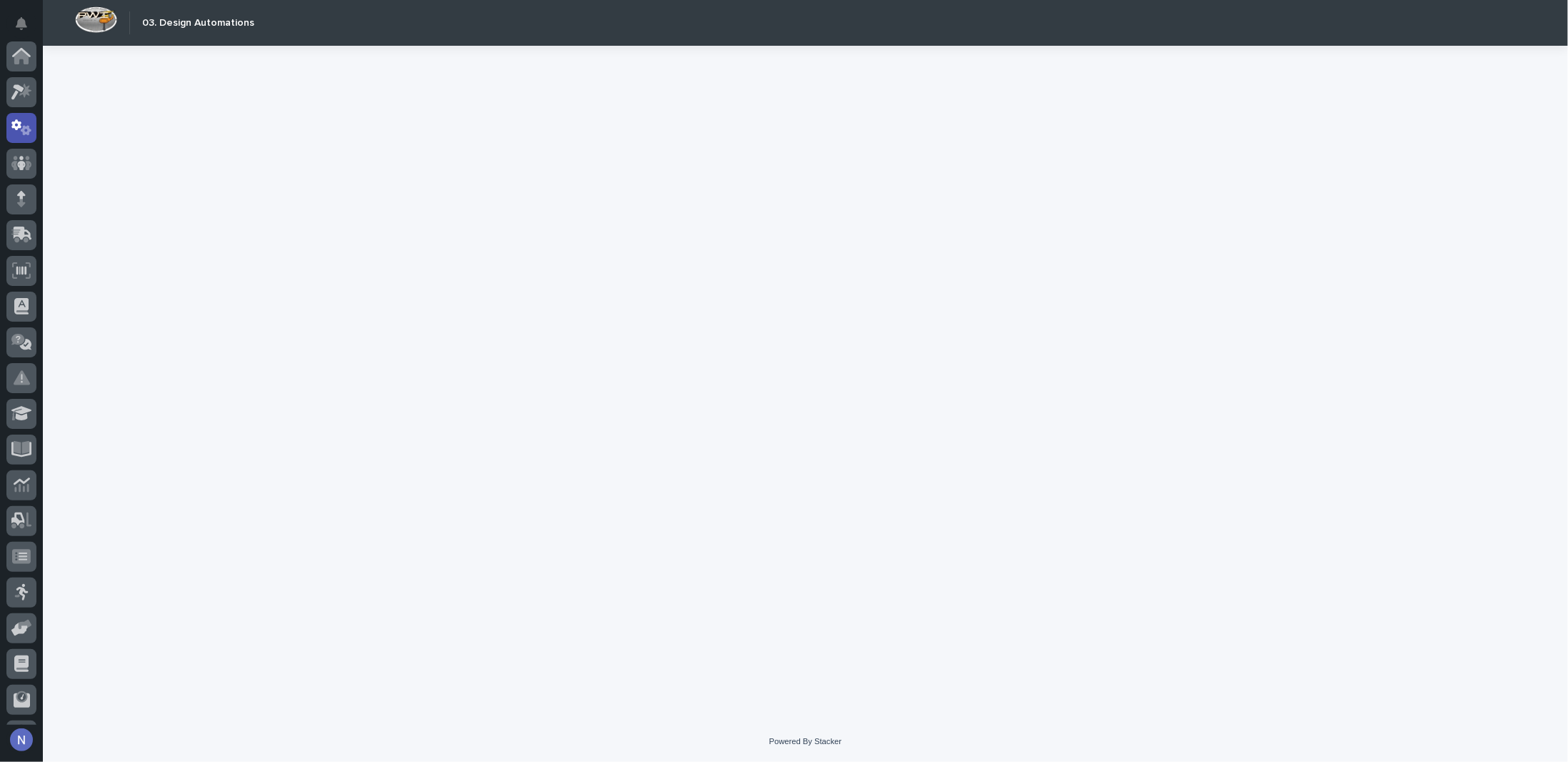
scroll to position [72, 0]
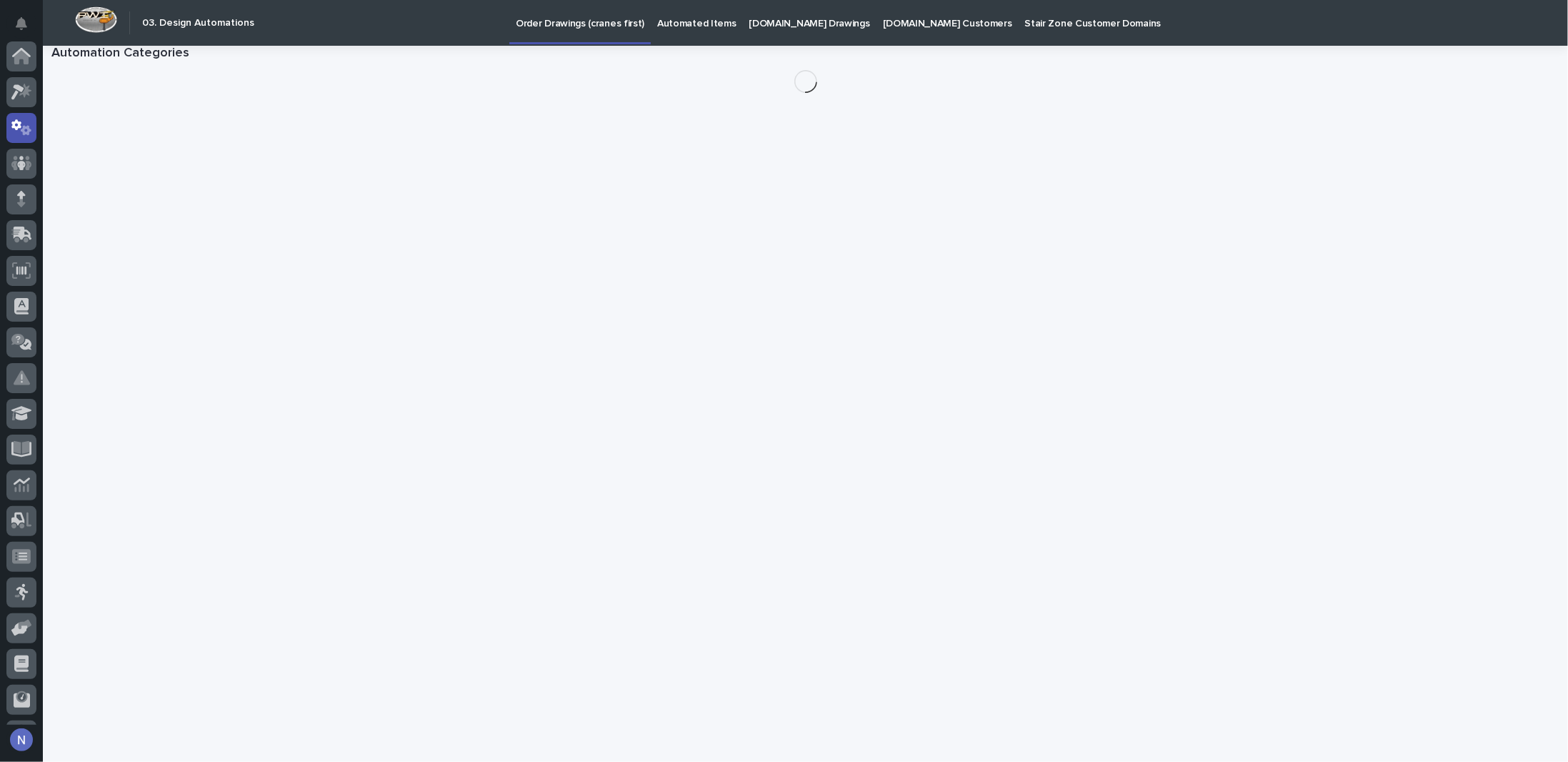
scroll to position [72, 0]
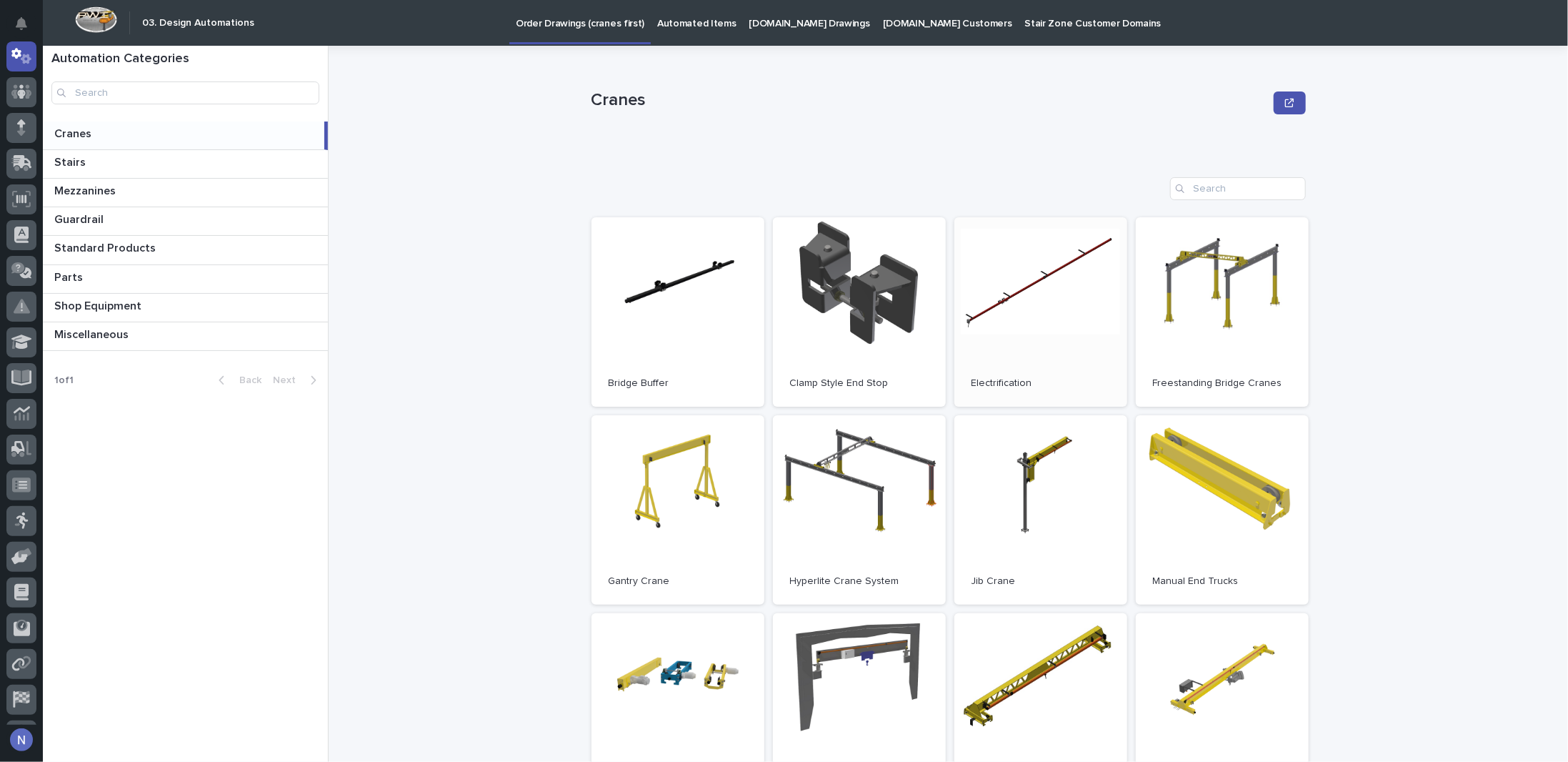
click at [985, 308] on link "Open" at bounding box center [1041, 312] width 173 height 190
click at [24, 99] on icon at bounding box center [21, 91] width 20 height 16
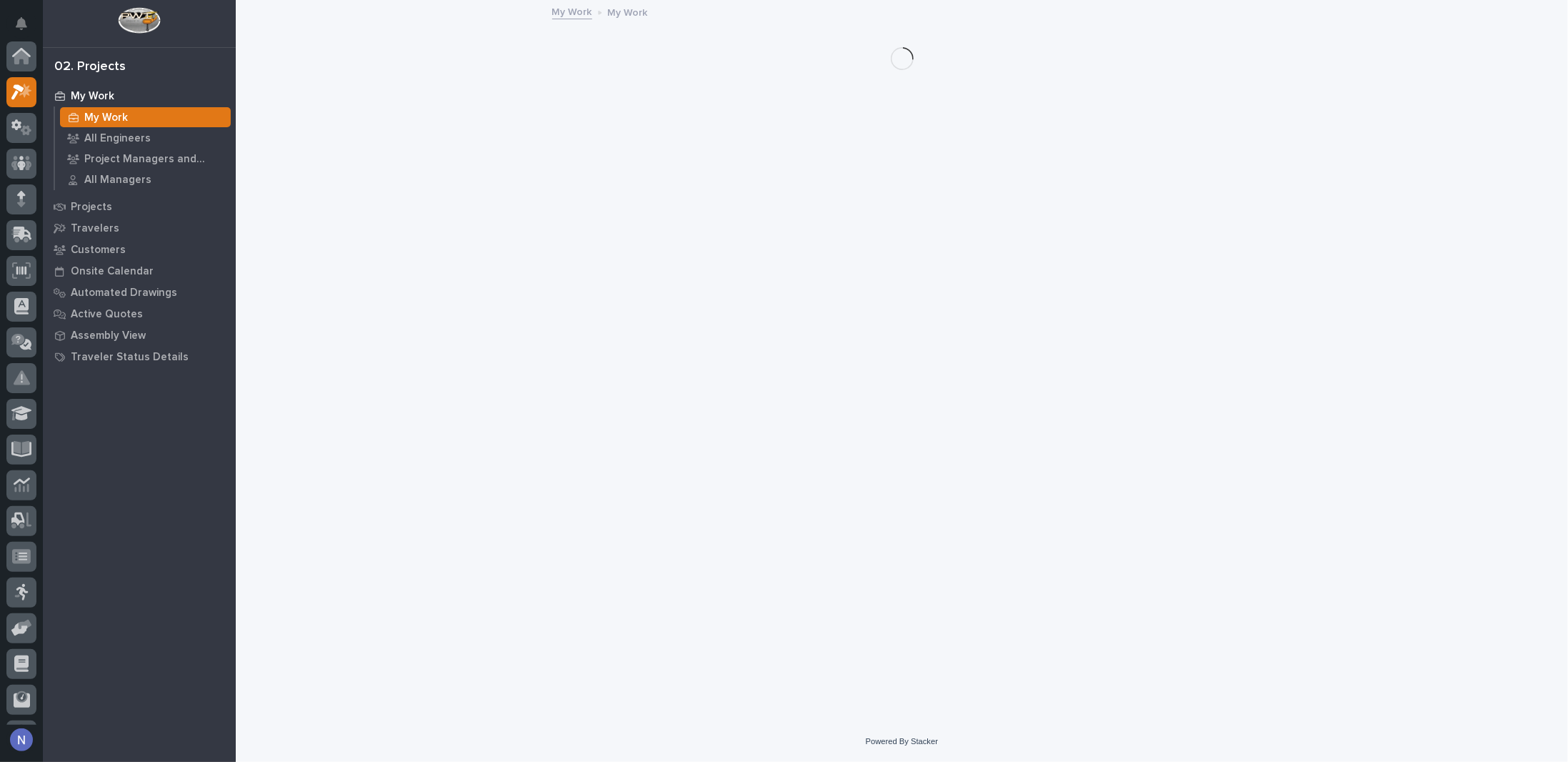
scroll to position [36, 0]
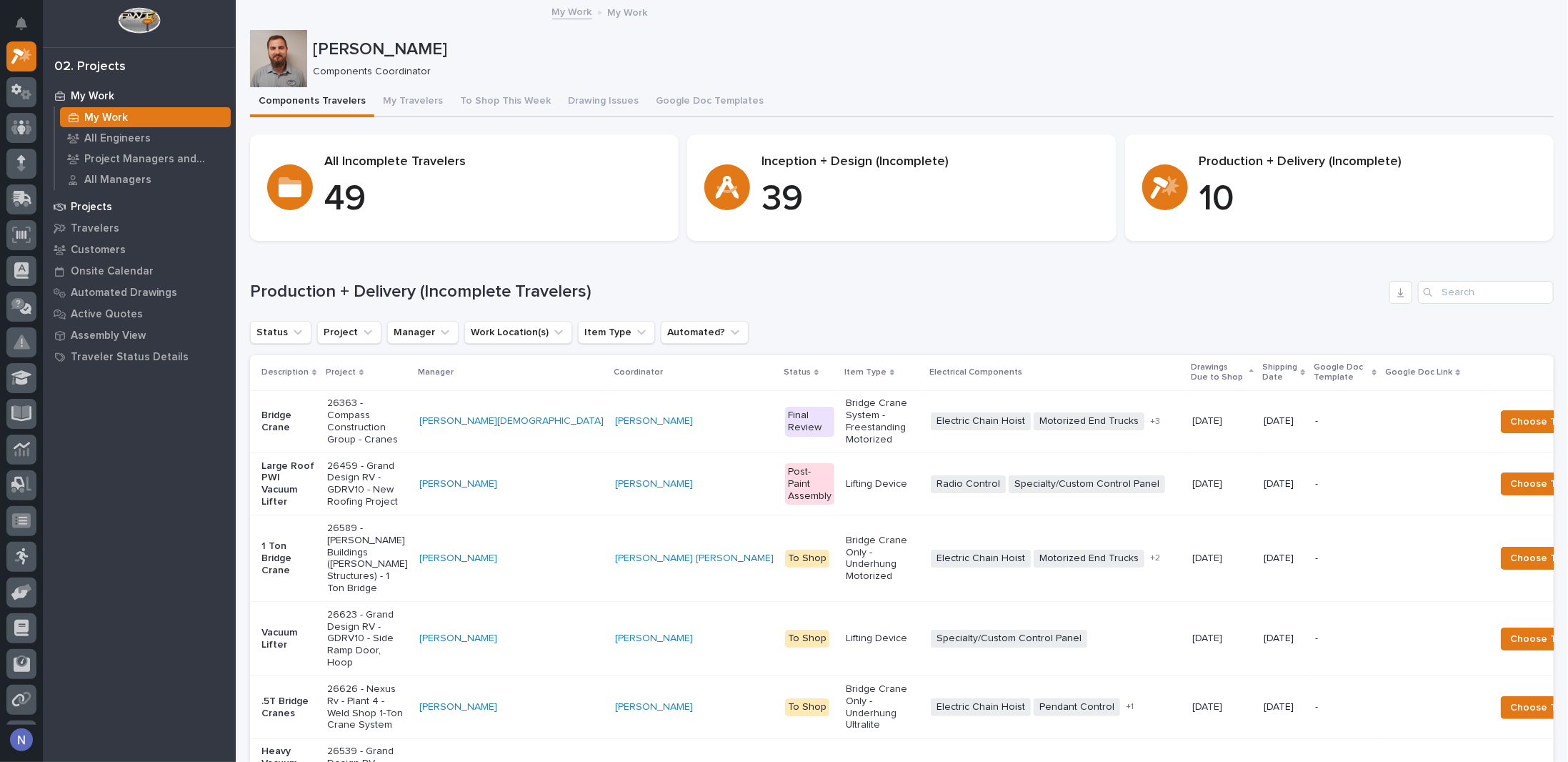
click at [95, 202] on p "Projects" at bounding box center [91, 207] width 42 height 13
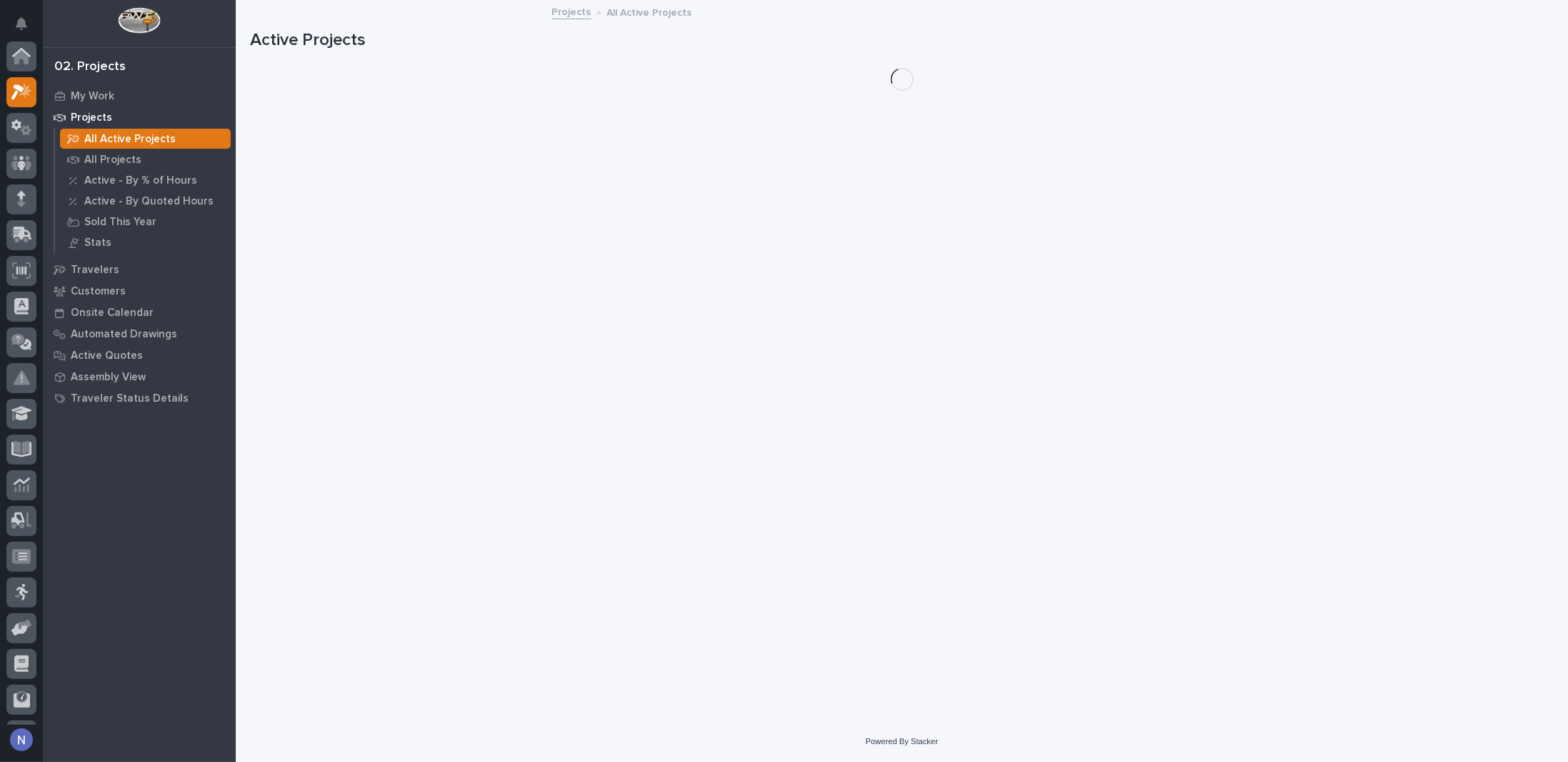
scroll to position [36, 0]
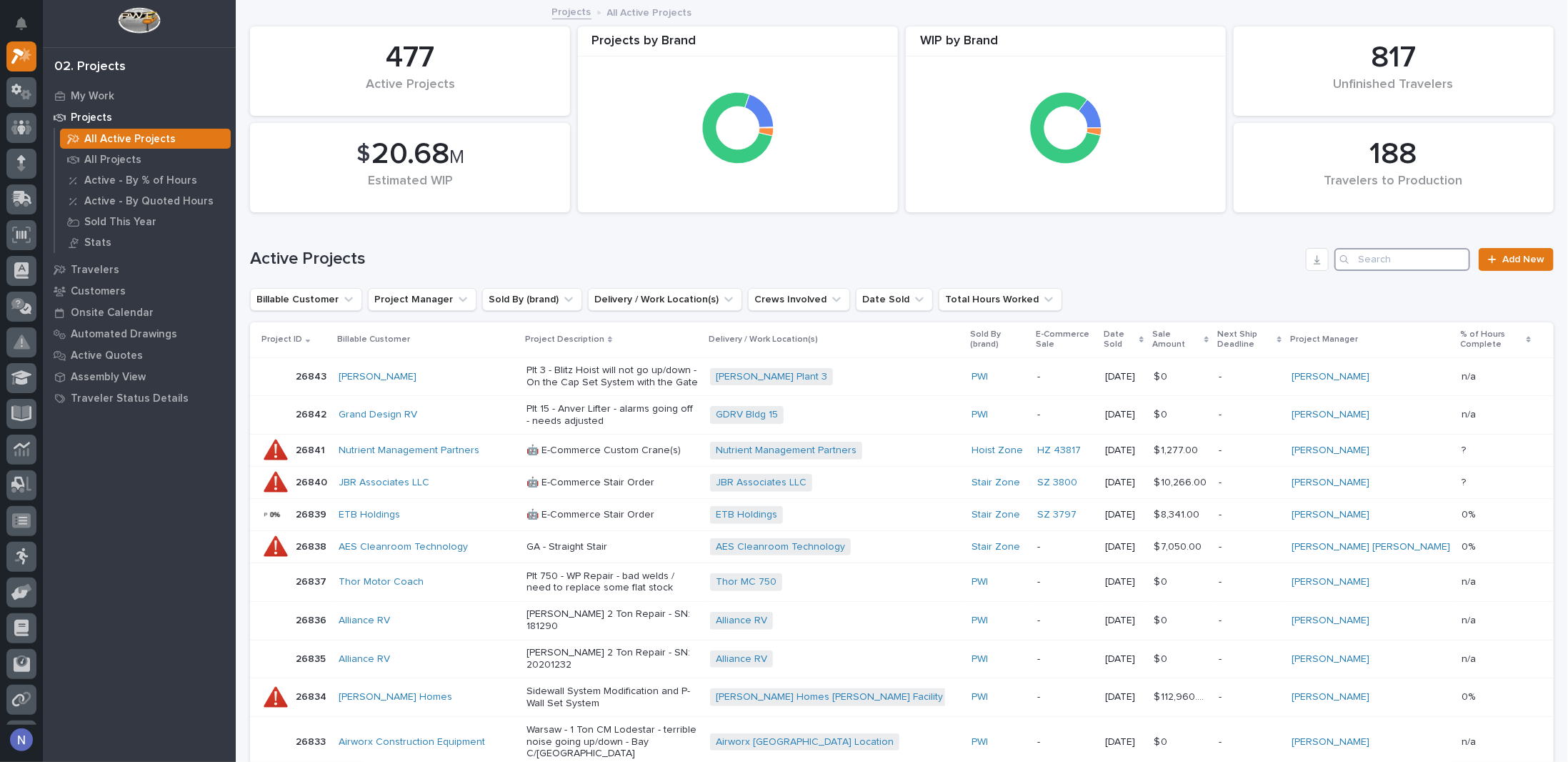
click at [1401, 263] on input "Search" at bounding box center [1402, 259] width 136 height 23
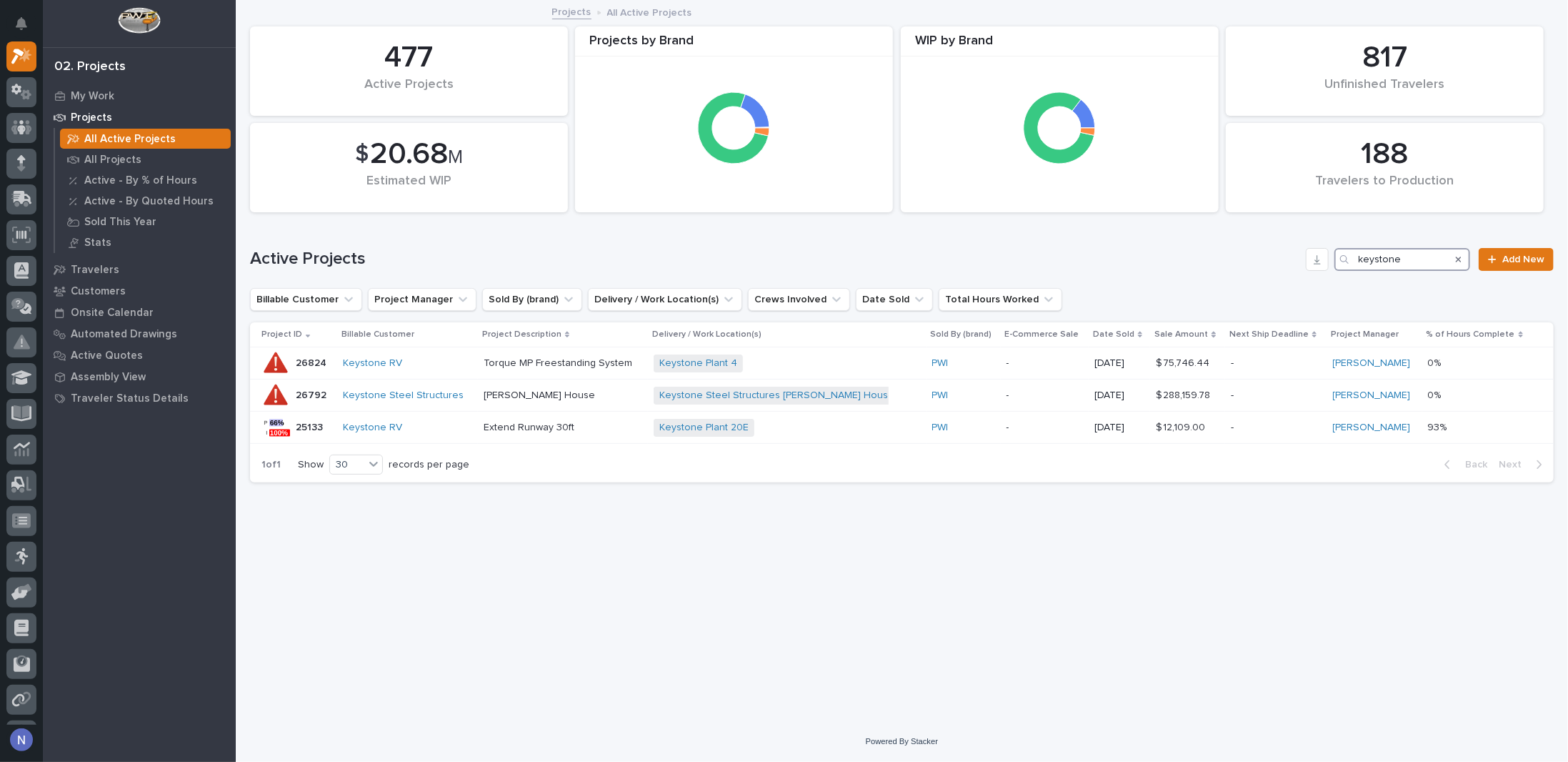
type input "keystone"
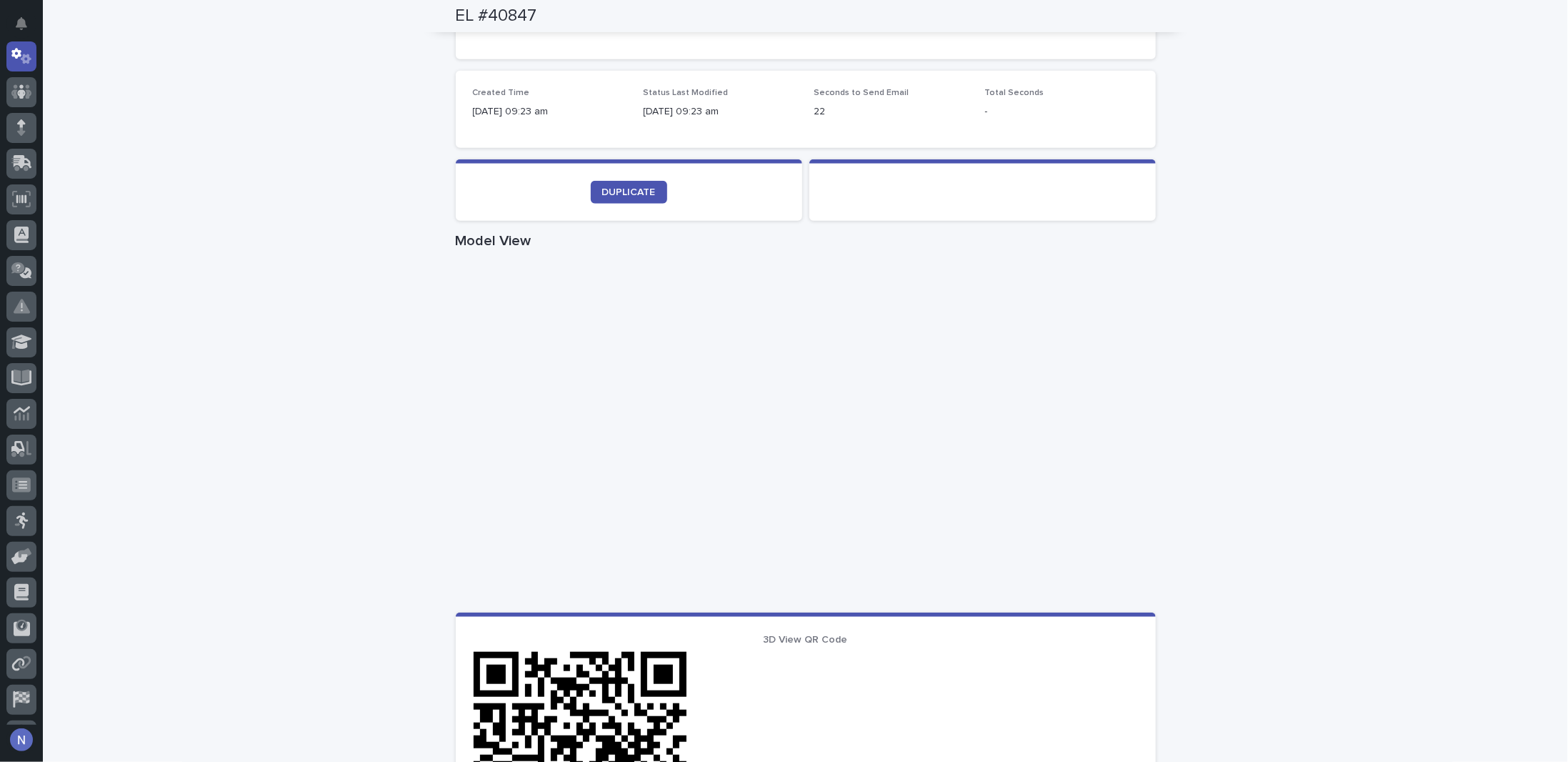
scroll to position [595, 0]
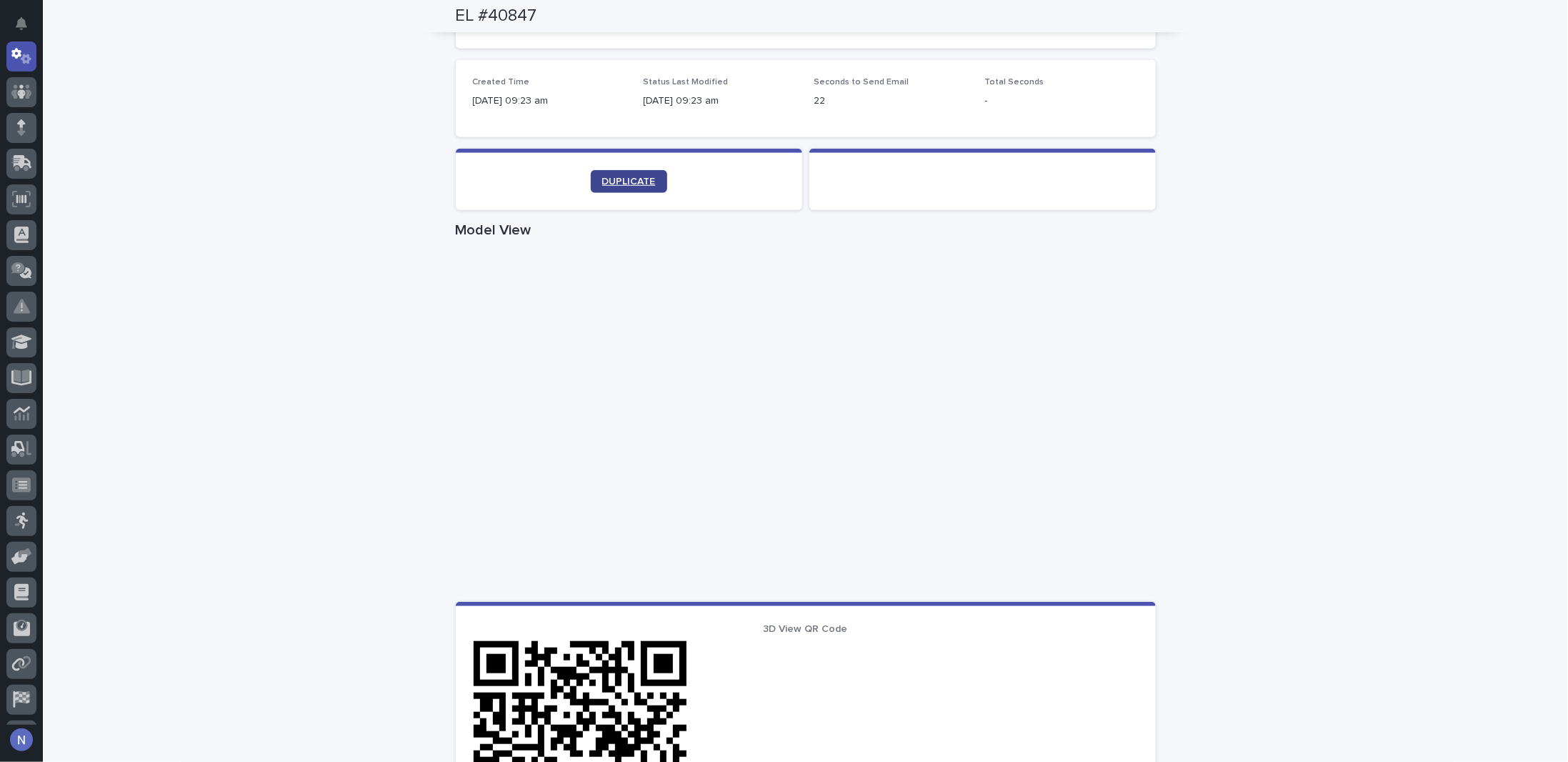
click at [632, 180] on span "DUPLICATE" at bounding box center [629, 182] width 54 height 10
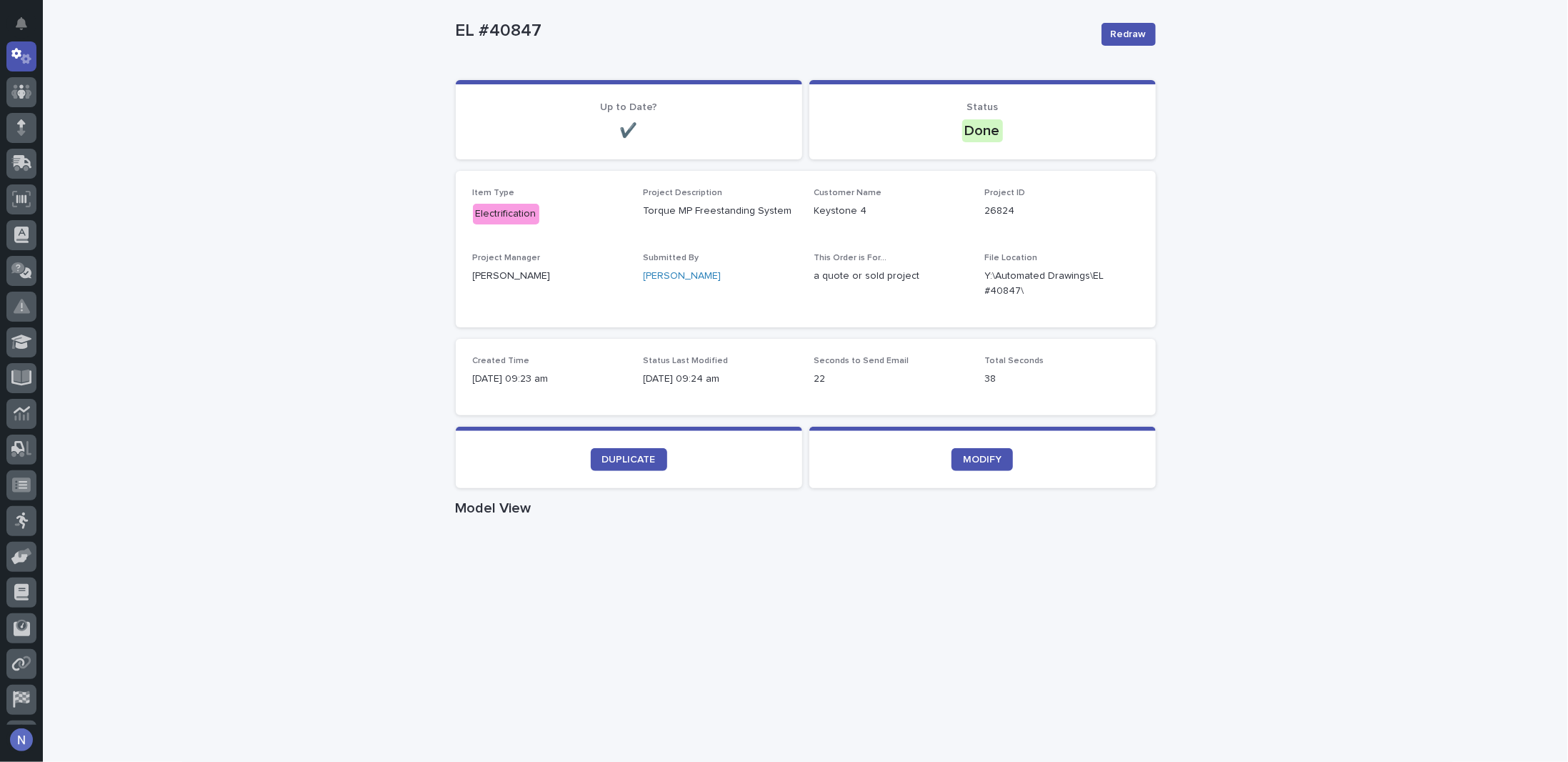
scroll to position [11, 0]
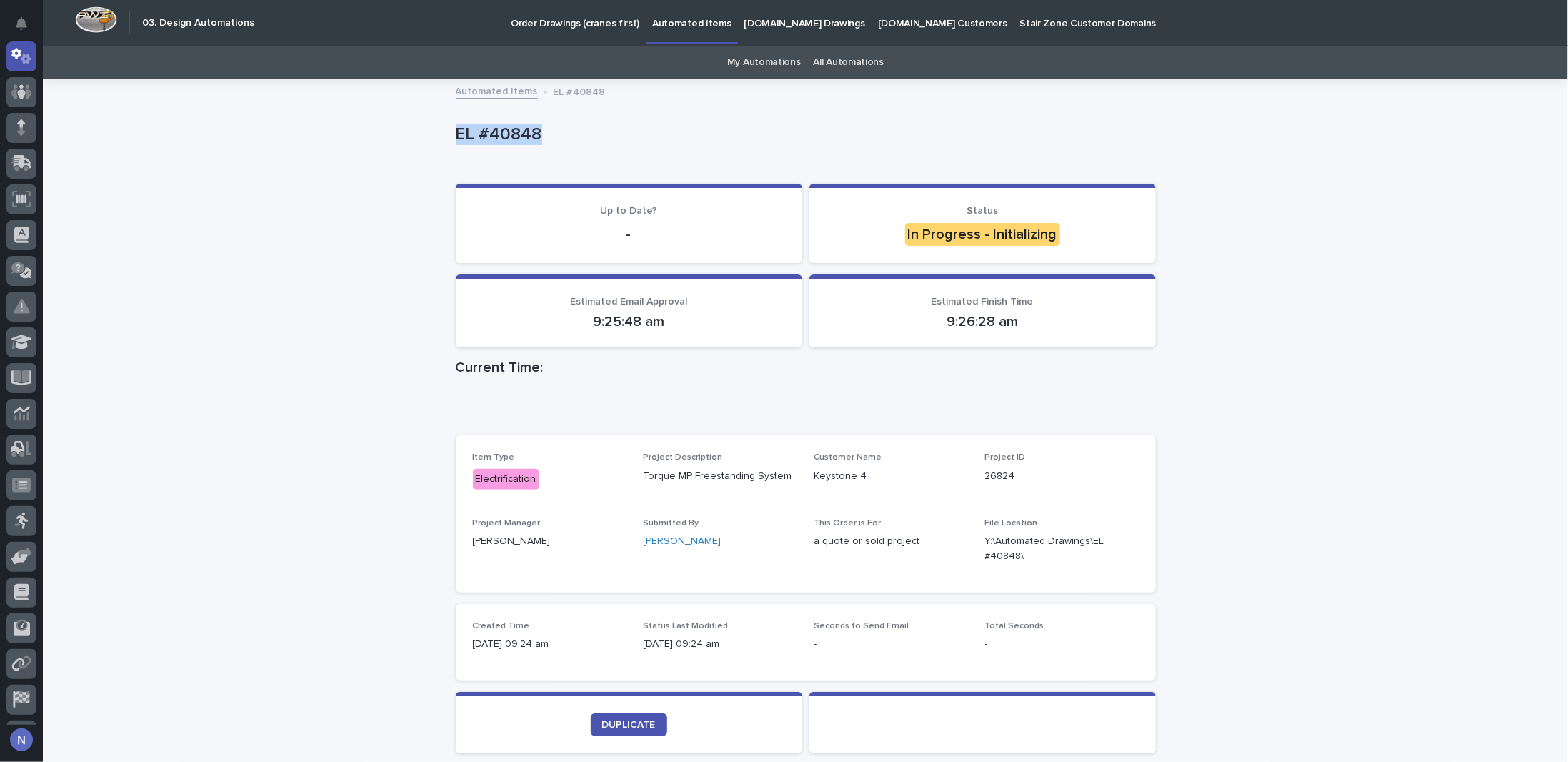
drag, startPoint x: 535, startPoint y: 132, endPoint x: 431, endPoint y: 138, distance: 104.2
click at [431, 138] on div "Loading... Saving… Loading... Saving… EL #40848 EL #40848 Sorry, there was an e…" at bounding box center [805, 501] width 1525 height 841
copy p "EL #40848"
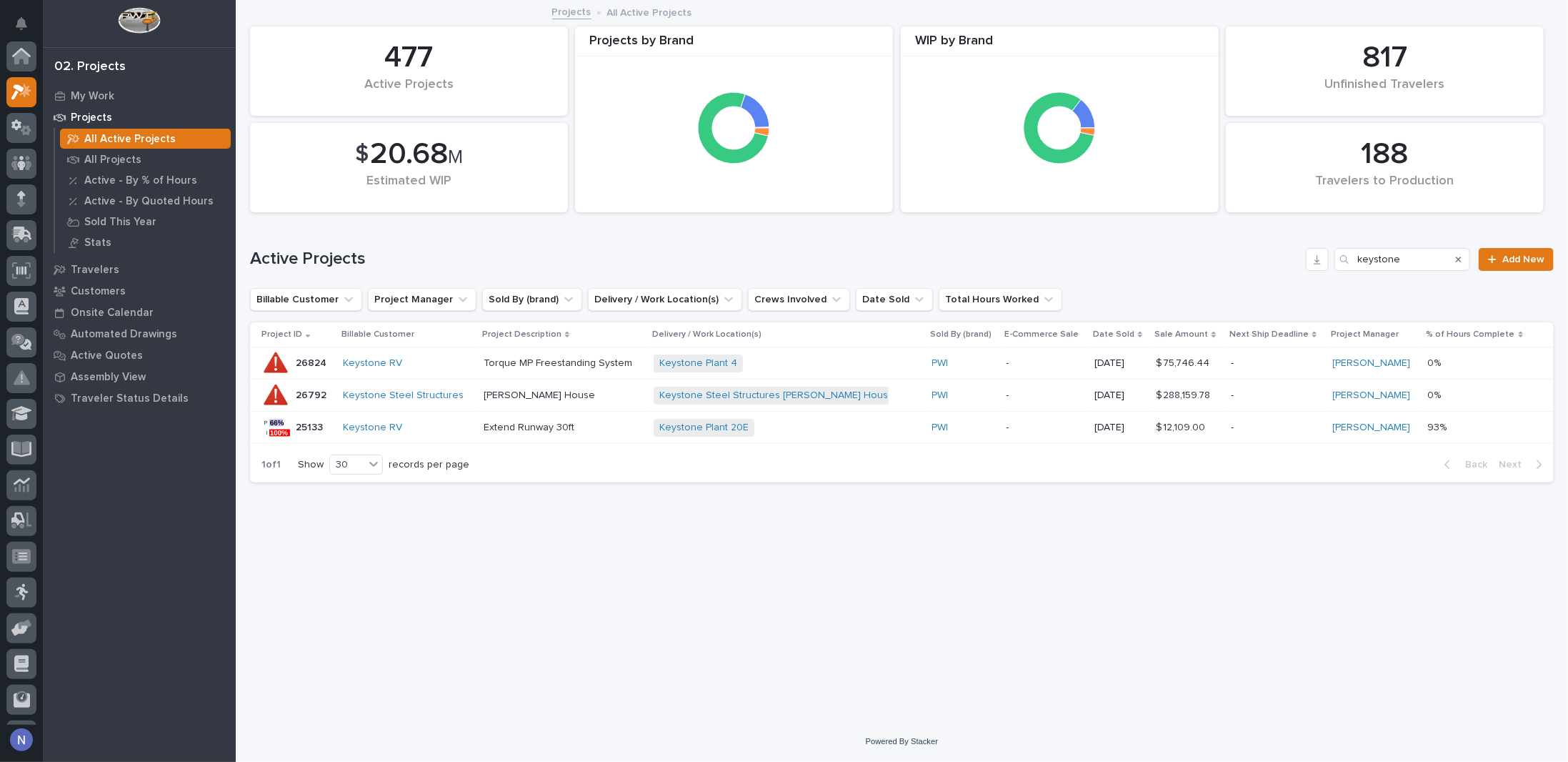
scroll to position [36, 0]
click at [32, 94] on div at bounding box center [21, 91] width 30 height 30
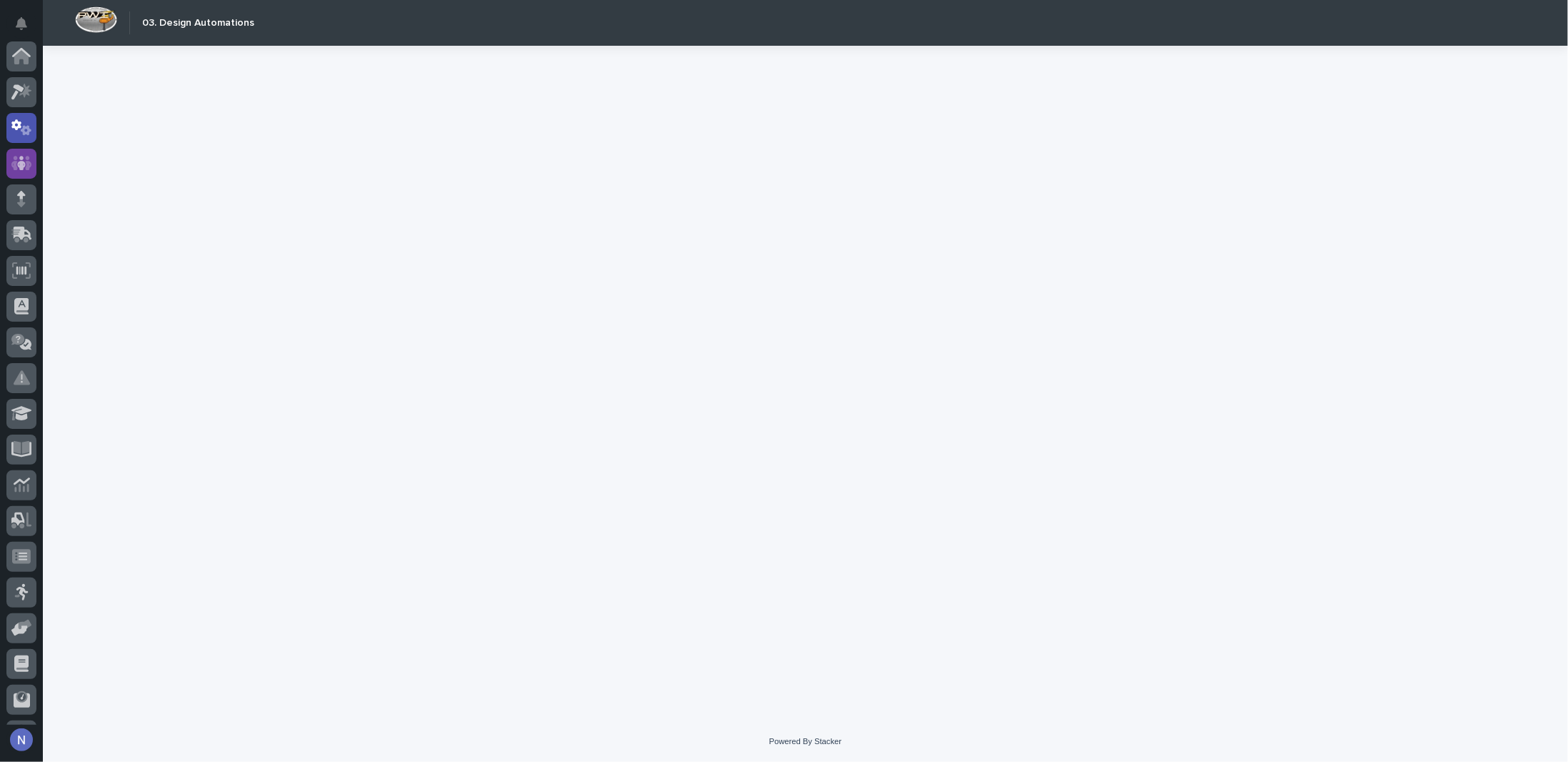
scroll to position [72, 0]
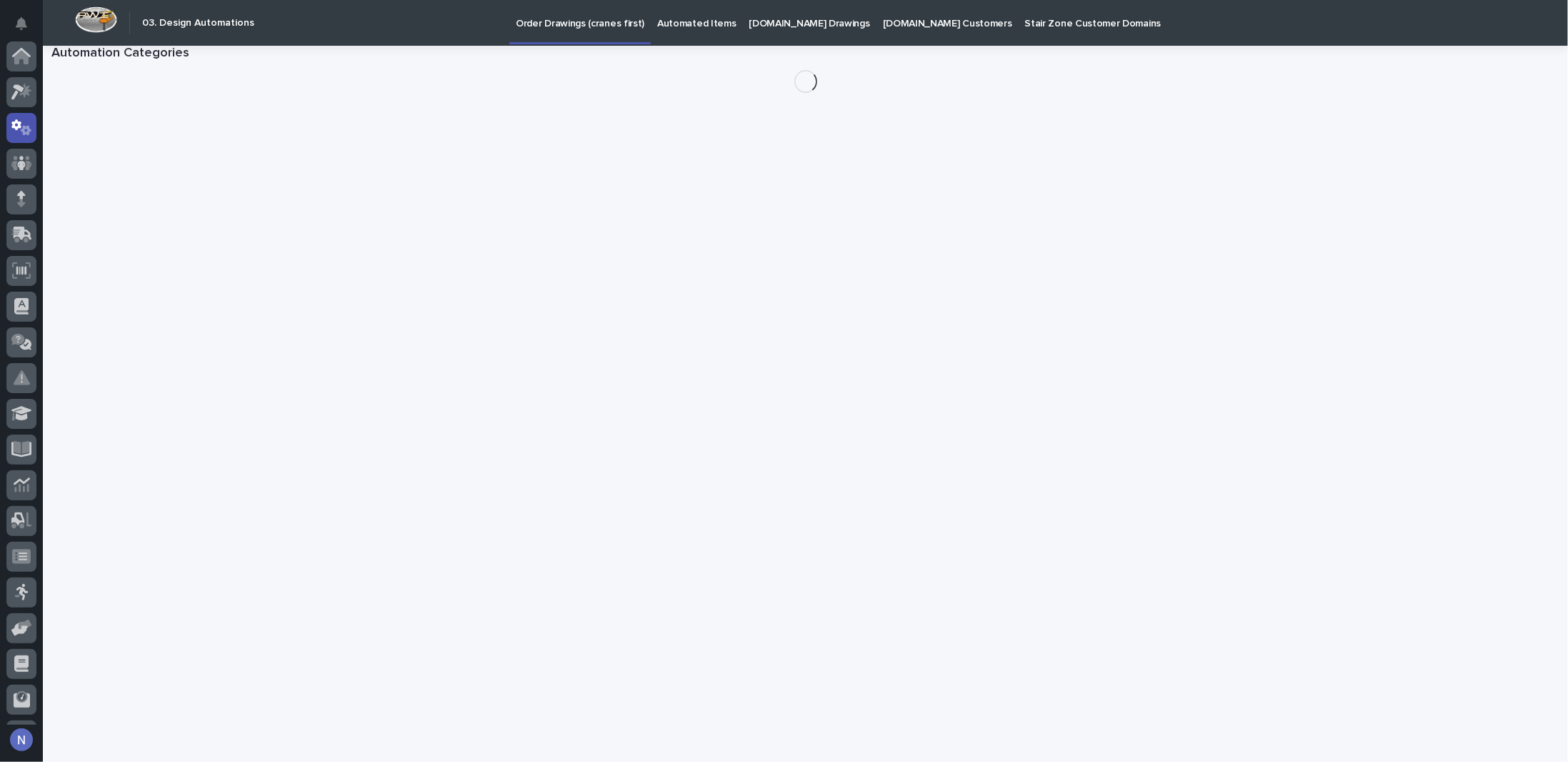
scroll to position [72, 0]
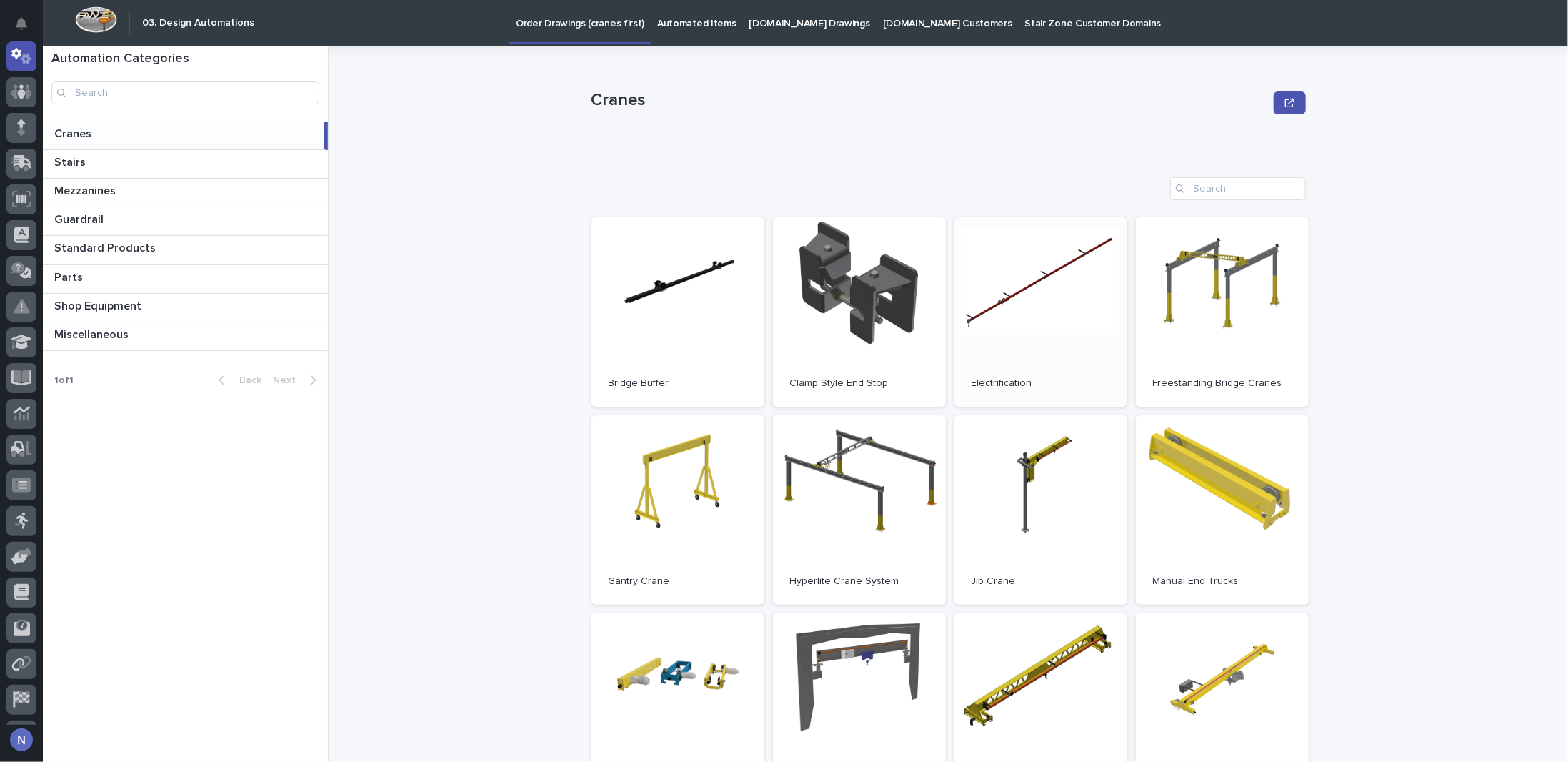
click at [1056, 302] on link "Open" at bounding box center [1041, 312] width 173 height 190
click at [26, 94] on icon at bounding box center [26, 91] width 12 height 15
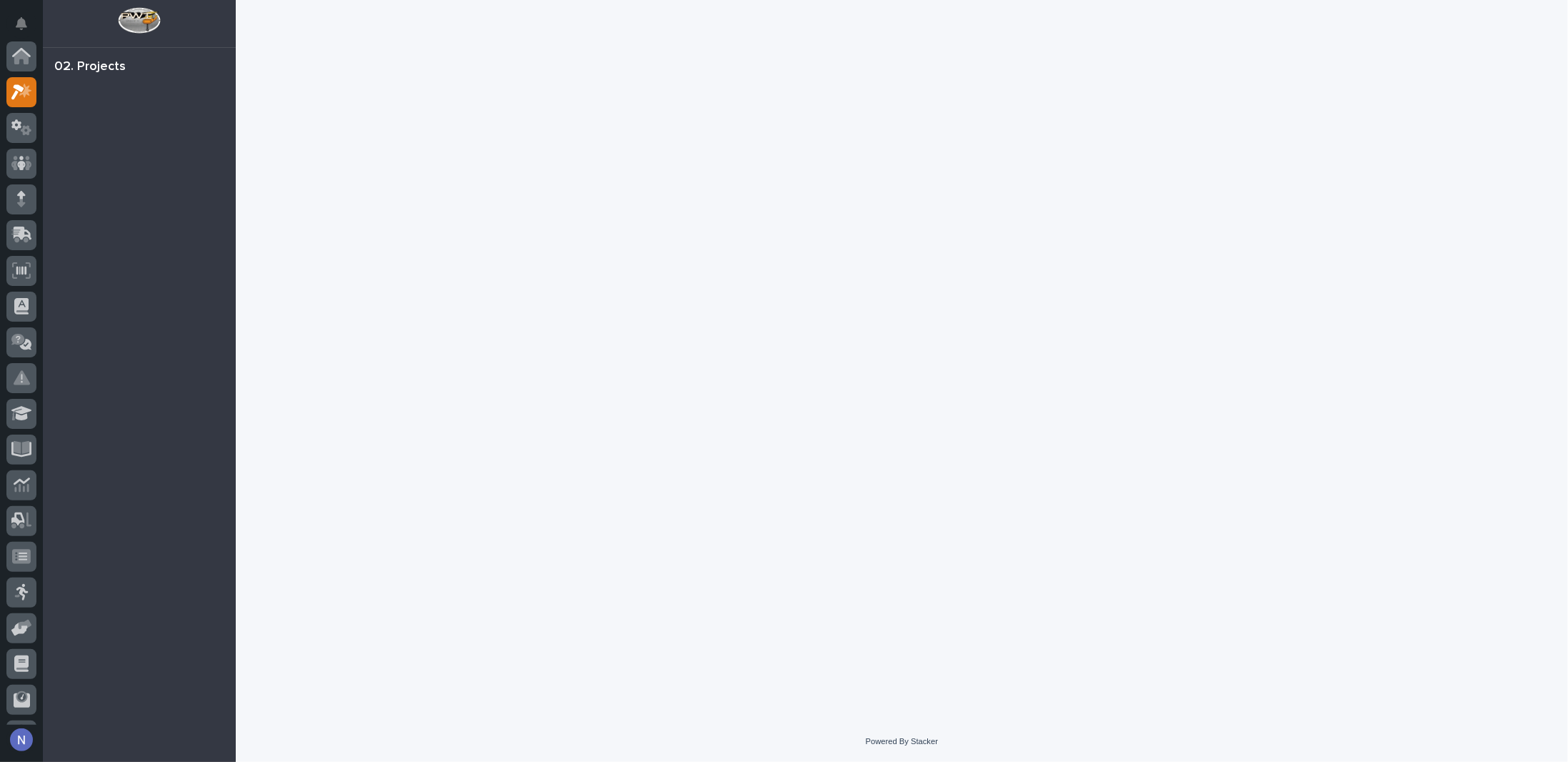
scroll to position [36, 0]
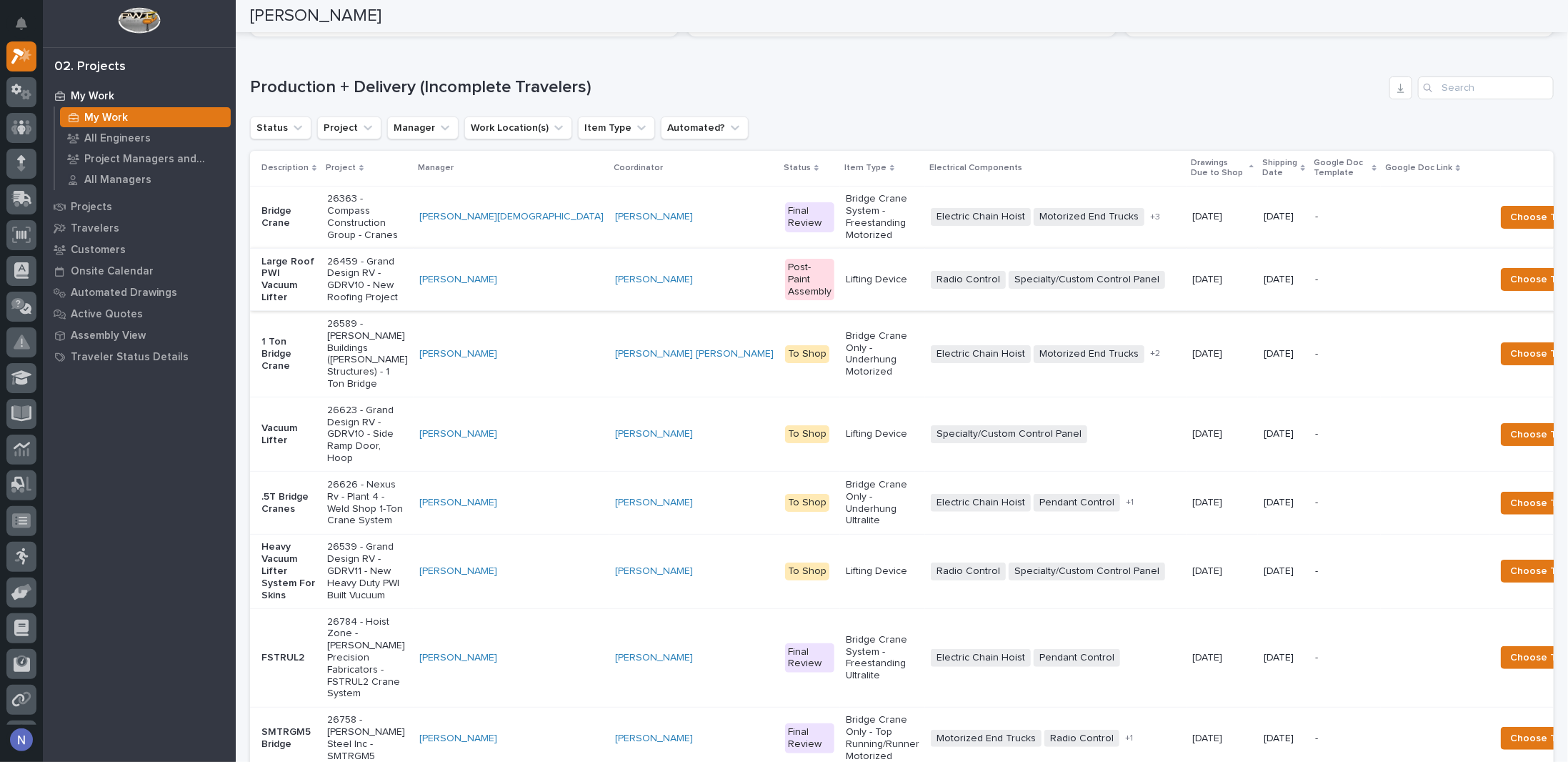
scroll to position [190, 0]
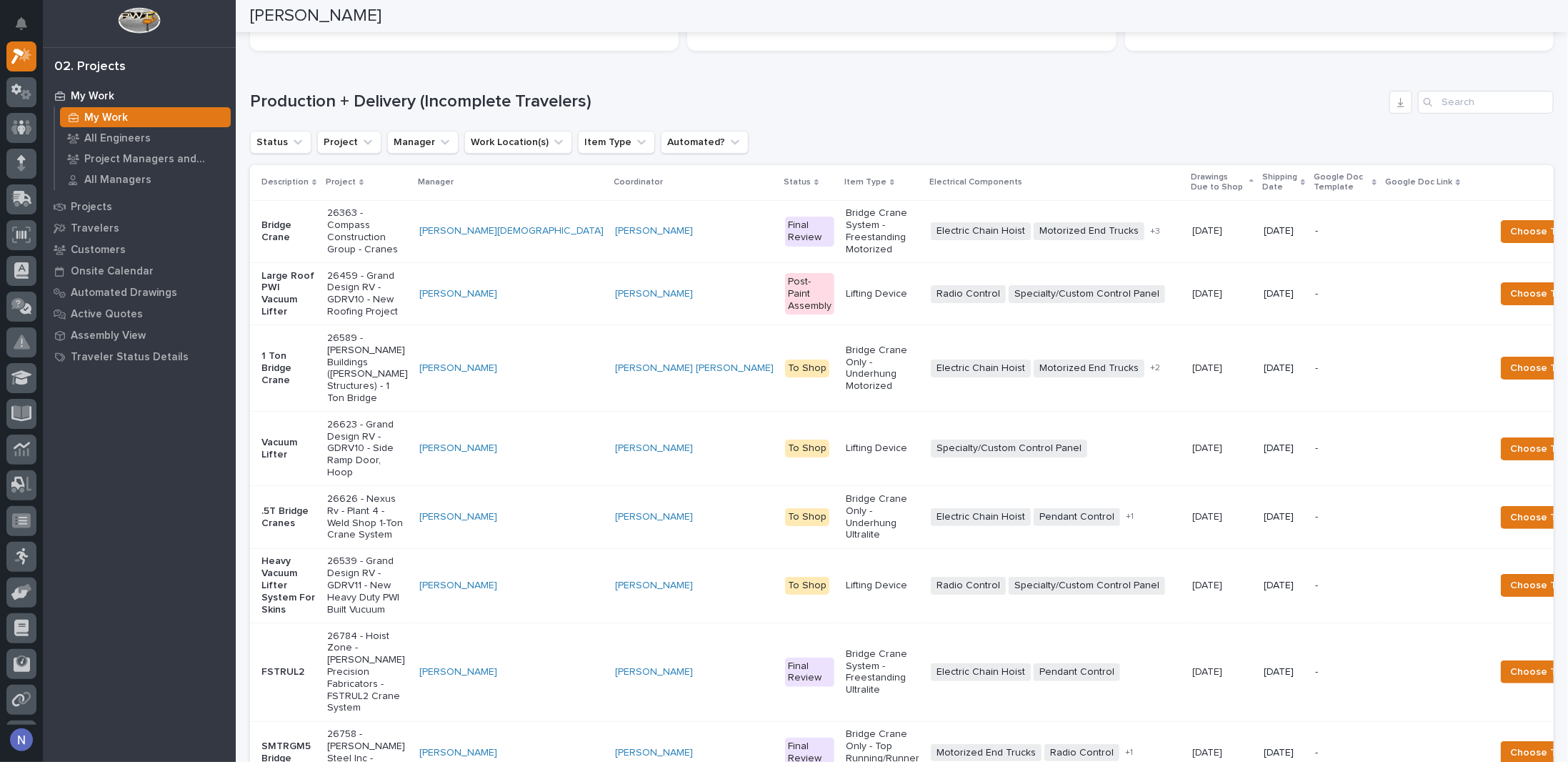
click at [1262, 186] on p "Shipping Date" at bounding box center [1279, 182] width 35 height 26
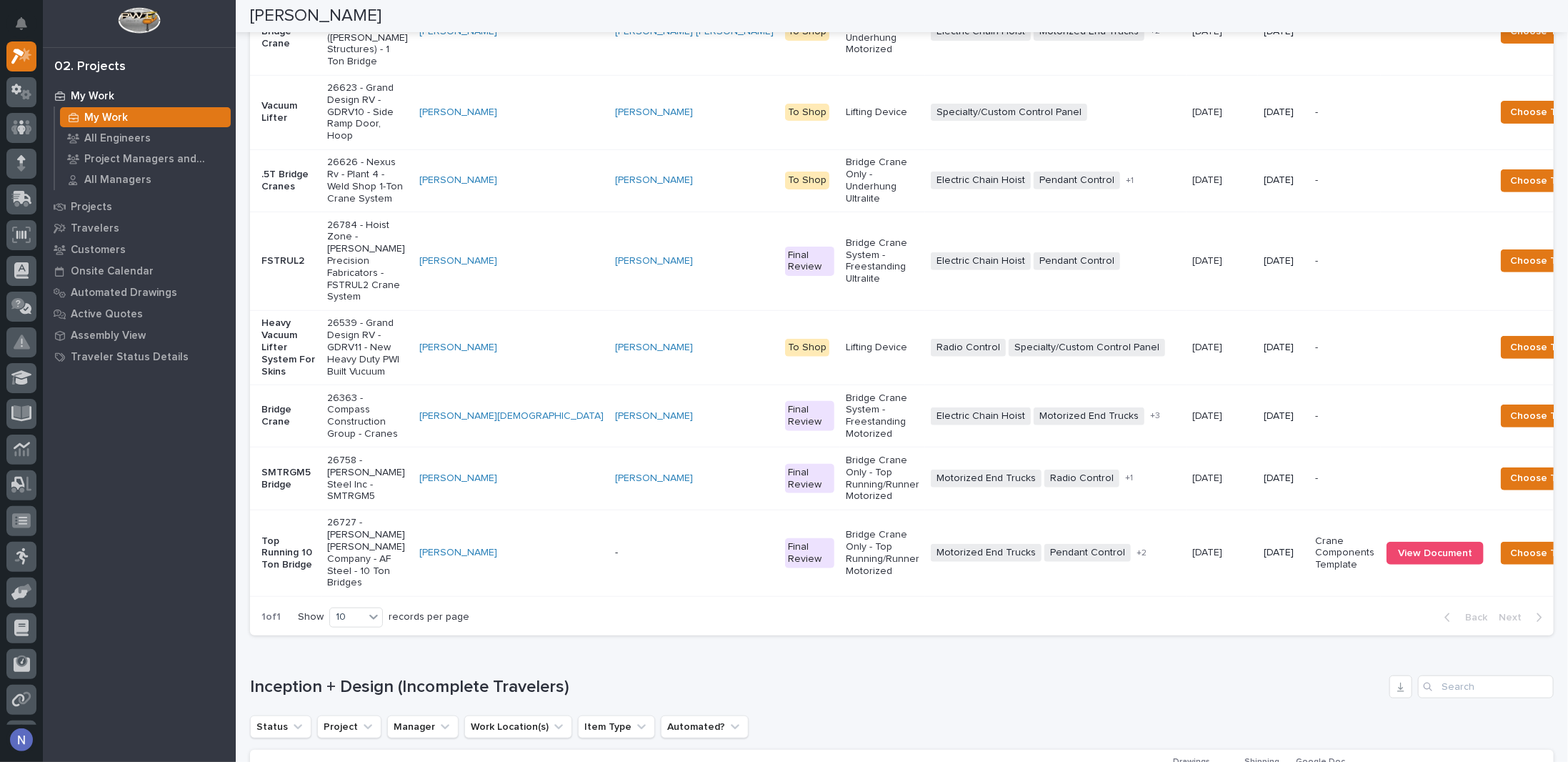
scroll to position [501, 0]
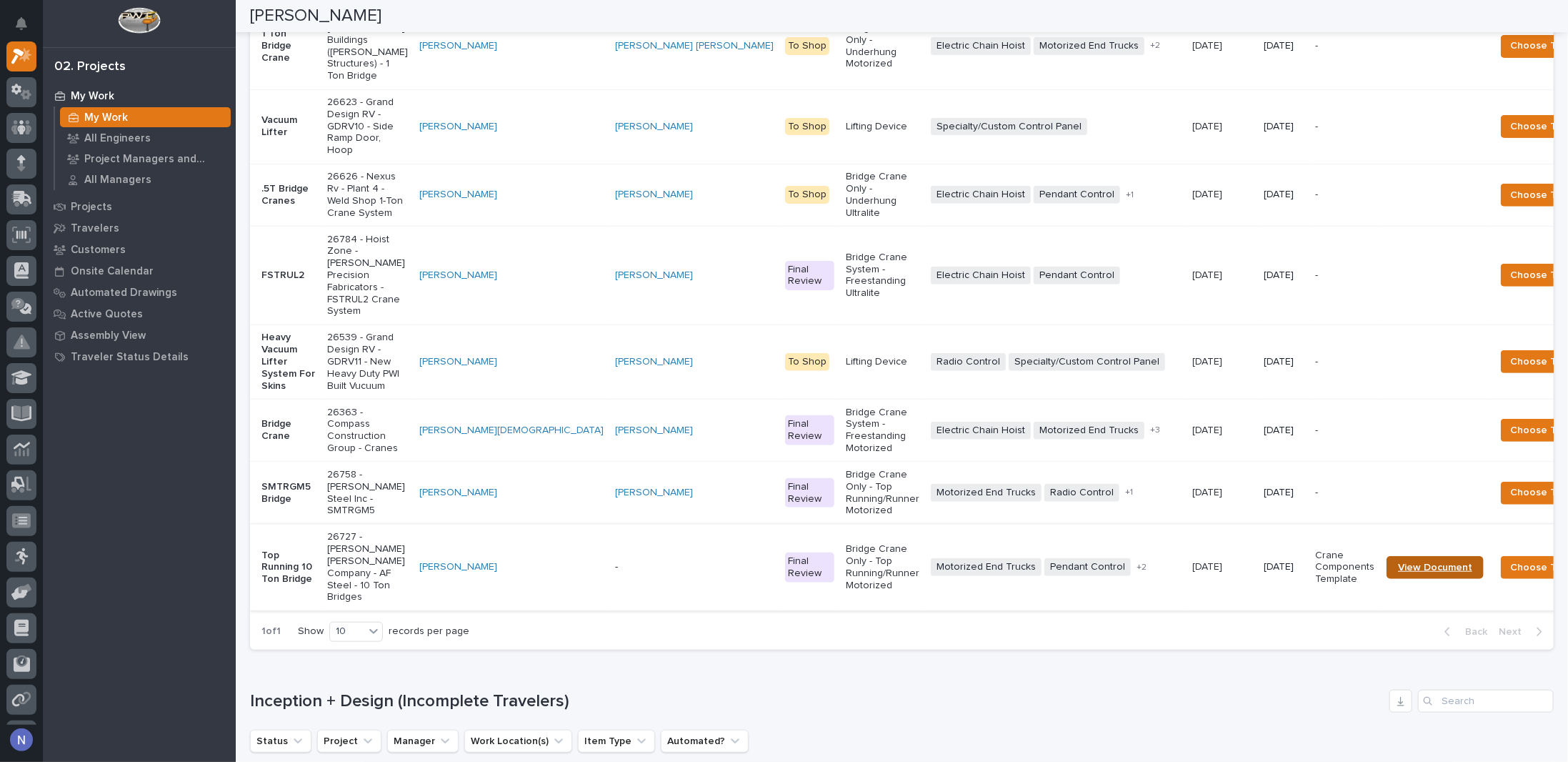
click at [1398, 572] on span "View Document" at bounding box center [1435, 567] width 74 height 10
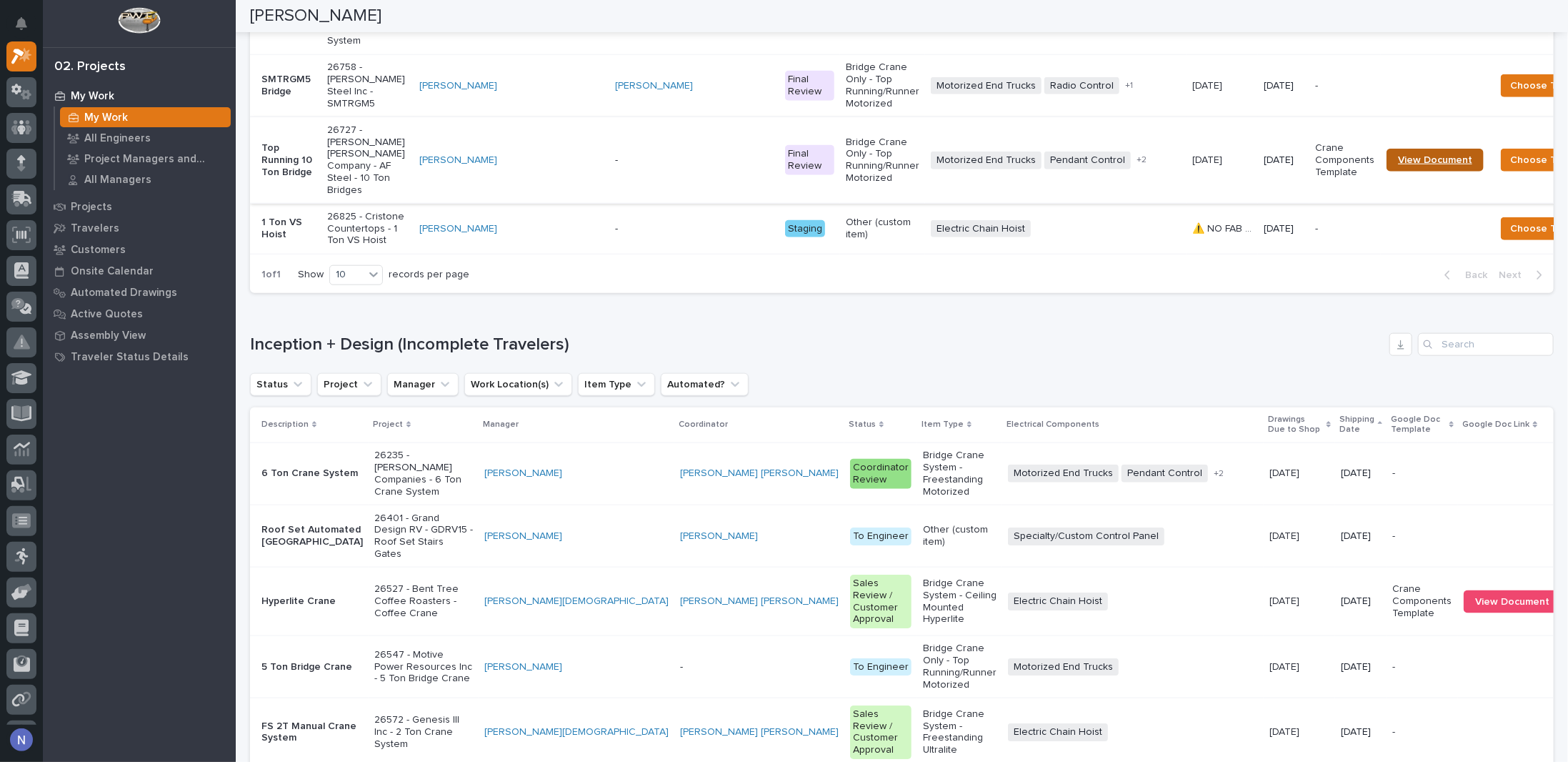
scroll to position [858, 0]
